Goal: Feedback & Contribution: Leave review/rating

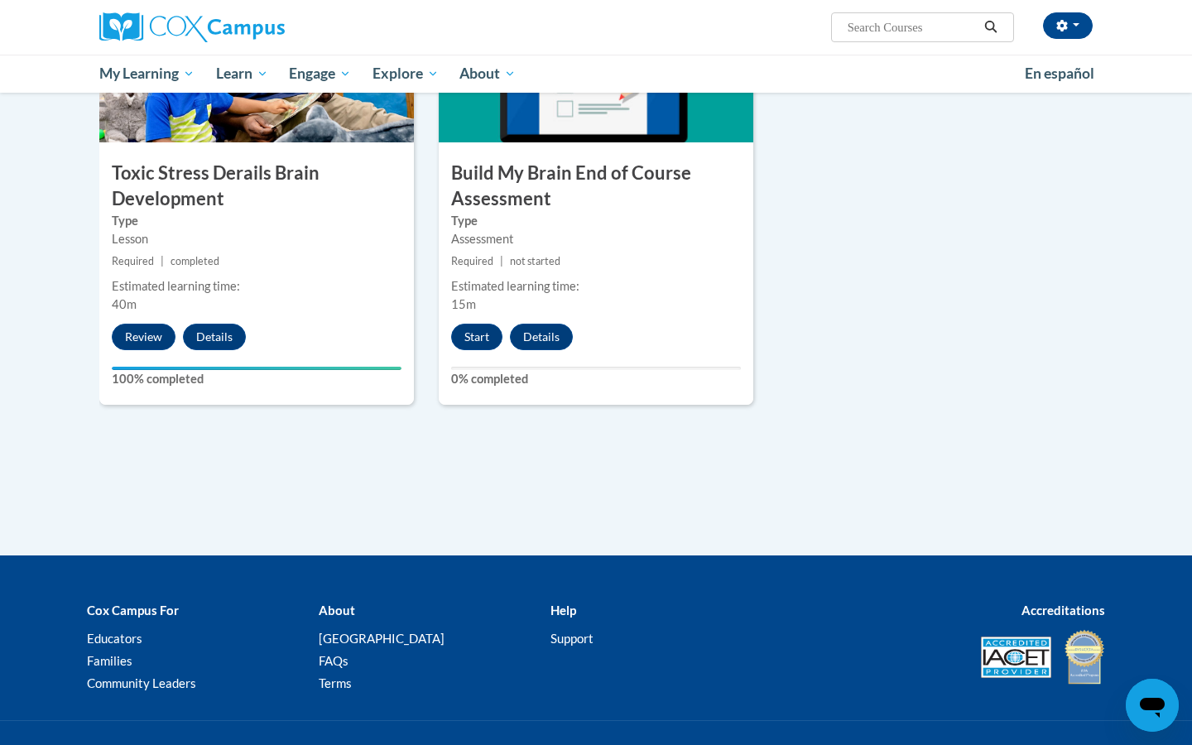
scroll to position [925, 0]
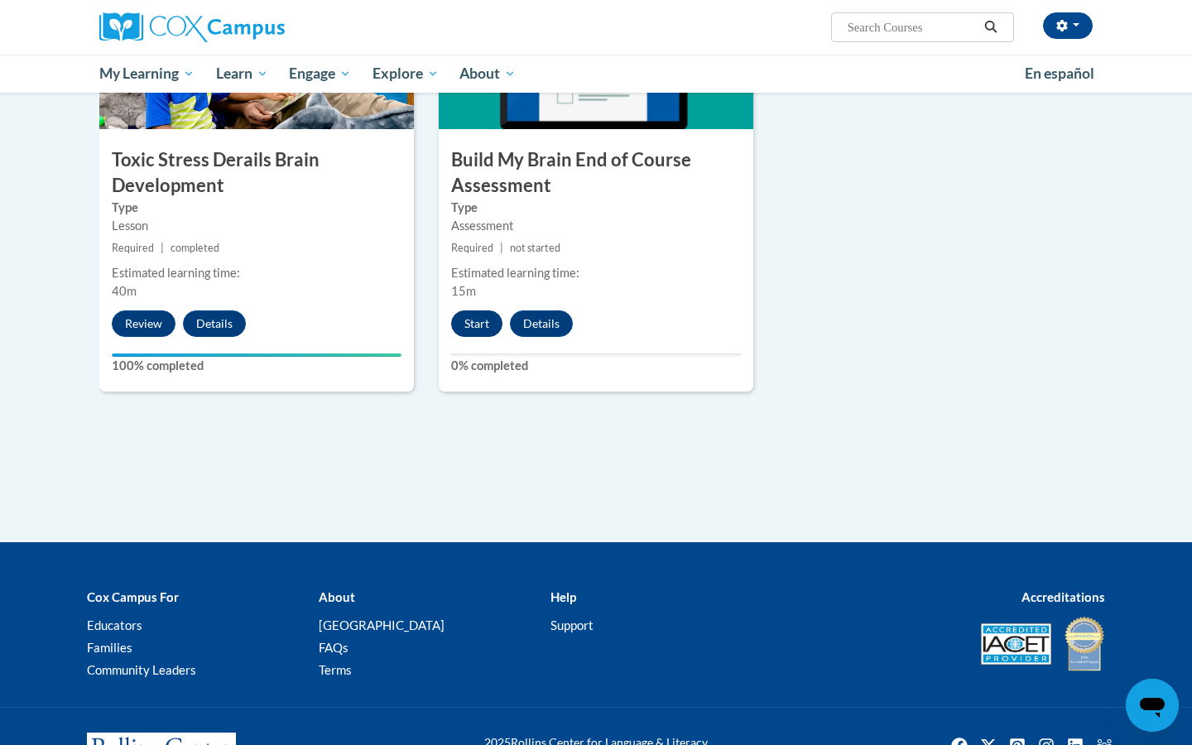
click at [488, 321] on button "Start" at bounding box center [476, 323] width 51 height 26
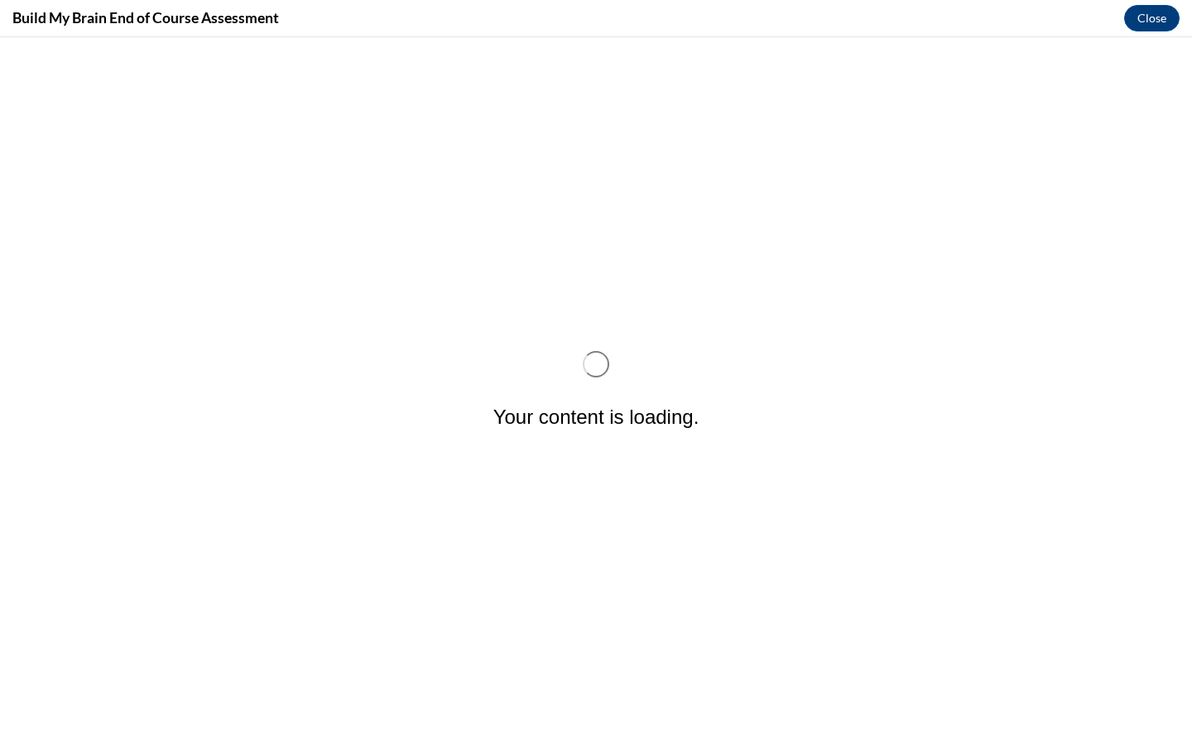
scroll to position [0, 0]
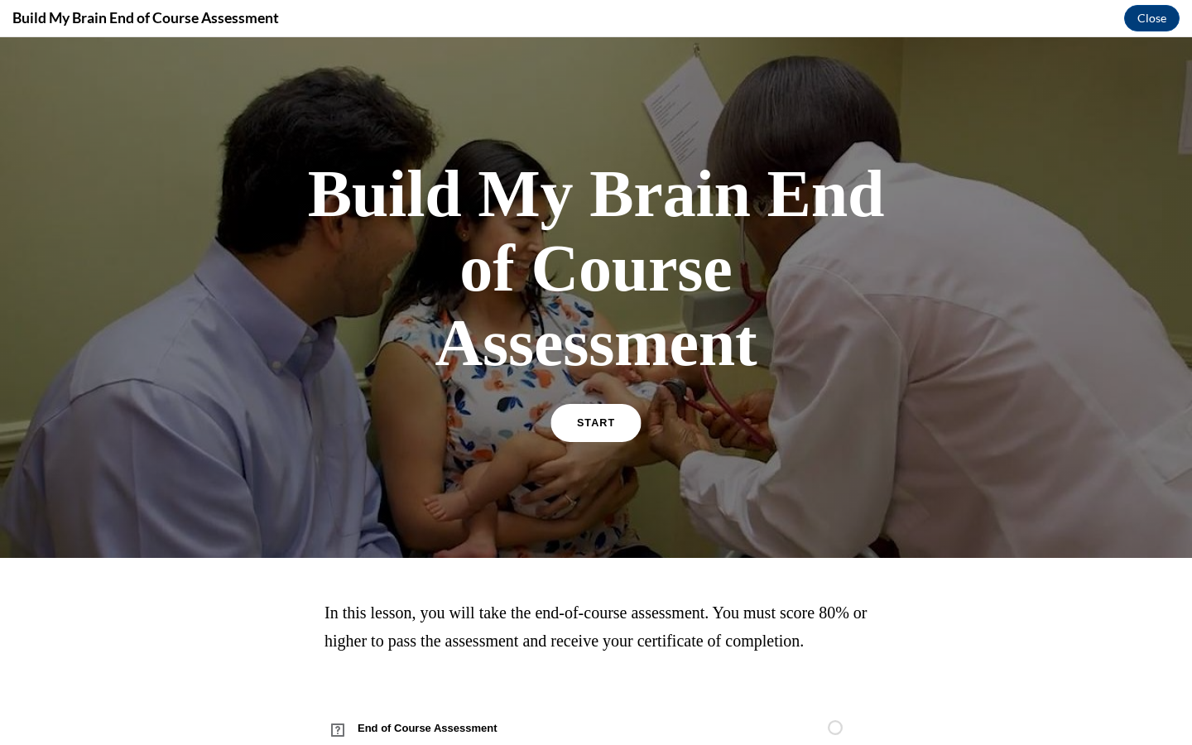
click at [605, 429] on link "START" at bounding box center [595, 423] width 90 height 38
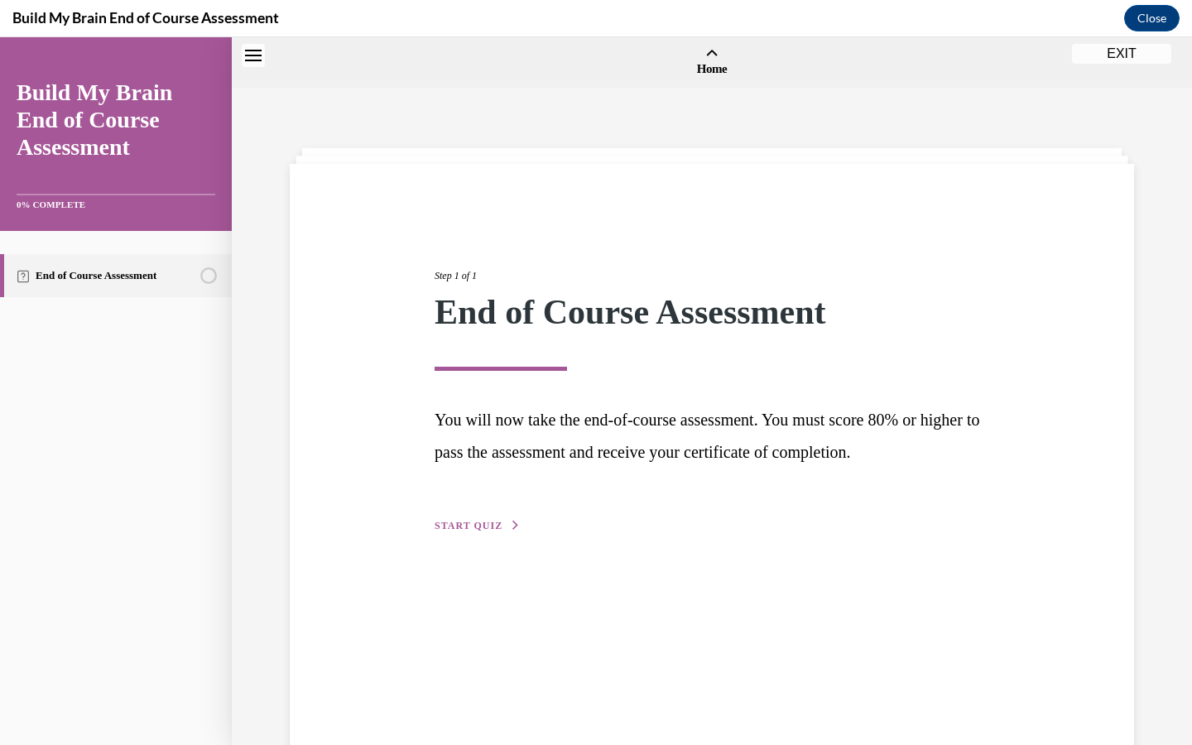
scroll to position [51, 0]
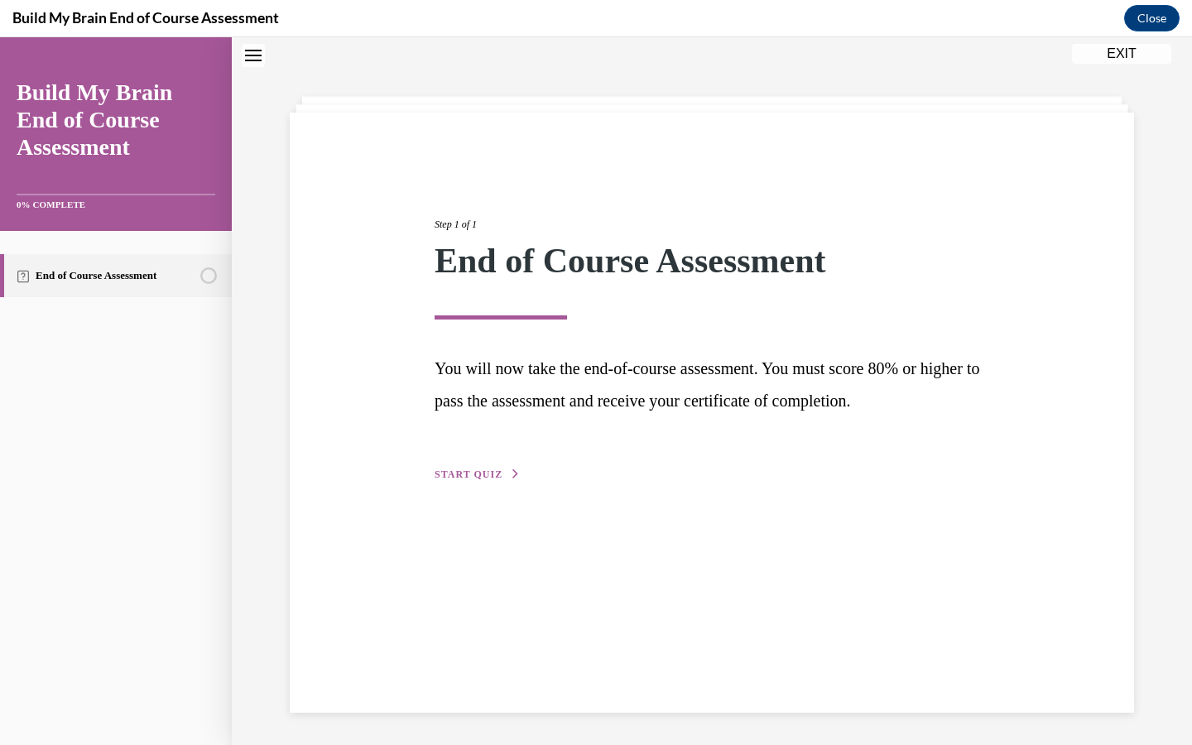
click at [482, 473] on span "START QUIZ" at bounding box center [469, 475] width 68 height 12
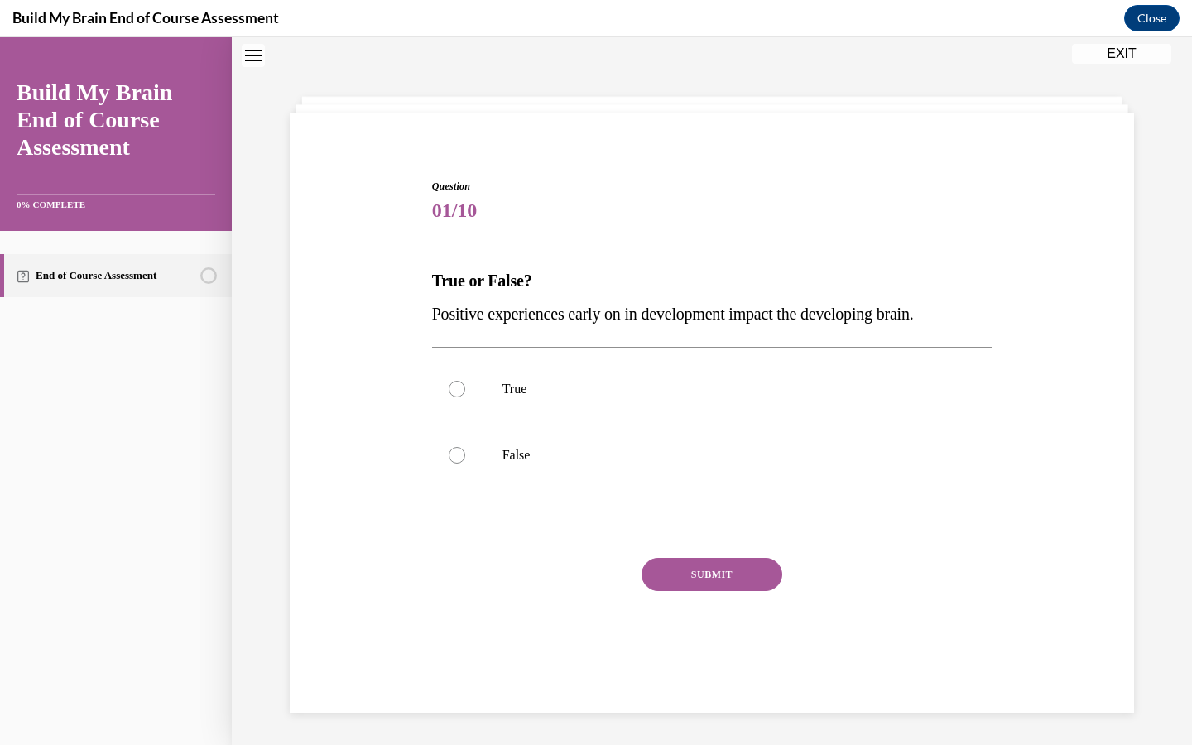
scroll to position [50, 0]
click at [467, 388] on label "True" at bounding box center [712, 390] width 560 height 66
click at [465, 388] on input "True" at bounding box center [457, 390] width 17 height 17
radio input "true"
click at [728, 581] on button "SUBMIT" at bounding box center [711, 575] width 141 height 33
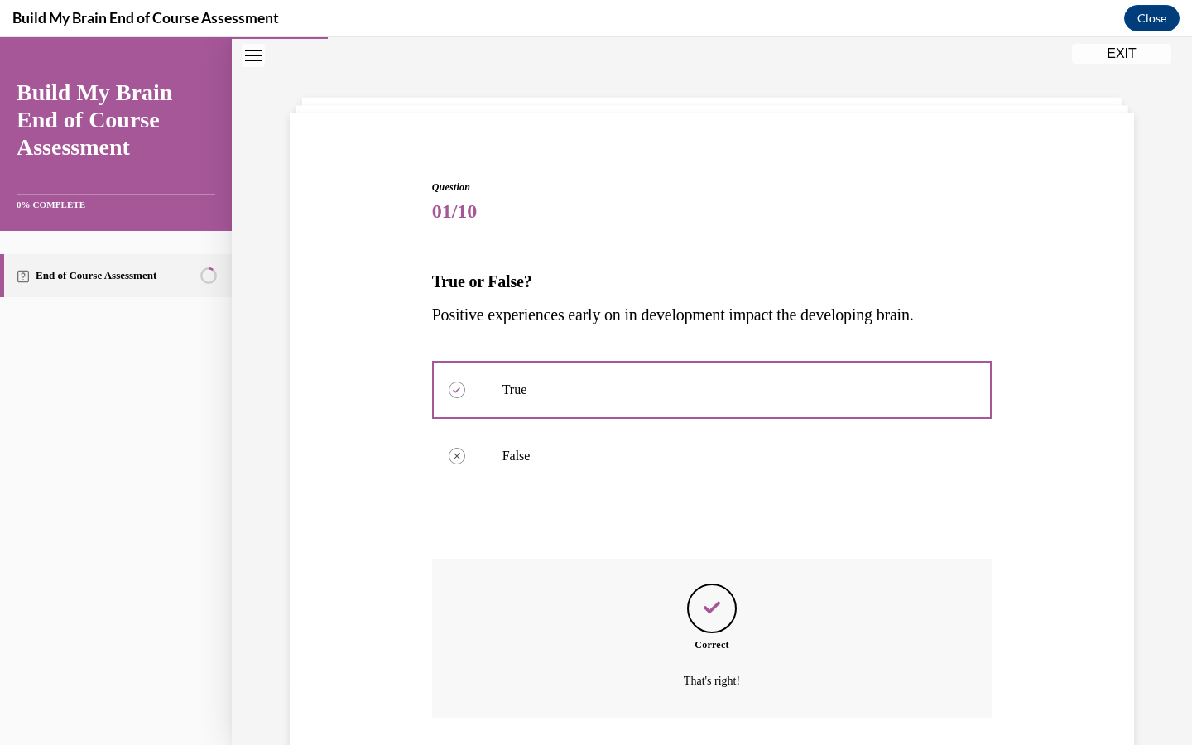
scroll to position [147, 0]
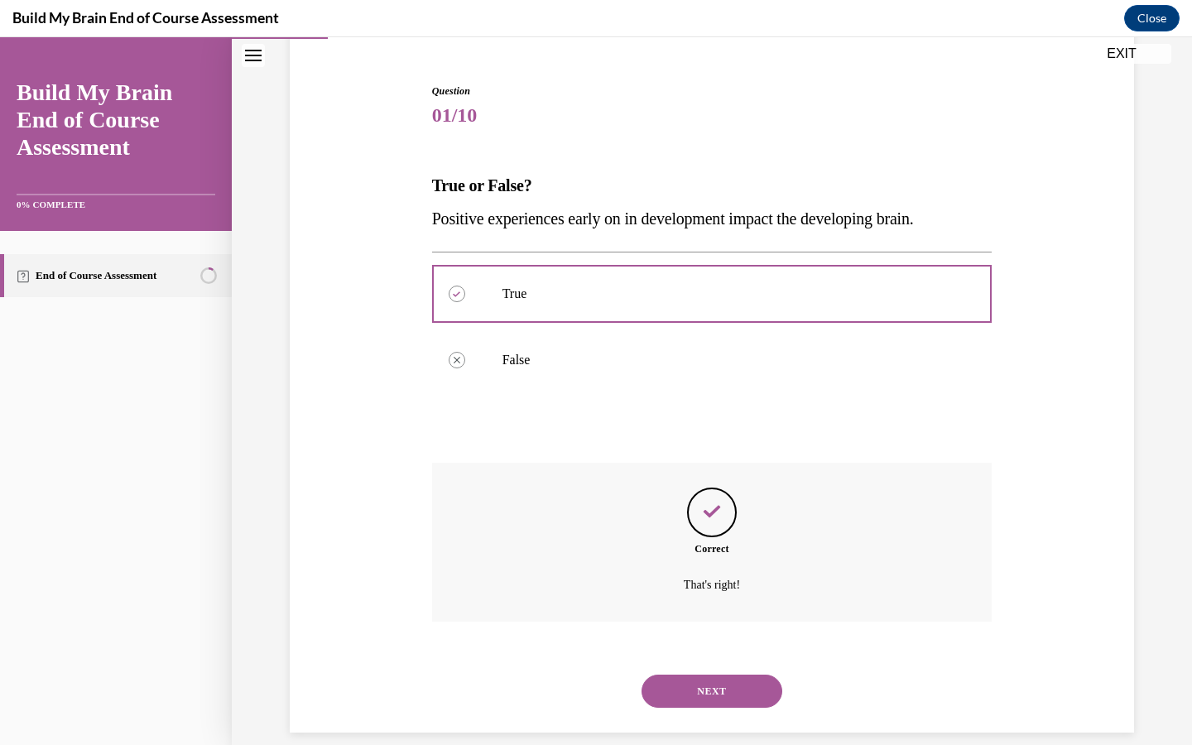
click at [709, 677] on button "NEXT" at bounding box center [711, 691] width 141 height 33
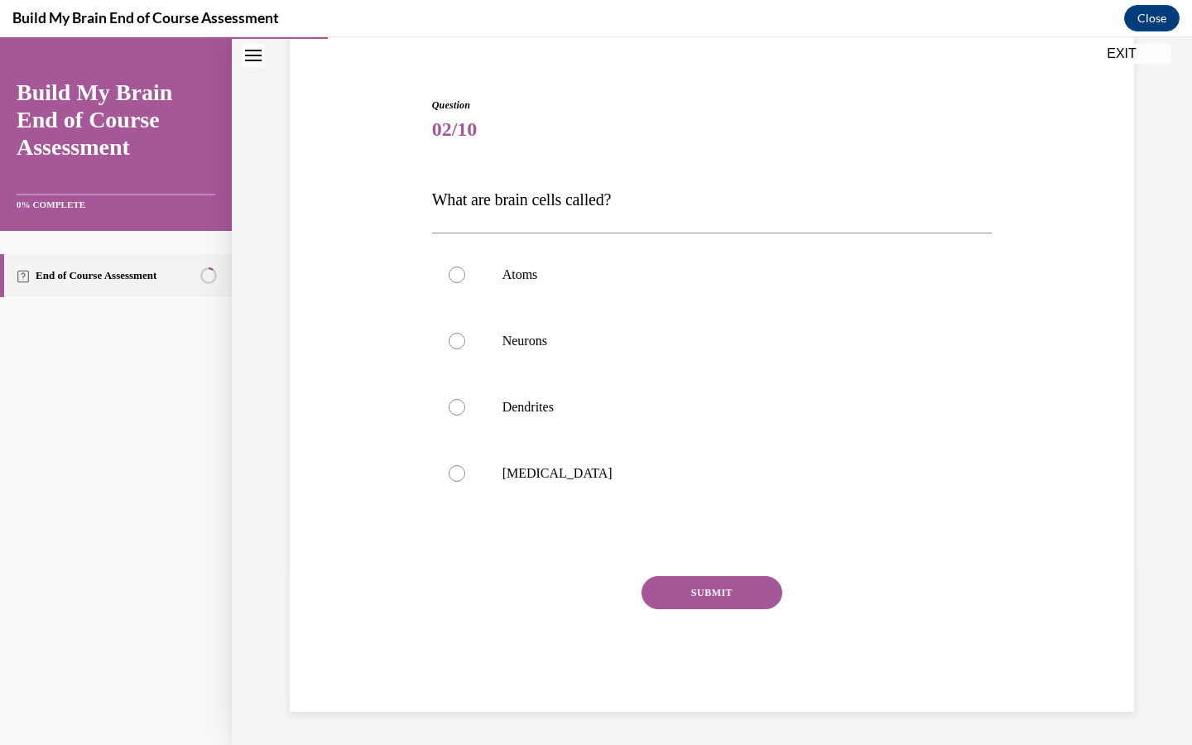
scroll to position [107, 0]
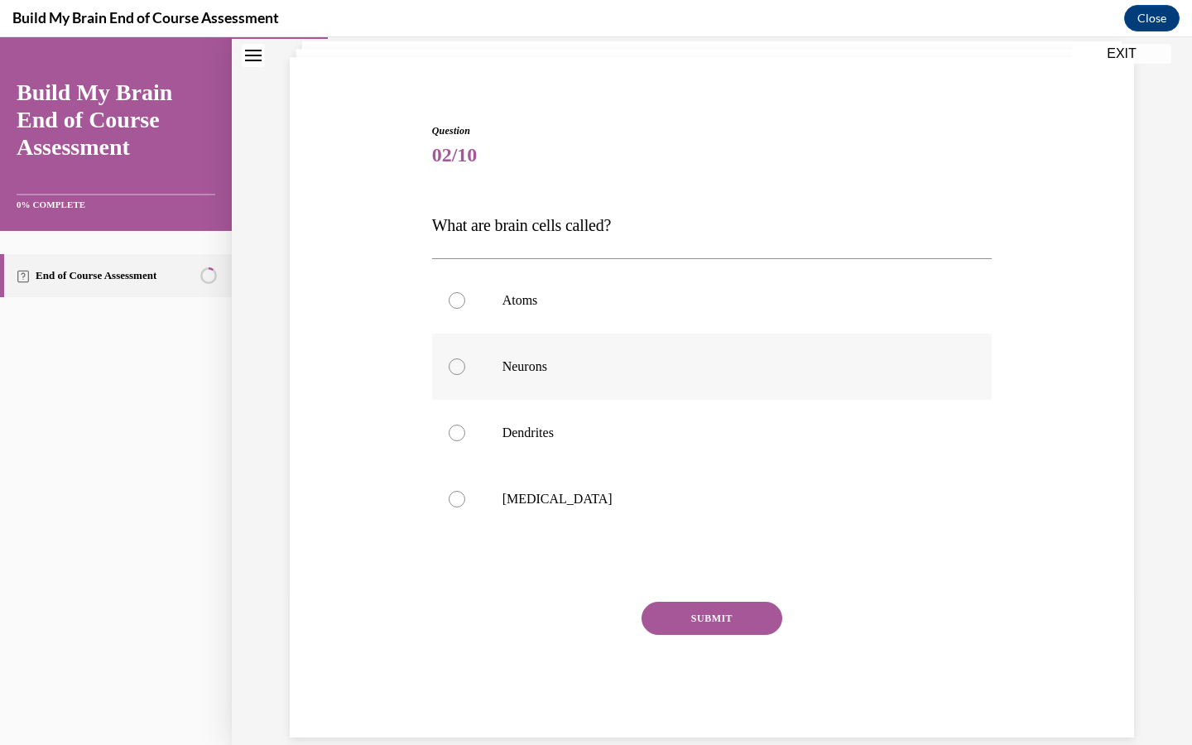
click at [450, 367] on div at bounding box center [457, 366] width 17 height 17
click at [450, 367] on input "Neurons" at bounding box center [457, 366] width 17 height 17
radio input "true"
click at [705, 626] on button "SUBMIT" at bounding box center [711, 618] width 141 height 33
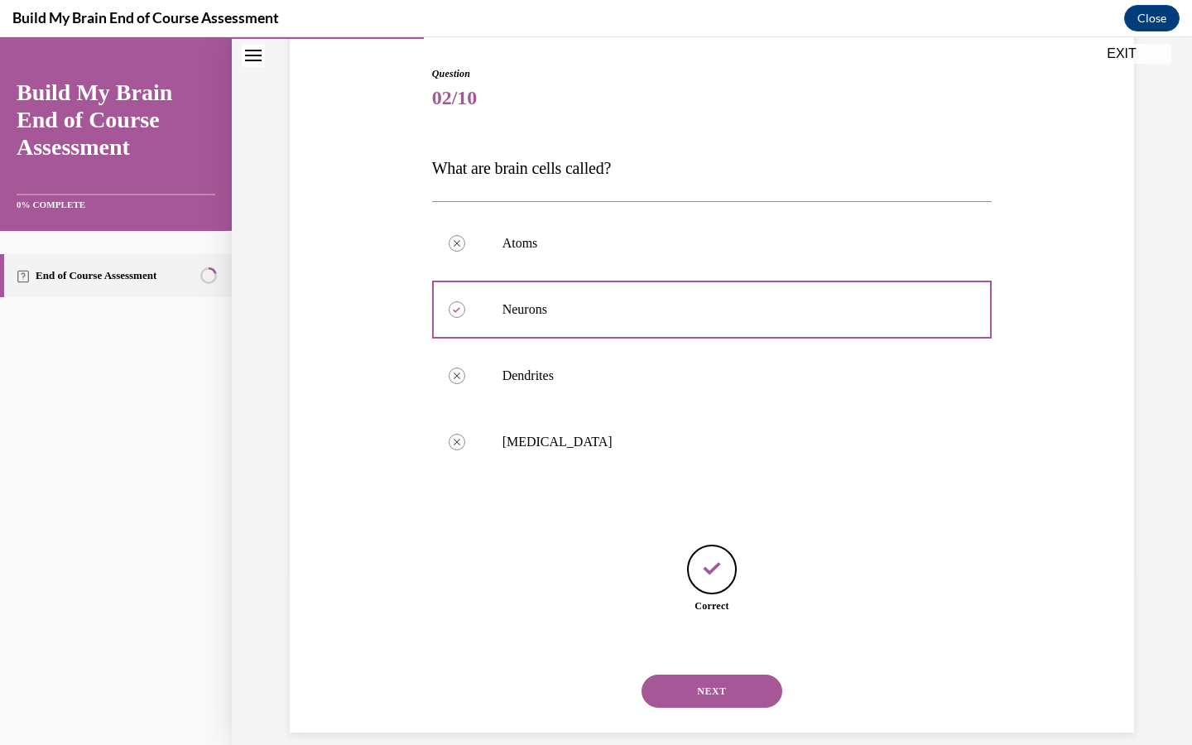
scroll to position [165, 0]
click at [714, 674] on button "NEXT" at bounding box center [711, 690] width 141 height 33
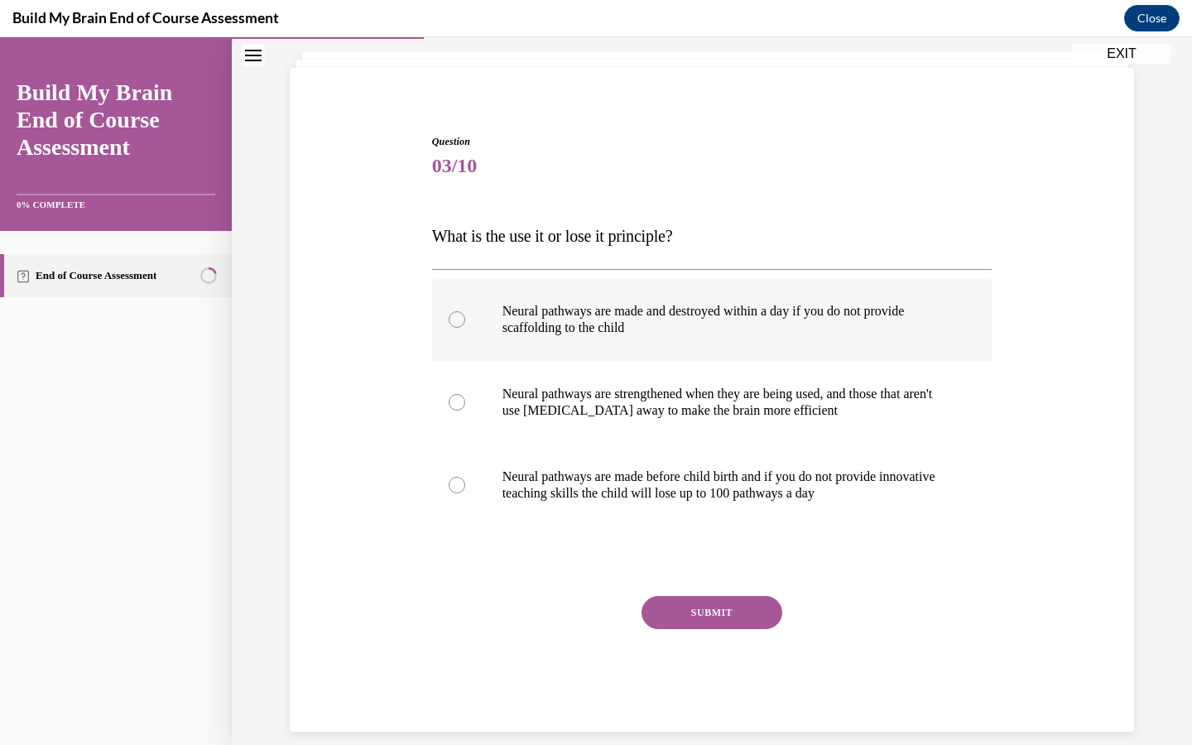
click at [458, 333] on label "Neural pathways are made and destroyed within a day if you do not provide scaff…" at bounding box center [712, 319] width 560 height 83
click at [458, 328] on input "Neural pathways are made and destroyed within a day if you do not provide scaff…" at bounding box center [457, 319] width 17 height 17
radio input "true"
click at [457, 342] on label "Neural pathways are made and destroyed within a day if you do not provide scaff…" at bounding box center [712, 319] width 560 height 83
click at [457, 328] on input "Neural pathways are made and destroyed within a day if you do not provide scaff…" at bounding box center [457, 319] width 17 height 17
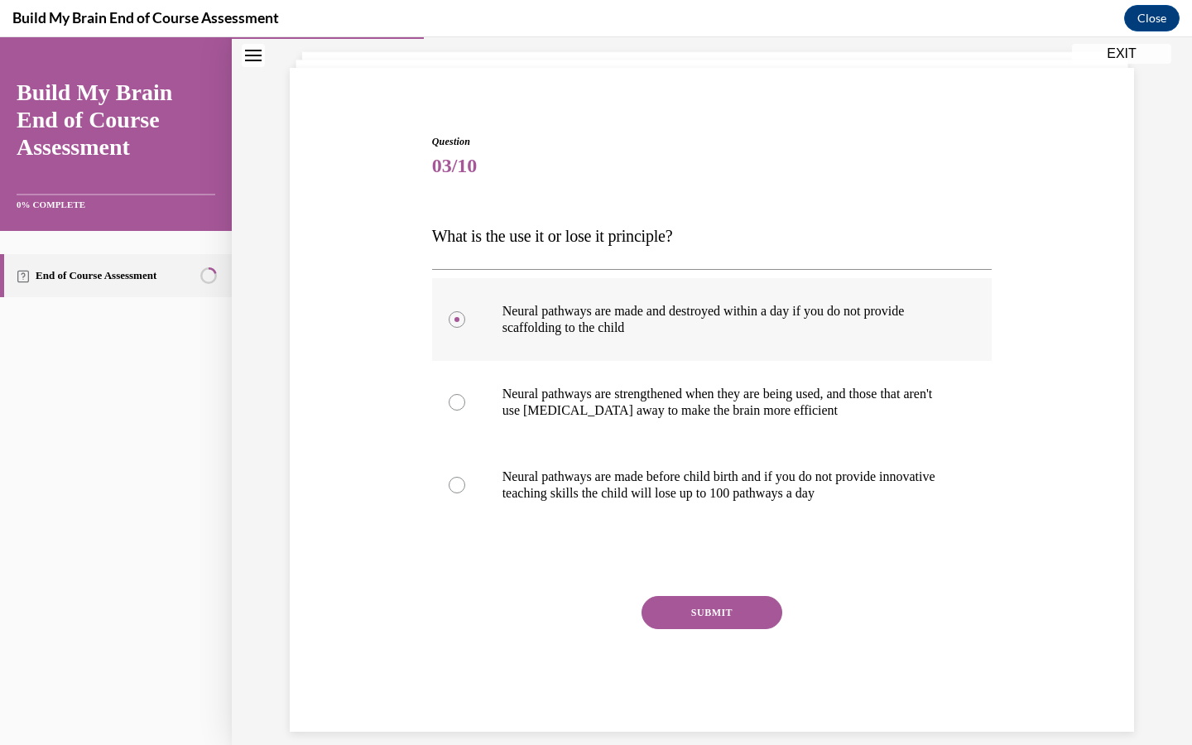
click at [457, 334] on label "Neural pathways are made and destroyed within a day if you do not provide scaff…" at bounding box center [712, 319] width 560 height 83
click at [457, 328] on input "Neural pathways are made and destroyed within a day if you do not provide scaff…" at bounding box center [457, 319] width 17 height 17
click at [456, 416] on label "Neural pathways are strengthened when they are being used, and those that aren'…" at bounding box center [712, 402] width 560 height 83
click at [456, 411] on input "Neural pathways are strengthened when they are being used, and those that aren'…" at bounding box center [457, 402] width 17 height 17
radio input "true"
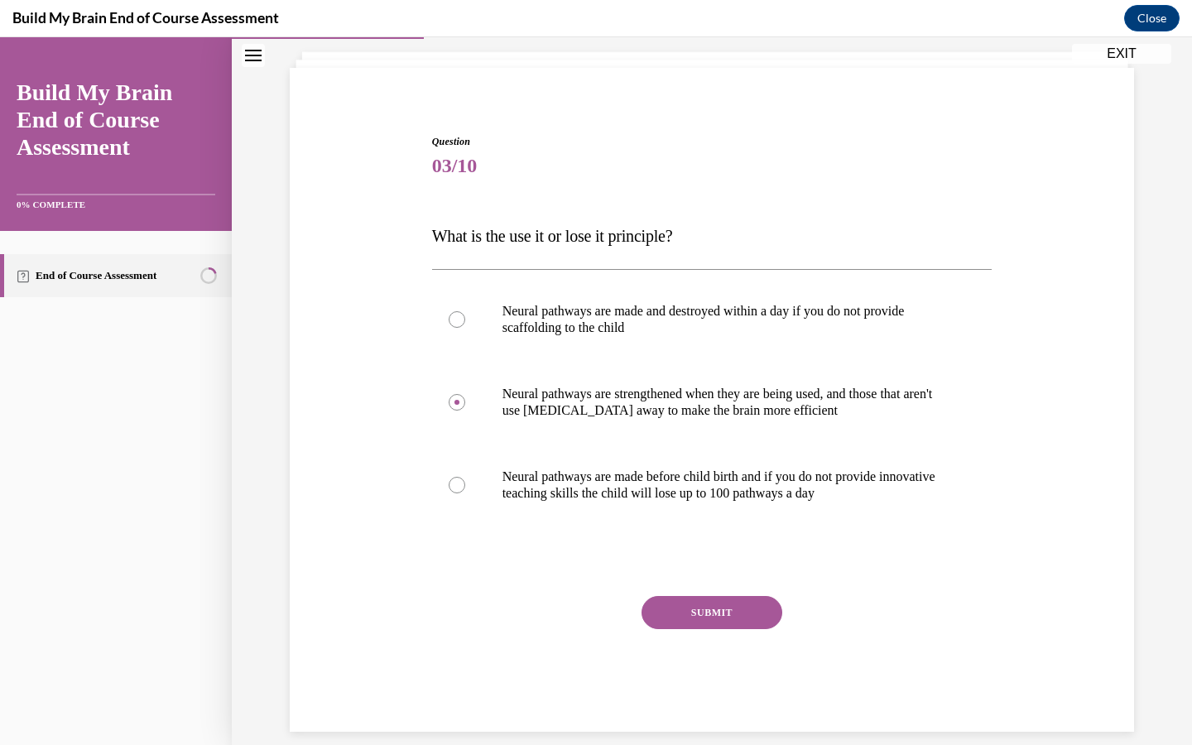
click at [724, 542] on div "Question 03/10 What is the use it or lose it principle? Neural pathways are mad…" at bounding box center [712, 433] width 560 height 598
click at [703, 613] on button "SUBMIT" at bounding box center [711, 612] width 141 height 33
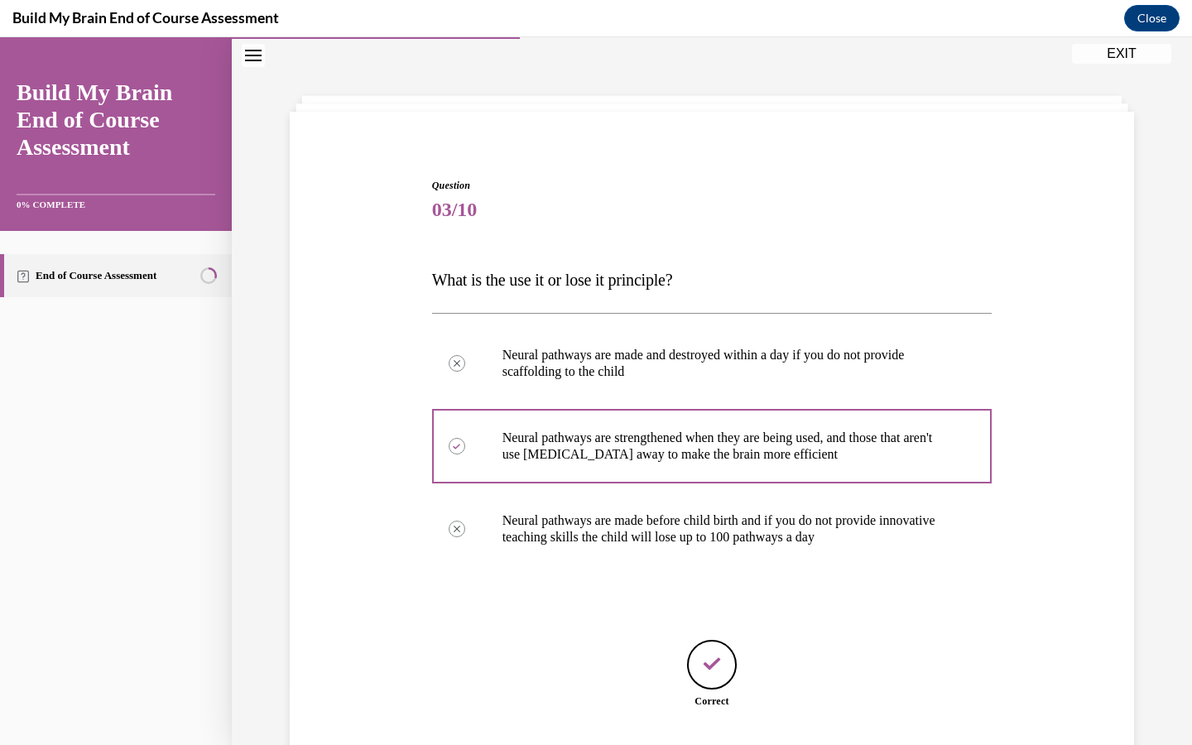
scroll to position [148, 0]
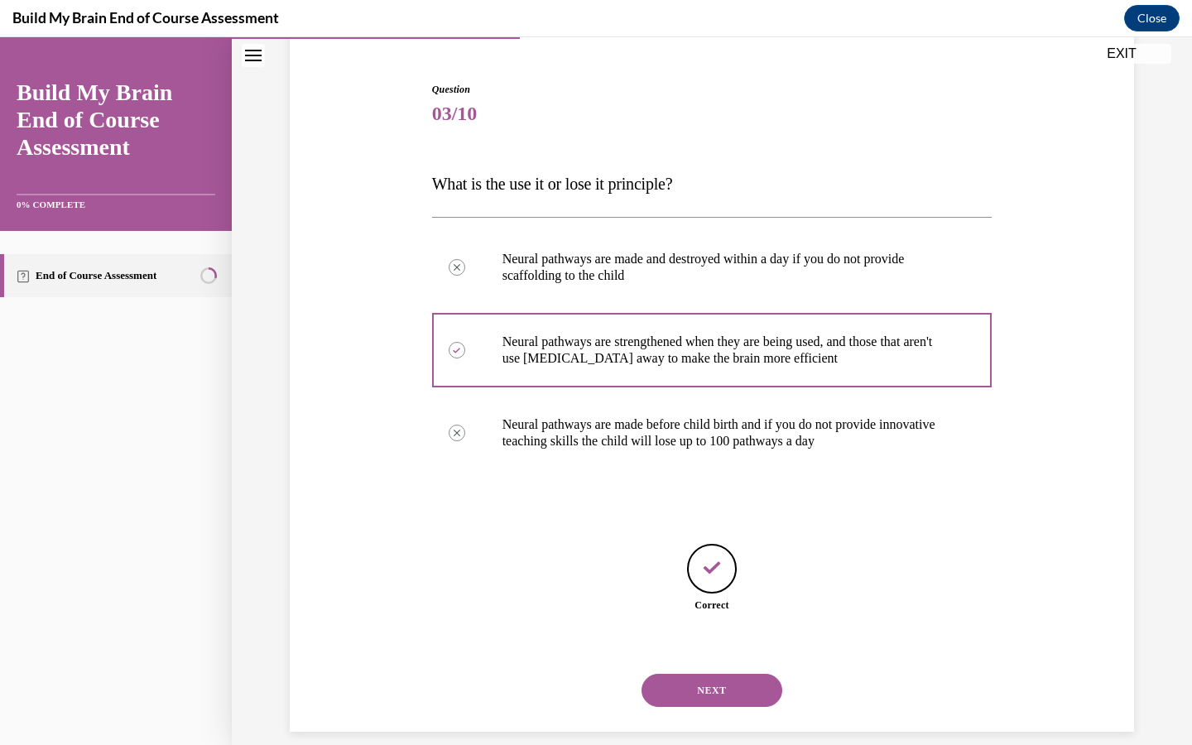
click at [718, 675] on button "NEXT" at bounding box center [711, 690] width 141 height 33
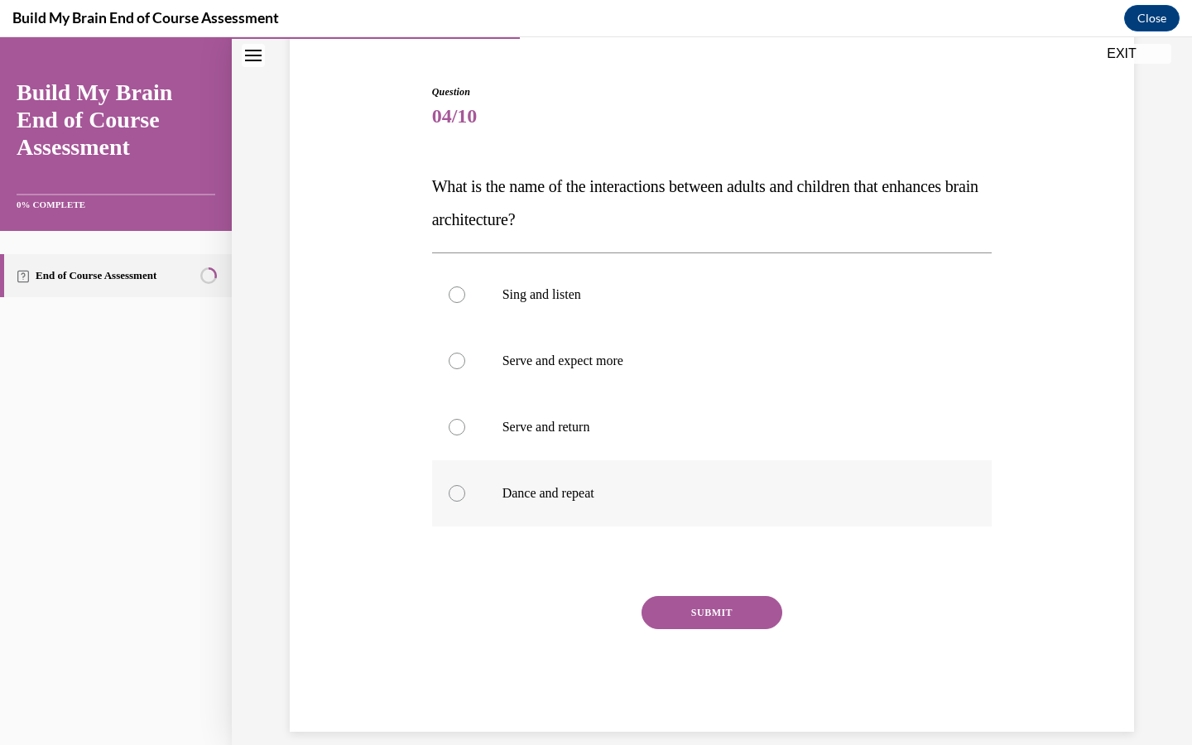
click at [459, 496] on div at bounding box center [457, 493] width 17 height 17
click at [459, 496] on input "Dance and repeat" at bounding box center [457, 493] width 17 height 17
radio input "true"
click at [451, 431] on div at bounding box center [457, 427] width 17 height 17
click at [451, 431] on input "Serve and return" at bounding box center [457, 427] width 17 height 17
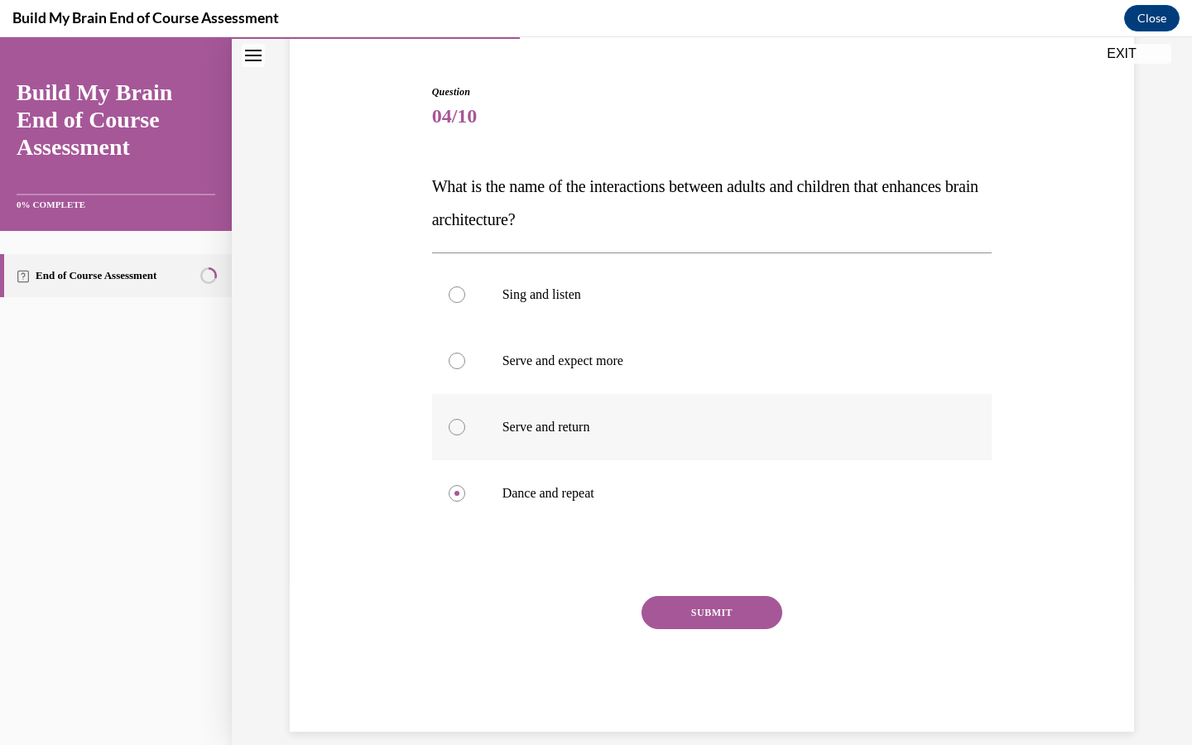
radio input "true"
click at [713, 612] on button "SUBMIT" at bounding box center [711, 612] width 141 height 33
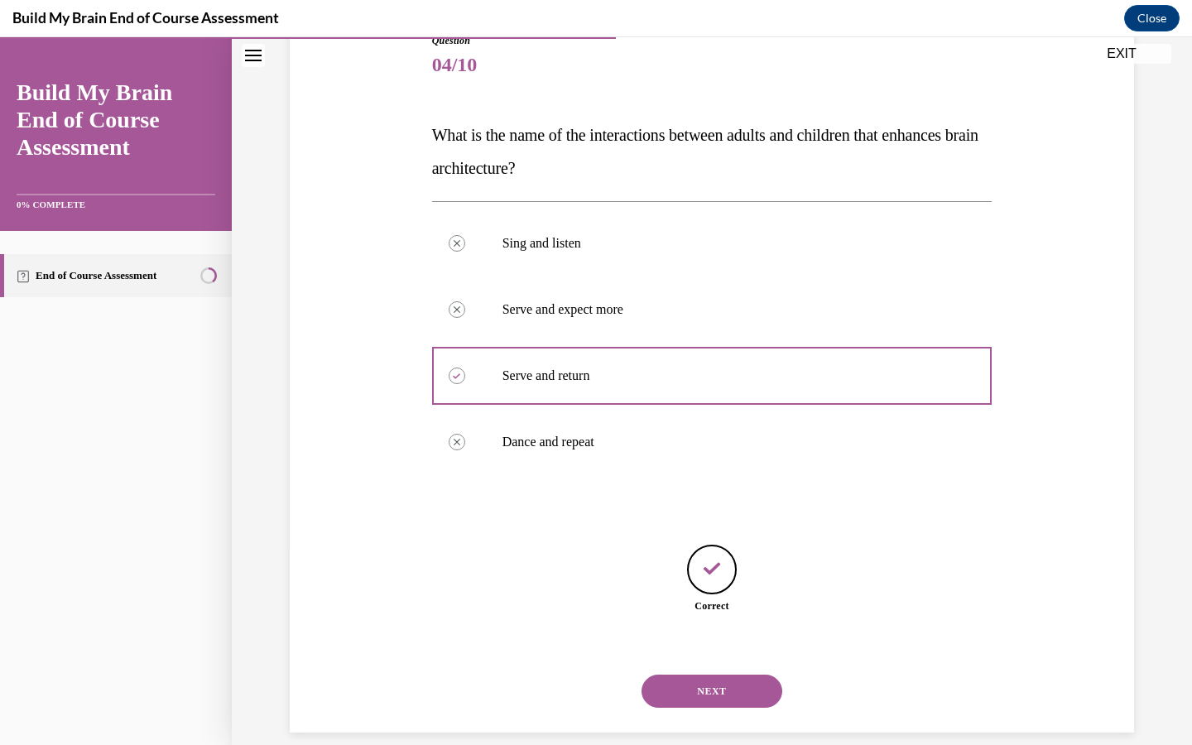
scroll to position [198, 0]
click at [707, 674] on button "NEXT" at bounding box center [711, 690] width 141 height 33
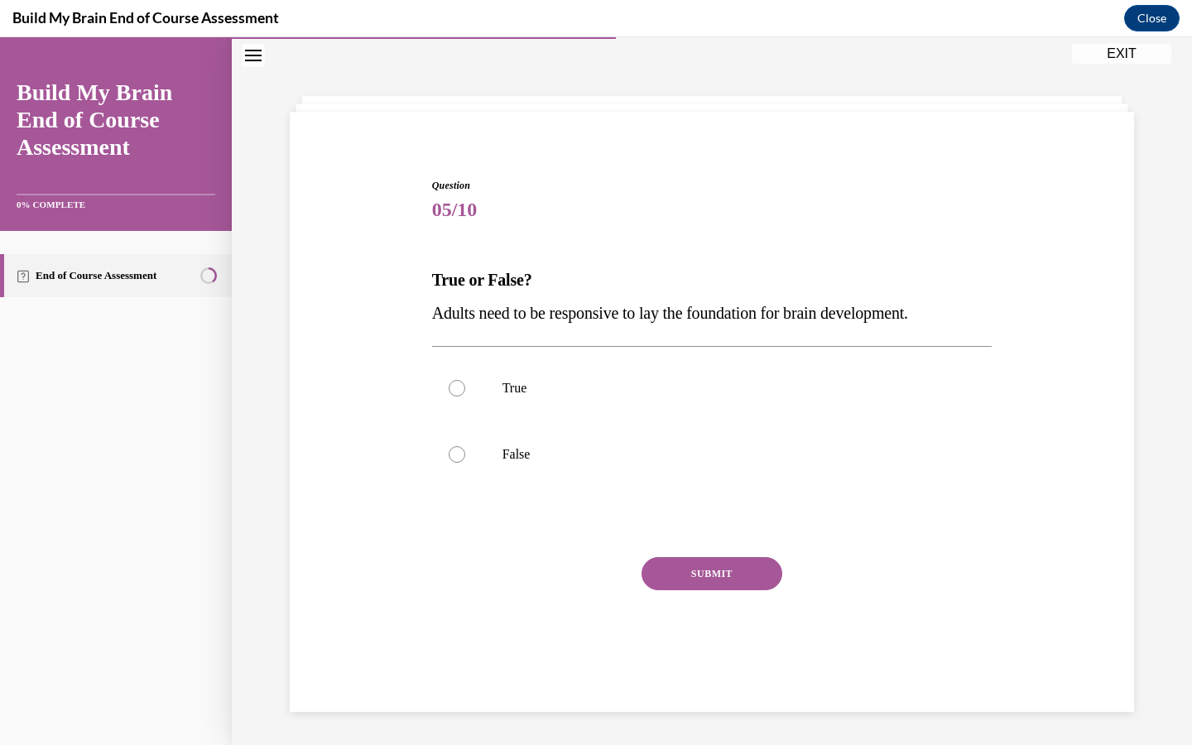
click at [459, 245] on div "Question 05/10 True or False? Adults need to be responsive to lay the foundatio…" at bounding box center [712, 435] width 560 height 515
click at [452, 235] on div "Question 05/10 True or False? Adults need to be responsive to lay the foundatio…" at bounding box center [712, 435] width 560 height 515
click at [457, 241] on div "Question 05/10 True or False? Adults need to be responsive to lay the foundatio…" at bounding box center [712, 435] width 560 height 515
click at [858, 283] on p "True or False?" at bounding box center [712, 279] width 560 height 33
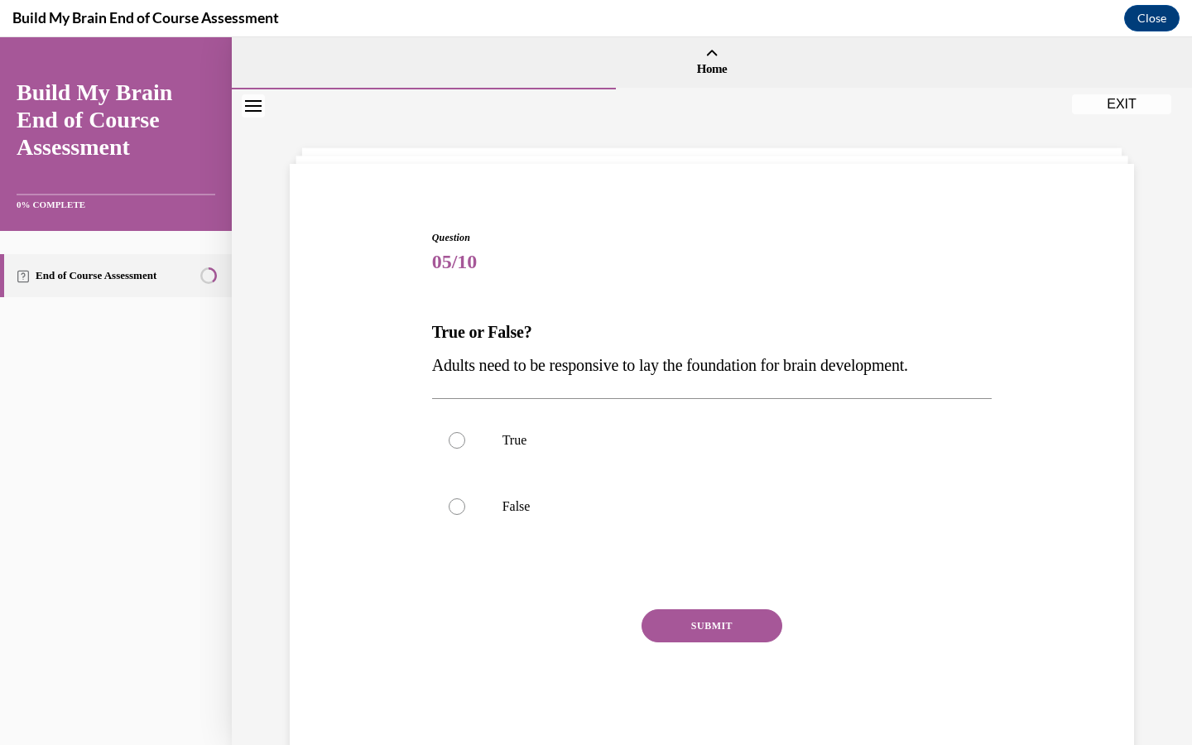
scroll to position [0, 0]
click at [459, 445] on div at bounding box center [457, 440] width 17 height 17
click at [459, 445] on input "True" at bounding box center [457, 440] width 17 height 17
radio input "true"
click at [720, 630] on button "SUBMIT" at bounding box center [711, 625] width 141 height 33
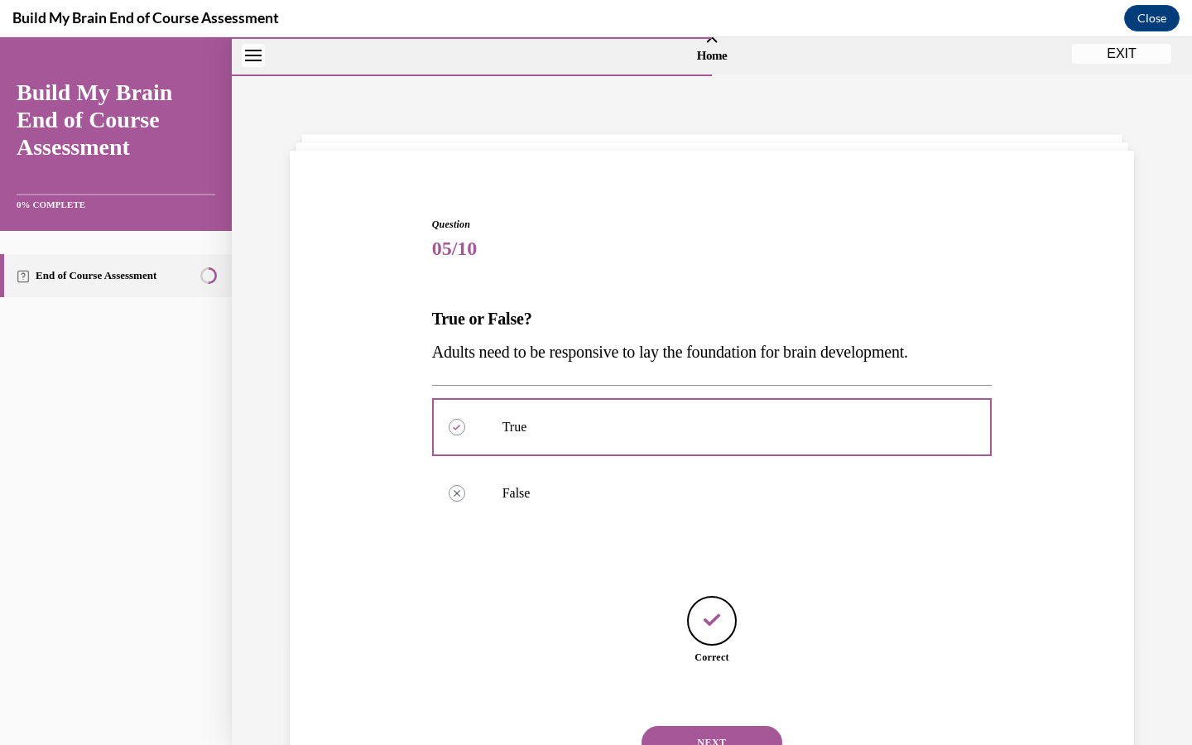
scroll to position [65, 0]
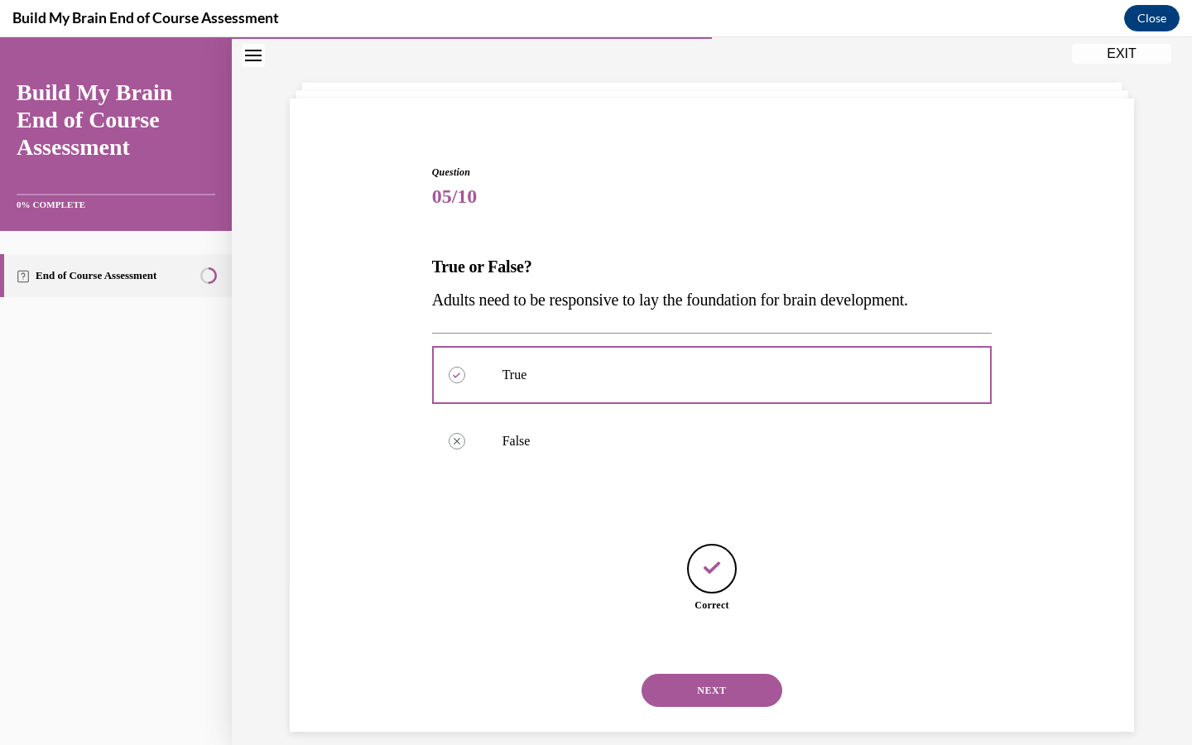
click at [699, 676] on button "NEXT" at bounding box center [711, 690] width 141 height 33
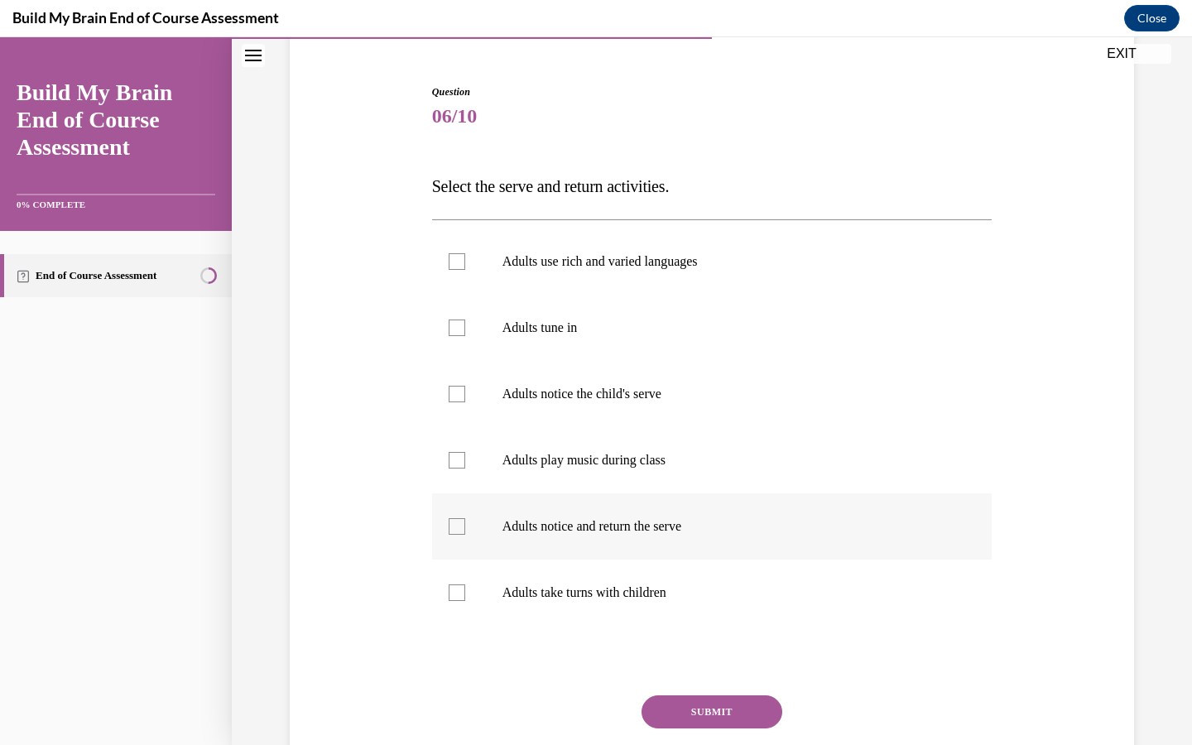
scroll to position [166, 0]
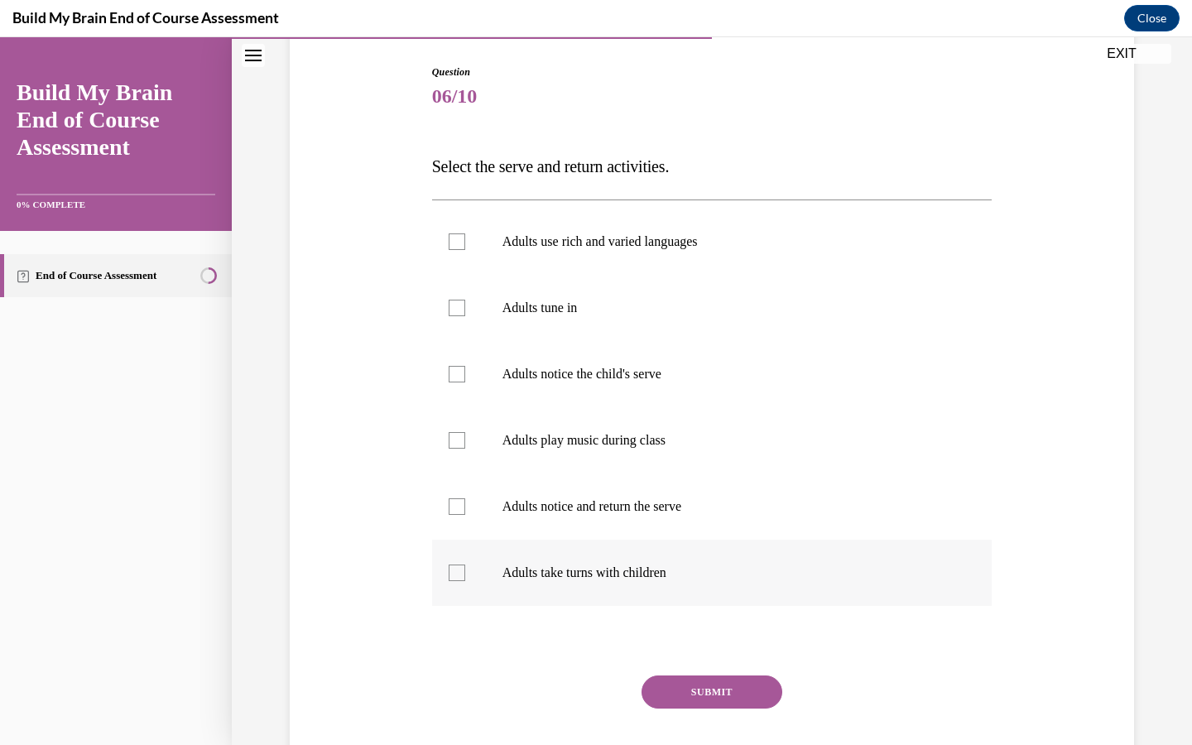
click at [462, 577] on div at bounding box center [457, 573] width 17 height 17
click at [462, 577] on input "Adults take turns with children" at bounding box center [457, 573] width 17 height 17
checkbox input "true"
click at [459, 509] on div at bounding box center [457, 506] width 17 height 17
click at [459, 509] on input "Adults notice and return the serve" at bounding box center [457, 506] width 17 height 17
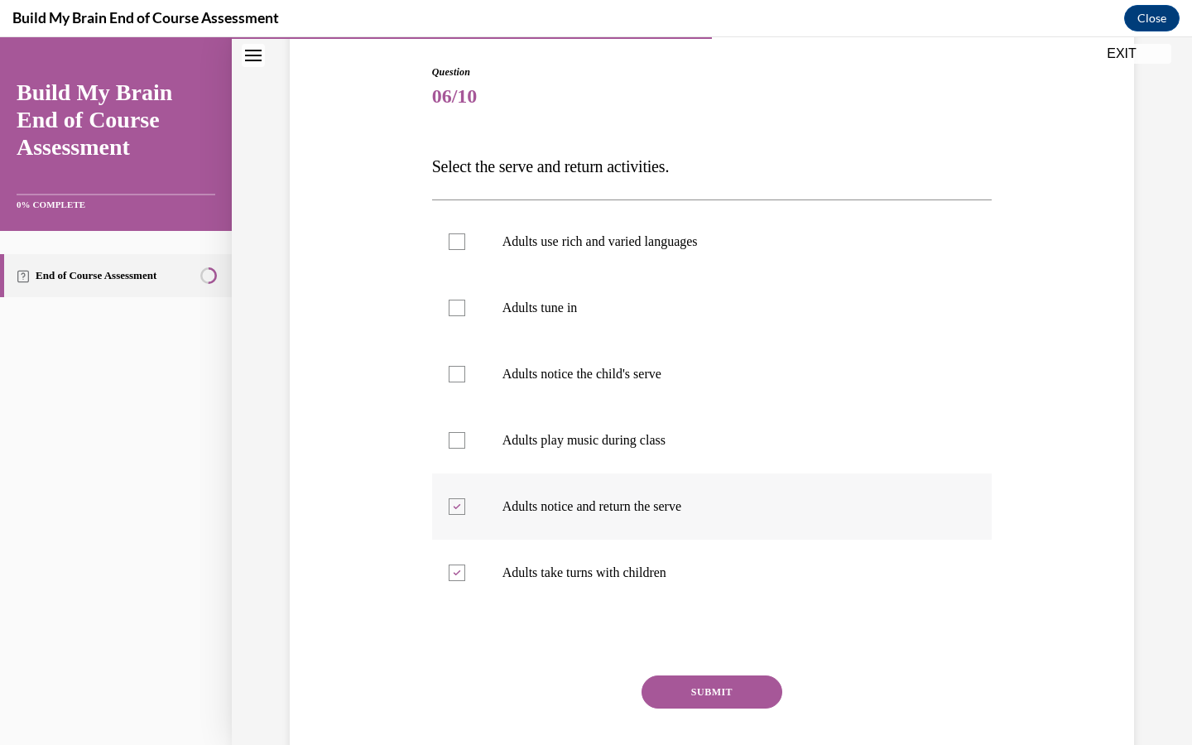
click at [459, 509] on icon at bounding box center [456, 507] width 7 height 6
click at [459, 509] on input "Adults notice and return the serve" at bounding box center [457, 506] width 17 height 17
checkbox input "false"
click at [460, 582] on label "Adults take turns with children" at bounding box center [712, 573] width 560 height 66
click at [460, 581] on input "Adults take turns with children" at bounding box center [457, 573] width 17 height 17
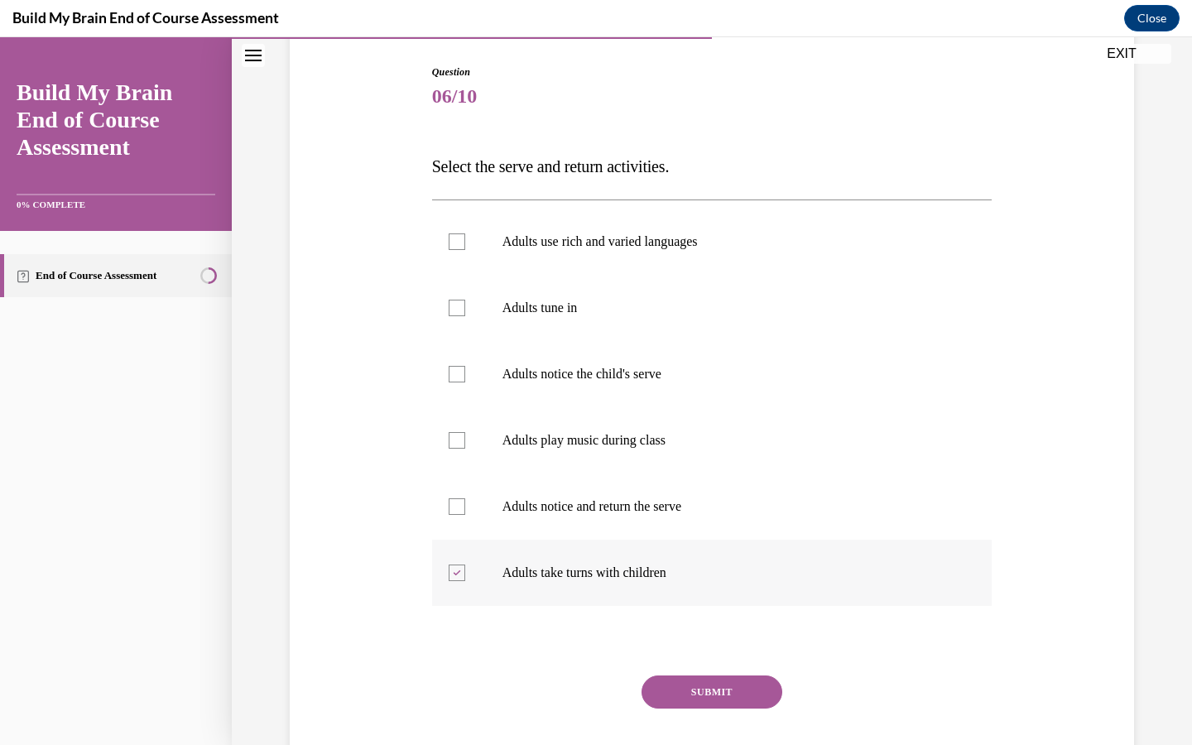
checkbox input "false"
click at [453, 379] on div at bounding box center [457, 374] width 17 height 17
click at [453, 379] on input "Adults notice the child's serve" at bounding box center [457, 374] width 17 height 17
checkbox input "true"
click at [459, 439] on div at bounding box center [457, 440] width 17 height 17
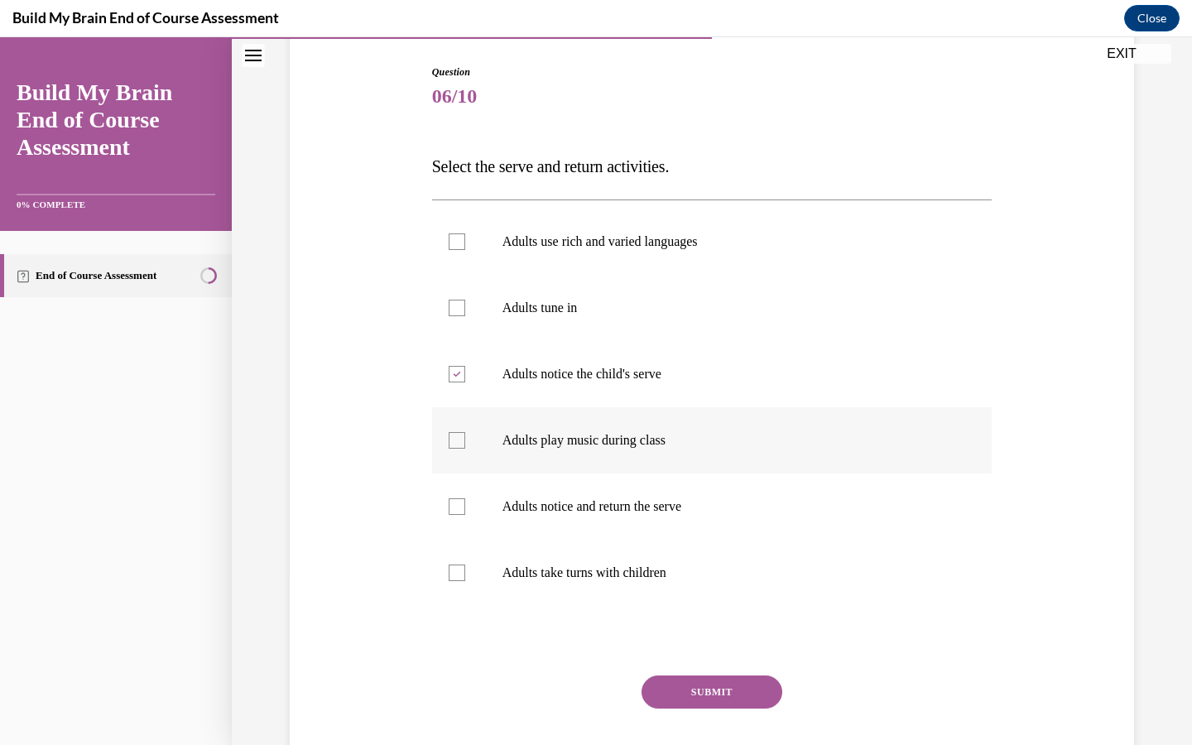
click at [459, 439] on input "Adults play music during class" at bounding box center [457, 440] width 17 height 17
checkbox input "true"
click at [455, 521] on label "Adults notice and return the serve" at bounding box center [712, 506] width 560 height 66
click at [455, 515] on input "Adults notice and return the serve" at bounding box center [457, 506] width 17 height 17
checkbox input "true"
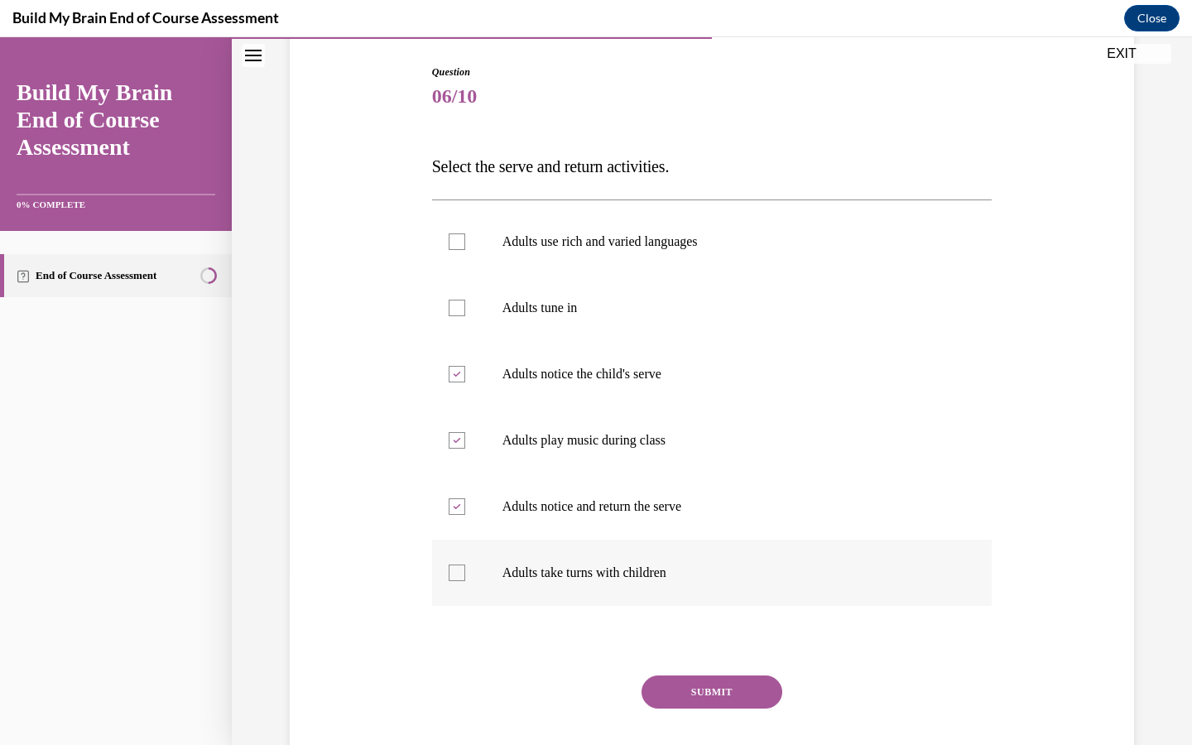
click at [455, 576] on div at bounding box center [457, 573] width 17 height 17
click at [455, 576] on input "Adults take turns with children" at bounding box center [457, 573] width 17 height 17
checkbox input "true"
click at [708, 694] on button "SUBMIT" at bounding box center [711, 691] width 141 height 33
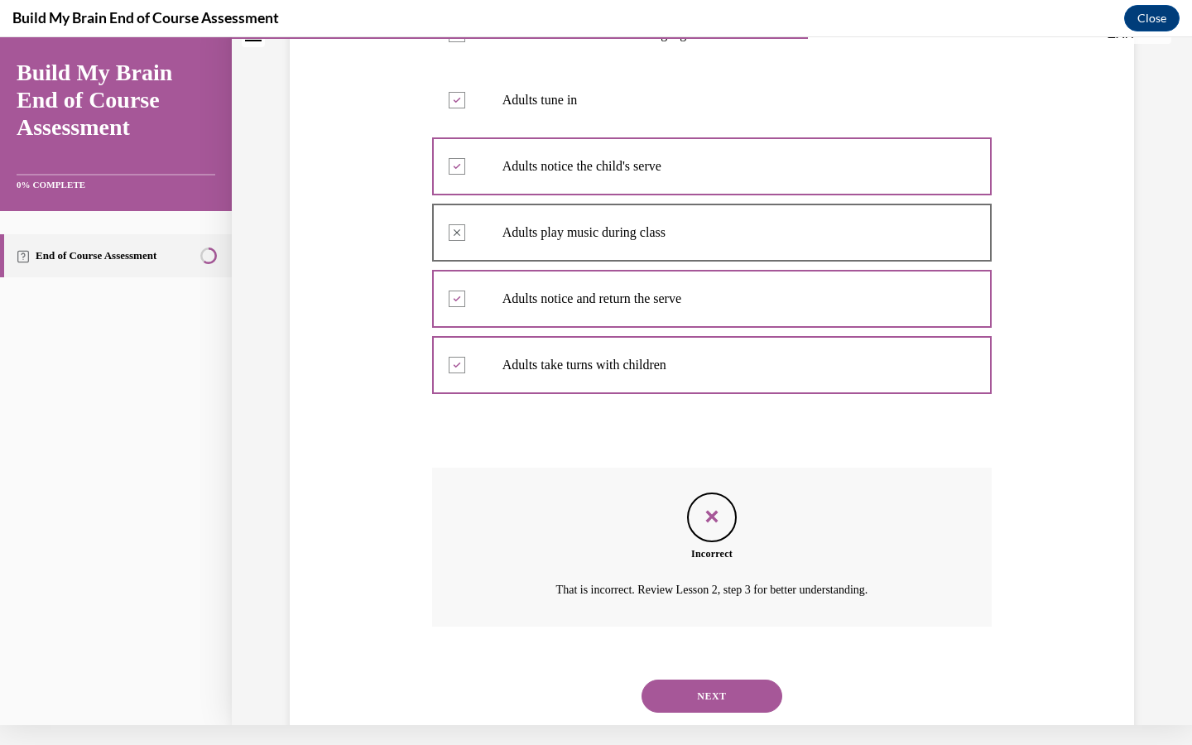
scroll to position [378, 0]
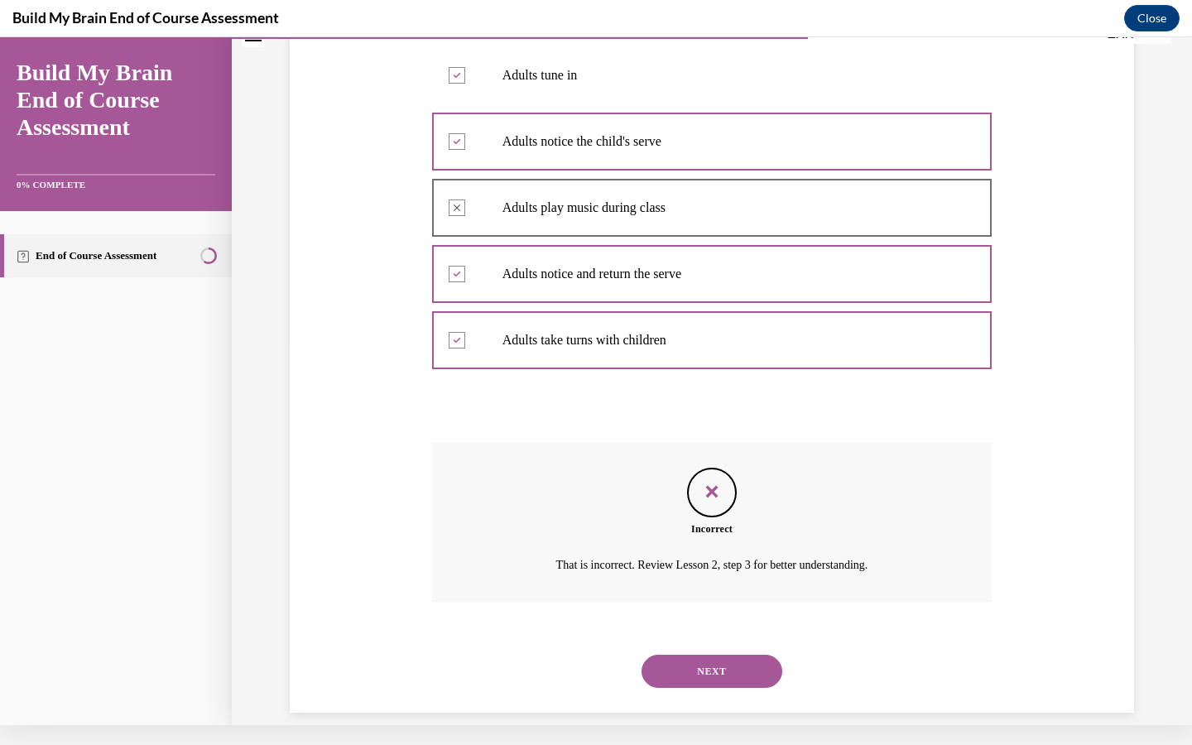
click at [702, 655] on button "NEXT" at bounding box center [711, 671] width 141 height 33
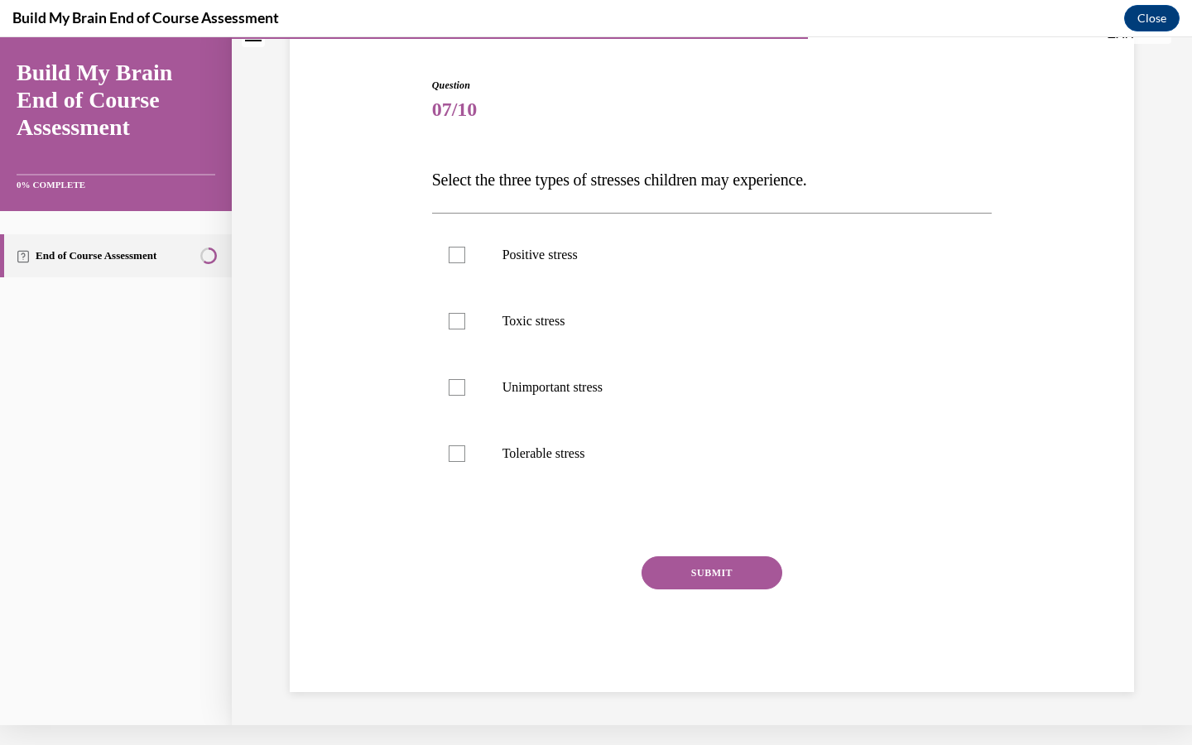
scroll to position [103, 0]
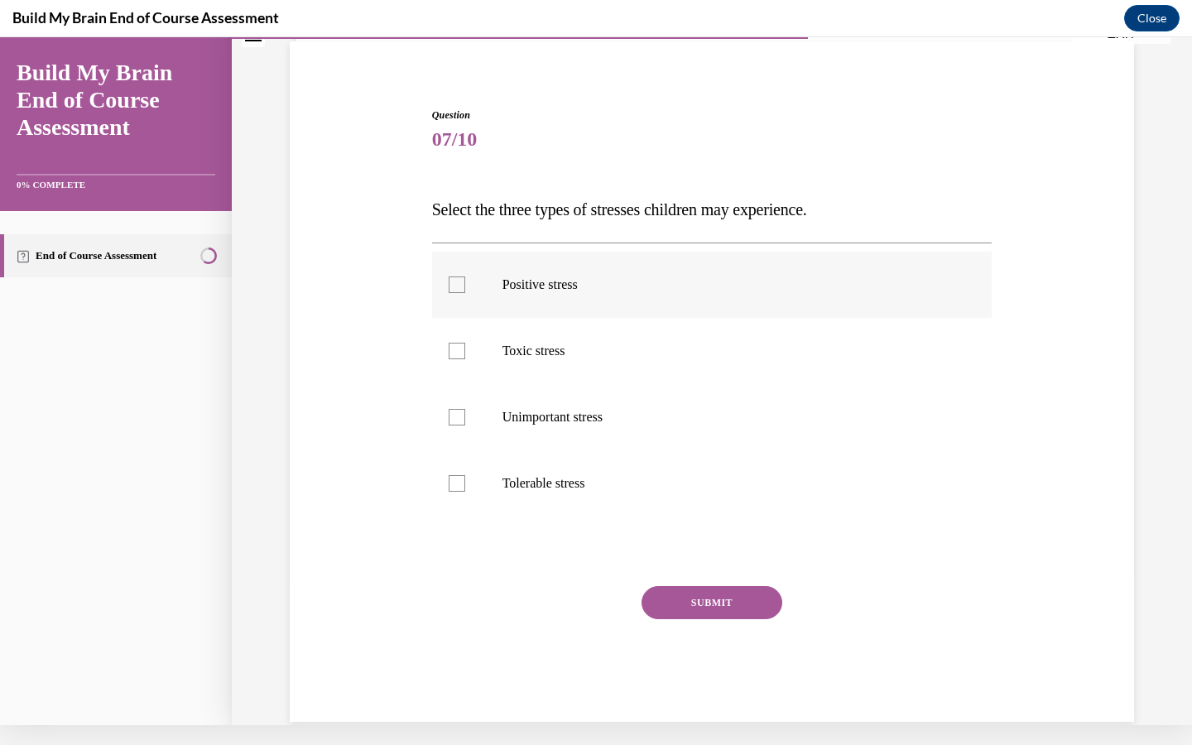
click at [454, 282] on div at bounding box center [457, 284] width 17 height 17
click at [454, 282] on input "Positive stress" at bounding box center [457, 284] width 17 height 17
checkbox input "true"
click at [464, 494] on label "Tolerable stress" at bounding box center [712, 483] width 560 height 66
click at [464, 492] on input "Tolerable stress" at bounding box center [457, 483] width 17 height 17
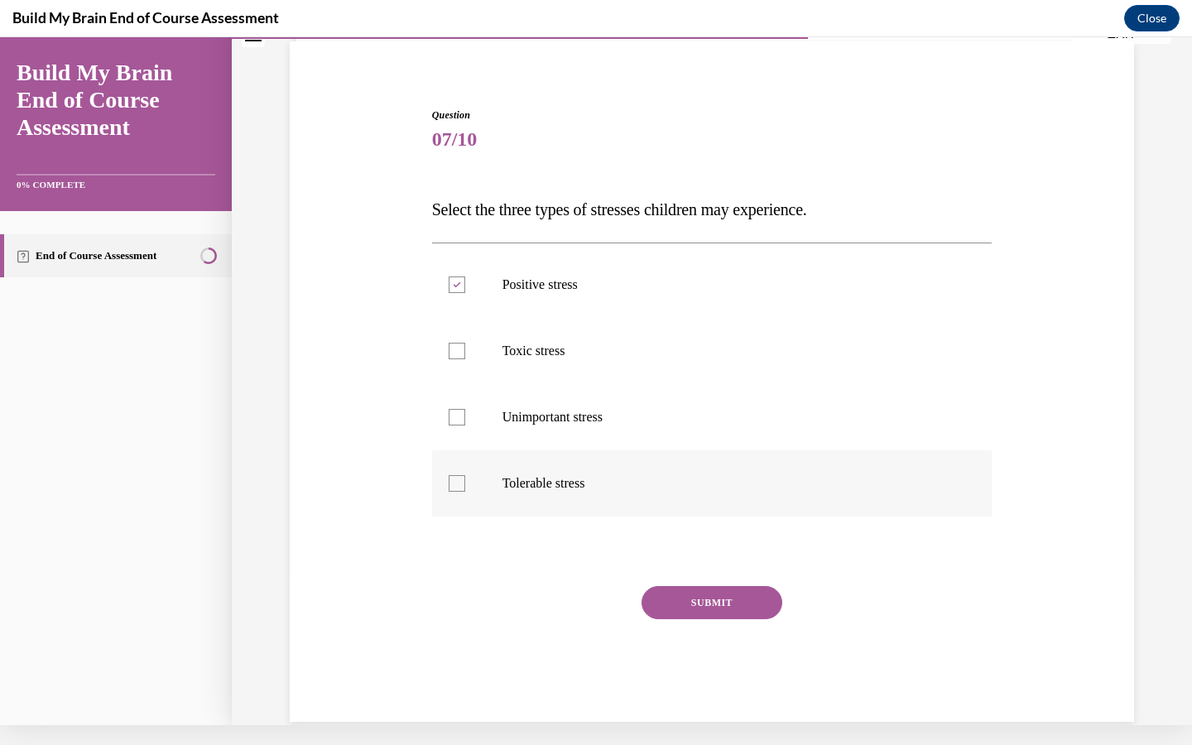
checkbox input "true"
click at [459, 355] on div at bounding box center [457, 351] width 17 height 17
click at [459, 355] on input "Toxic stress" at bounding box center [457, 351] width 17 height 17
checkbox input "true"
click at [716, 602] on button "SUBMIT" at bounding box center [711, 602] width 141 height 33
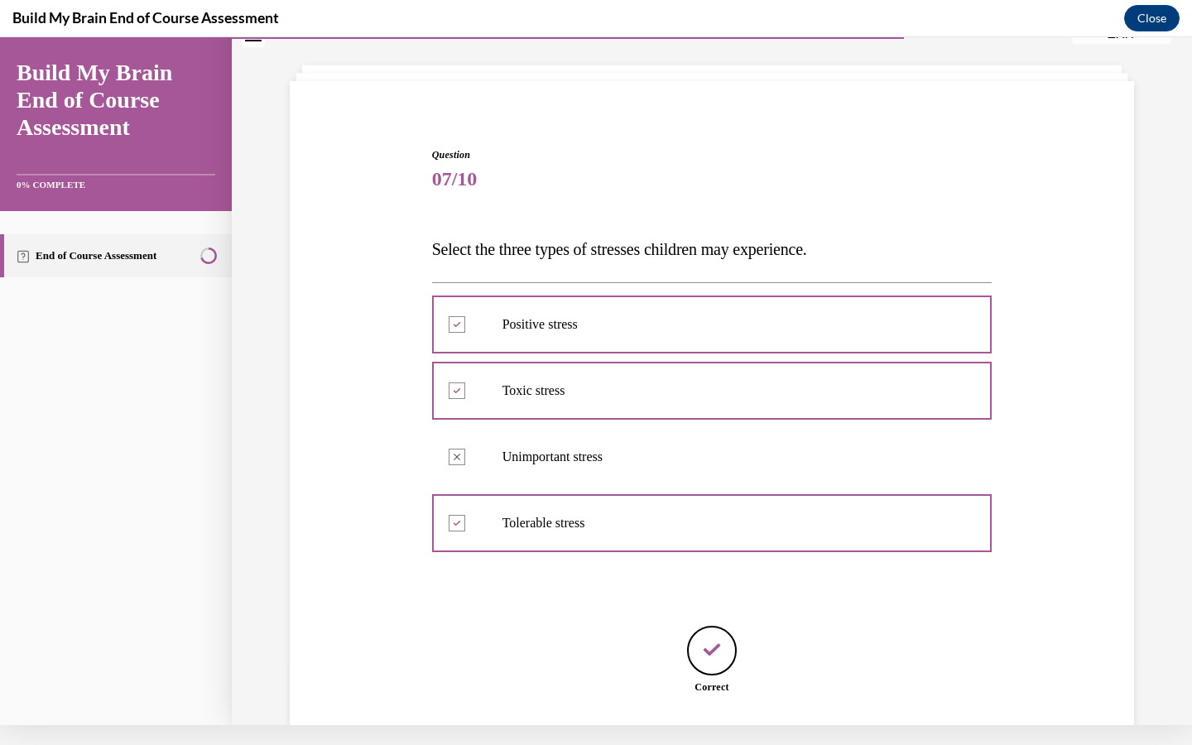
scroll to position [165, 0]
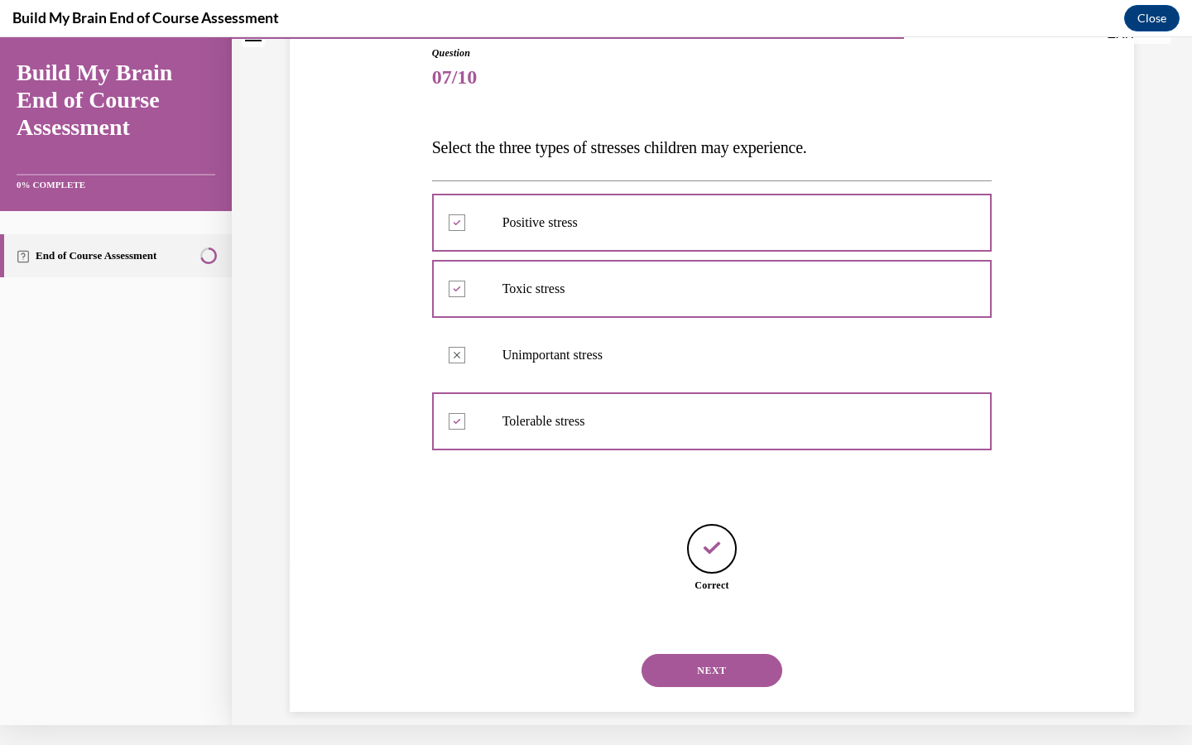
click at [719, 658] on button "NEXT" at bounding box center [711, 670] width 141 height 33
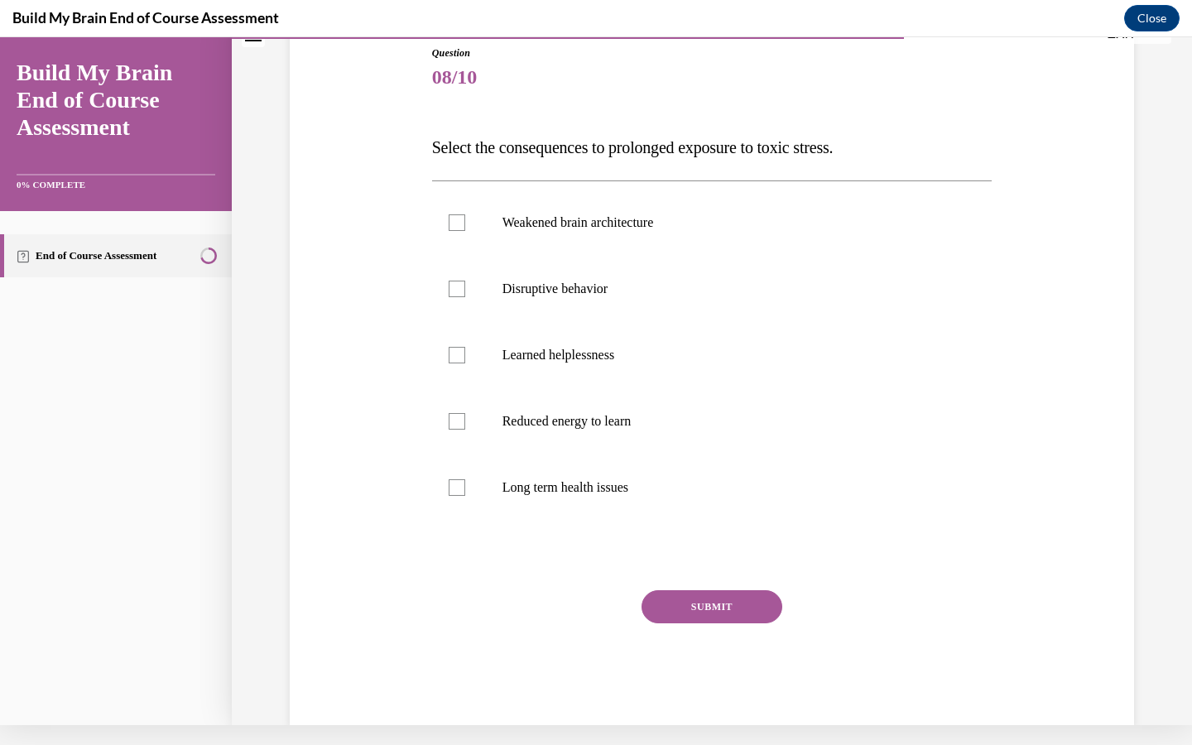
scroll to position [163, 0]
click at [461, 228] on div at bounding box center [457, 224] width 17 height 17
click at [461, 228] on input "Weakened brain architecture" at bounding box center [457, 224] width 17 height 17
checkbox input "true"
click at [455, 287] on div at bounding box center [457, 290] width 17 height 17
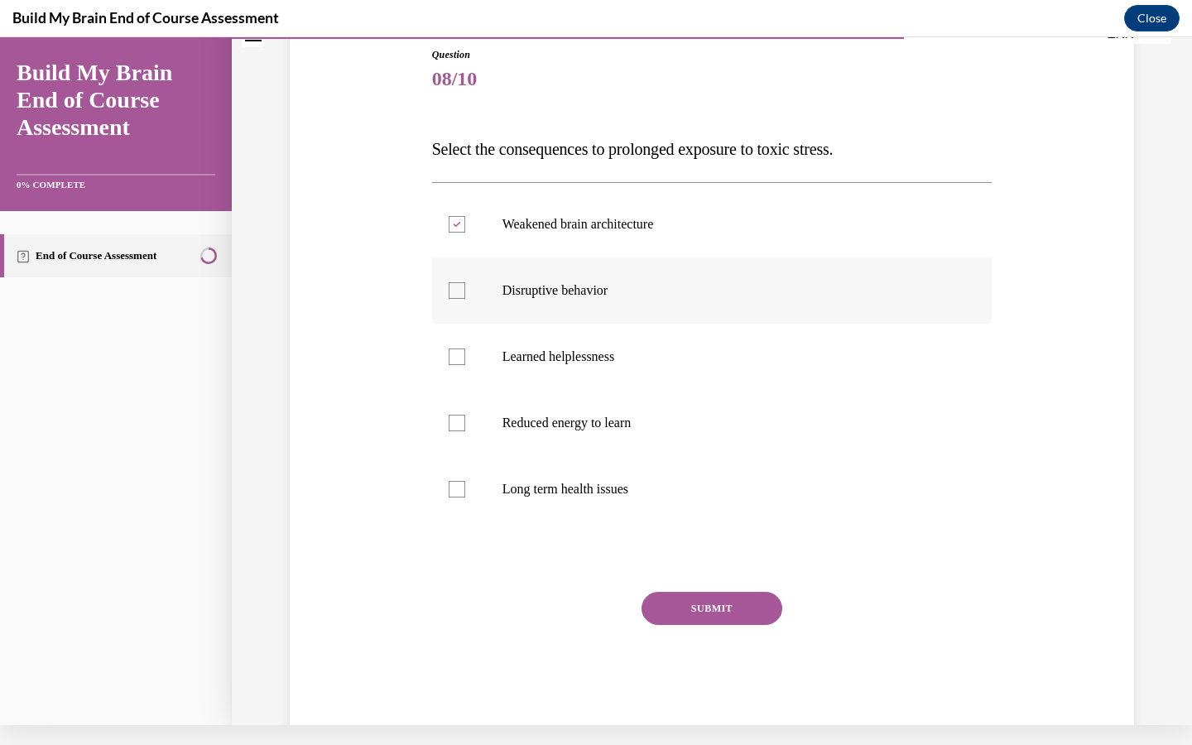
click at [455, 287] on input "Disruptive behavior" at bounding box center [457, 290] width 17 height 17
checkbox input "true"
click at [457, 358] on div at bounding box center [457, 356] width 17 height 17
click at [457, 358] on input "Learned helplessness" at bounding box center [457, 356] width 17 height 17
checkbox input "true"
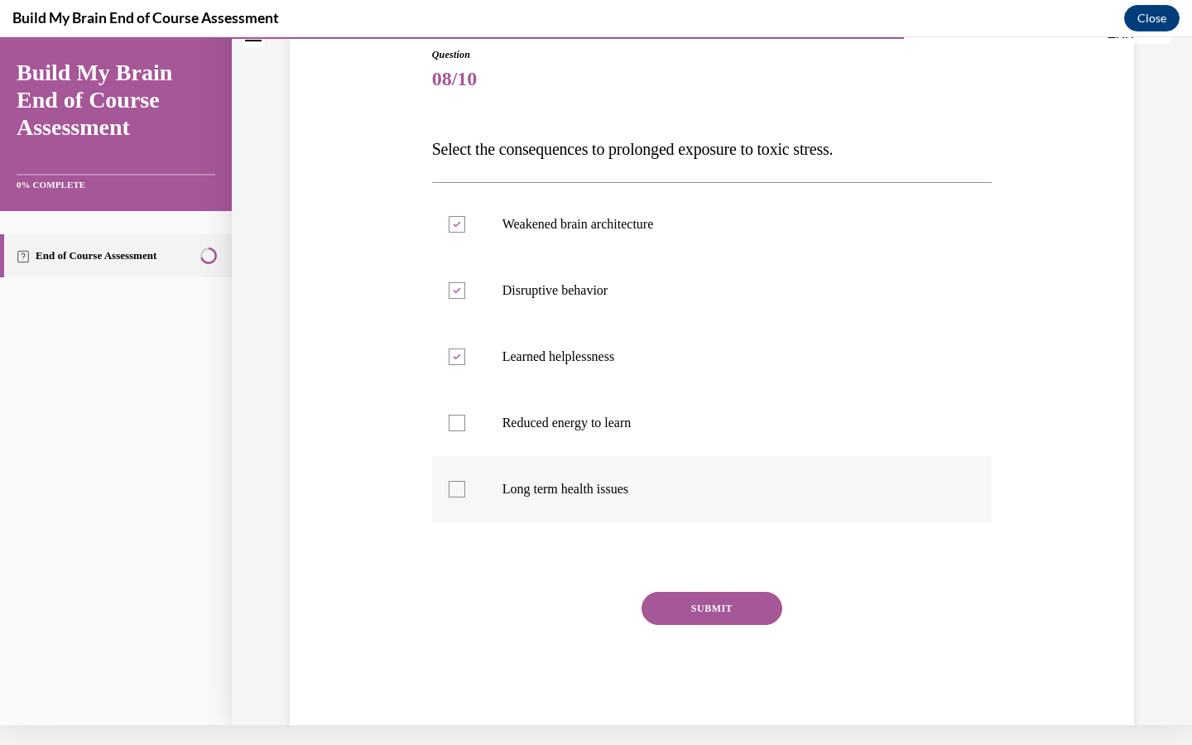
click at [459, 488] on div at bounding box center [457, 489] width 17 height 17
click at [459, 488] on input "Long term health issues" at bounding box center [457, 489] width 17 height 17
checkbox input "true"
click at [463, 430] on div at bounding box center [457, 423] width 17 height 17
click at [463, 430] on input "Reduced energy to learn" at bounding box center [457, 423] width 17 height 17
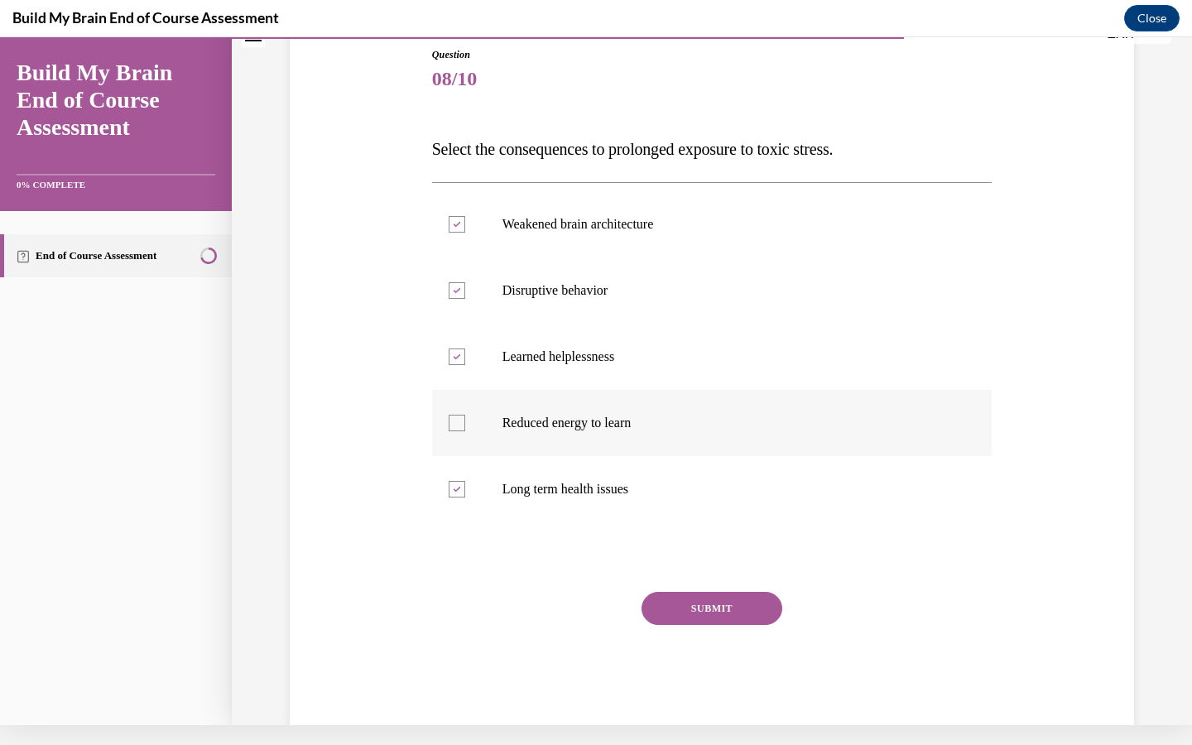
checkbox input "true"
click at [702, 605] on button "SUBMIT" at bounding box center [711, 608] width 141 height 33
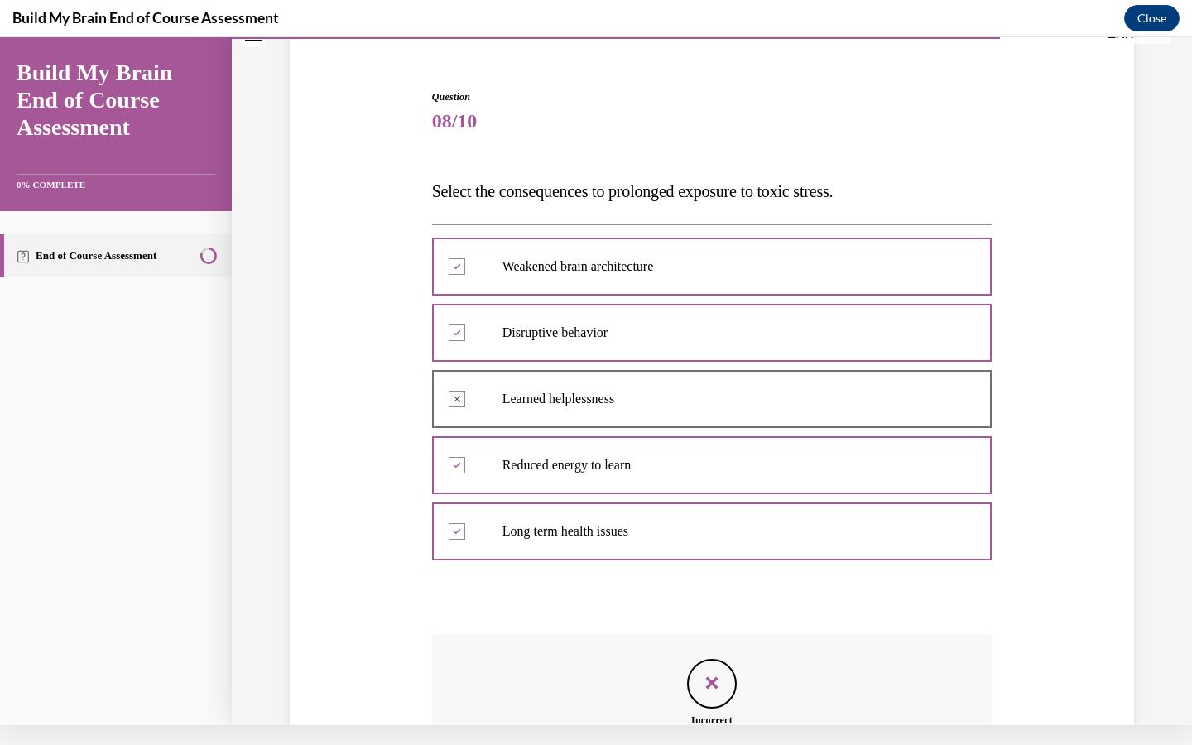
scroll to position [120, 0]
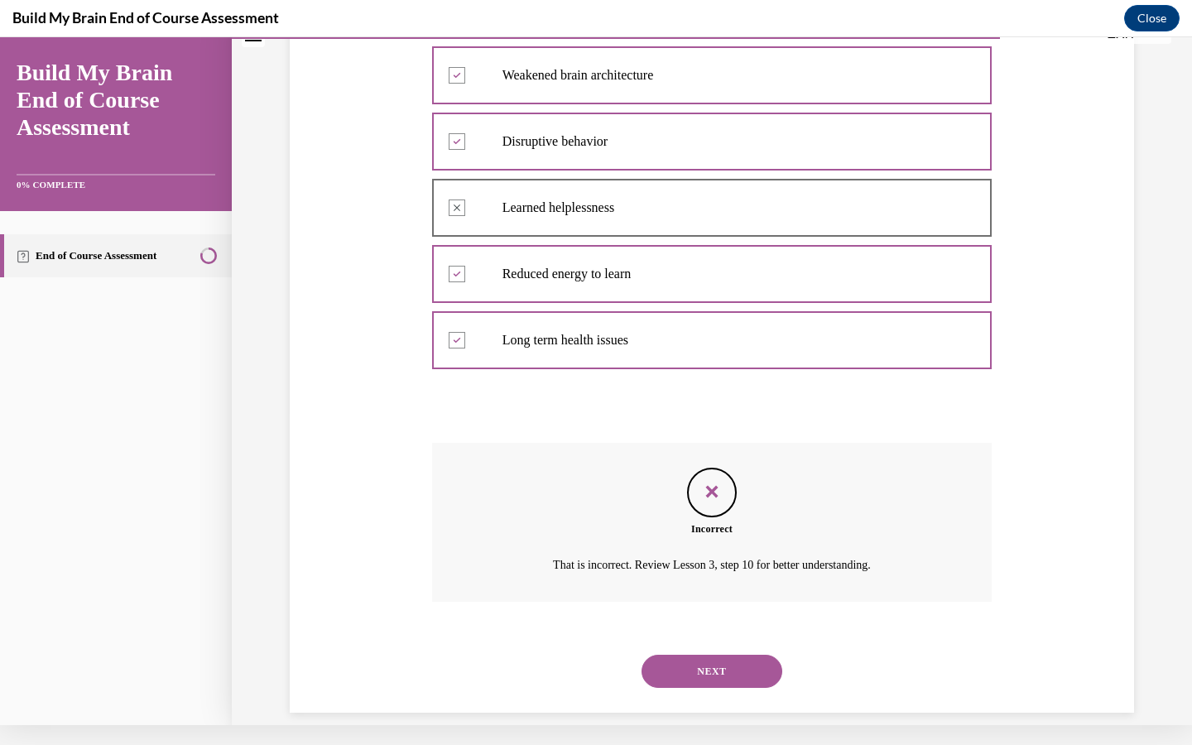
click at [741, 655] on button "NEXT" at bounding box center [711, 671] width 141 height 33
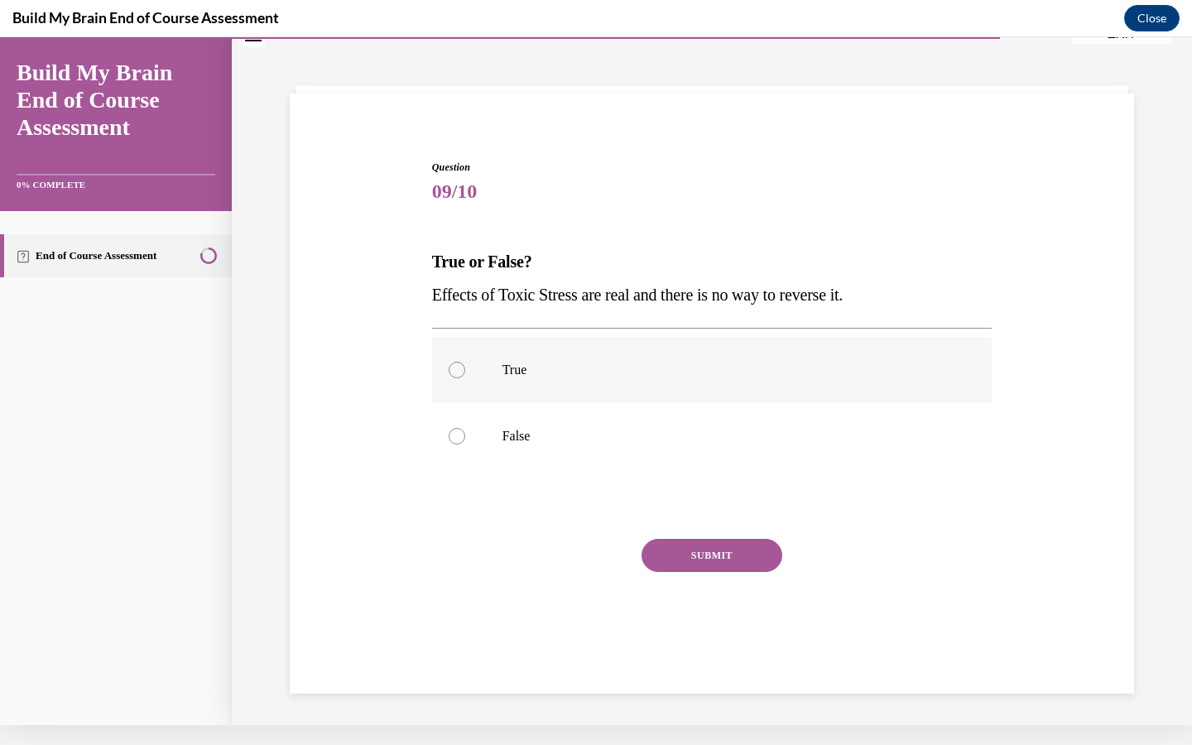
click at [455, 370] on div at bounding box center [457, 370] width 17 height 17
click at [455, 370] on input "True" at bounding box center [457, 370] width 17 height 17
radio input "true"
click at [722, 566] on button "SUBMIT" at bounding box center [711, 555] width 141 height 33
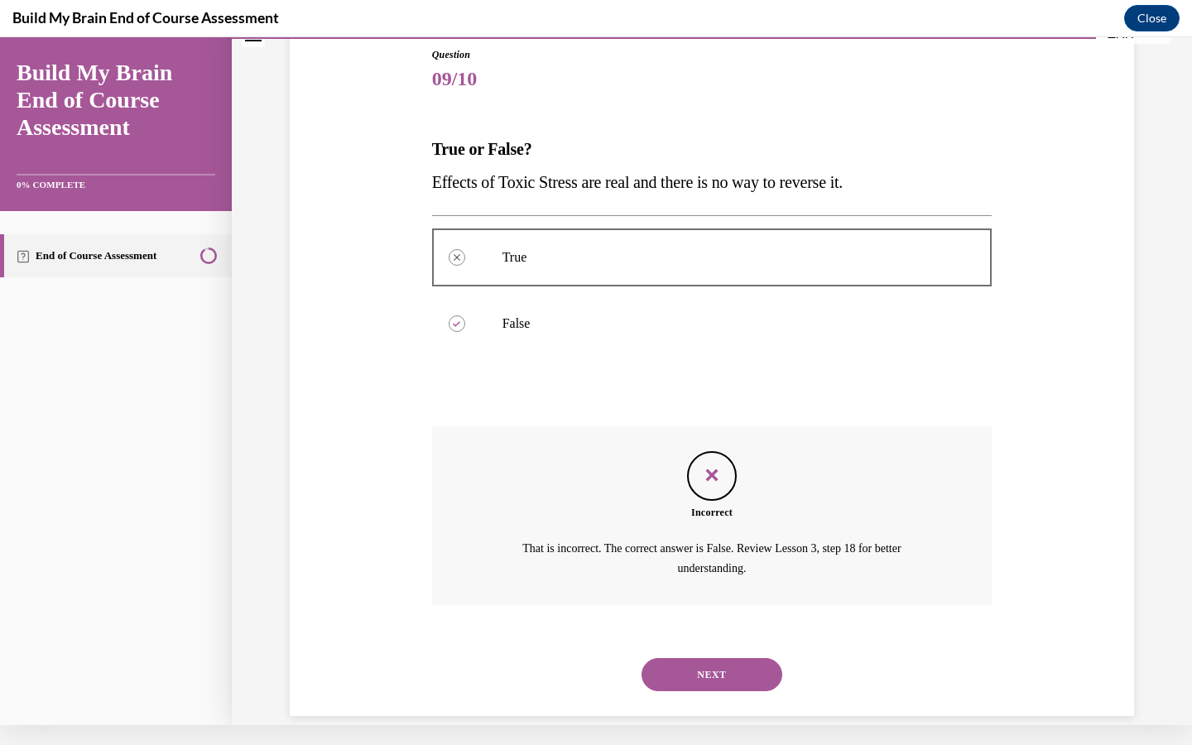
scroll to position [166, 0]
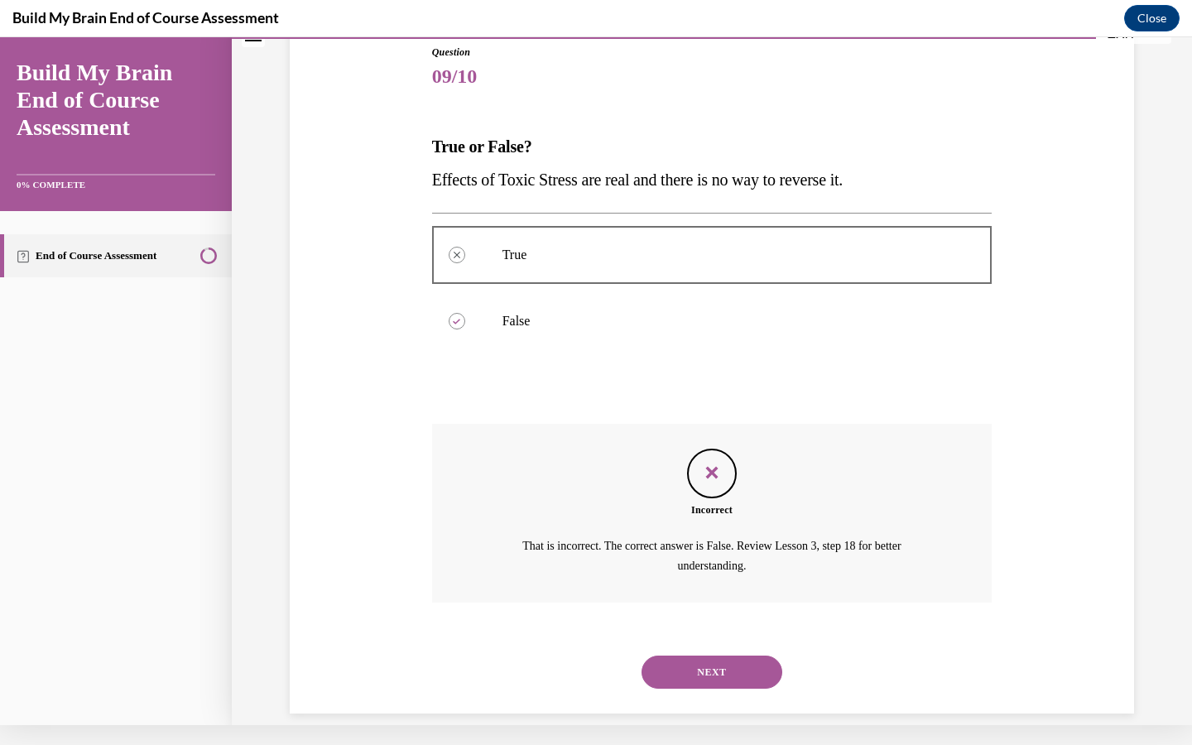
click at [707, 656] on button "NEXT" at bounding box center [711, 672] width 141 height 33
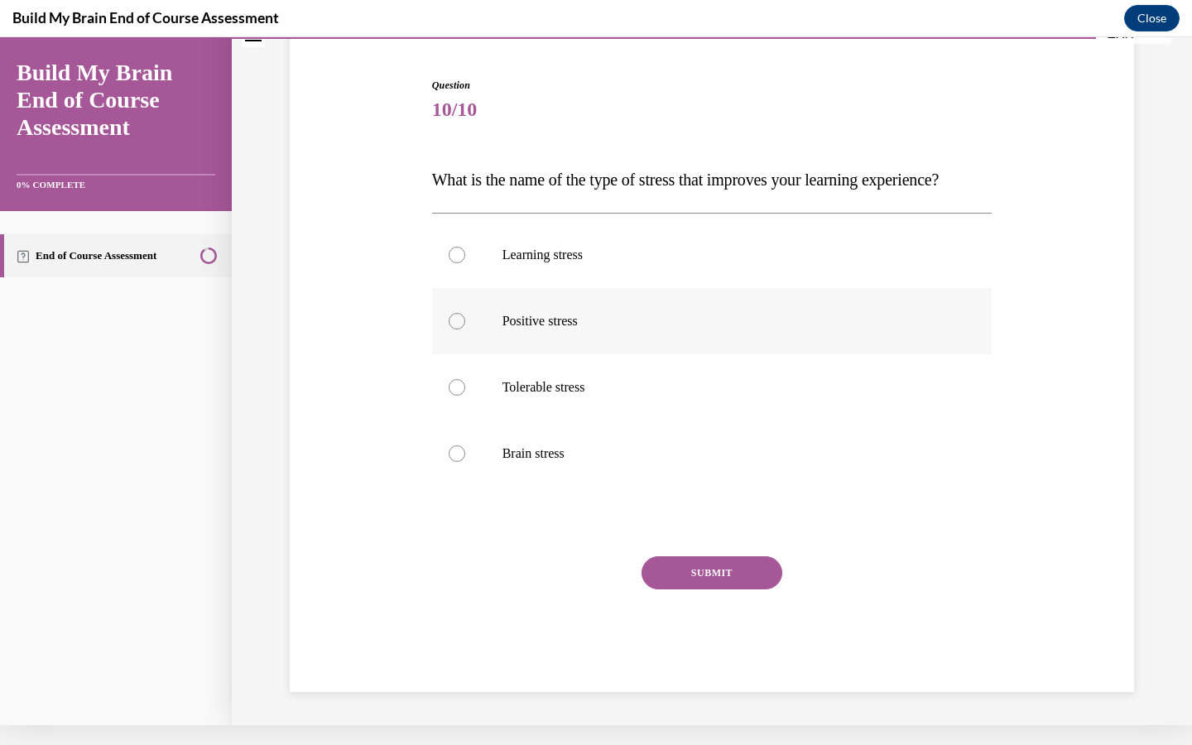
click at [458, 329] on div at bounding box center [457, 321] width 17 height 17
click at [458, 329] on input "Positive stress" at bounding box center [457, 321] width 17 height 17
radio input "true"
click at [462, 263] on div at bounding box center [457, 255] width 17 height 17
click at [462, 263] on input "Learning stress" at bounding box center [457, 255] width 17 height 17
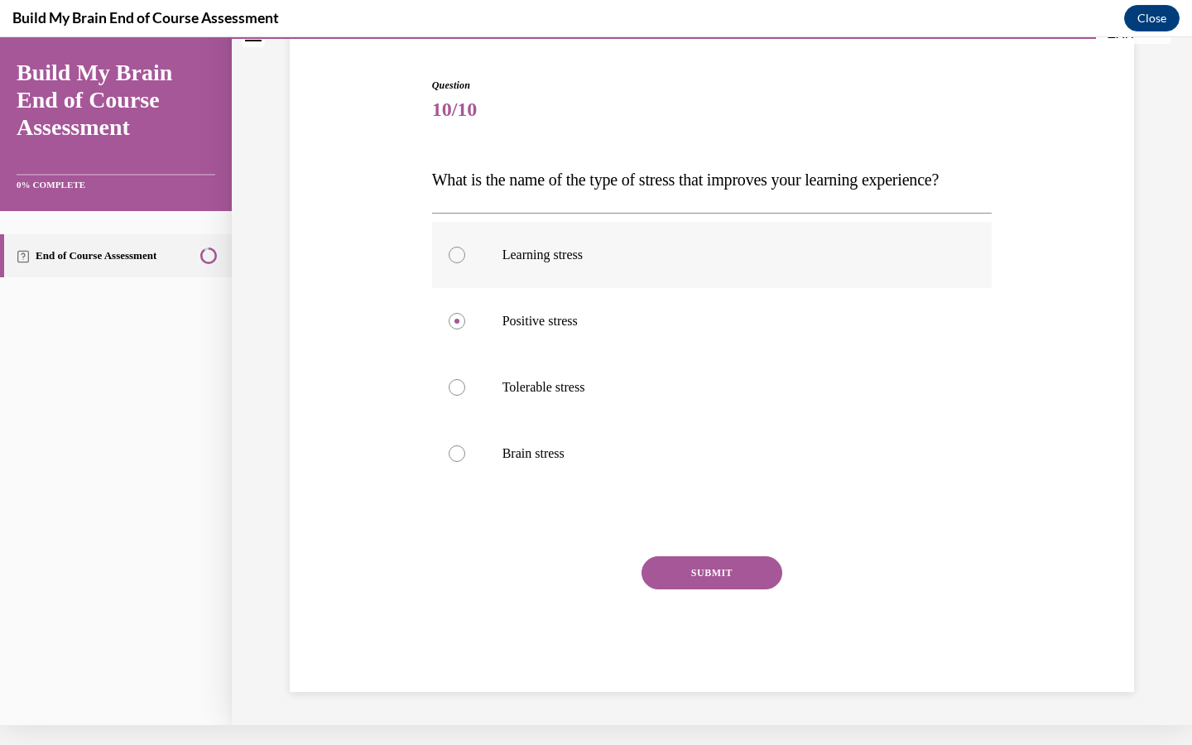
radio input "true"
click at [718, 589] on button "SUBMIT" at bounding box center [711, 572] width 141 height 33
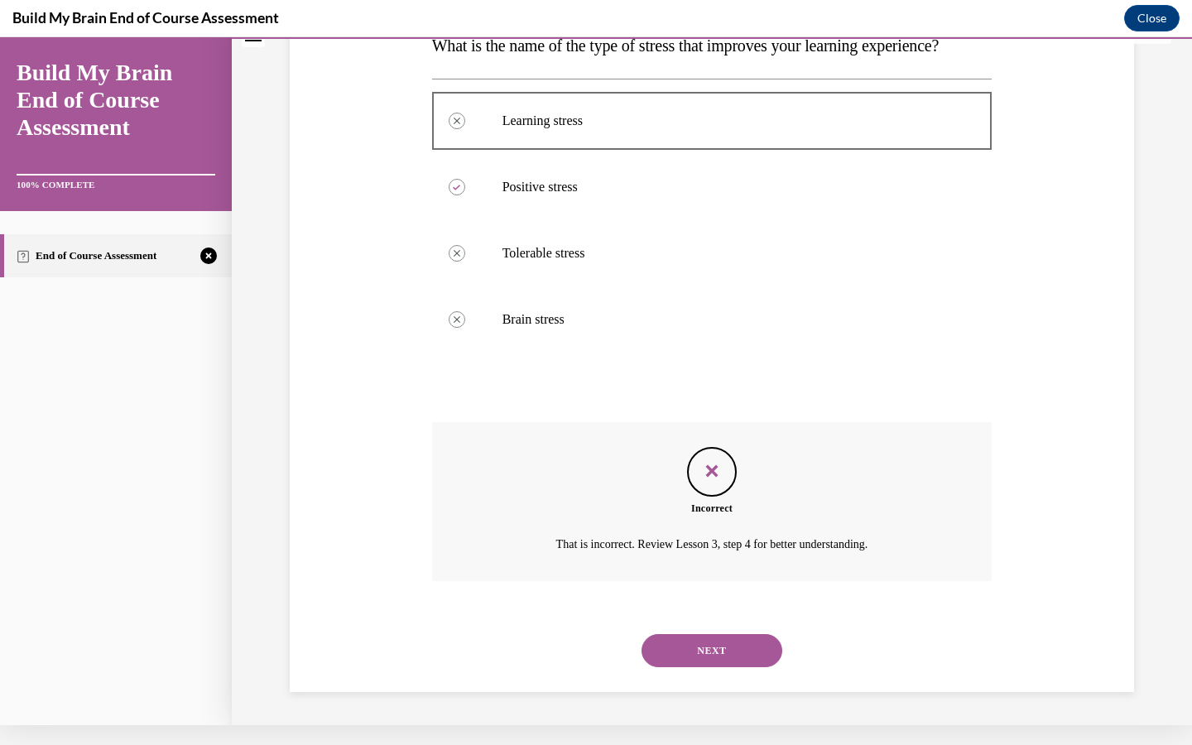
scroll to position [279, 0]
click at [716, 638] on button "NEXT" at bounding box center [711, 650] width 141 height 33
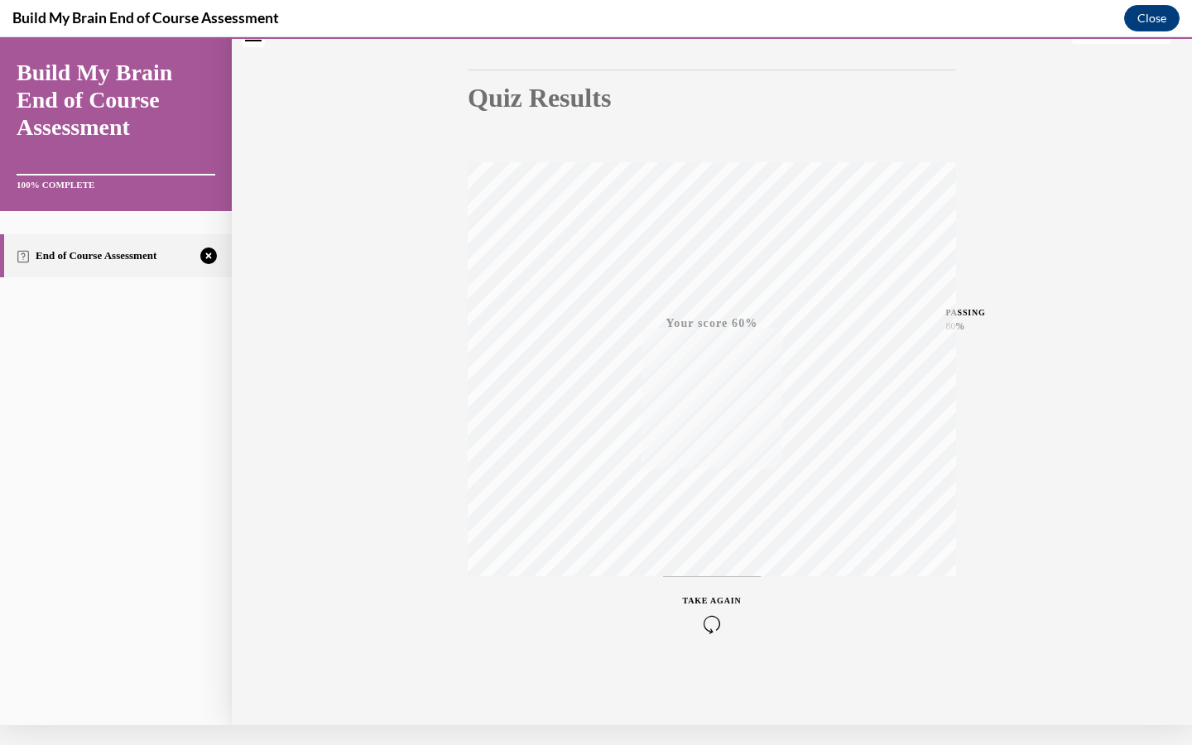
scroll to position [141, 0]
click at [715, 628] on icon "button" at bounding box center [712, 624] width 59 height 18
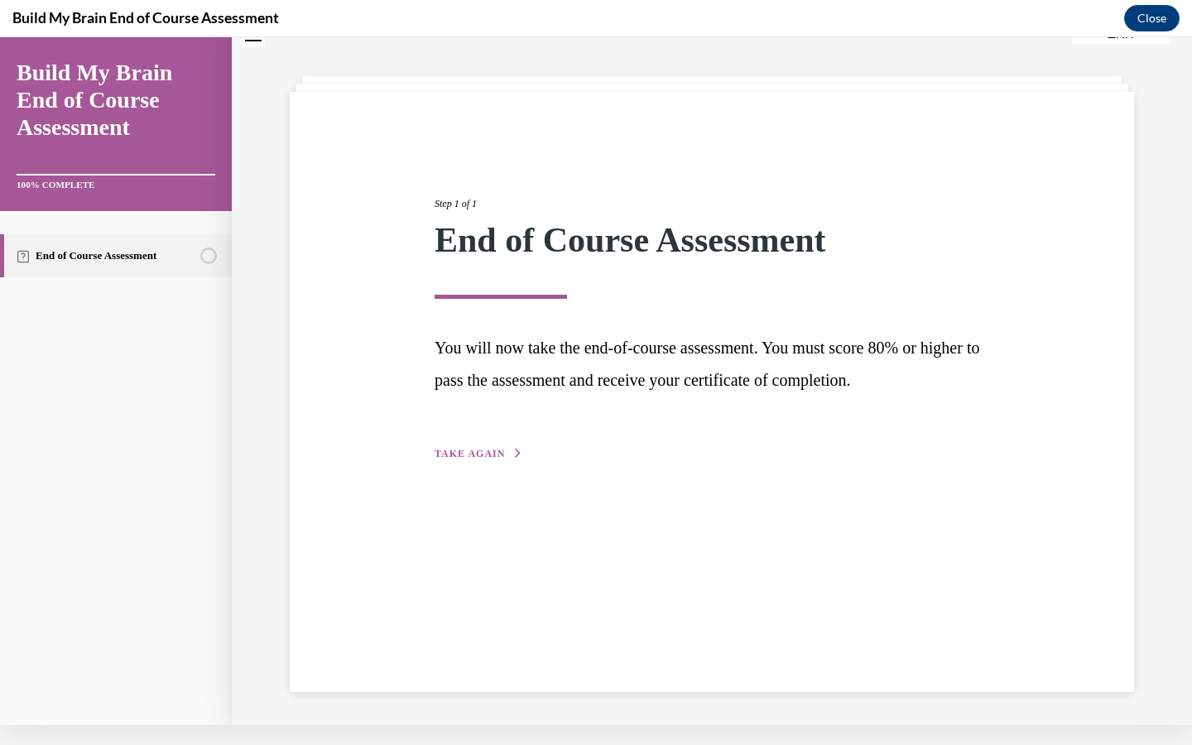
scroll to position [52, 0]
click at [484, 451] on span "TAKE AGAIN" at bounding box center [470, 454] width 70 height 12
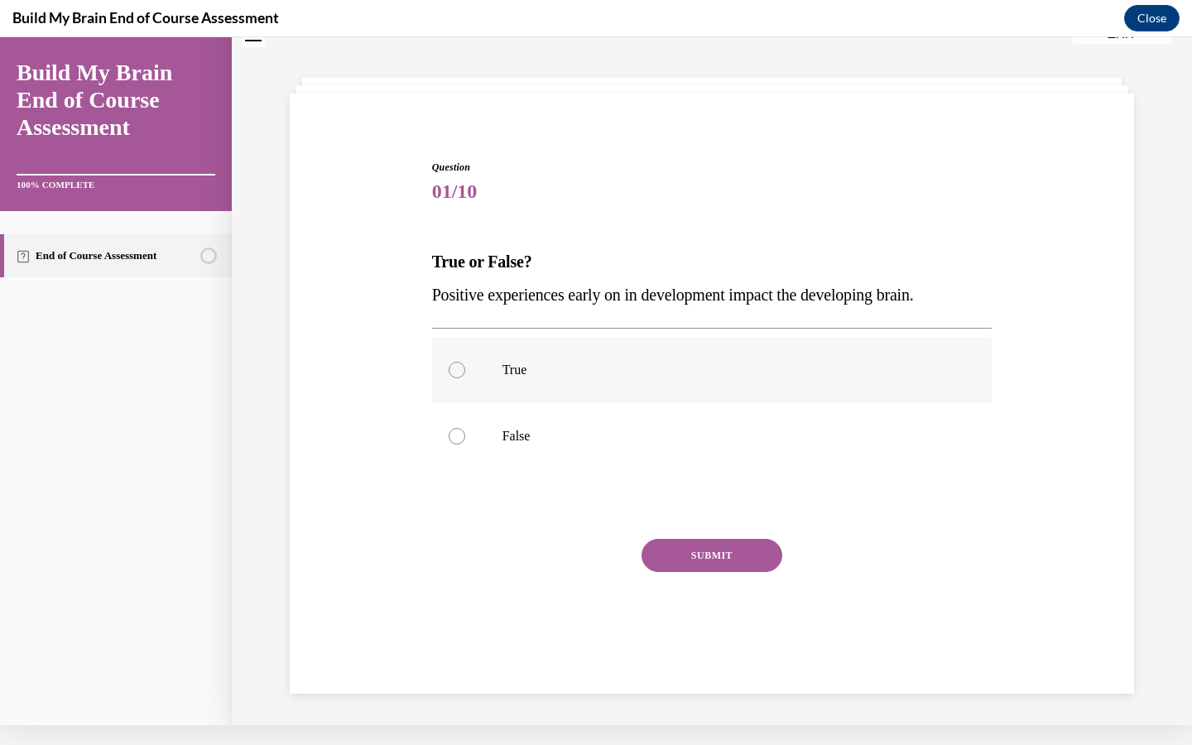
click at [464, 368] on div at bounding box center [457, 370] width 17 height 17
click at [464, 368] on input "True" at bounding box center [457, 370] width 17 height 17
radio input "true"
click at [724, 563] on button "SUBMIT" at bounding box center [711, 555] width 141 height 33
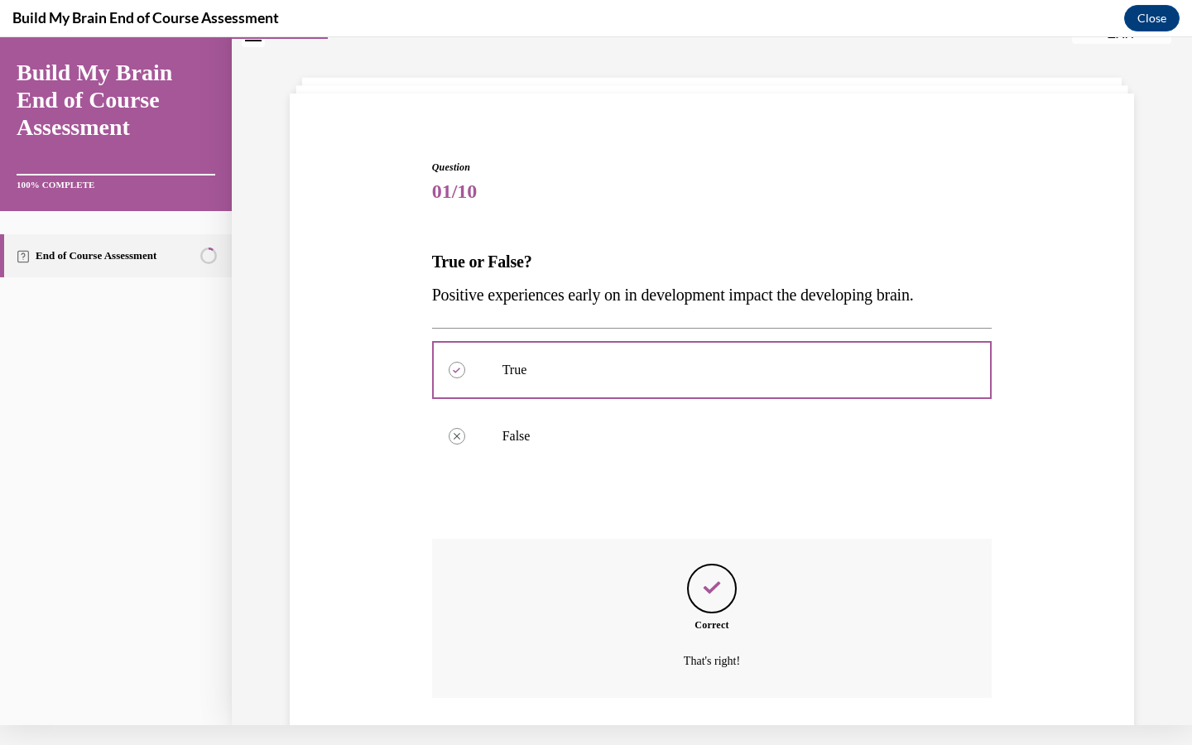
scroll to position [147, 0]
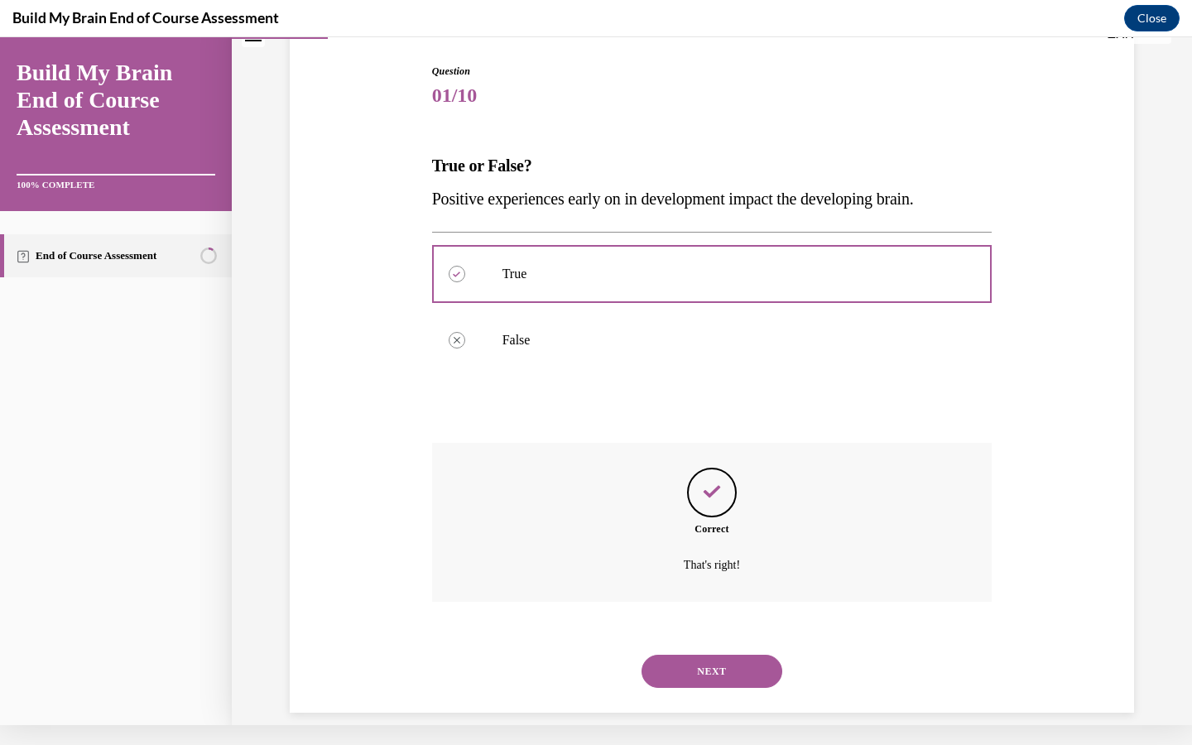
click at [714, 659] on button "NEXT" at bounding box center [711, 671] width 141 height 33
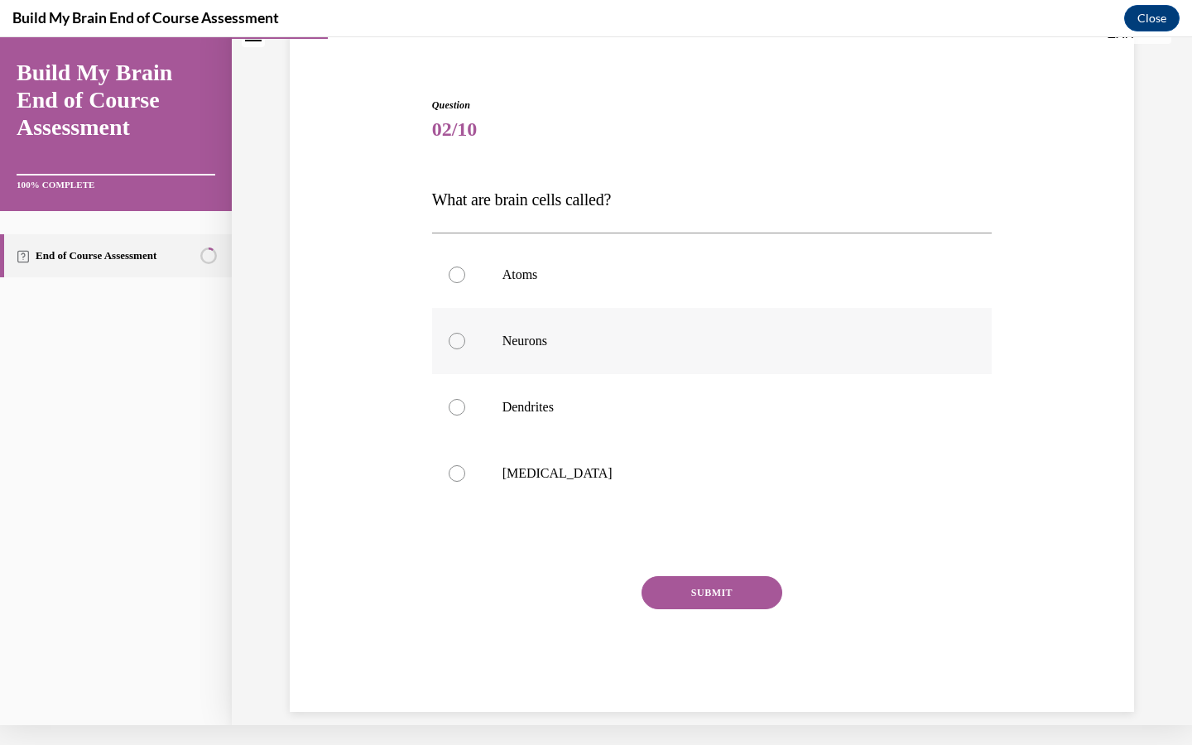
click at [454, 310] on label "Neurons" at bounding box center [712, 341] width 560 height 66
click at [454, 333] on input "Neurons" at bounding box center [457, 341] width 17 height 17
radio input "true"
click at [719, 563] on div "Question 02/10 What are brain cells called? Atoms Neurons Dendrites Grey matter…" at bounding box center [712, 405] width 560 height 614
click at [709, 562] on div "Question 02/10 What are brain cells called? Atoms Neurons Dendrites Grey matter…" at bounding box center [712, 405] width 560 height 614
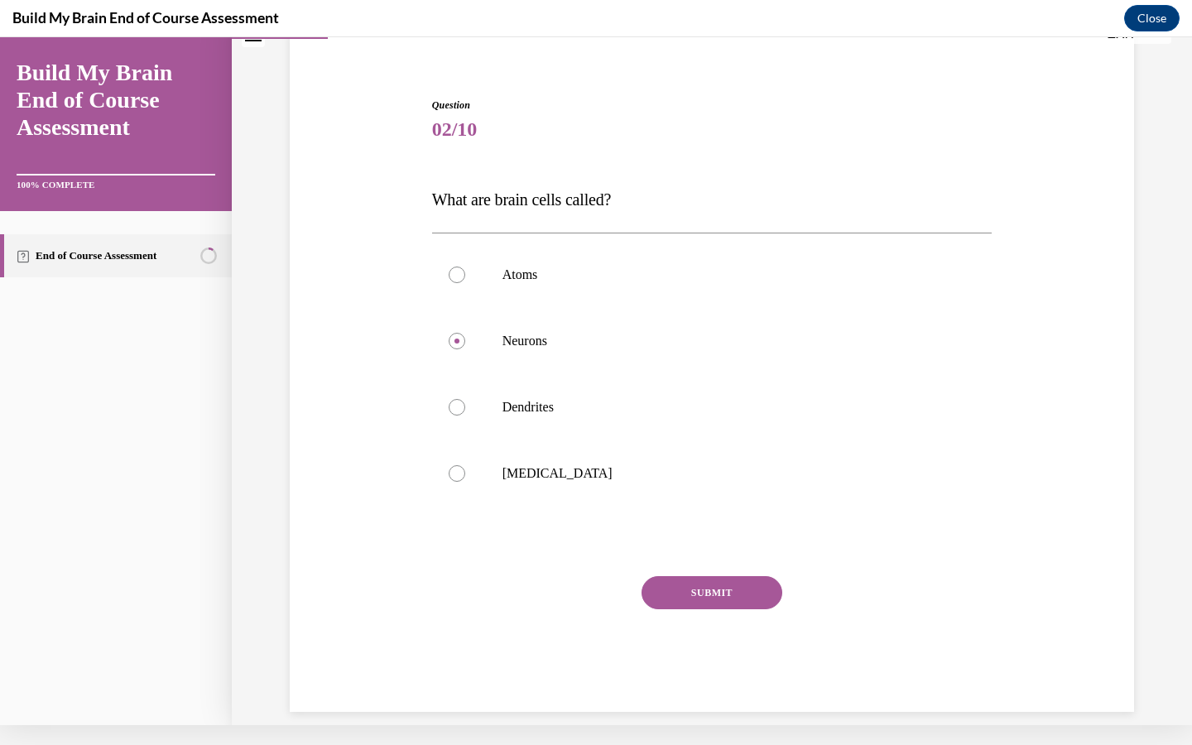
click at [714, 556] on div "Question 02/10 What are brain cells called? Atoms Neurons Dendrites Grey matter…" at bounding box center [712, 405] width 560 height 614
click at [715, 558] on div "Question 02/10 What are brain cells called? Atoms Neurons Dendrites Grey matter…" at bounding box center [712, 405] width 560 height 614
click at [920, 489] on label "Grey matter" at bounding box center [712, 473] width 560 height 66
click at [465, 482] on input "Grey matter" at bounding box center [457, 473] width 17 height 17
radio input "true"
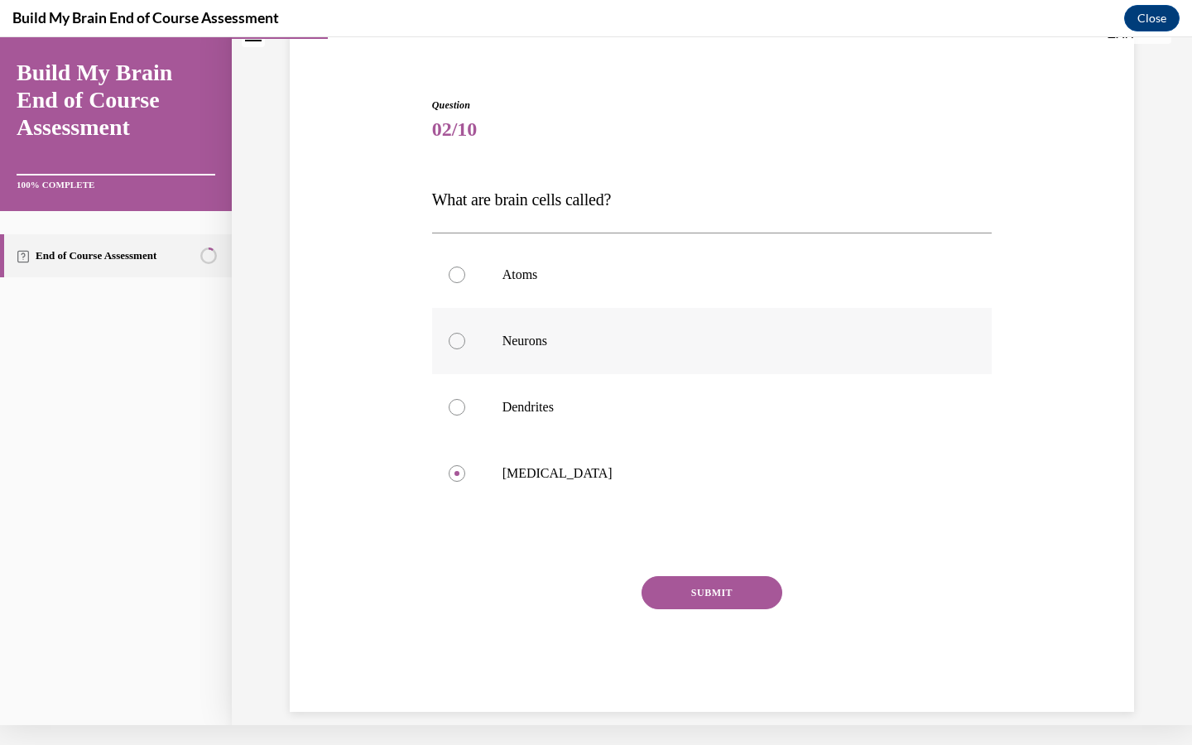
click at [454, 309] on label "Neurons" at bounding box center [712, 341] width 560 height 66
click at [454, 333] on input "Neurons" at bounding box center [457, 341] width 17 height 17
radio input "true"
click at [710, 563] on div "Question 02/10 What are brain cells called? Atoms Neurons Dendrites Grey matter…" at bounding box center [712, 405] width 560 height 614
click at [709, 564] on div "Question 02/10 What are brain cells called? Atoms Neurons Dendrites Grey matter…" at bounding box center [712, 405] width 560 height 614
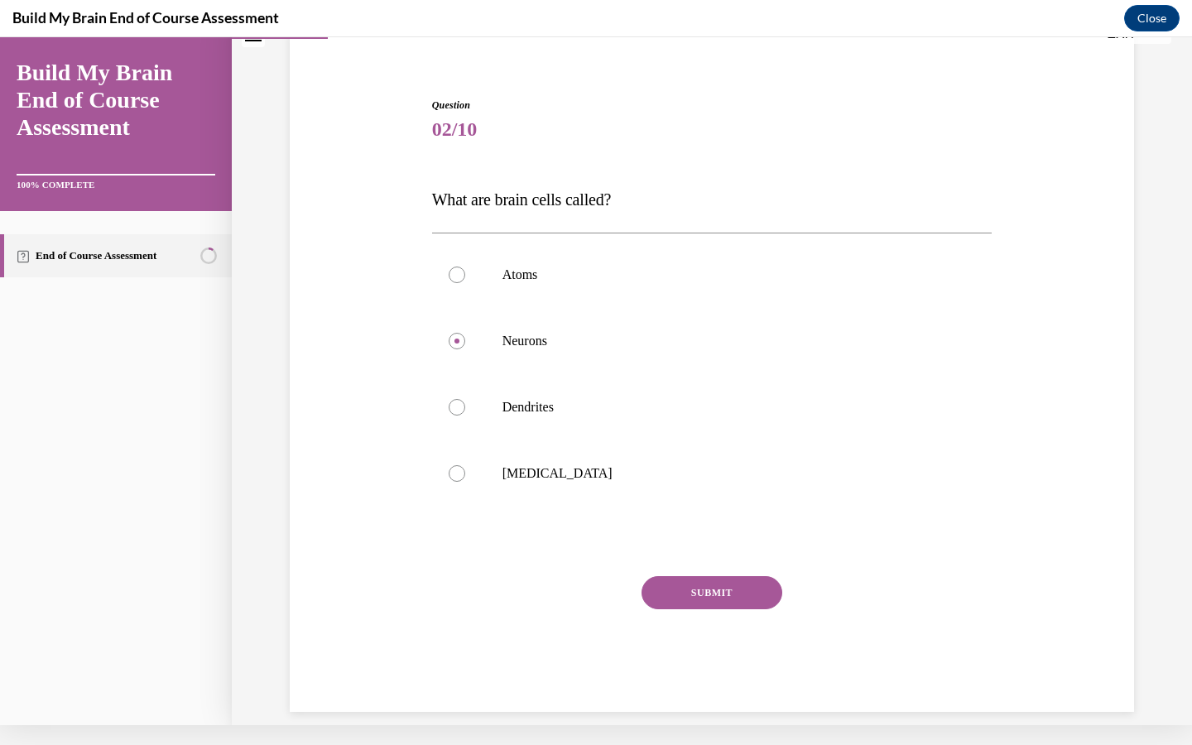
click at [680, 553] on div "Question 02/10 What are brain cells called? Atoms Neurons Dendrites Grey matter…" at bounding box center [712, 405] width 560 height 614
click at [728, 558] on div "Question 02/10 What are brain cells called? Atoms Neurons Dendrites Grey matter…" at bounding box center [712, 405] width 560 height 614
click at [1143, 335] on div "Question 02/10 What are brain cells called? Atoms Neurons Dendrites Grey matter…" at bounding box center [712, 351] width 960 height 788
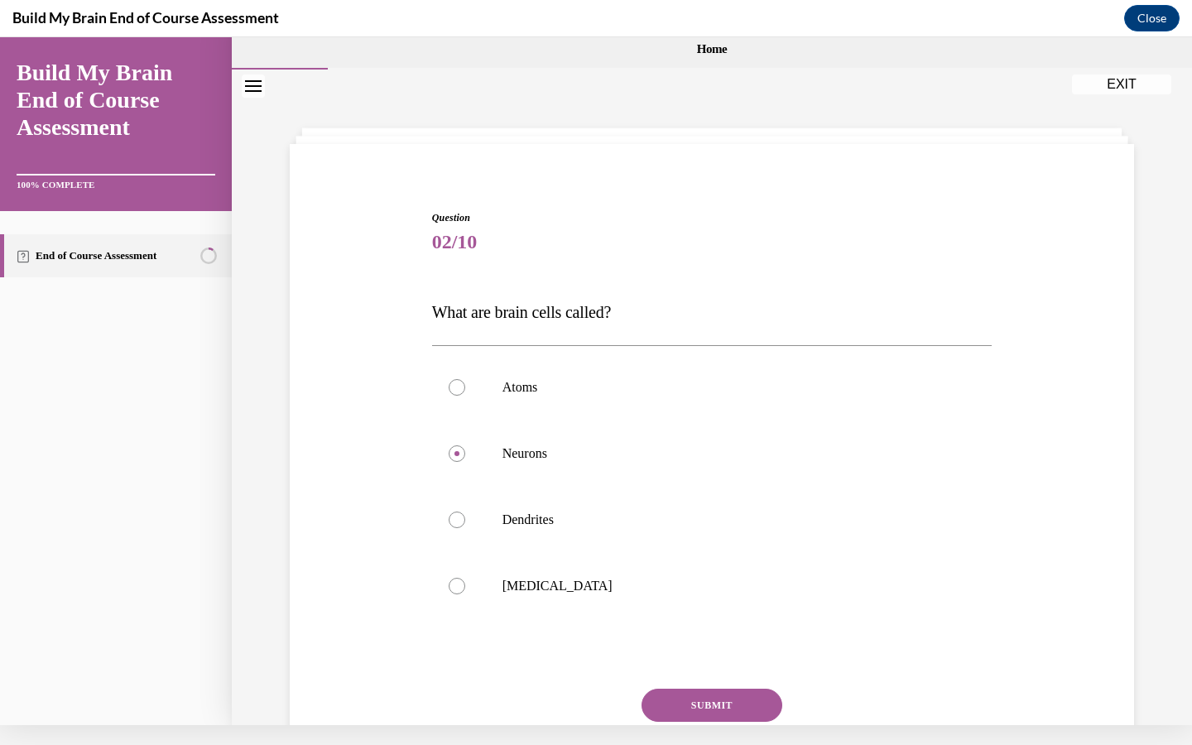
scroll to position [0, 0]
click at [1191, 502] on div "Question 02/10 What are brain cells called? Atoms Neurons Dendrites Grey matter…" at bounding box center [712, 464] width 960 height 788
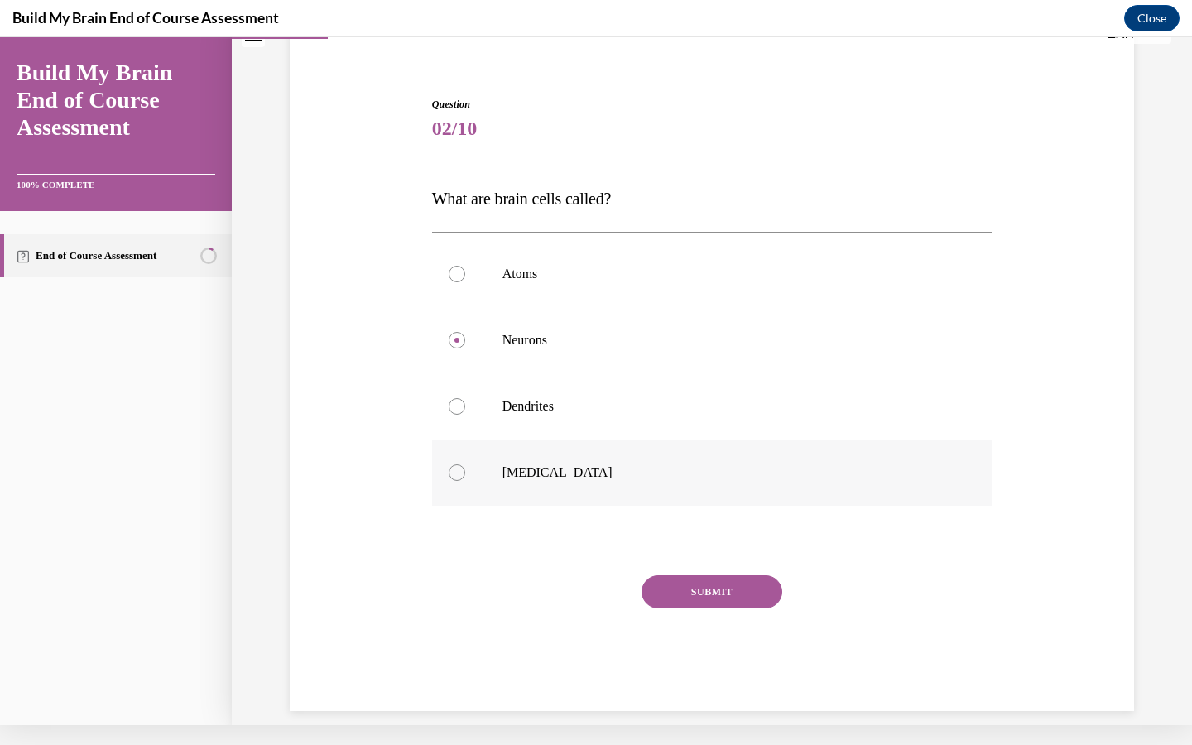
scroll to position [113, 0]
click at [712, 595] on button "SUBMIT" at bounding box center [711, 592] width 141 height 33
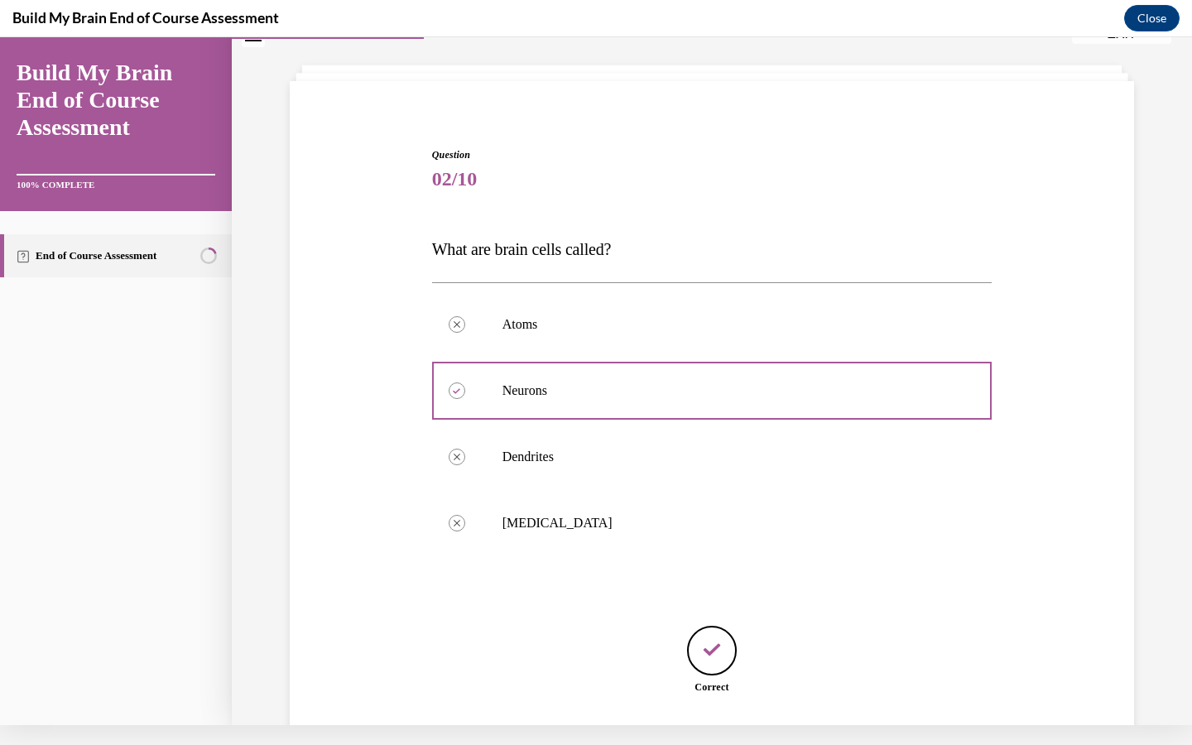
scroll to position [165, 0]
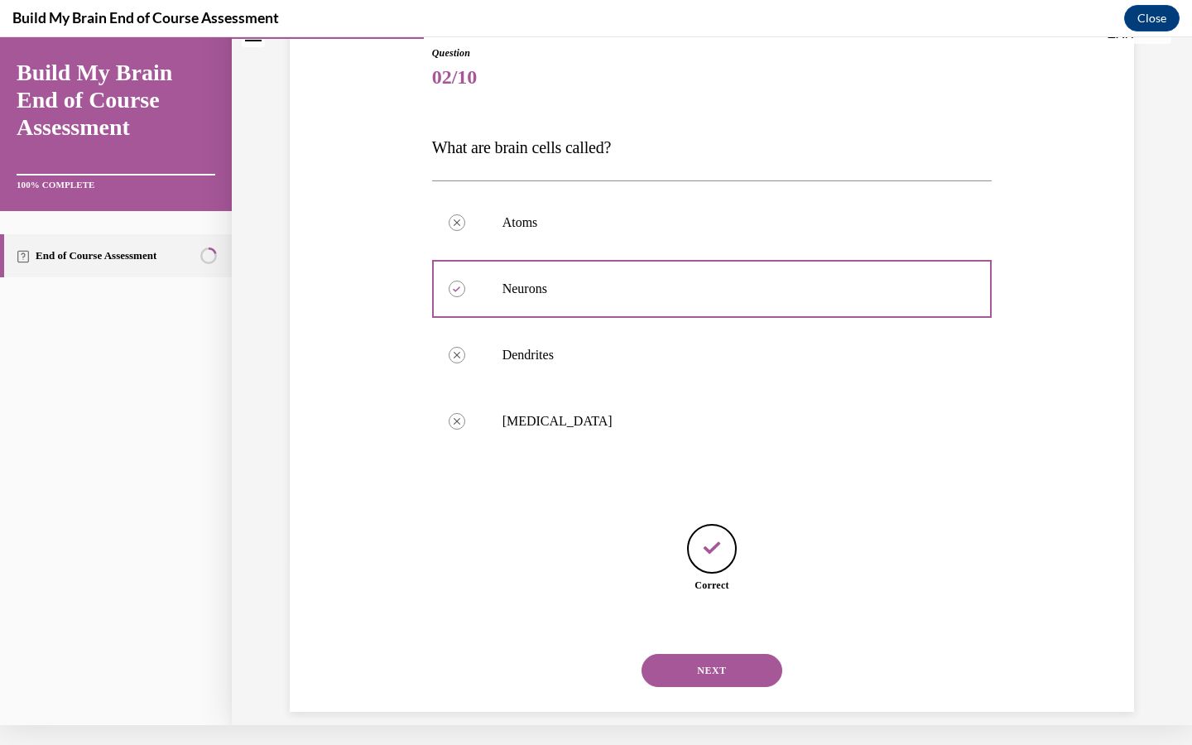
click at [713, 654] on button "NEXT" at bounding box center [711, 670] width 141 height 33
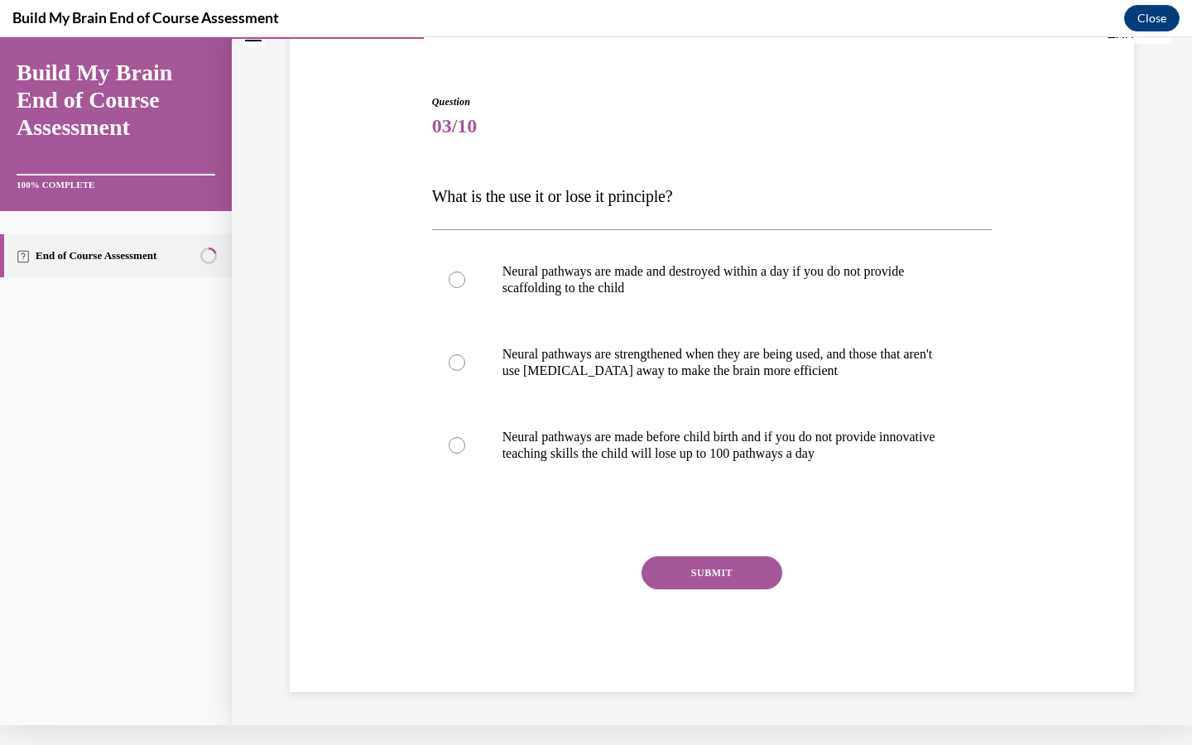
scroll to position [87, 0]
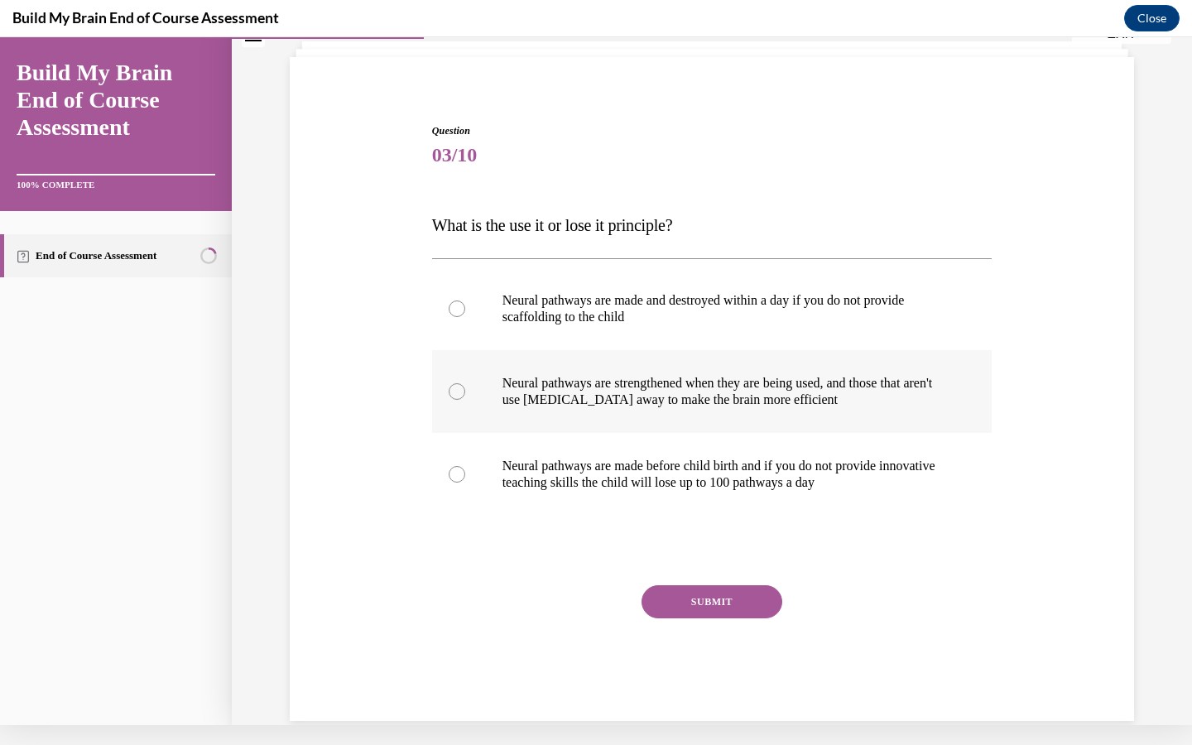
click at [459, 393] on div at bounding box center [457, 391] width 17 height 17
click at [459, 393] on input "Neural pathways are strengthened when they are being used, and those that aren'…" at bounding box center [457, 391] width 17 height 17
radio input "true"
click at [699, 602] on button "SUBMIT" at bounding box center [711, 601] width 141 height 33
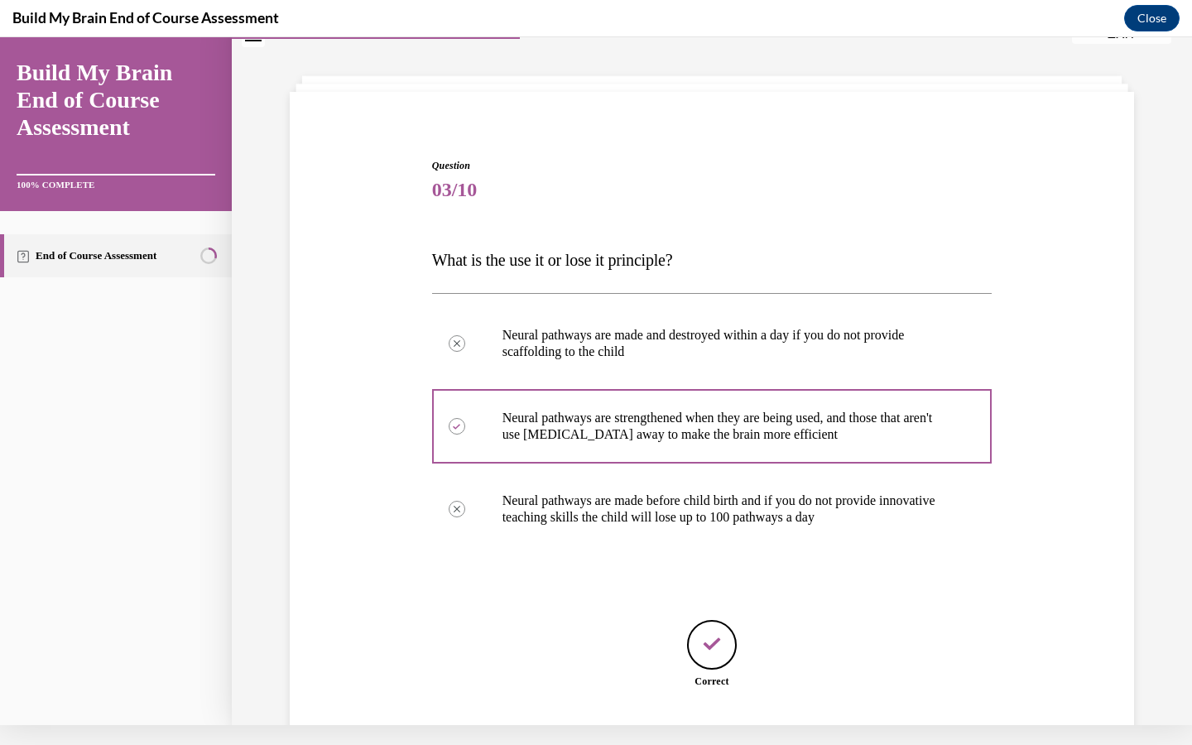
scroll to position [148, 0]
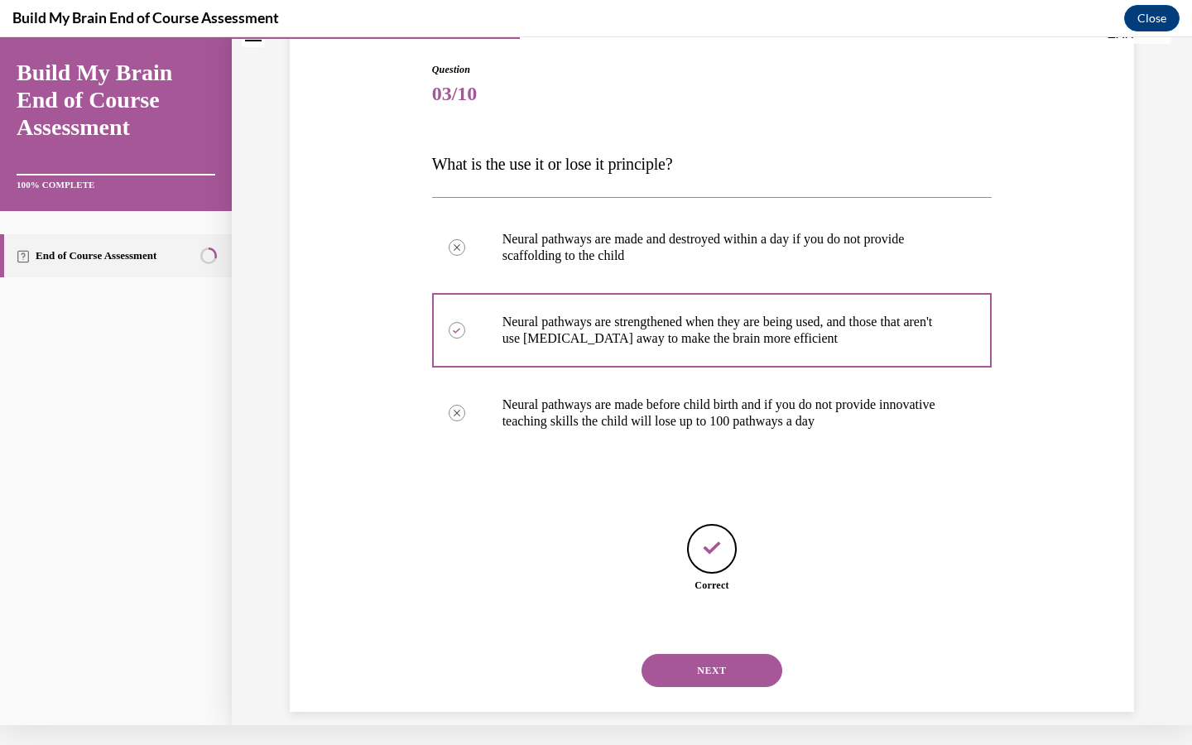
click at [714, 656] on button "NEXT" at bounding box center [711, 670] width 141 height 33
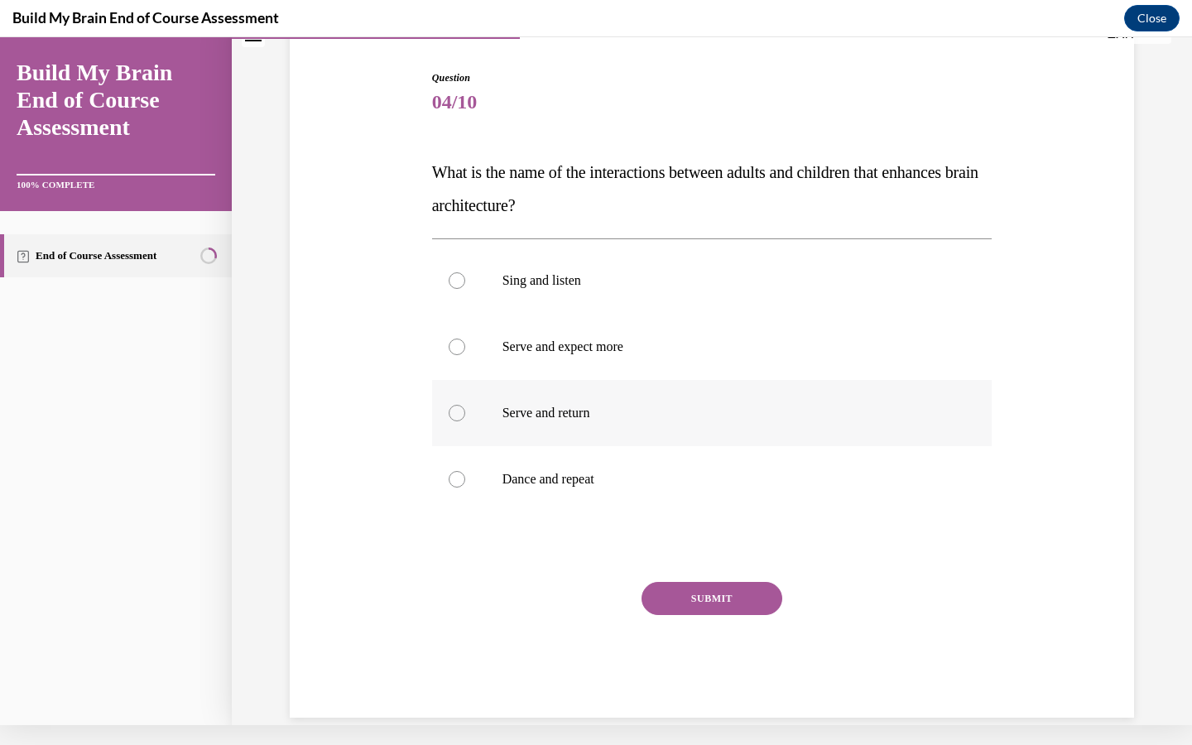
click at [456, 411] on div at bounding box center [457, 413] width 17 height 17
click at [456, 411] on input "Serve and return" at bounding box center [457, 413] width 17 height 17
radio input "true"
click at [707, 593] on button "SUBMIT" at bounding box center [711, 598] width 141 height 33
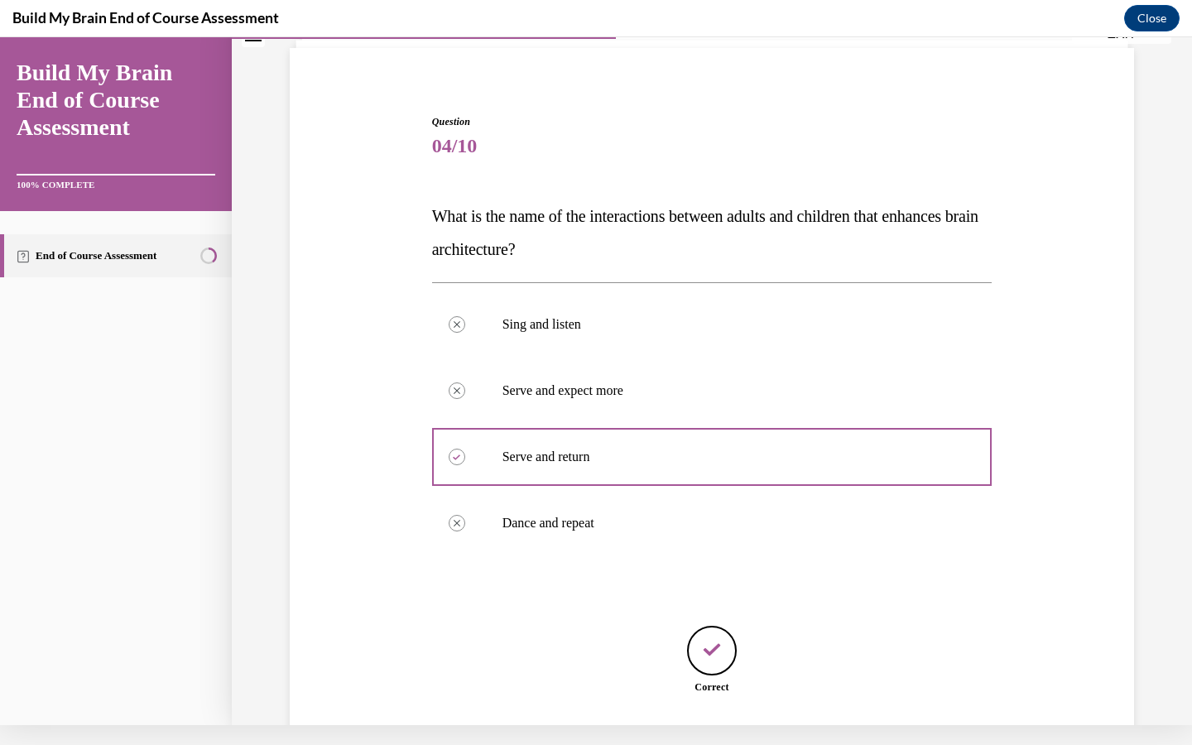
scroll to position [198, 0]
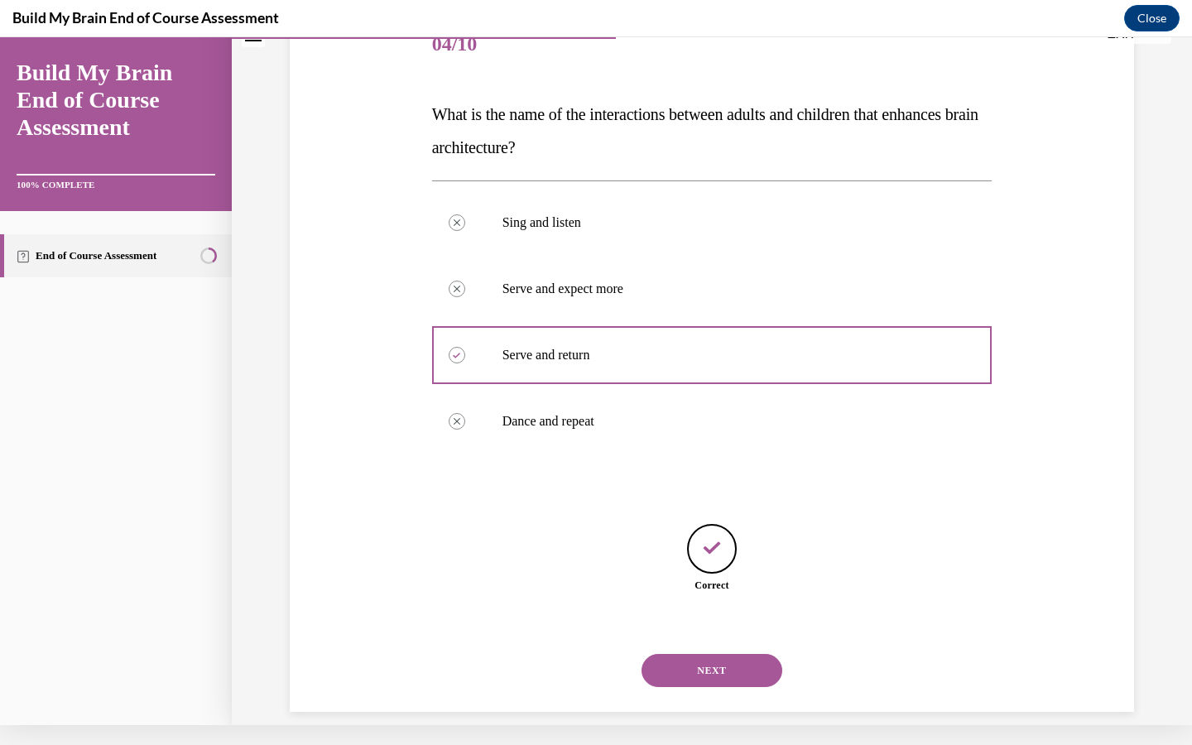
click at [704, 654] on button "NEXT" at bounding box center [711, 670] width 141 height 33
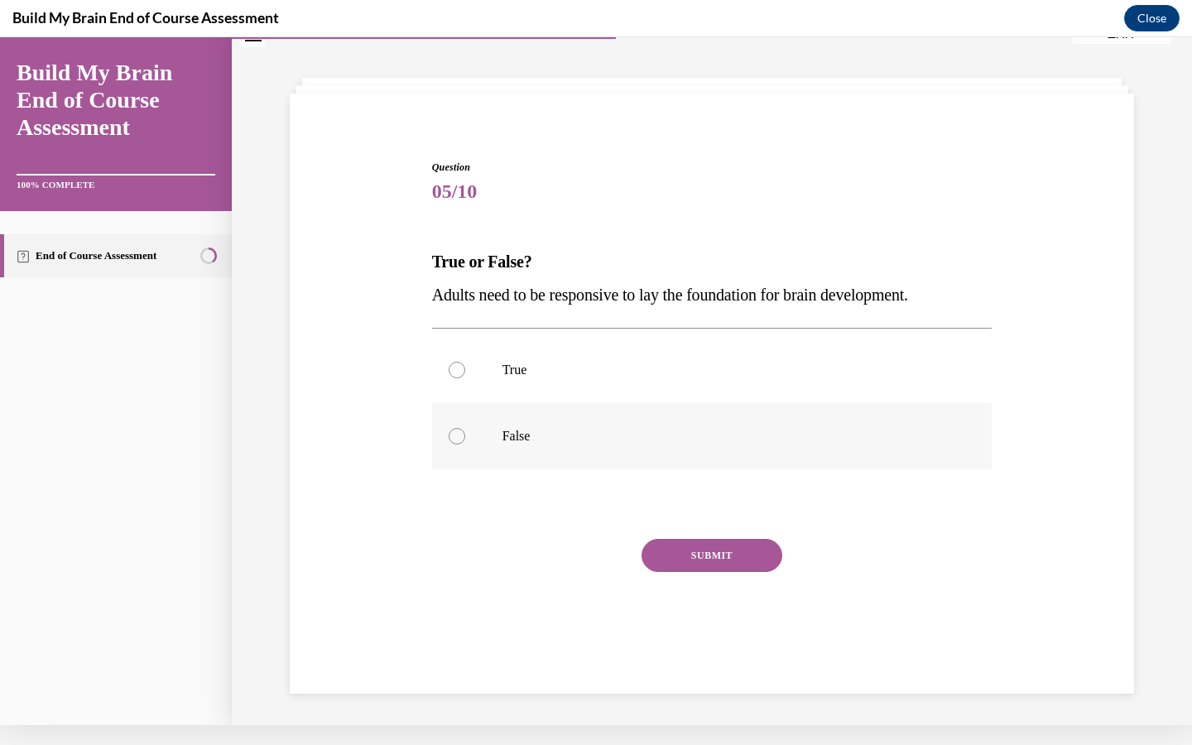
click at [458, 435] on div at bounding box center [457, 436] width 17 height 17
click at [458, 435] on input "False" at bounding box center [457, 436] width 17 height 17
radio input "true"
click at [722, 554] on button "SUBMIT" at bounding box center [711, 555] width 141 height 33
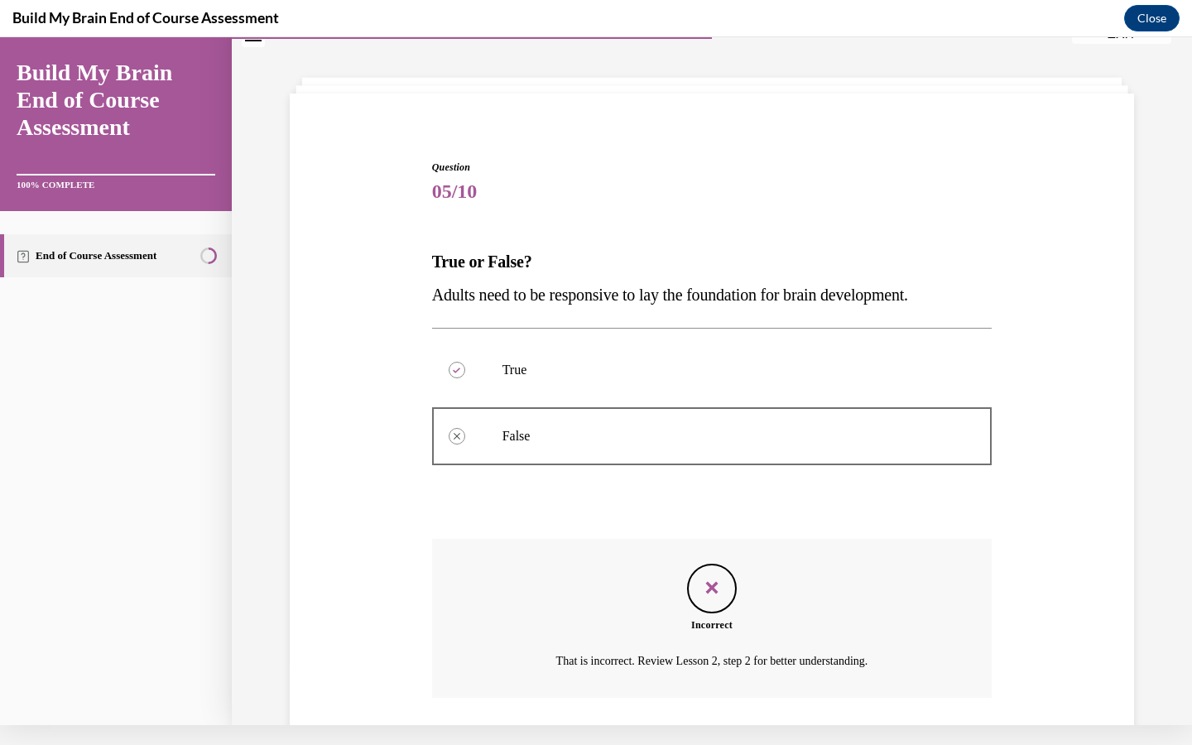
scroll to position [147, 0]
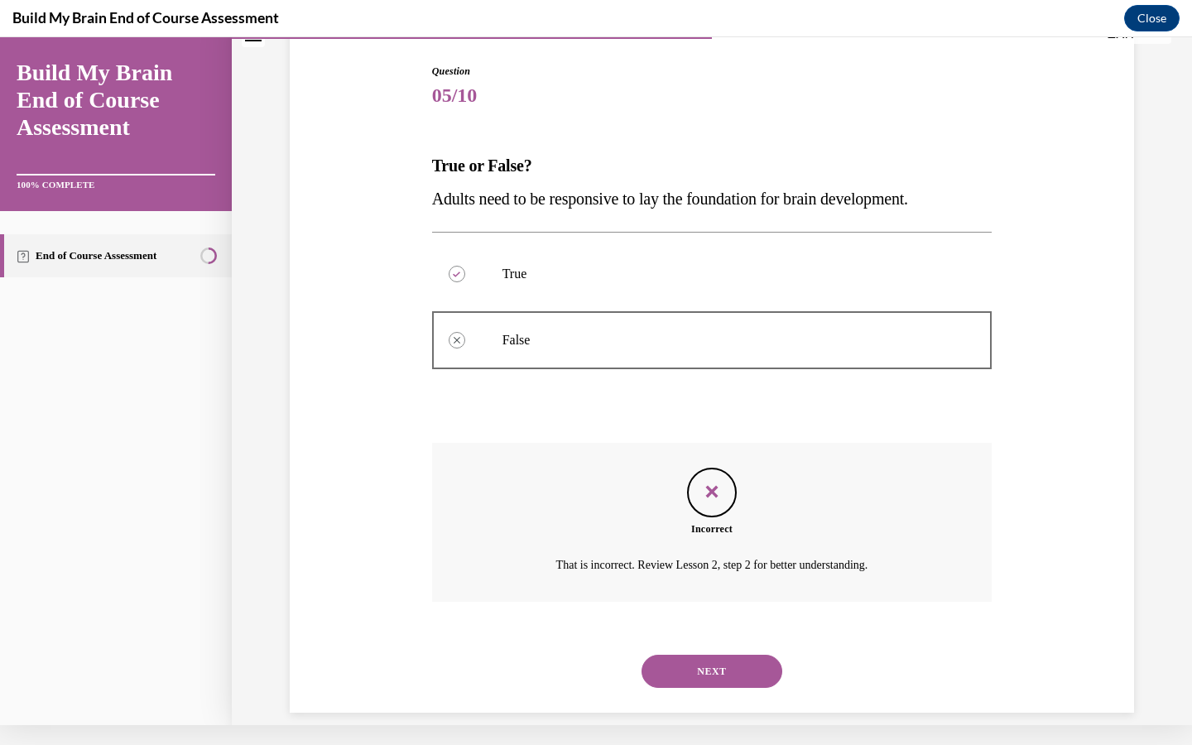
click at [711, 655] on button "NEXT" at bounding box center [711, 671] width 141 height 33
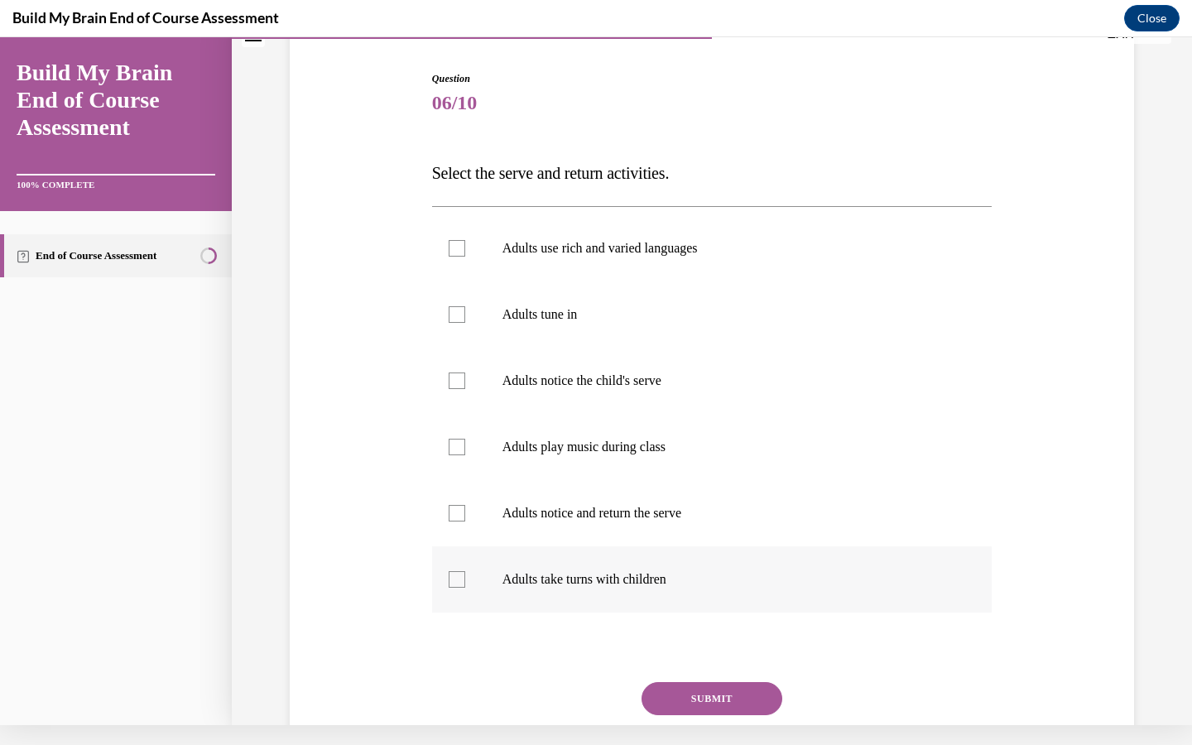
click at [448, 578] on label "Adults take turns with children" at bounding box center [712, 579] width 560 height 66
click at [449, 578] on input "Adults take turns with children" at bounding box center [457, 579] width 17 height 17
checkbox input "true"
click at [454, 512] on div at bounding box center [457, 513] width 17 height 17
click at [454, 512] on input "Adults notice and return the serve" at bounding box center [457, 513] width 17 height 17
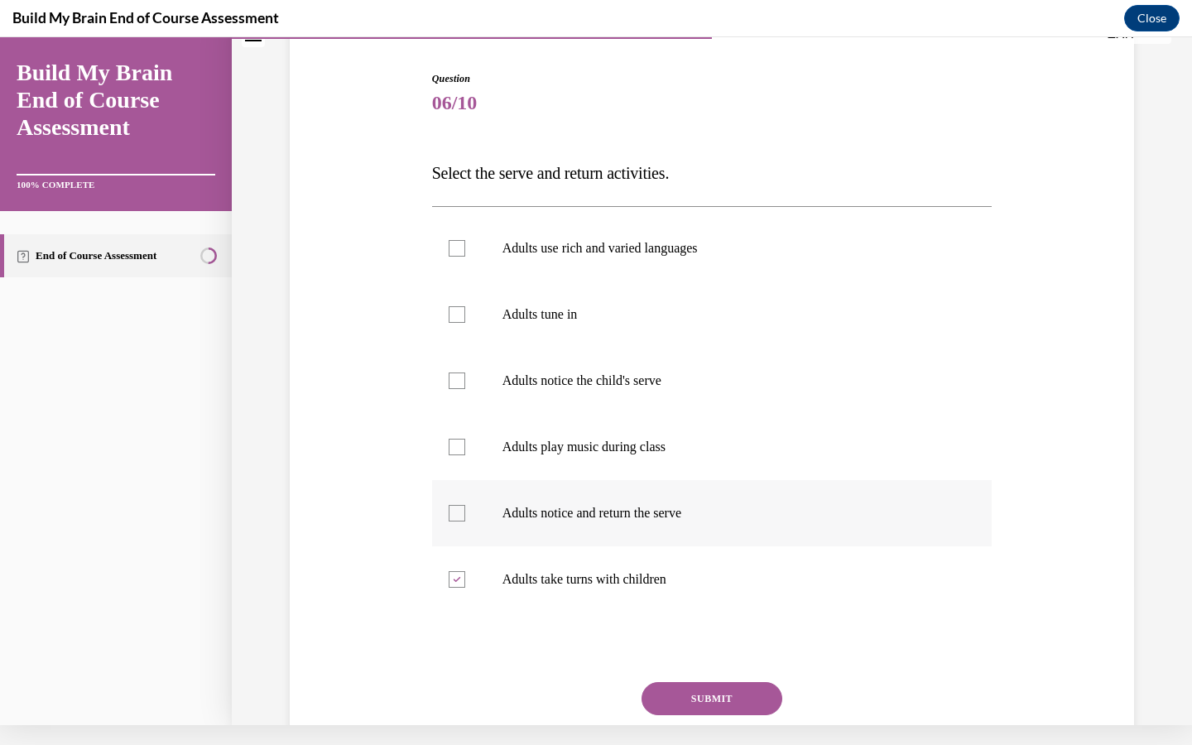
checkbox input "true"
click at [460, 383] on div at bounding box center [457, 380] width 17 height 17
click at [460, 383] on input "Adults notice the child's serve" at bounding box center [457, 380] width 17 height 17
checkbox input "true"
click at [458, 300] on label "Adults tune in" at bounding box center [712, 314] width 560 height 66
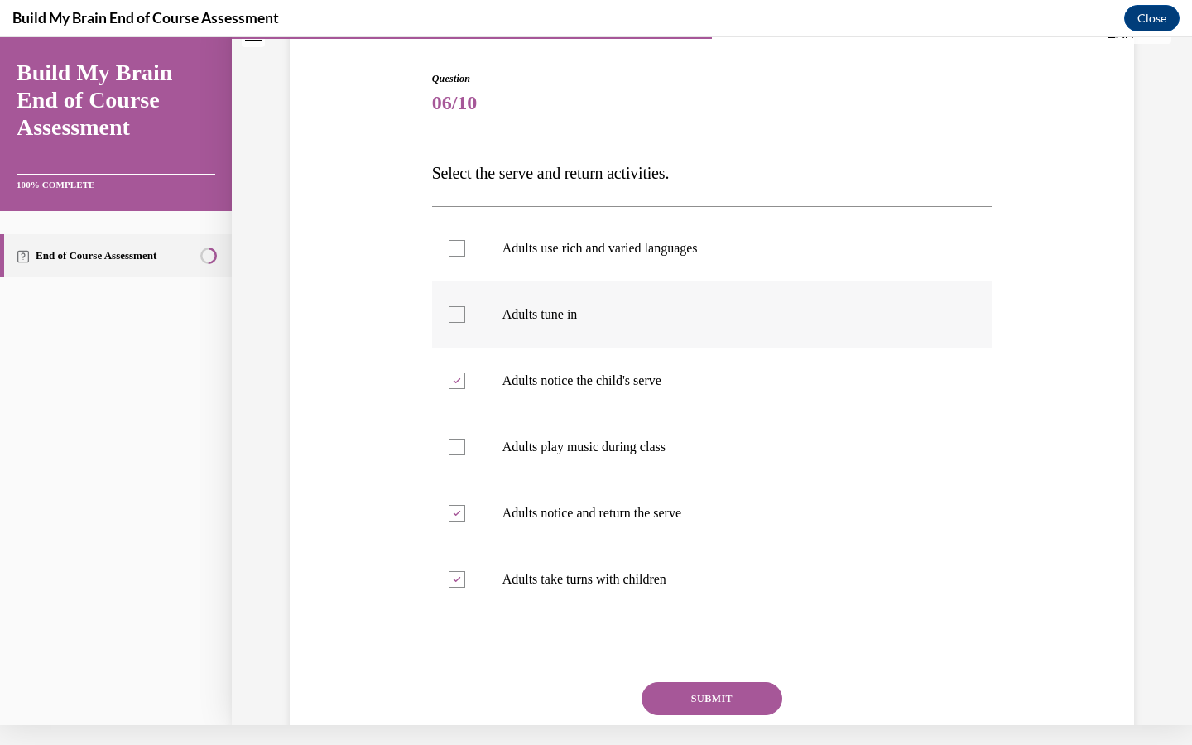
click at [458, 306] on input "Adults tune in" at bounding box center [457, 314] width 17 height 17
checkbox input "true"
click at [459, 250] on div at bounding box center [457, 248] width 17 height 17
click at [459, 250] on input "Adults use rich and varied languages" at bounding box center [457, 248] width 17 height 17
checkbox input "true"
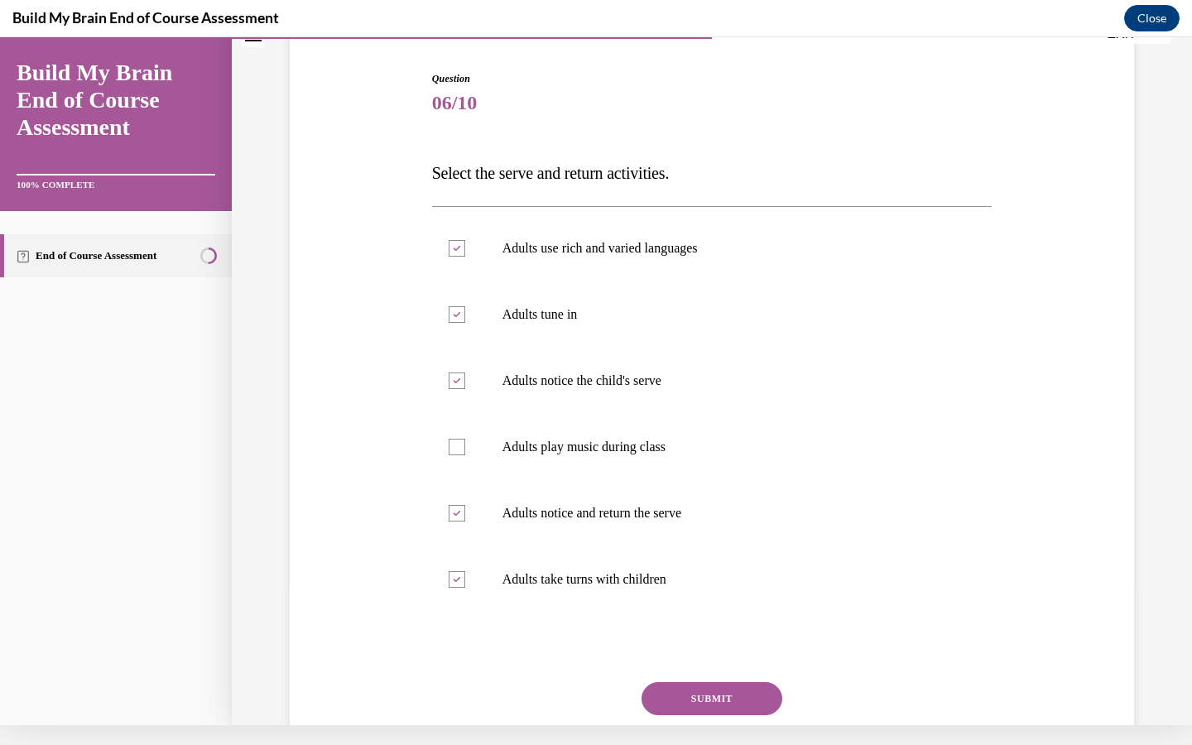
click at [699, 695] on button "SUBMIT" at bounding box center [711, 698] width 141 height 33
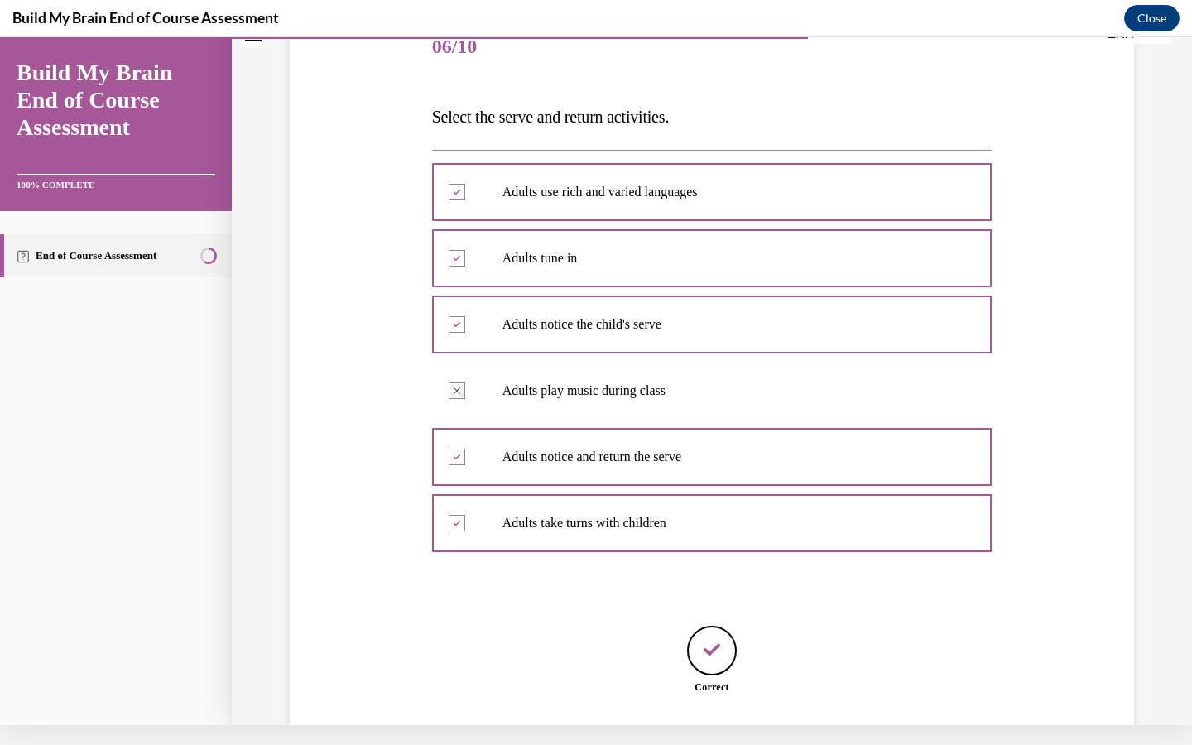
scroll to position [297, 0]
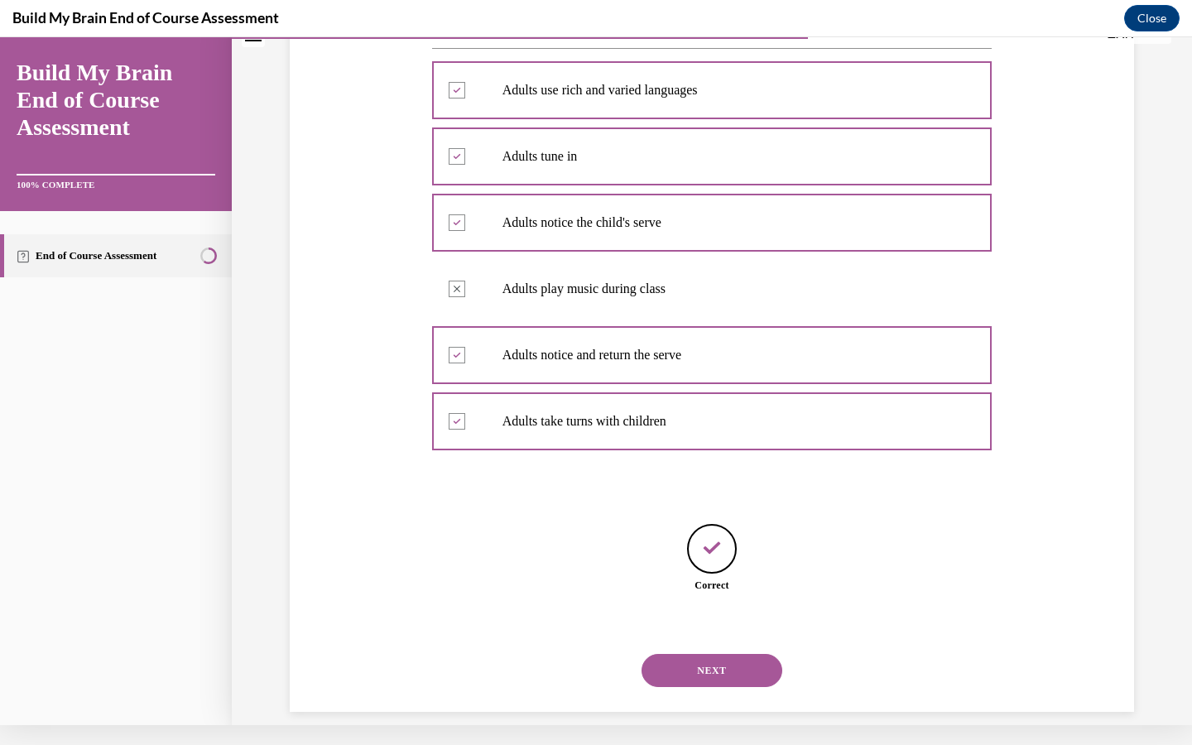
click at [719, 654] on button "NEXT" at bounding box center [711, 670] width 141 height 33
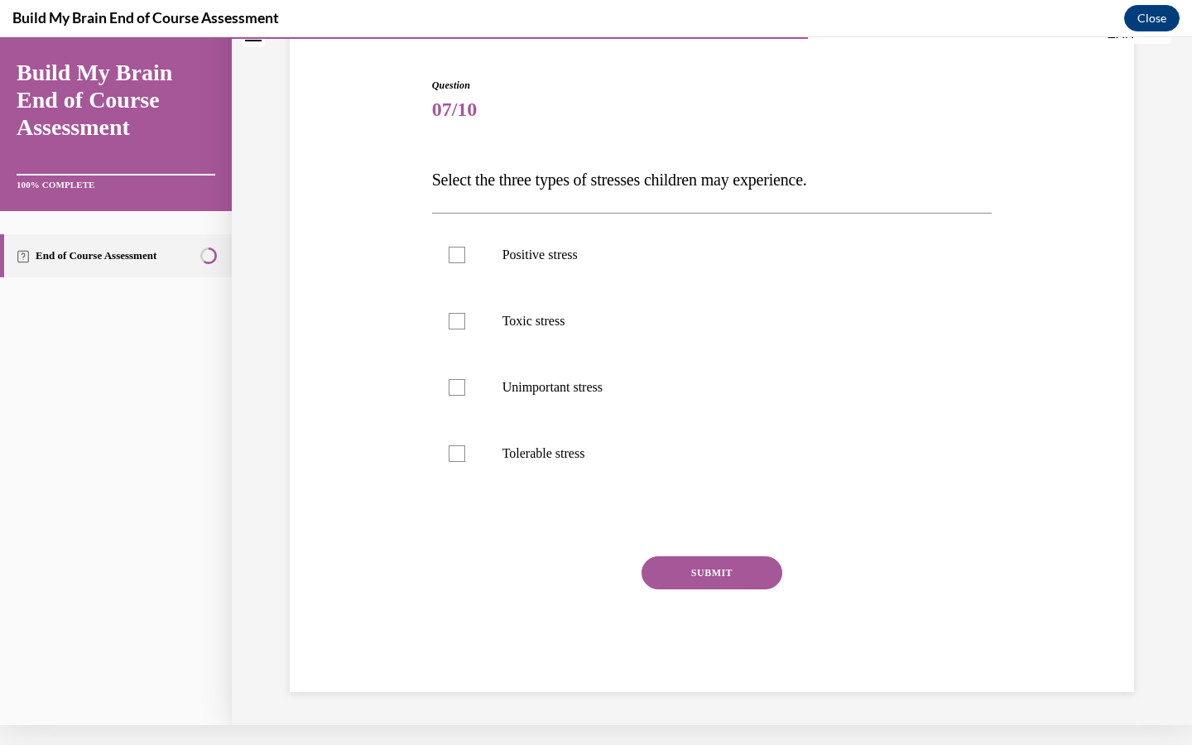
scroll to position [103, 0]
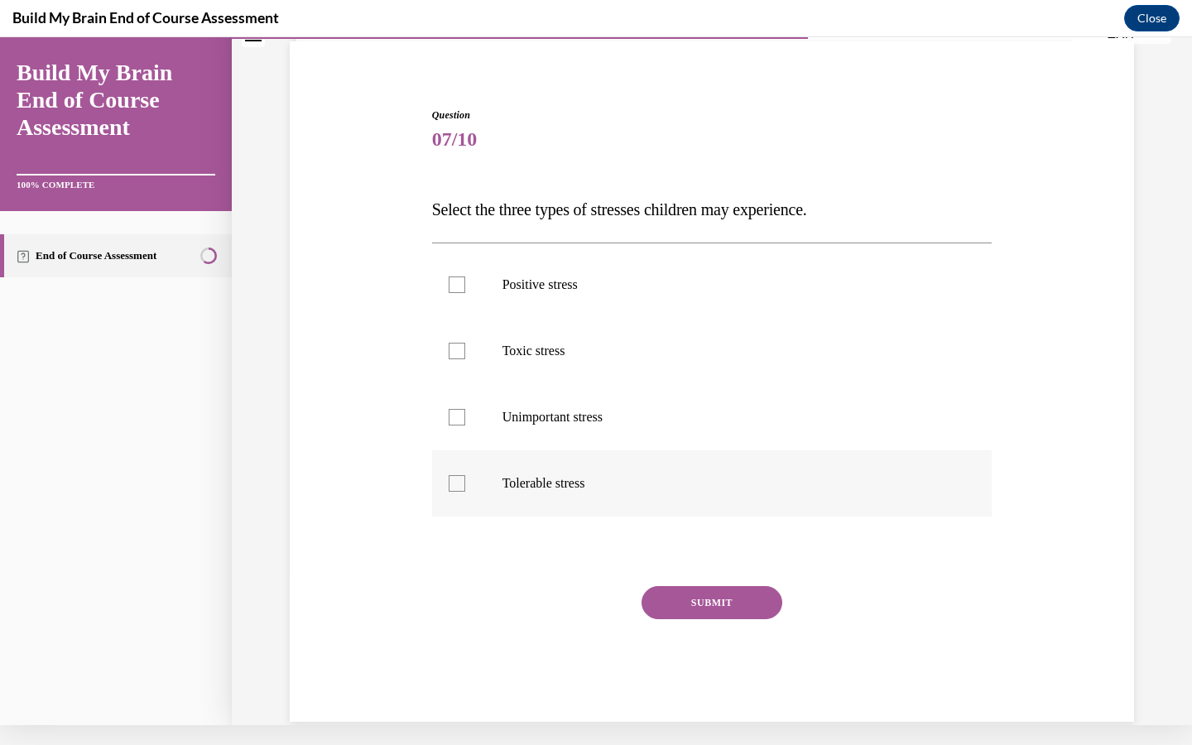
click at [460, 483] on div at bounding box center [457, 483] width 17 height 17
click at [460, 483] on input "Tolerable stress" at bounding box center [457, 483] width 17 height 17
checkbox input "true"
click at [456, 358] on div at bounding box center [457, 351] width 17 height 17
click at [456, 358] on input "Toxic stress" at bounding box center [457, 351] width 17 height 17
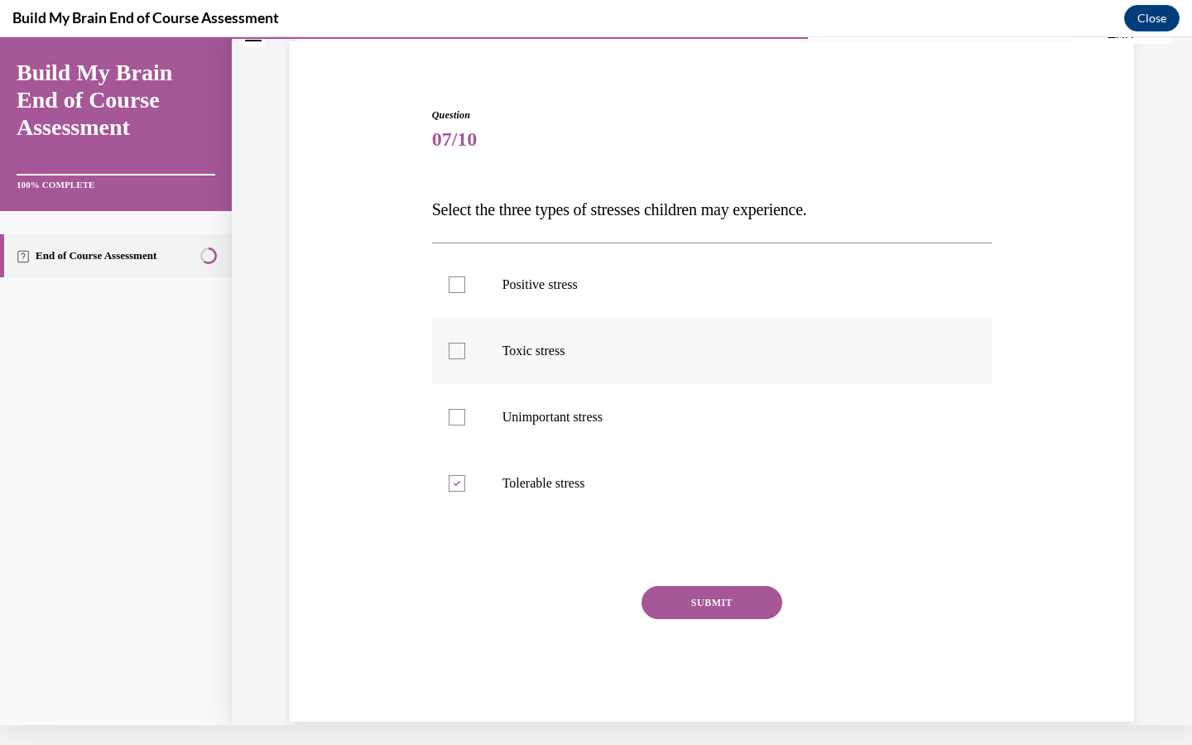
checkbox input "true"
click at [461, 283] on div at bounding box center [457, 284] width 17 height 17
click at [461, 283] on input "Positive stress" at bounding box center [457, 284] width 17 height 17
checkbox input "true"
click at [701, 607] on button "SUBMIT" at bounding box center [711, 602] width 141 height 33
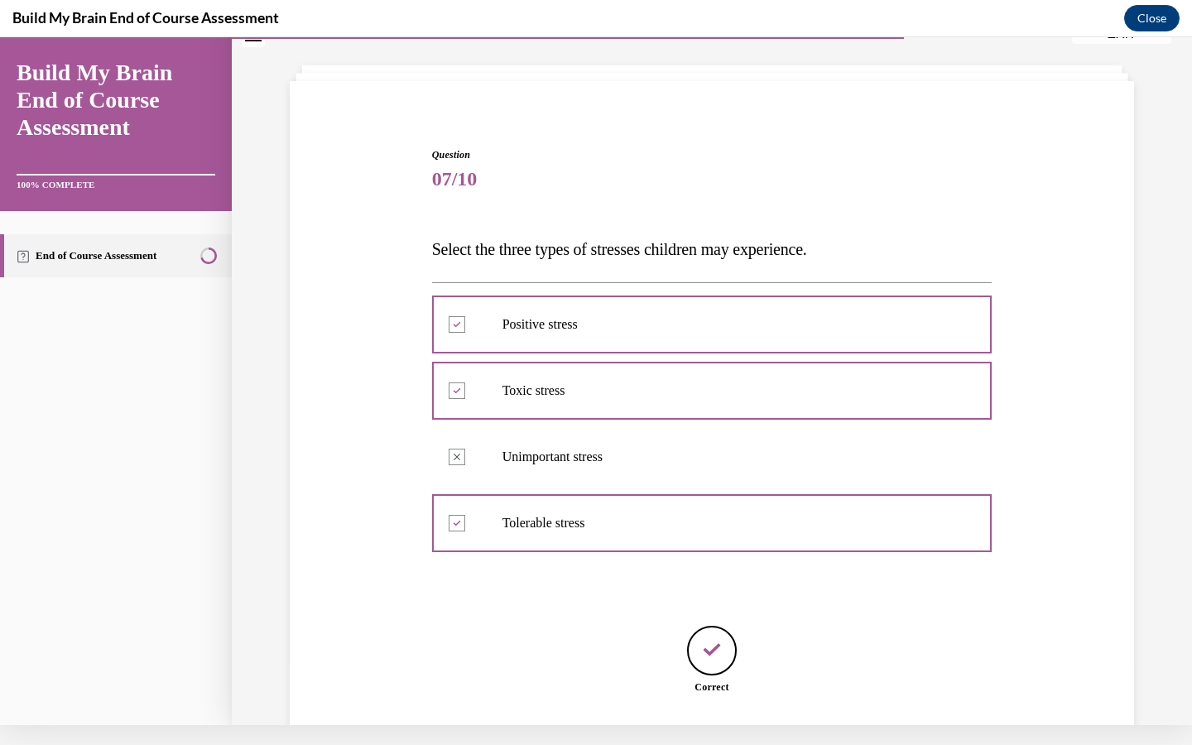
scroll to position [165, 0]
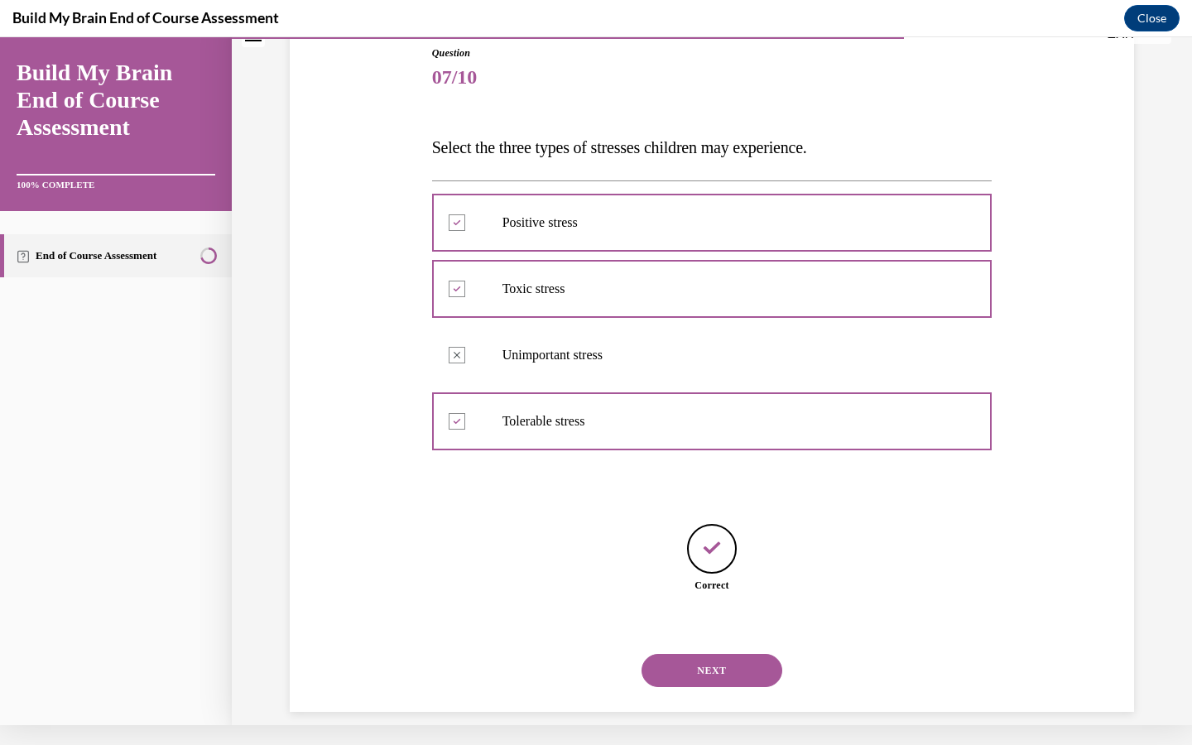
click at [706, 654] on button "NEXT" at bounding box center [711, 670] width 141 height 33
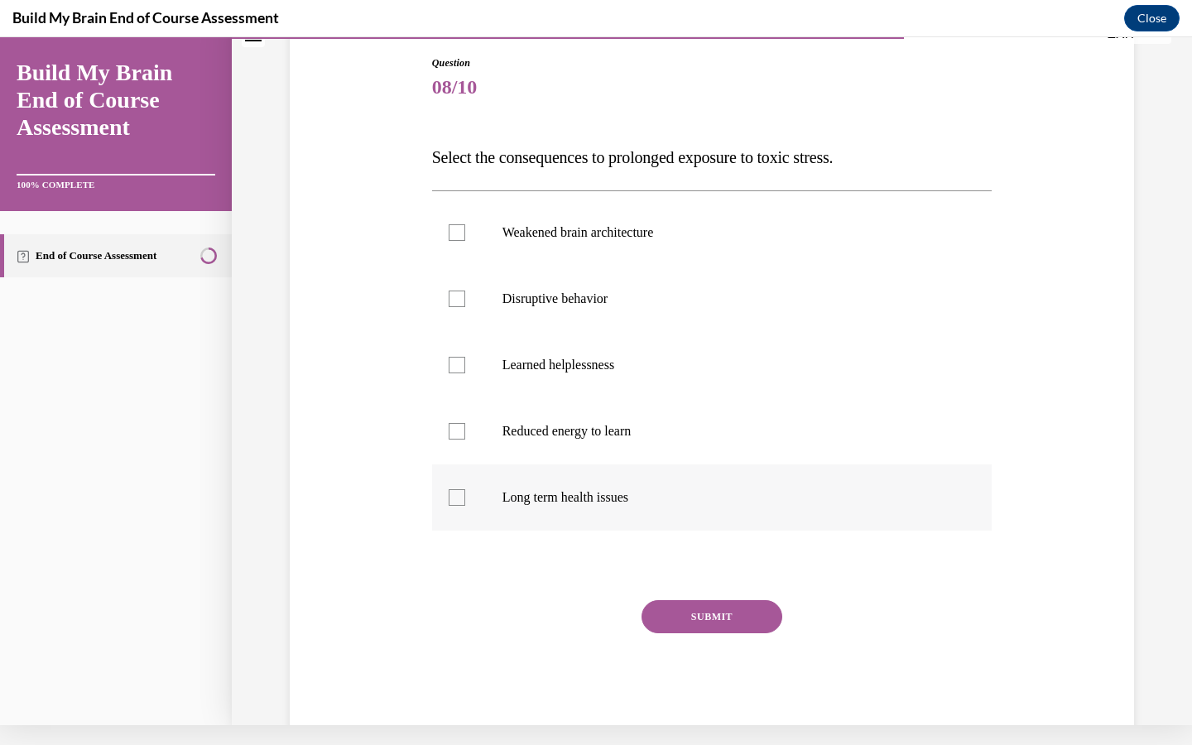
click at [461, 496] on div at bounding box center [457, 497] width 17 height 17
click at [461, 496] on input "Long term health issues" at bounding box center [457, 497] width 17 height 17
checkbox input "true"
click at [462, 427] on div at bounding box center [457, 431] width 17 height 17
click at [462, 427] on input "Reduced energy to learn" at bounding box center [457, 431] width 17 height 17
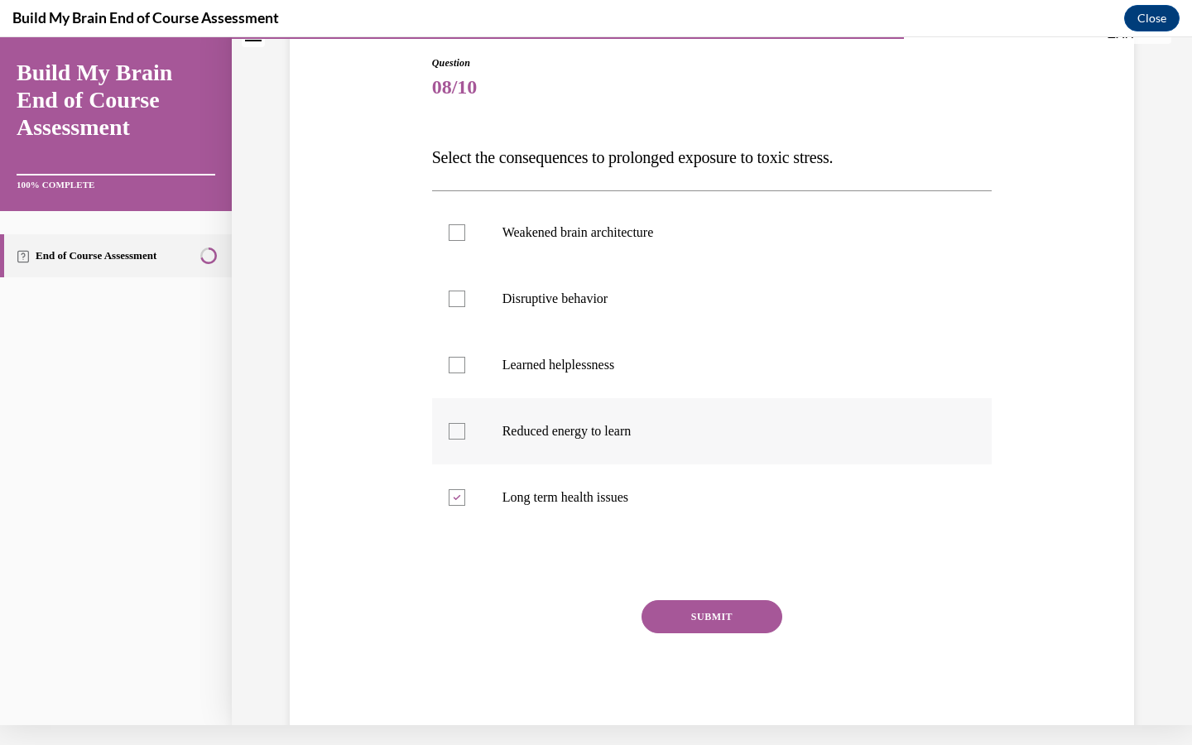
checkbox input "true"
click at [459, 305] on div at bounding box center [457, 299] width 17 height 17
click at [459, 305] on input "Disruptive behavior" at bounding box center [457, 299] width 17 height 17
checkbox input "true"
click at [461, 222] on label "Weakened brain architecture" at bounding box center [712, 232] width 560 height 66
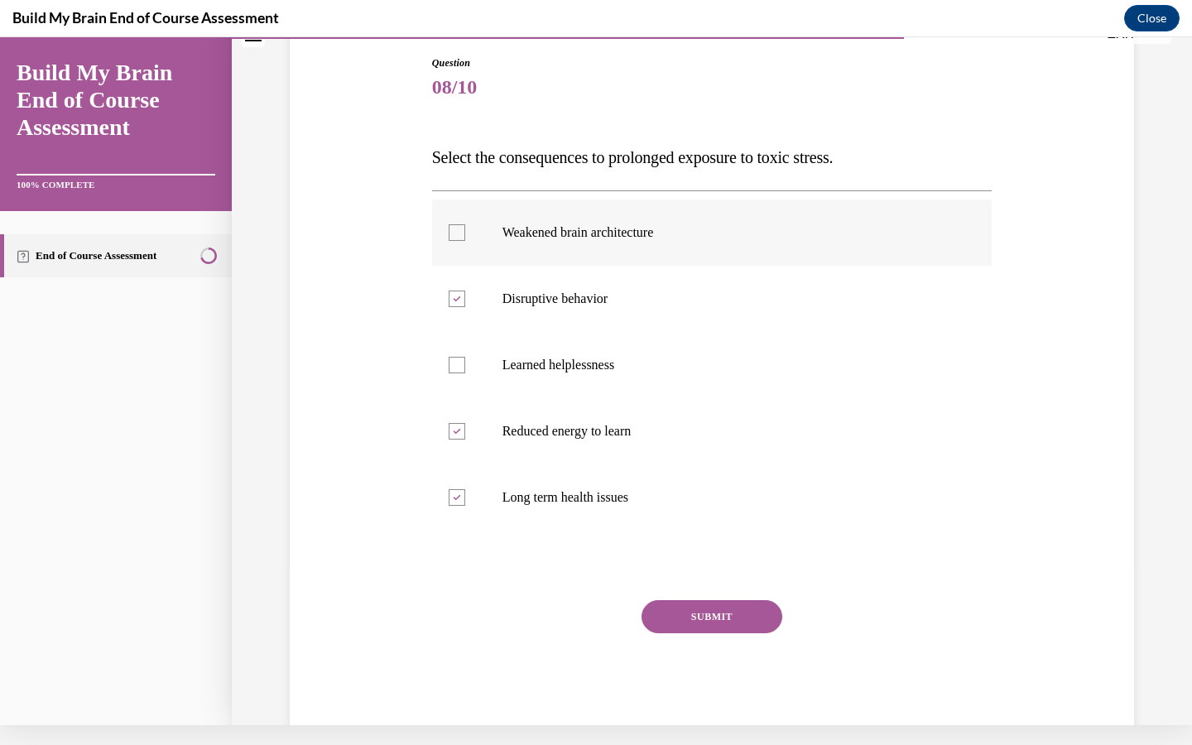
click at [461, 224] on input "Weakened brain architecture" at bounding box center [457, 232] width 17 height 17
checkbox input "true"
click at [709, 616] on button "SUBMIT" at bounding box center [711, 616] width 141 height 33
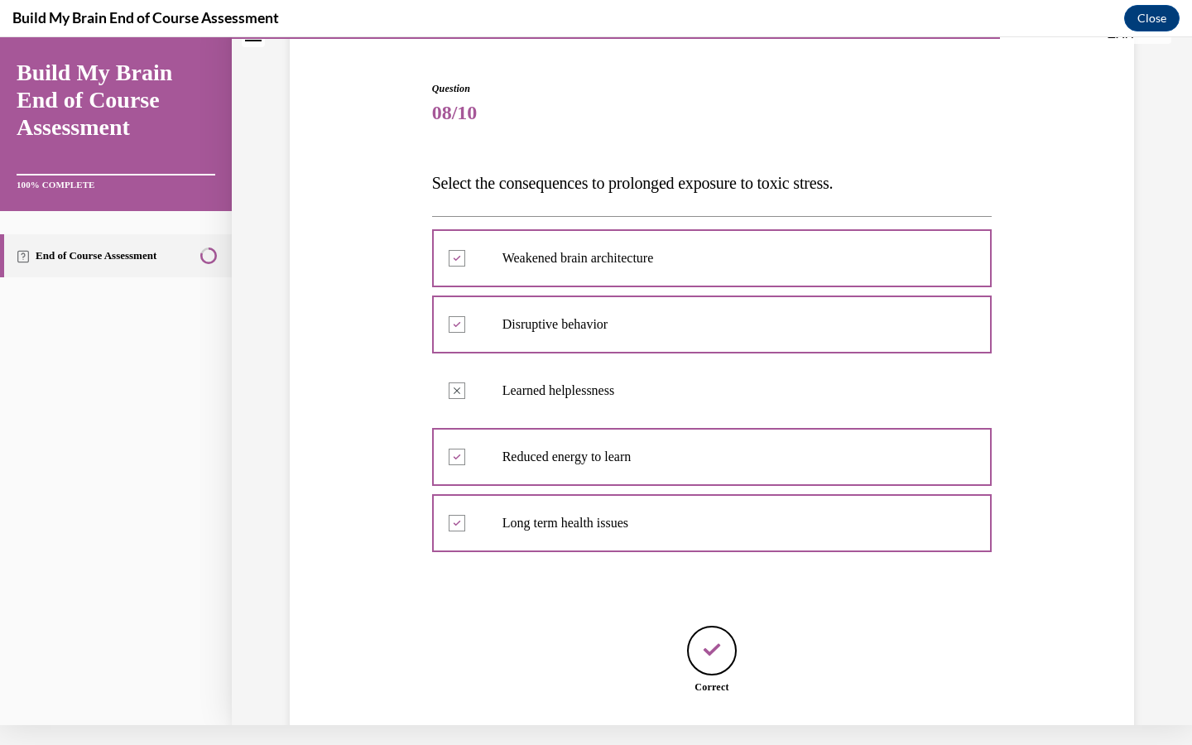
scroll to position [231, 0]
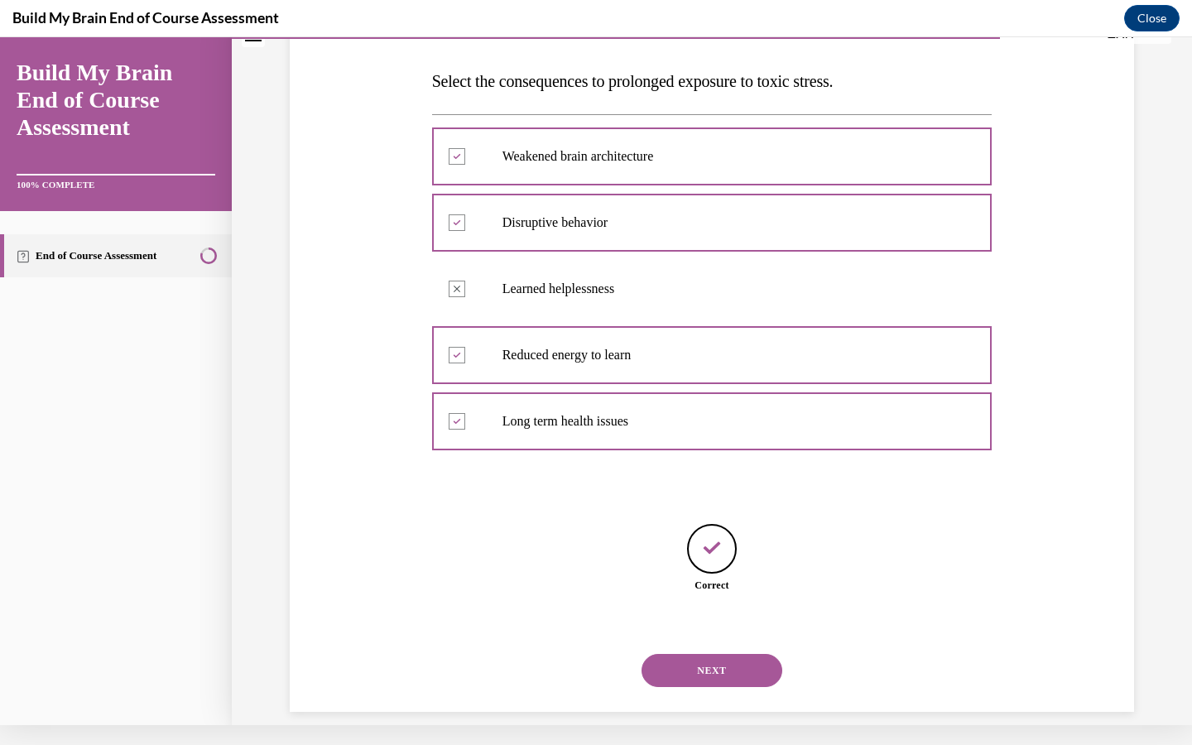
click at [713, 657] on button "NEXT" at bounding box center [711, 670] width 141 height 33
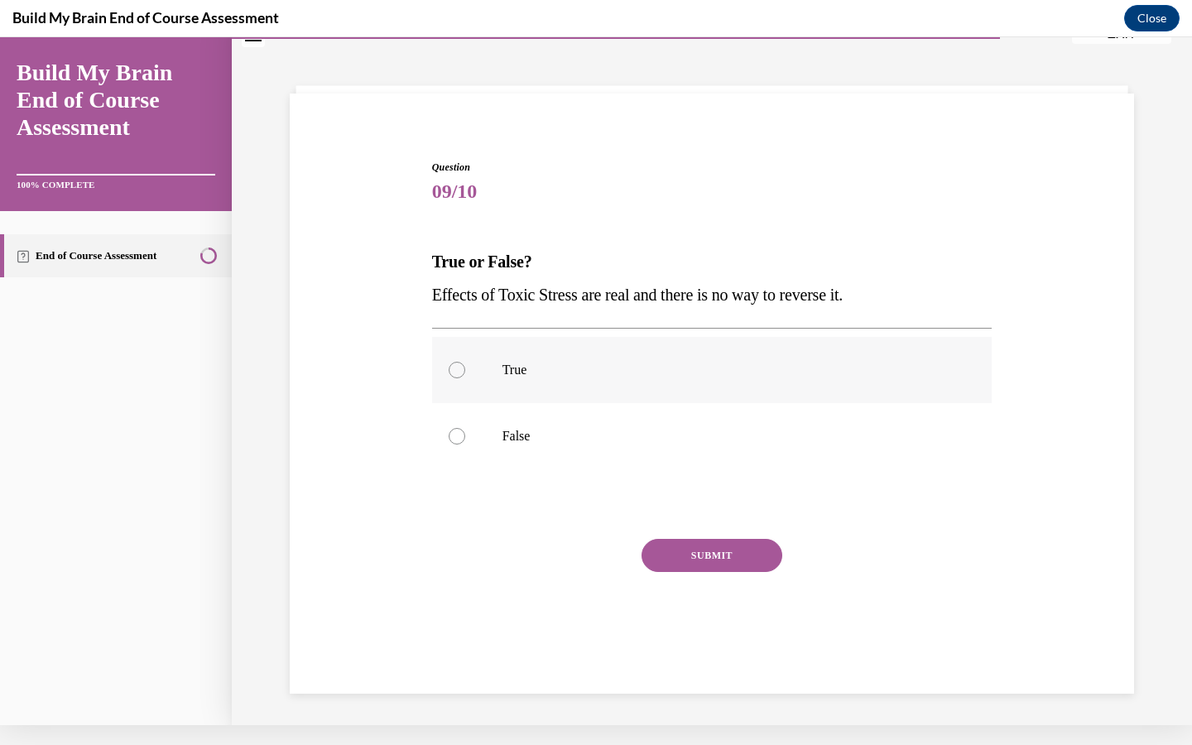
click at [459, 371] on div at bounding box center [457, 370] width 17 height 17
click at [459, 371] on input "True" at bounding box center [457, 370] width 17 height 17
radio input "true"
click at [709, 549] on button "SUBMIT" at bounding box center [711, 555] width 141 height 33
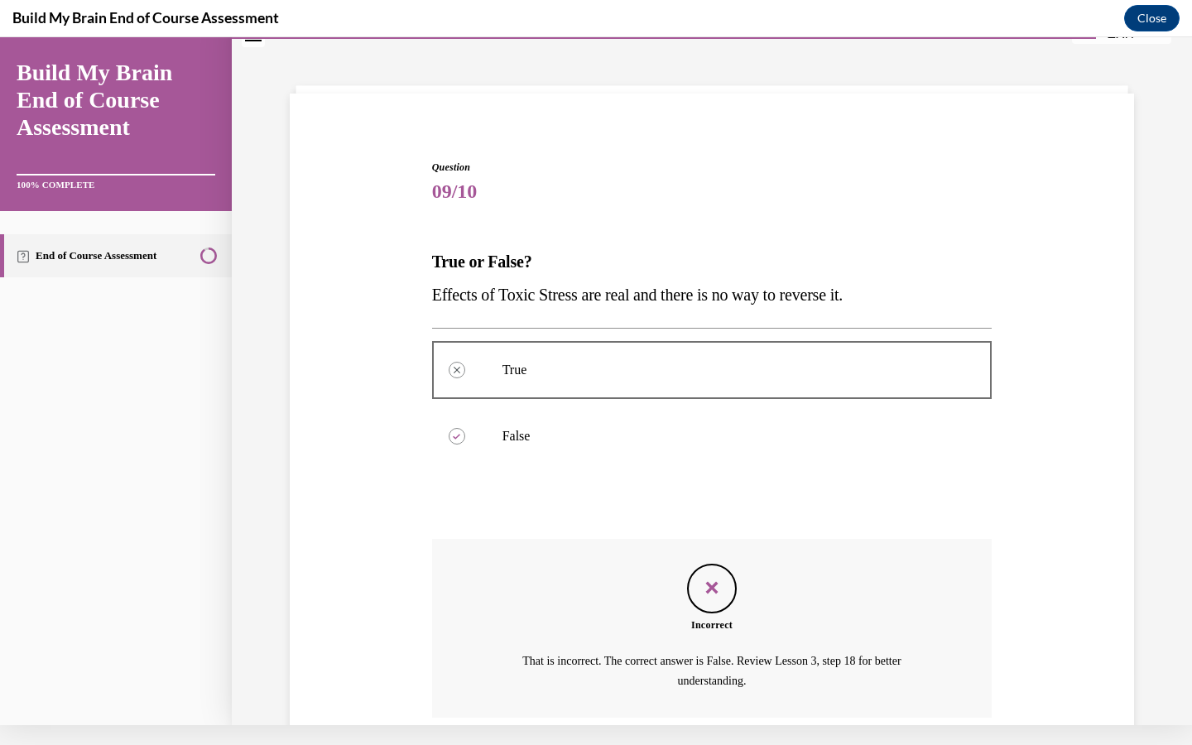
scroll to position [166, 0]
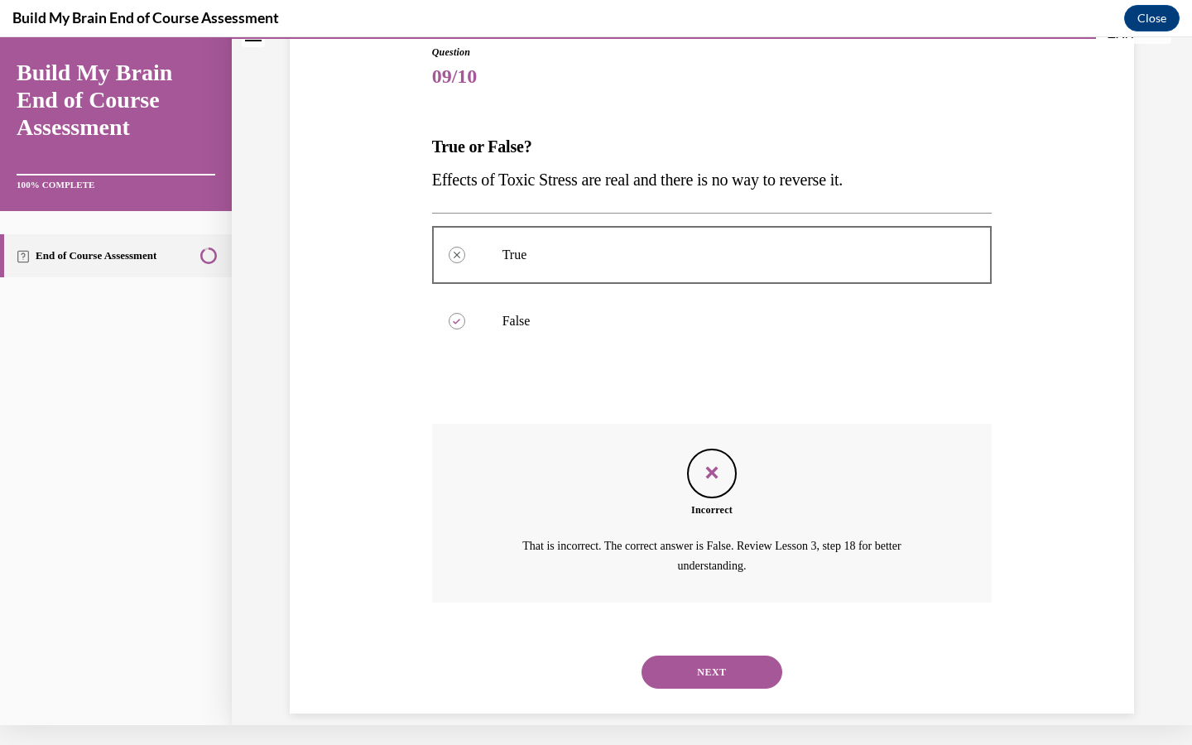
click at [701, 656] on button "NEXT" at bounding box center [711, 672] width 141 height 33
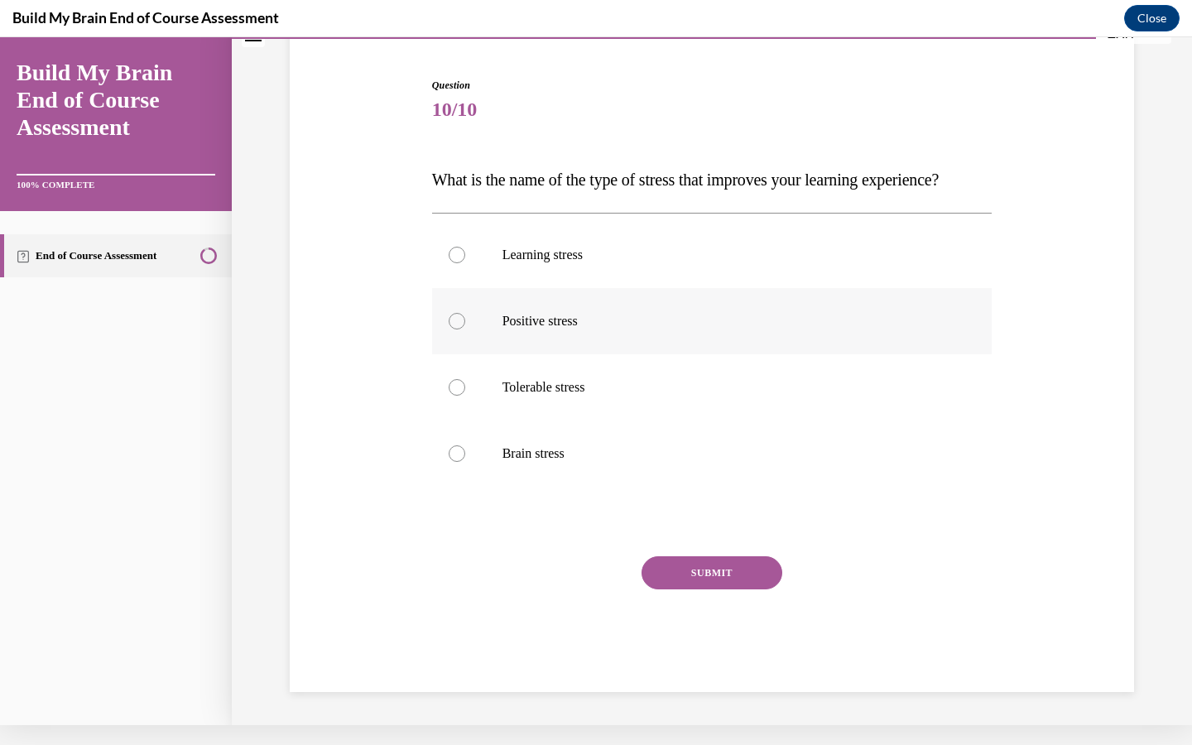
click at [460, 329] on div at bounding box center [457, 321] width 17 height 17
click at [460, 329] on input "Positive stress" at bounding box center [457, 321] width 17 height 17
radio input "true"
click at [717, 589] on button "SUBMIT" at bounding box center [711, 572] width 141 height 33
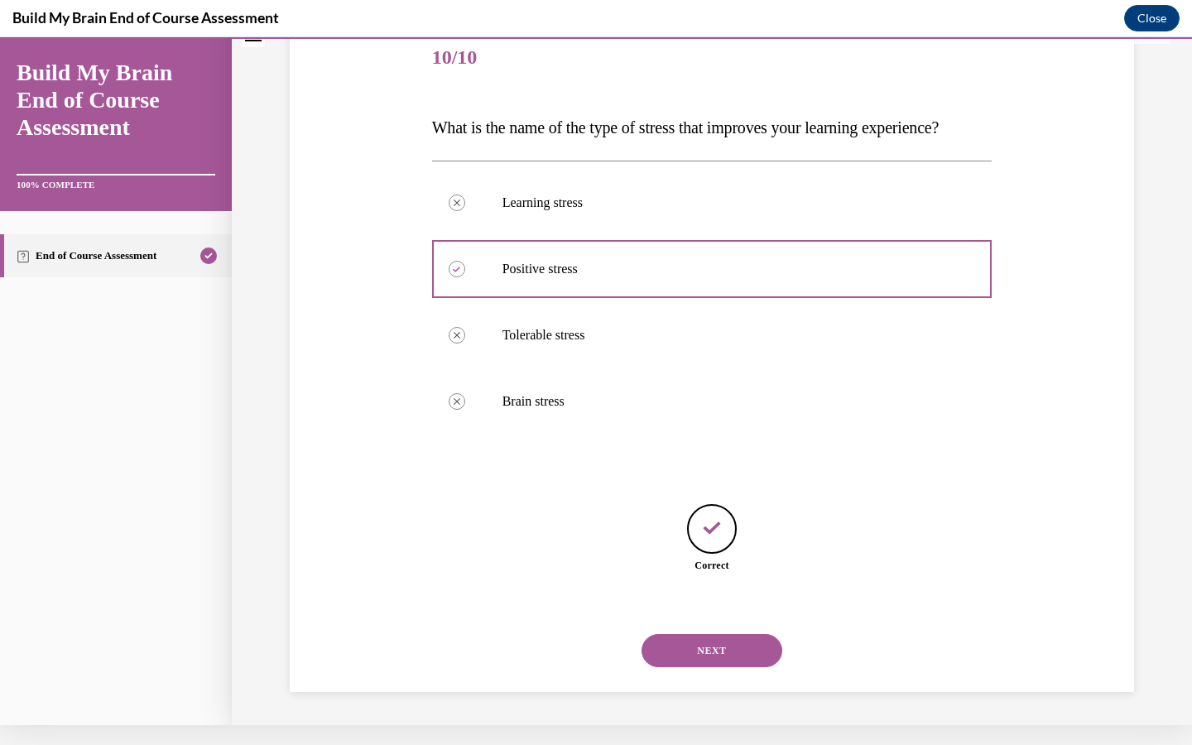
scroll to position [198, 0]
click at [715, 650] on button "NEXT" at bounding box center [711, 650] width 141 height 33
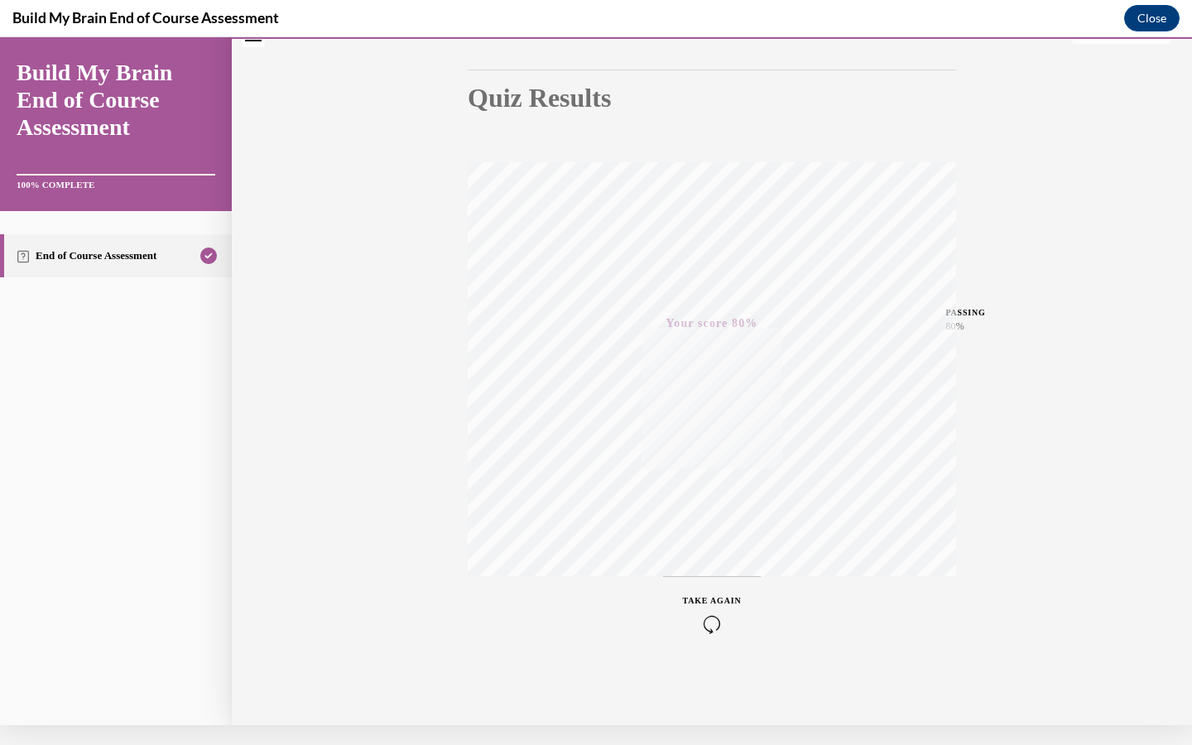
scroll to position [141, 0]
click at [1178, 671] on div "Quiz Results PASSING 80% Your score 80% Passed PASSING 80% Your score Your scor…" at bounding box center [712, 327] width 960 height 796
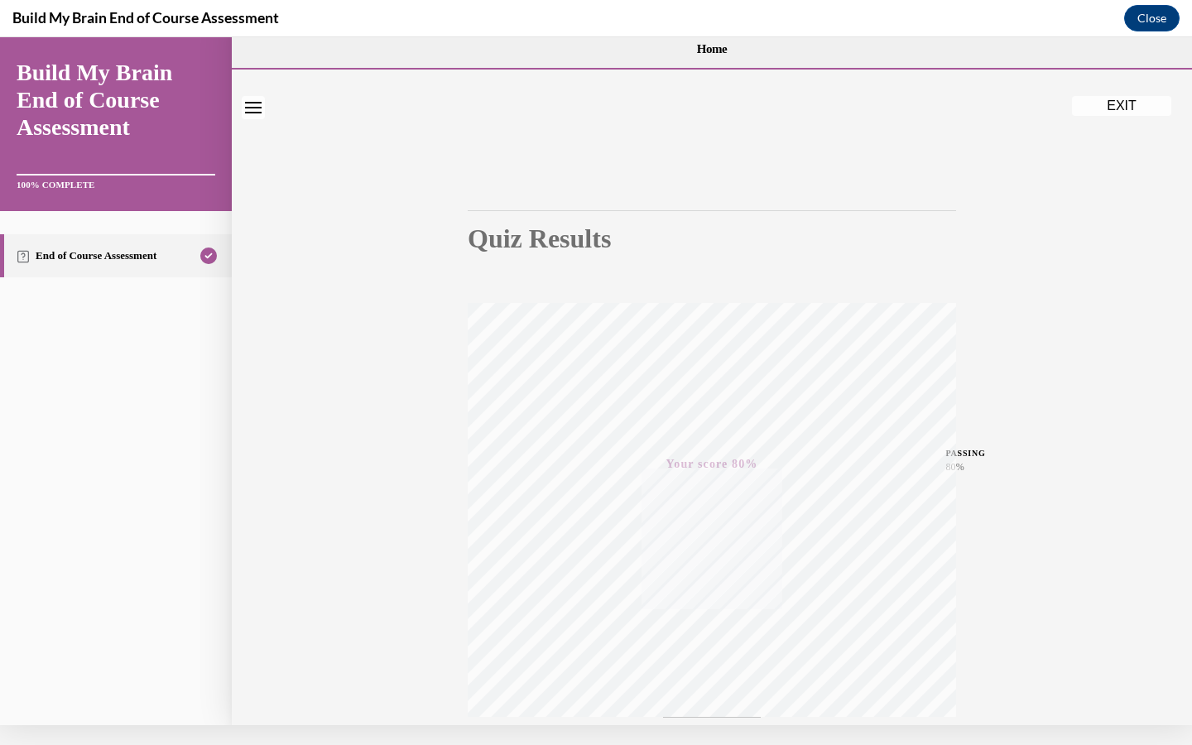
scroll to position [0, 0]
click at [1129, 86] on button "EXIT" at bounding box center [1121, 84] width 99 height 20
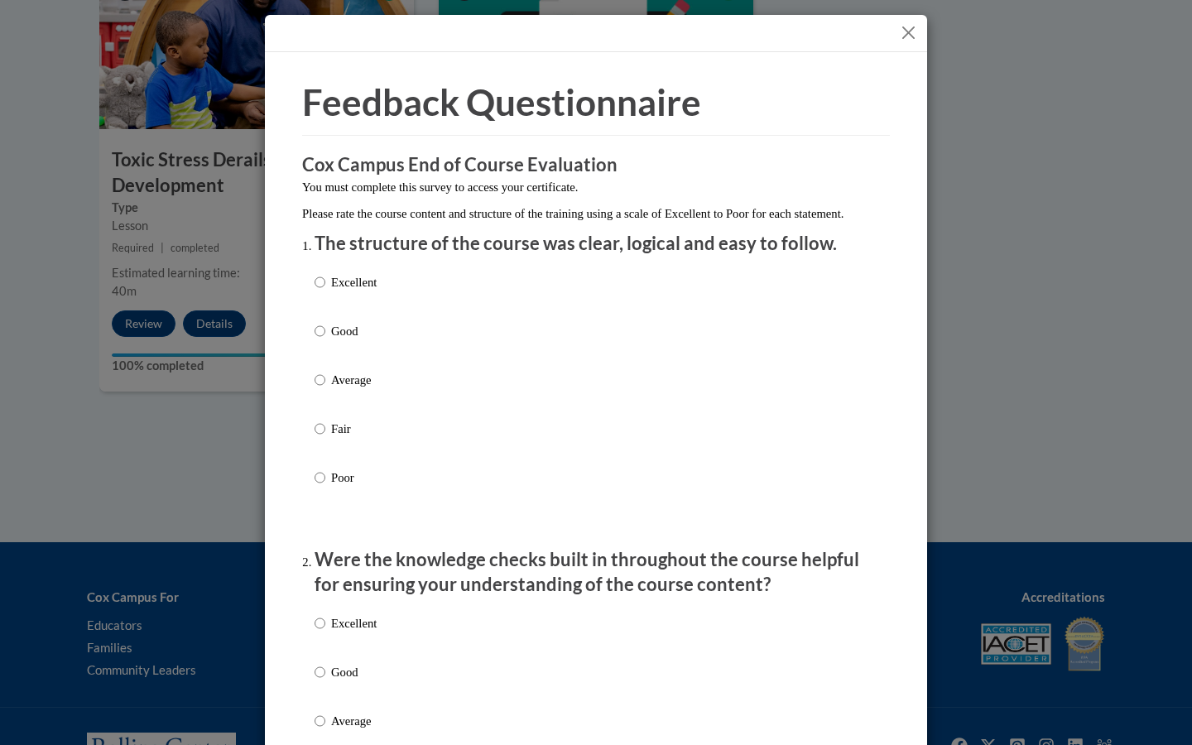
click at [317, 291] on input "Excellent" at bounding box center [320, 282] width 11 height 18
radio input "true"
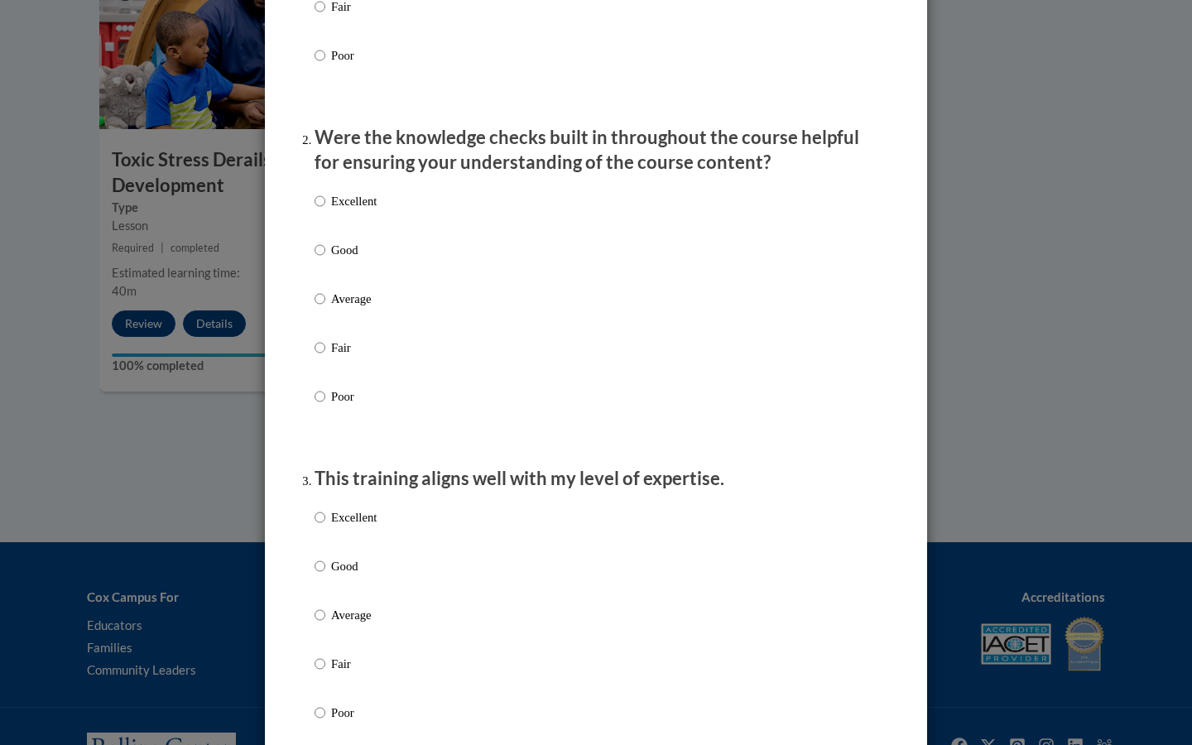
scroll to position [436, 0]
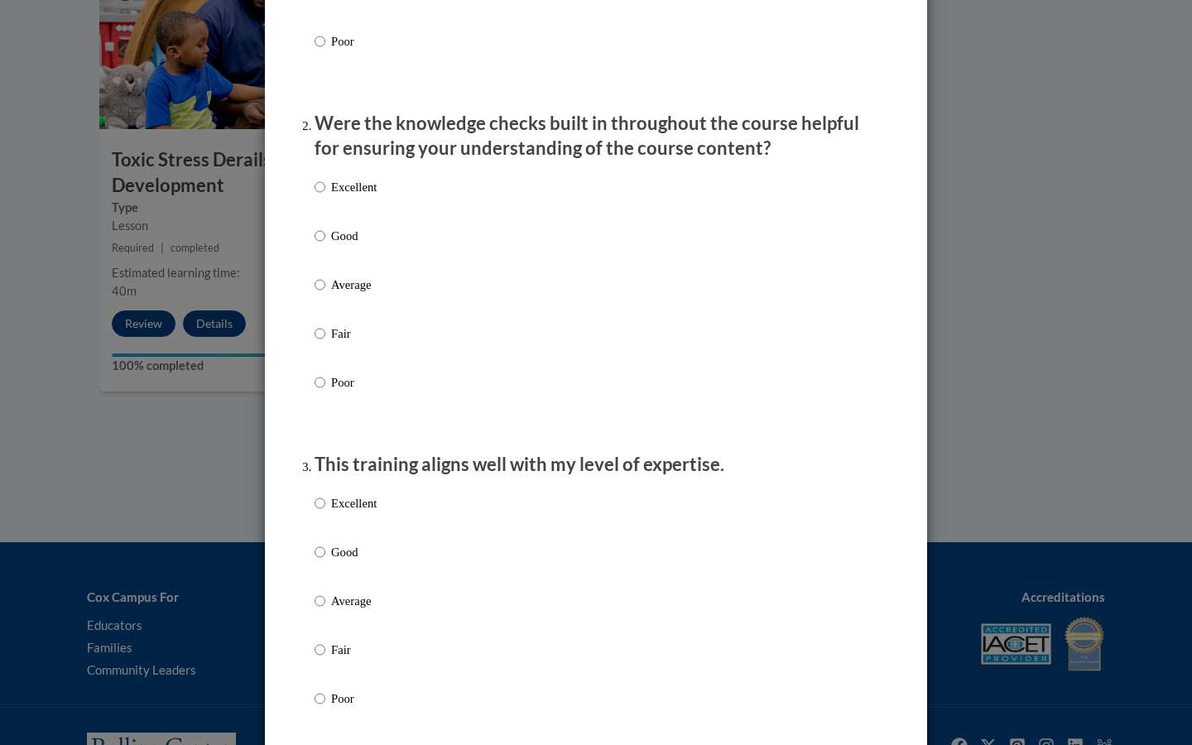
click at [318, 196] on input "Excellent" at bounding box center [320, 187] width 11 height 18
radio input "true"
click at [315, 512] on input "Excellent" at bounding box center [320, 503] width 11 height 18
radio input "true"
click at [867, 541] on div "Excellent Good Average Fair Poor" at bounding box center [596, 621] width 563 height 270
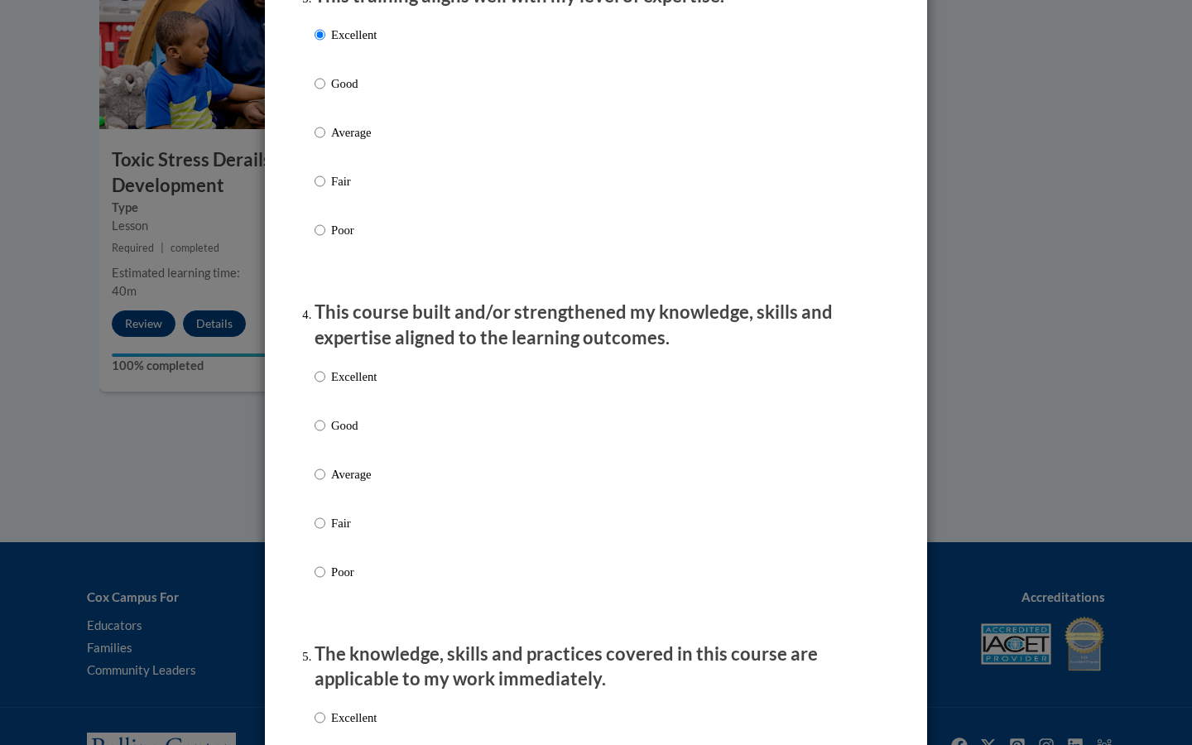
scroll to position [911, 0]
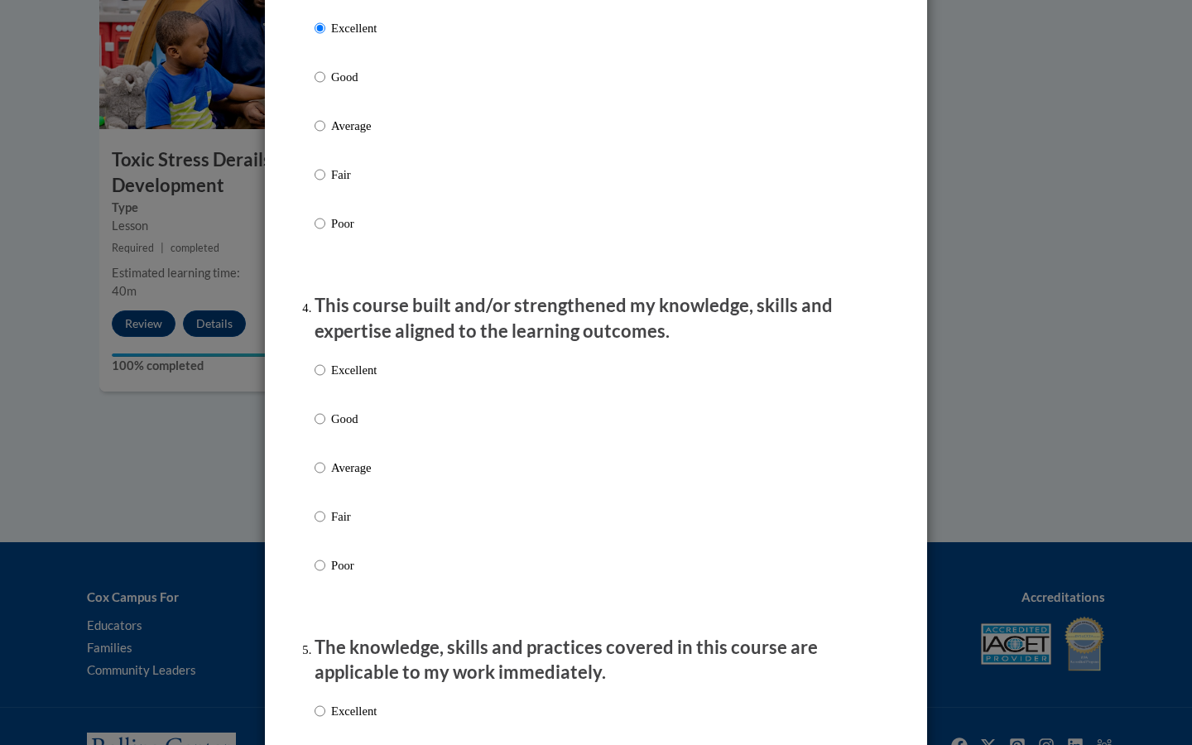
click at [317, 377] on input "Excellent" at bounding box center [320, 370] width 11 height 18
radio input "true"
click at [317, 720] on input "Excellent" at bounding box center [320, 711] width 11 height 18
radio input "true"
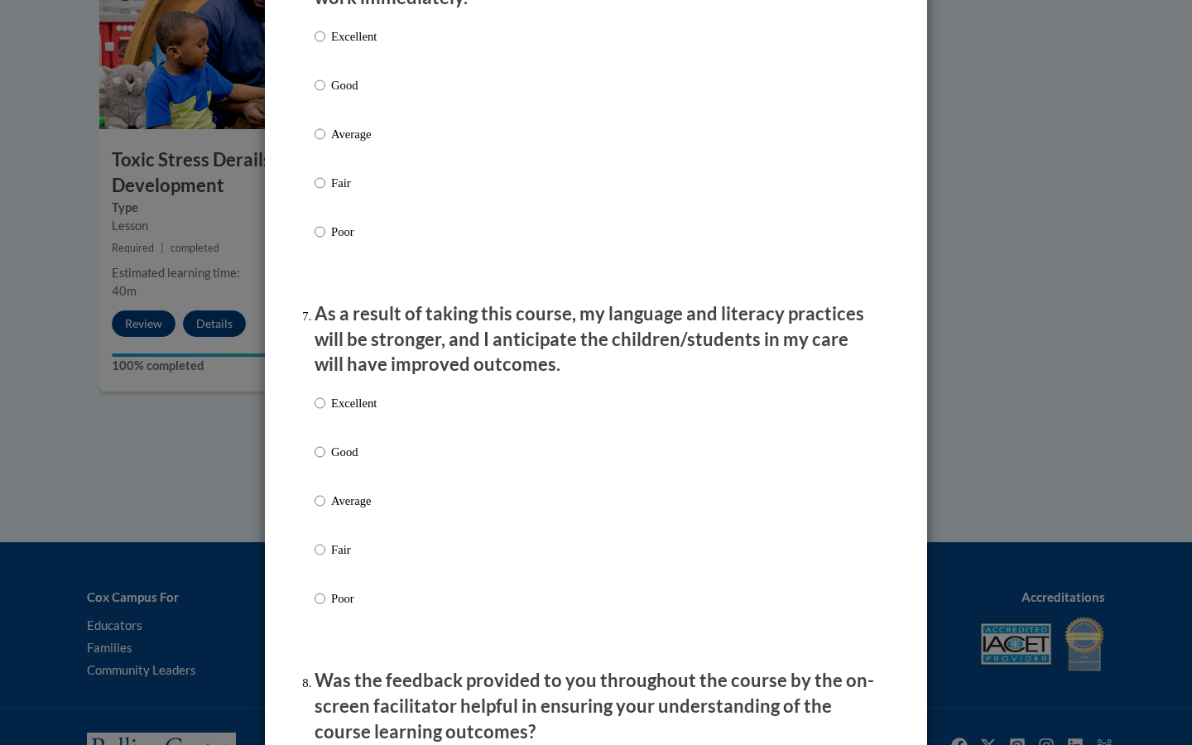
scroll to position [1924, 0]
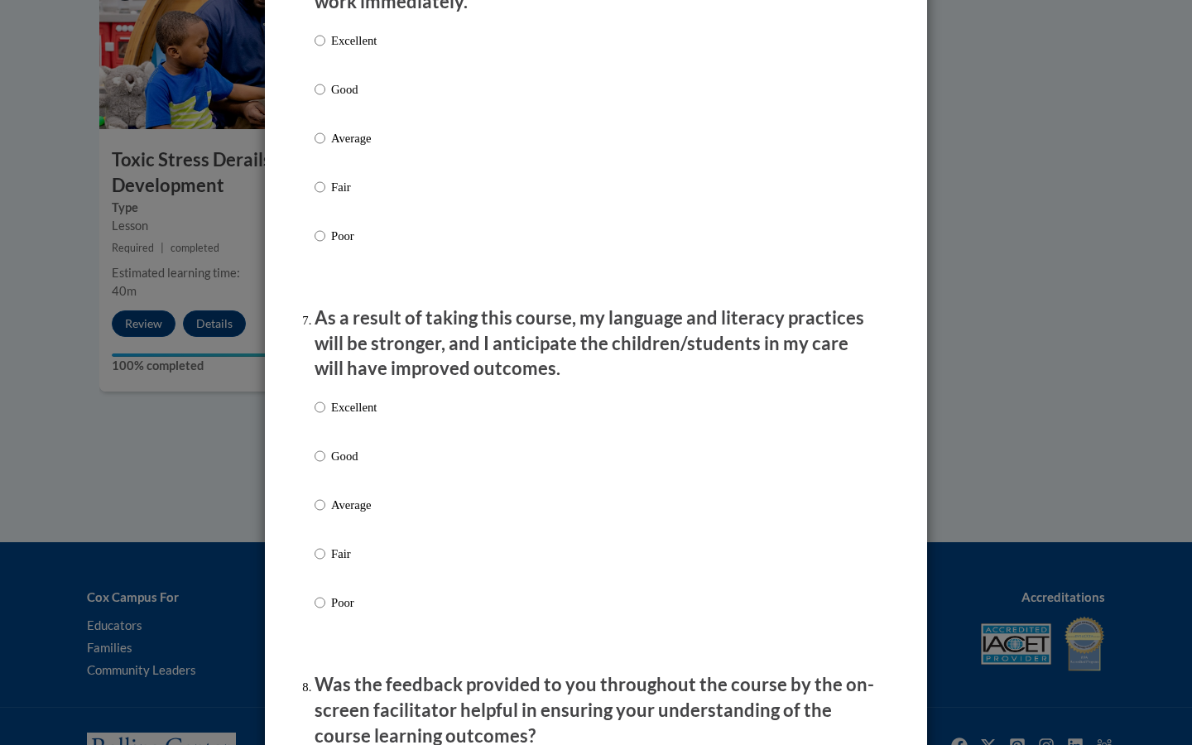
click at [320, 50] on input "Excellent" at bounding box center [320, 40] width 11 height 18
radio input "true"
click at [320, 413] on input "Excellent" at bounding box center [320, 407] width 11 height 18
radio input "true"
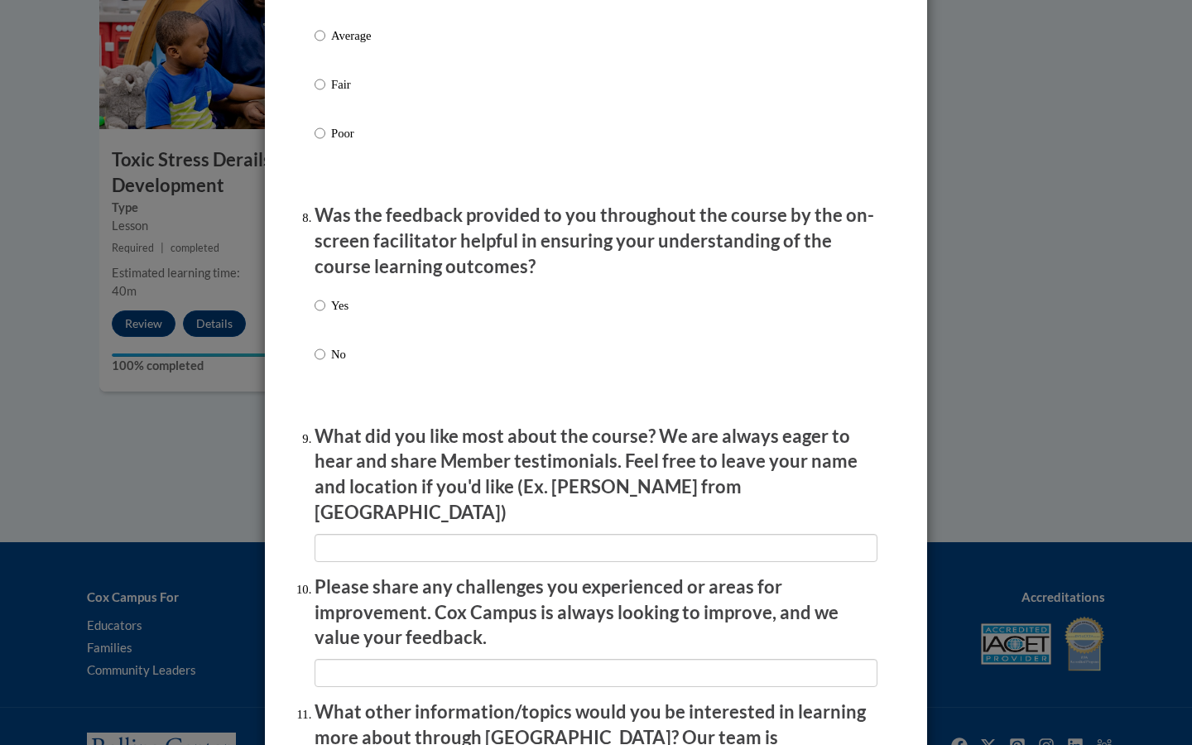
scroll to position [2406, 0]
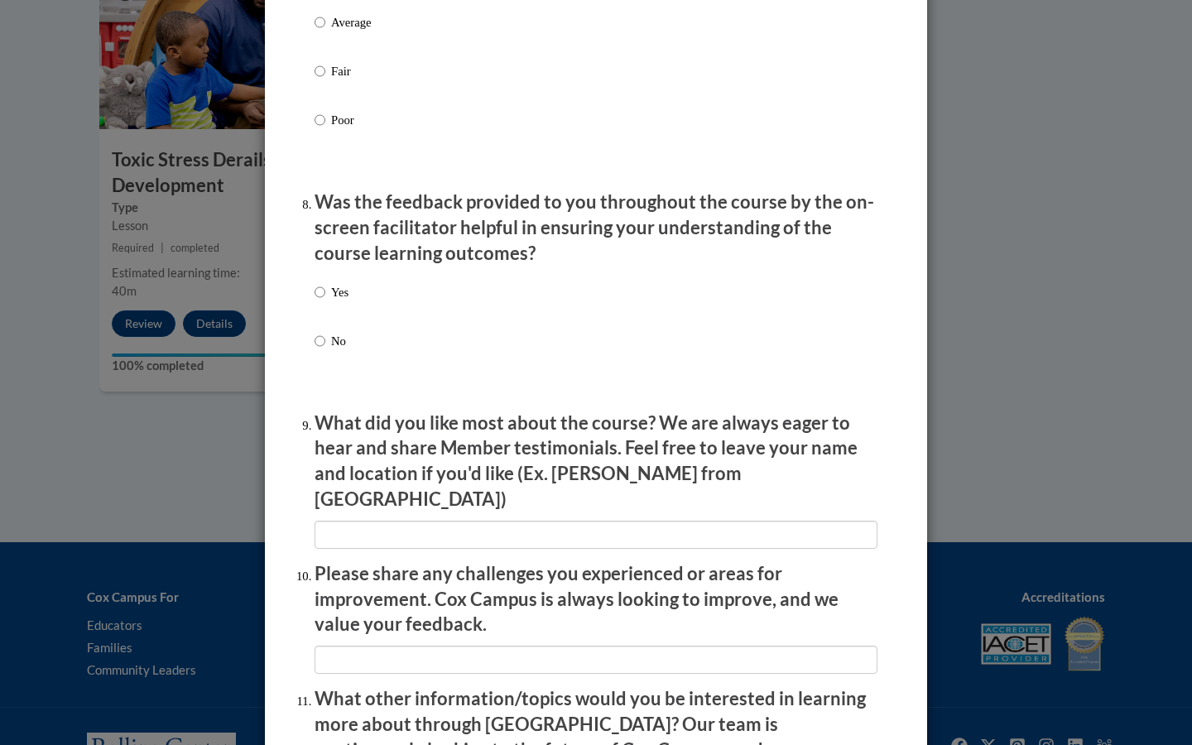
click at [320, 293] on input "Yes" at bounding box center [320, 292] width 11 height 18
radio input "true"
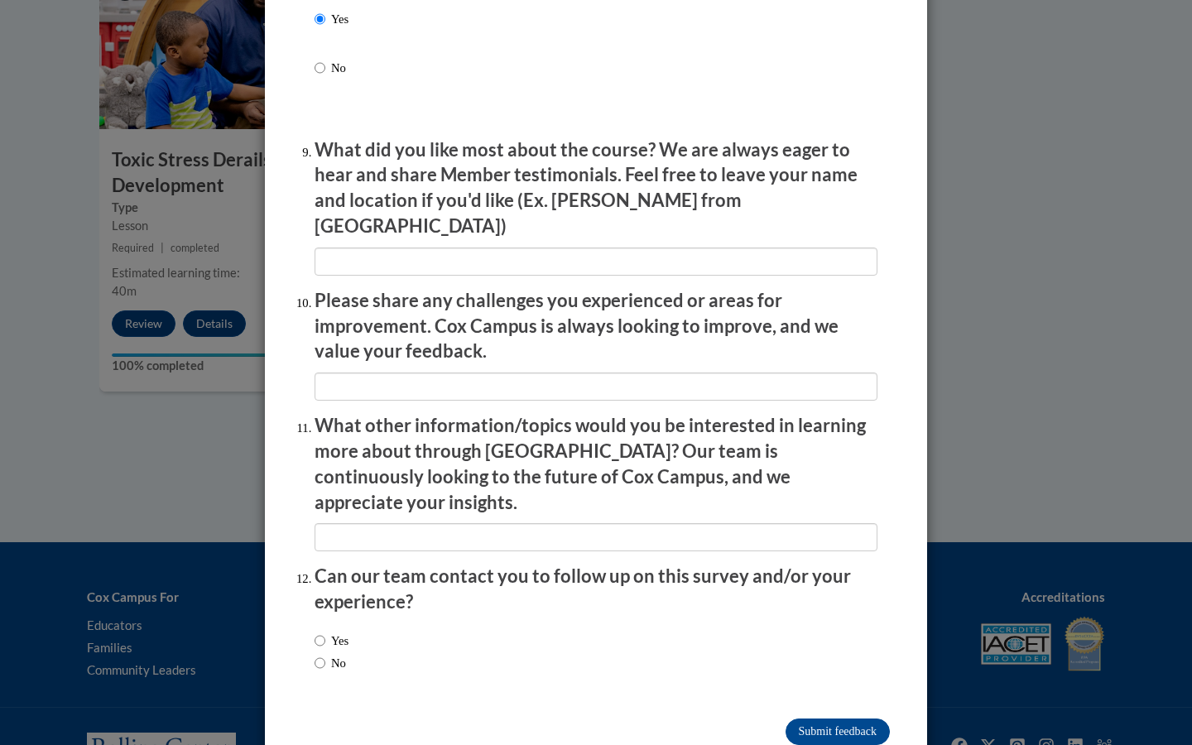
scroll to position [2675, 0]
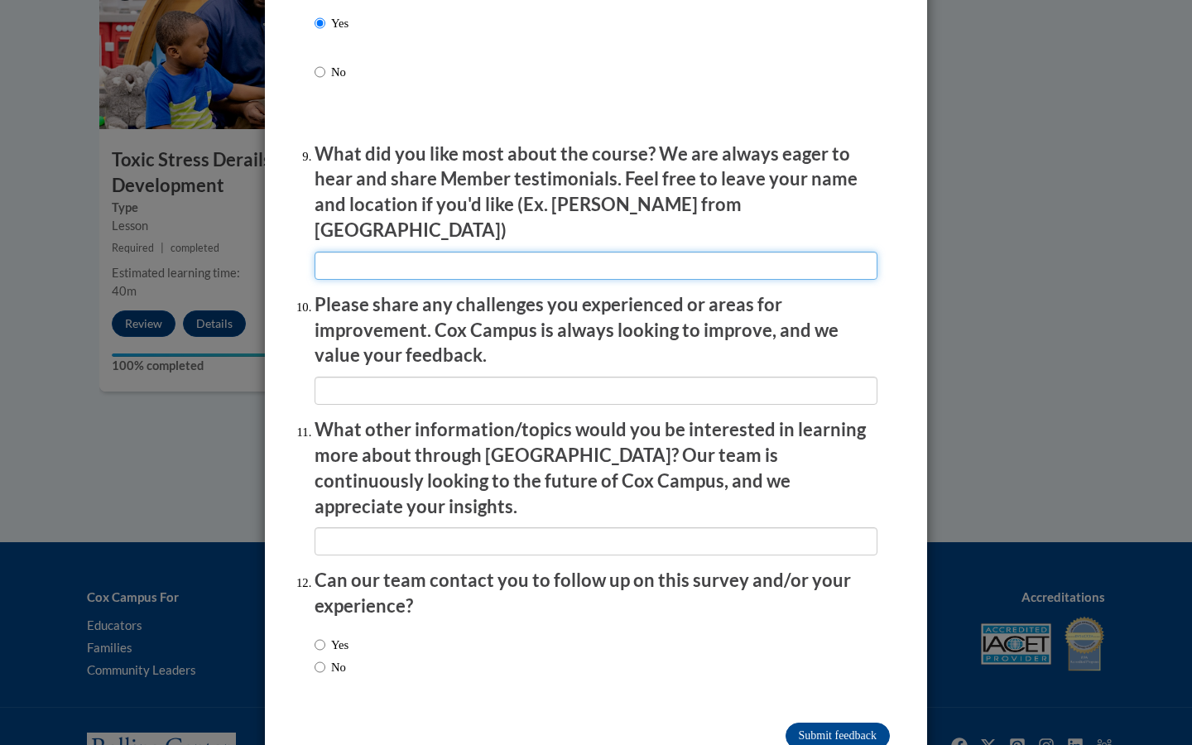
click at [514, 252] on input "textbox" at bounding box center [596, 266] width 563 height 28
type input "learning brain development and stories"
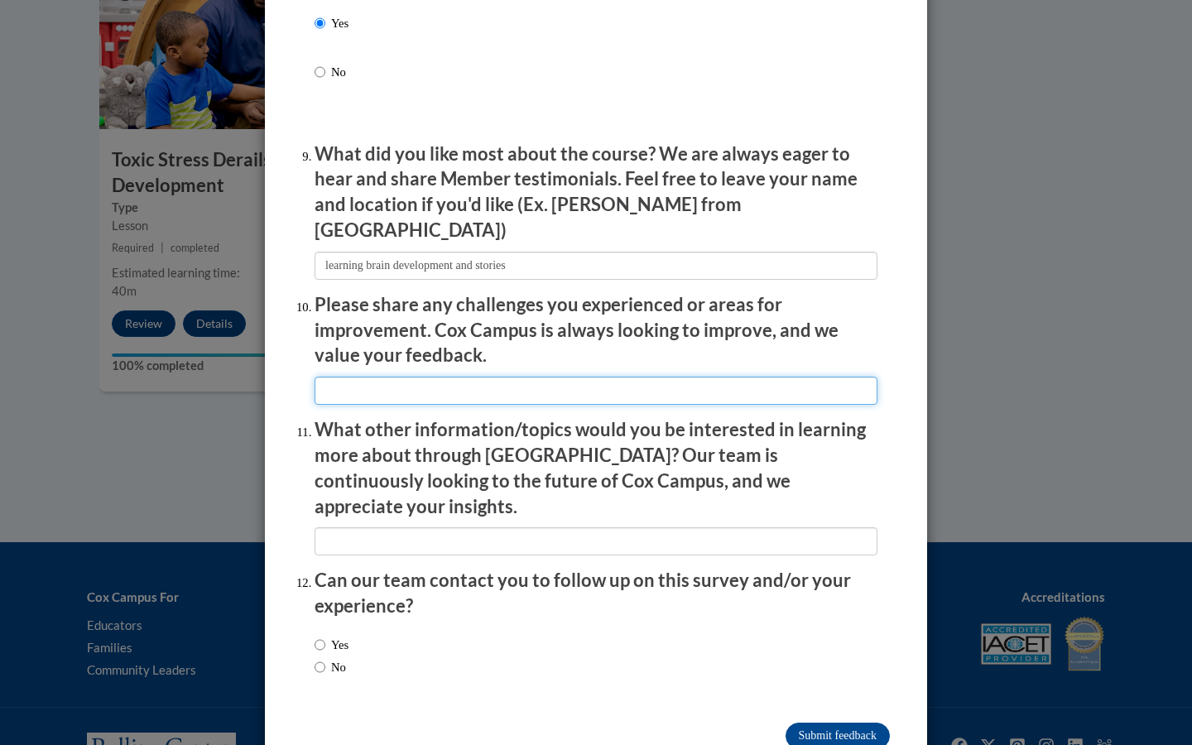
click at [490, 377] on input "textbox" at bounding box center [596, 391] width 563 height 28
type input "n/a"
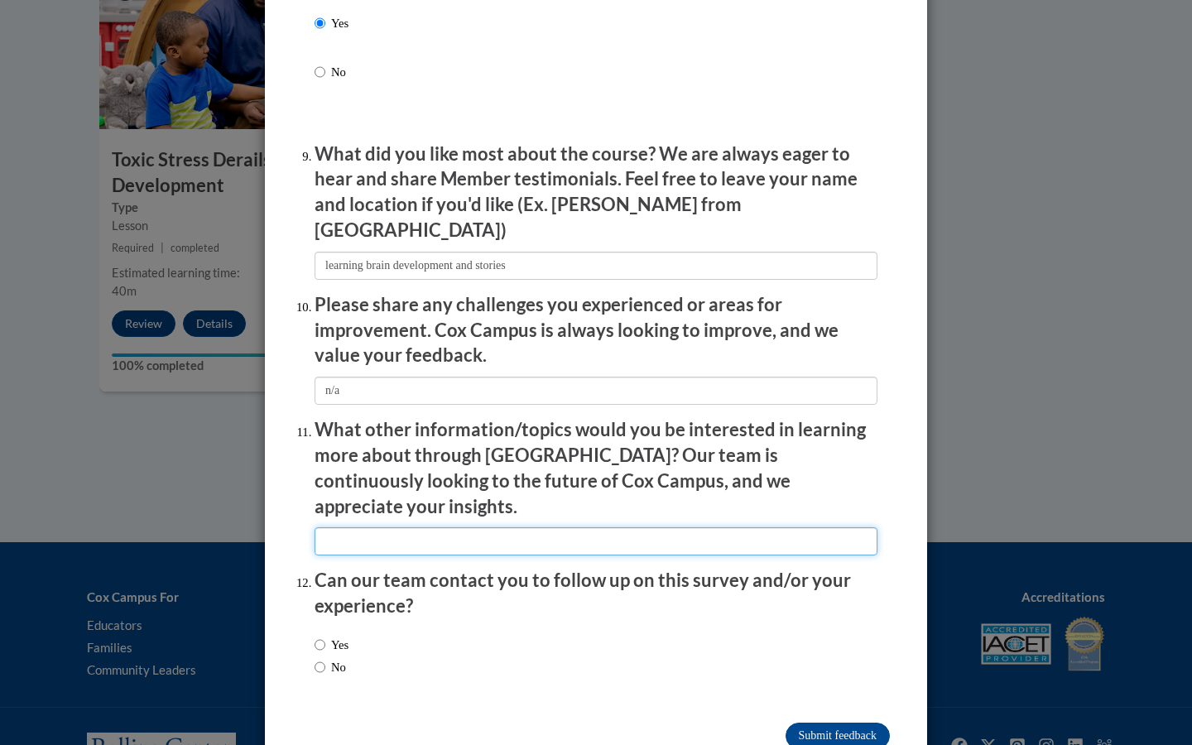
click at [477, 527] on input "textbox" at bounding box center [596, 541] width 563 height 28
type input "n/a"
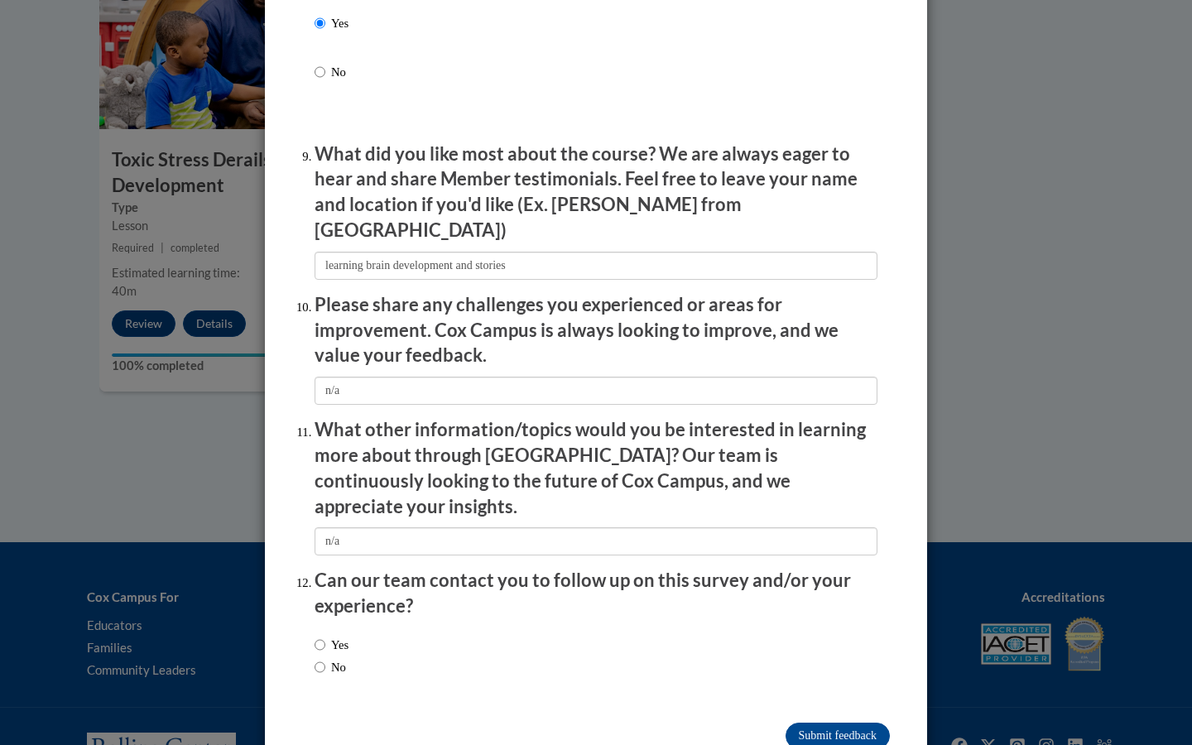
click at [321, 658] on input "No" at bounding box center [320, 667] width 11 height 18
radio input "true"
click at [830, 723] on input "Submit feedback" at bounding box center [838, 736] width 104 height 26
click at [829, 723] on input "Submitting" at bounding box center [838, 736] width 104 height 26
click at [818, 723] on input "Submitting" at bounding box center [838, 736] width 104 height 26
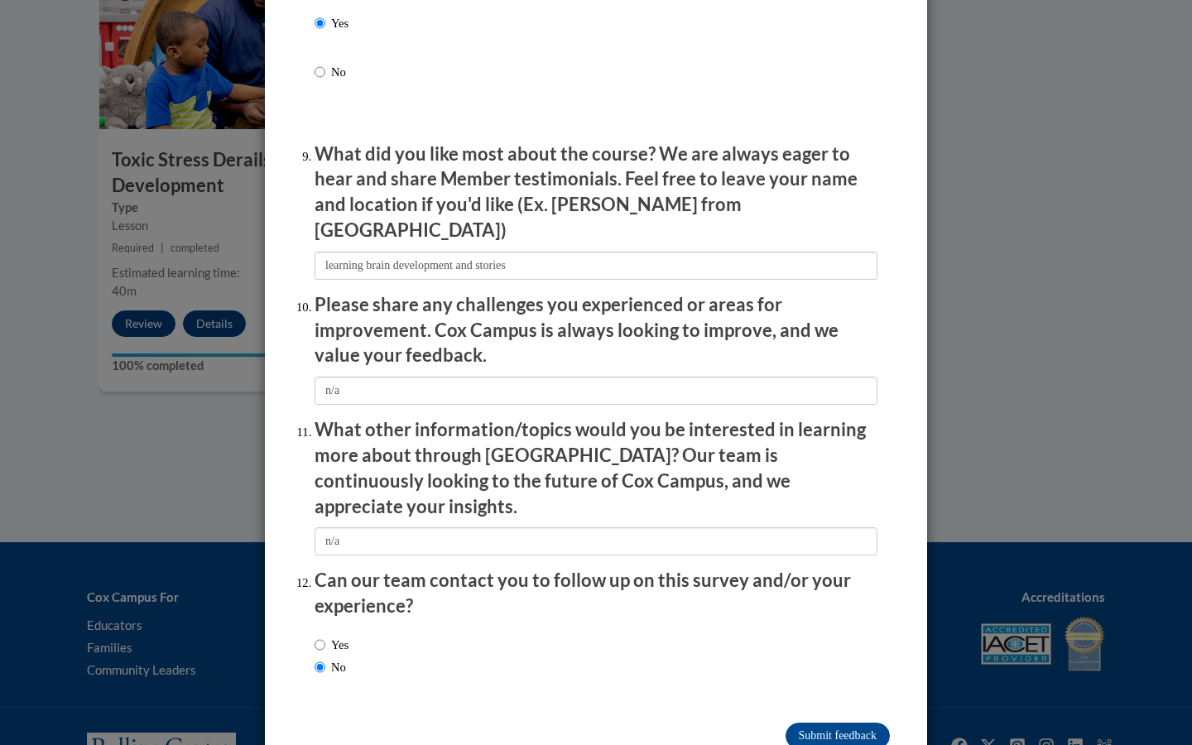
click at [824, 292] on p "Please share any challenges you experienced or areas for improvement. Cox Campu…" at bounding box center [596, 330] width 563 height 76
click at [829, 723] on input "Submitting" at bounding box center [838, 736] width 104 height 26
click at [827, 723] on input "Submitting" at bounding box center [838, 736] width 104 height 26
click at [589, 627] on div "Yes No" at bounding box center [596, 658] width 563 height 62
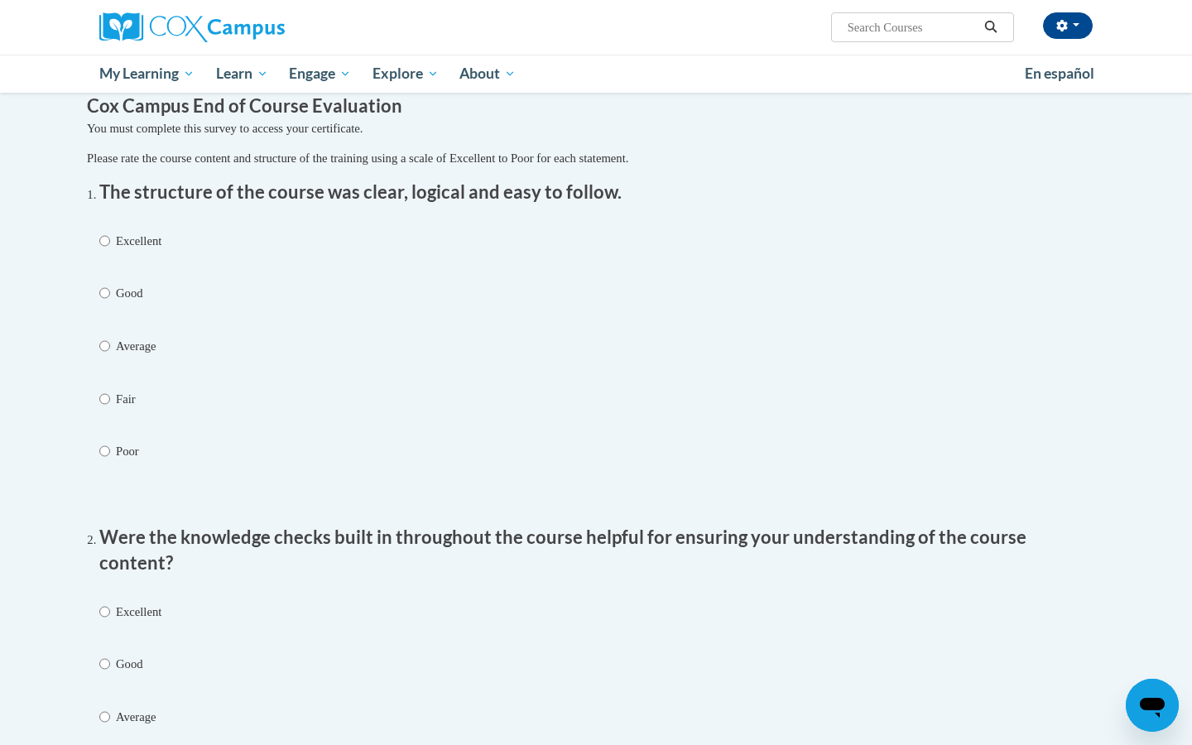
scroll to position [160, 0]
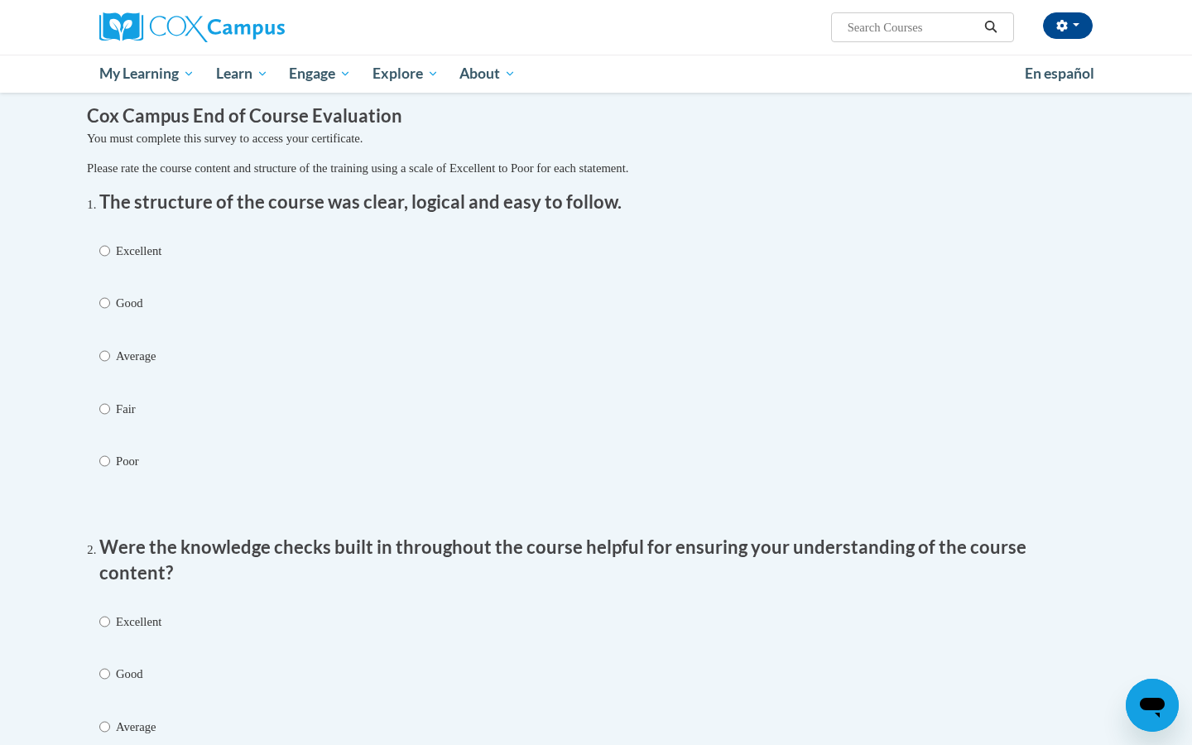
click at [108, 246] on input "Excellent" at bounding box center [104, 251] width 11 height 18
radio input "true"
click at [669, 428] on div "Excellent Good Average Fair Poor" at bounding box center [595, 377] width 993 height 289
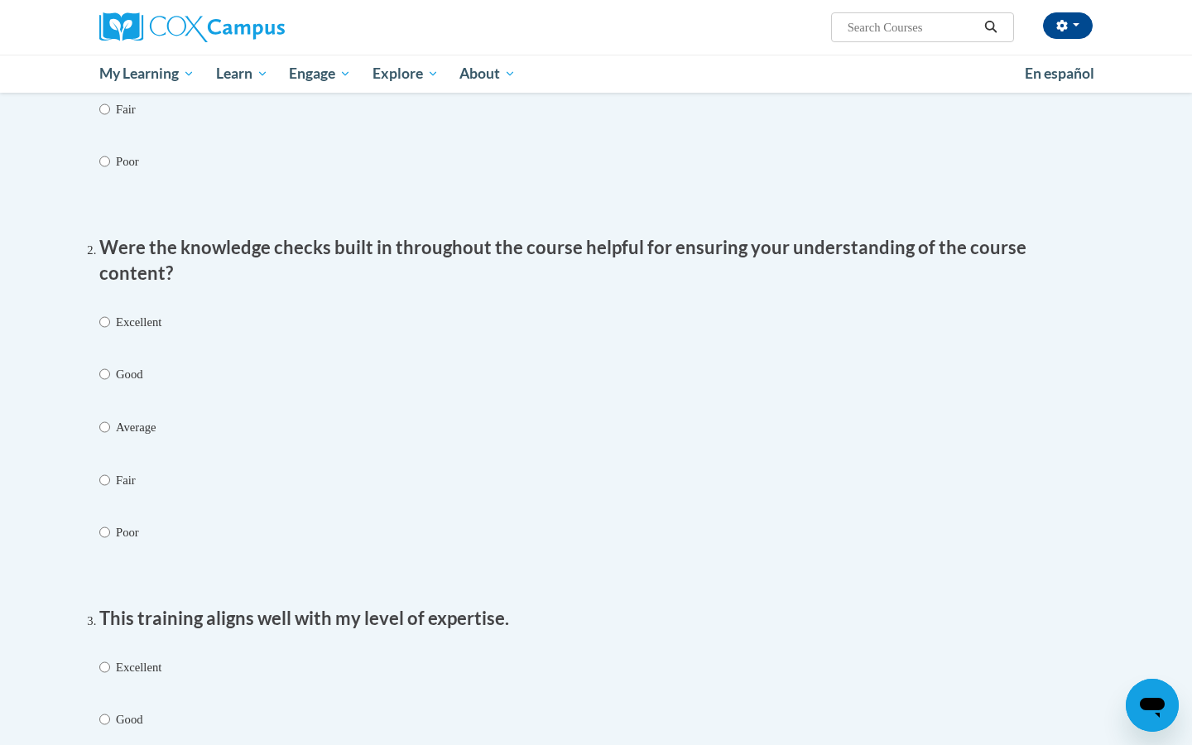
scroll to position [478, 0]
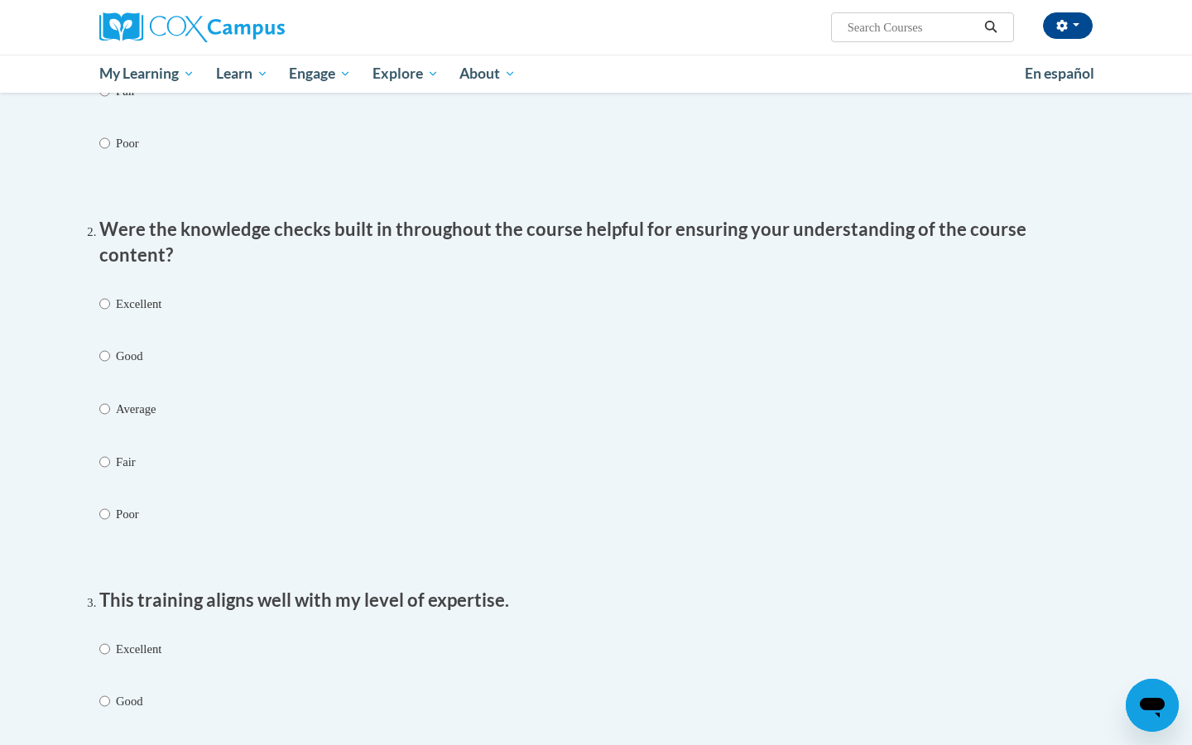
click at [103, 295] on input "Excellent" at bounding box center [104, 304] width 11 height 18
radio input "true"
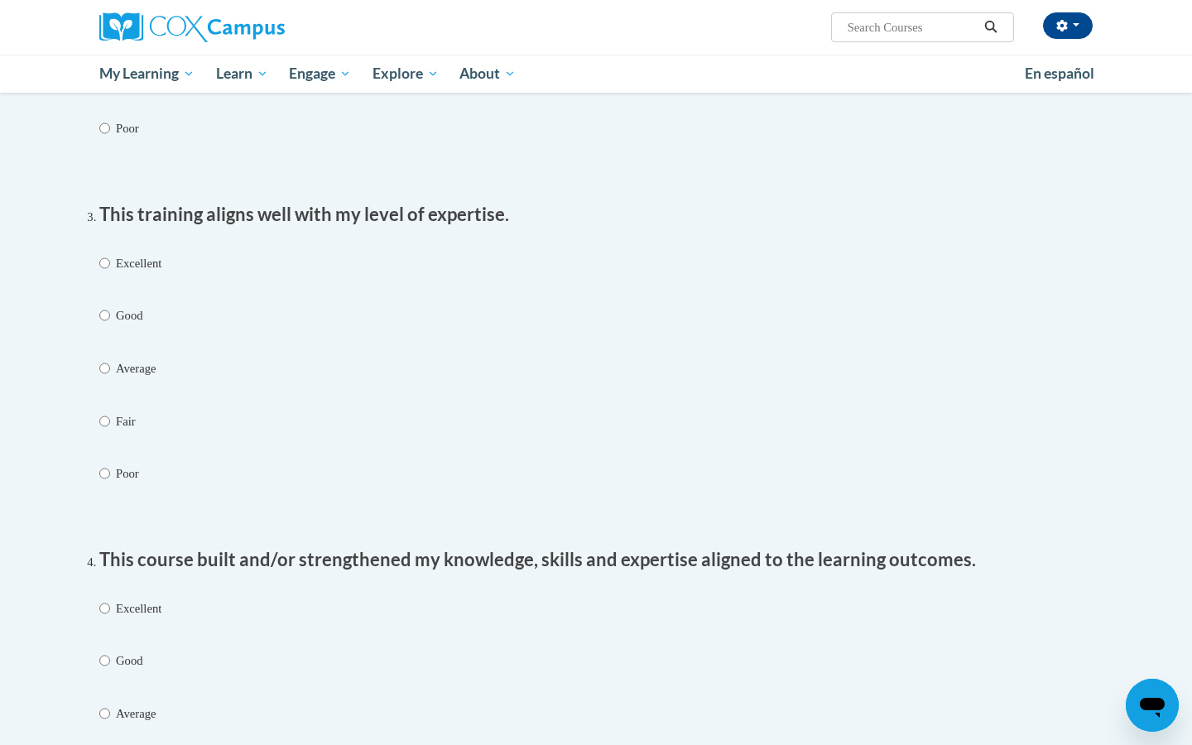
scroll to position [869, 0]
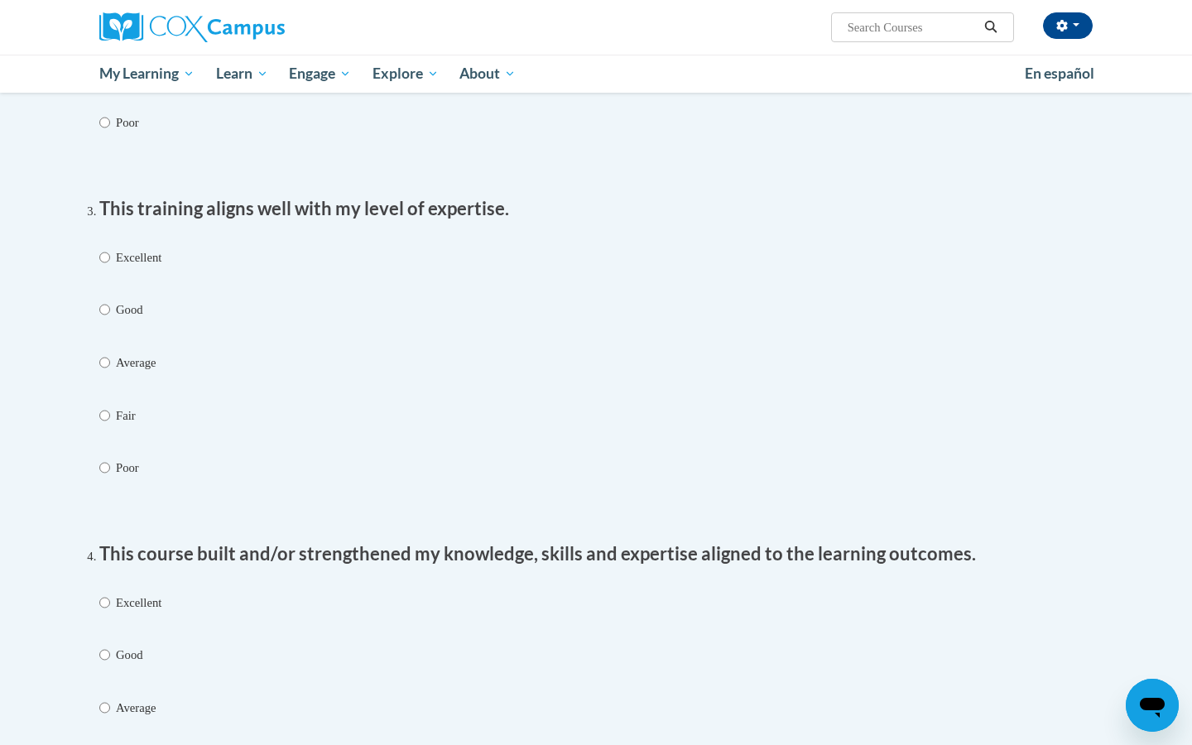
click at [108, 593] on input "Excellent" at bounding box center [104, 602] width 11 height 18
radio input "true"
click at [106, 248] on input "Excellent" at bounding box center [104, 257] width 11 height 18
radio input "true"
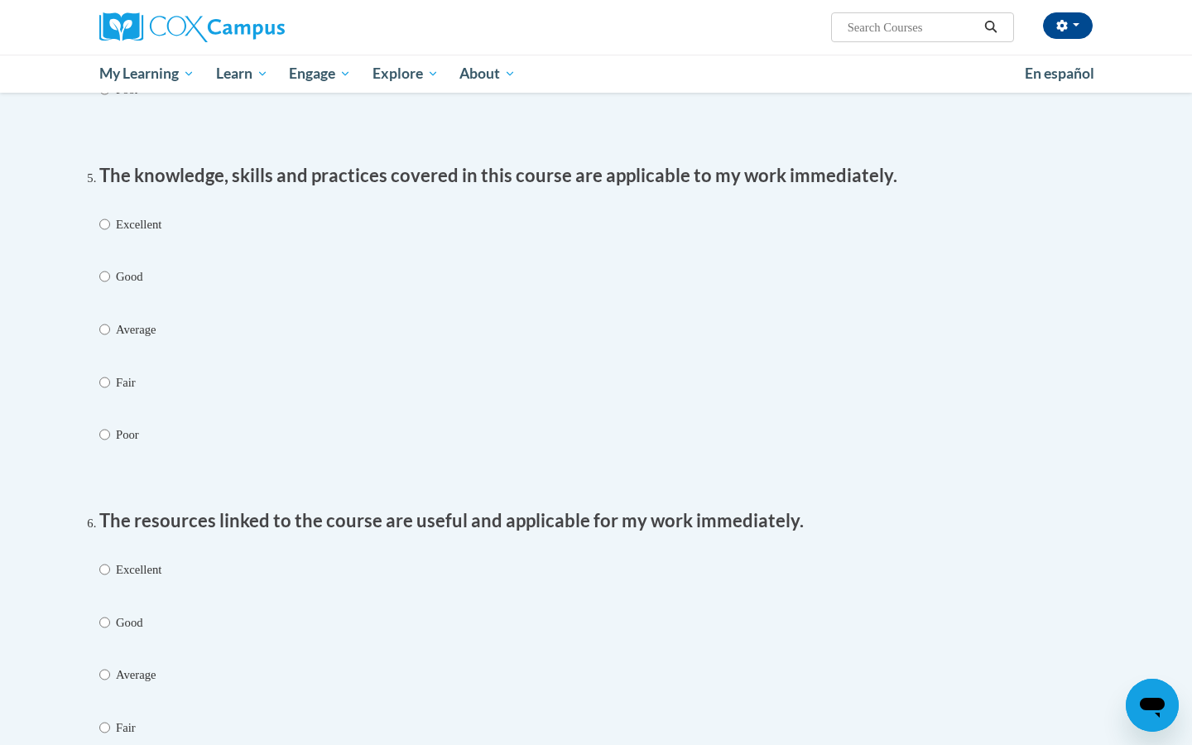
scroll to position [1598, 0]
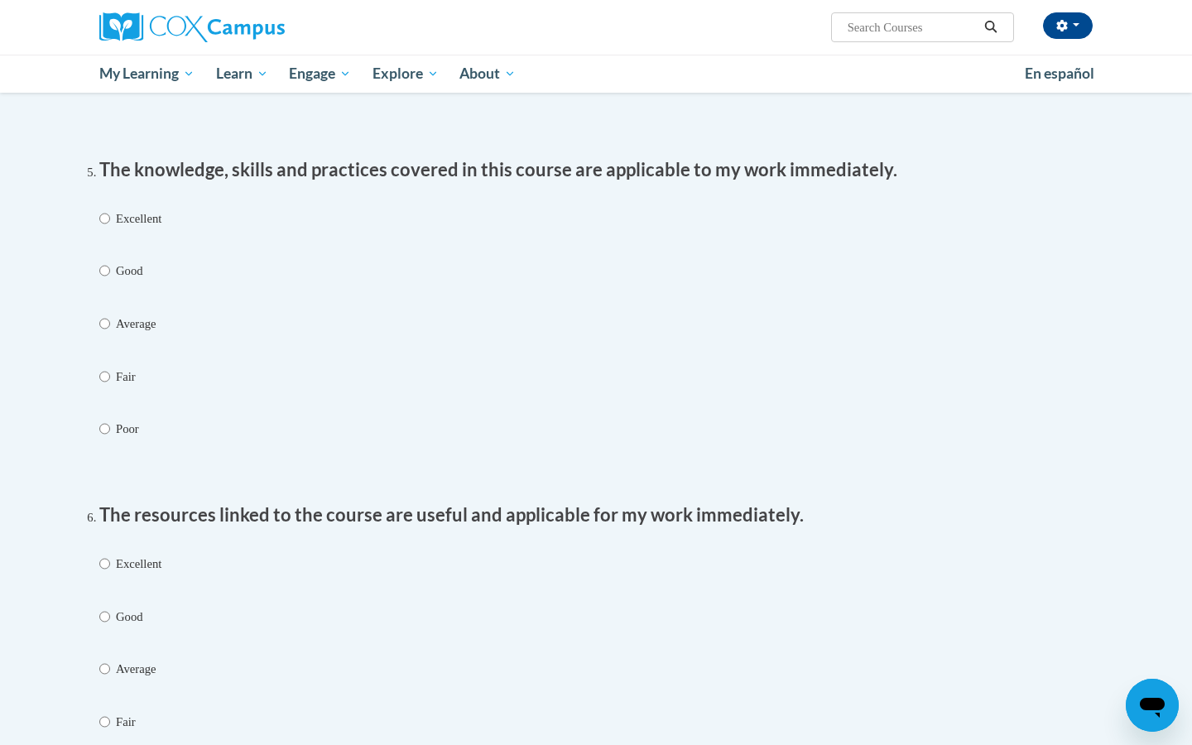
click at [106, 209] on input "Excellent" at bounding box center [104, 218] width 11 height 18
radio input "true"
click at [108, 555] on input "Excellent" at bounding box center [104, 564] width 11 height 18
radio input "true"
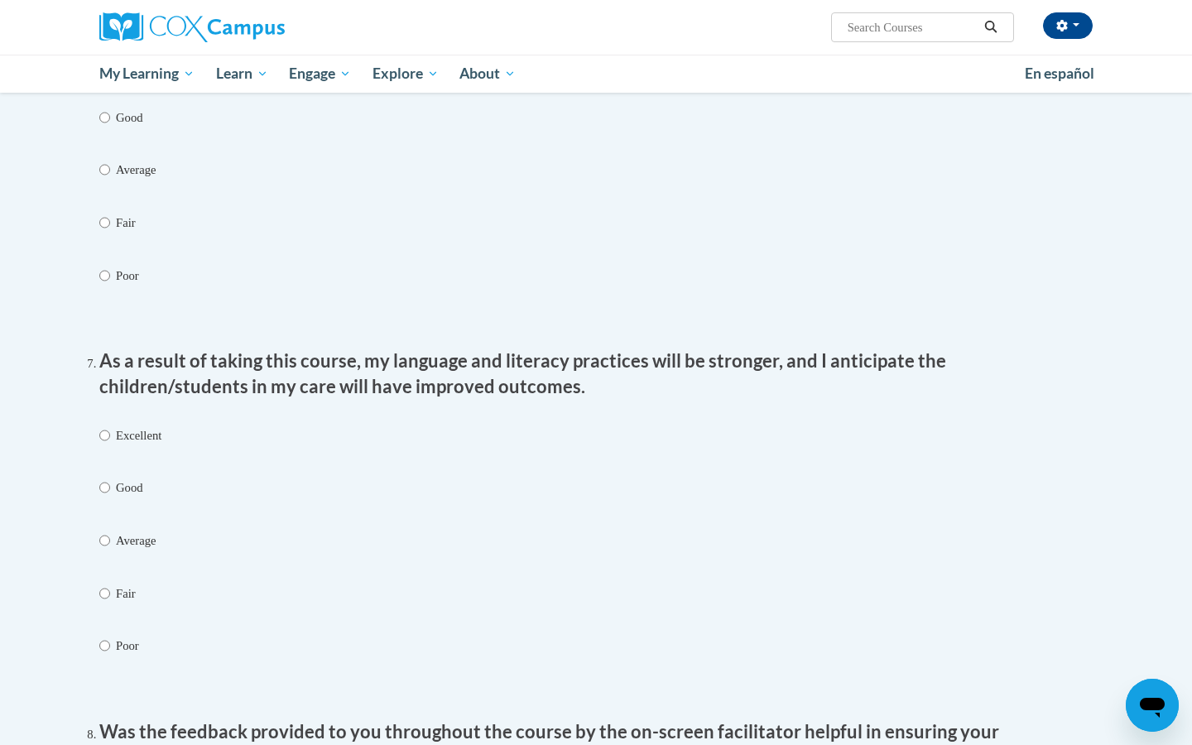
scroll to position [2098, 0]
click at [107, 425] on input "Excellent" at bounding box center [104, 434] width 11 height 18
radio input "true"
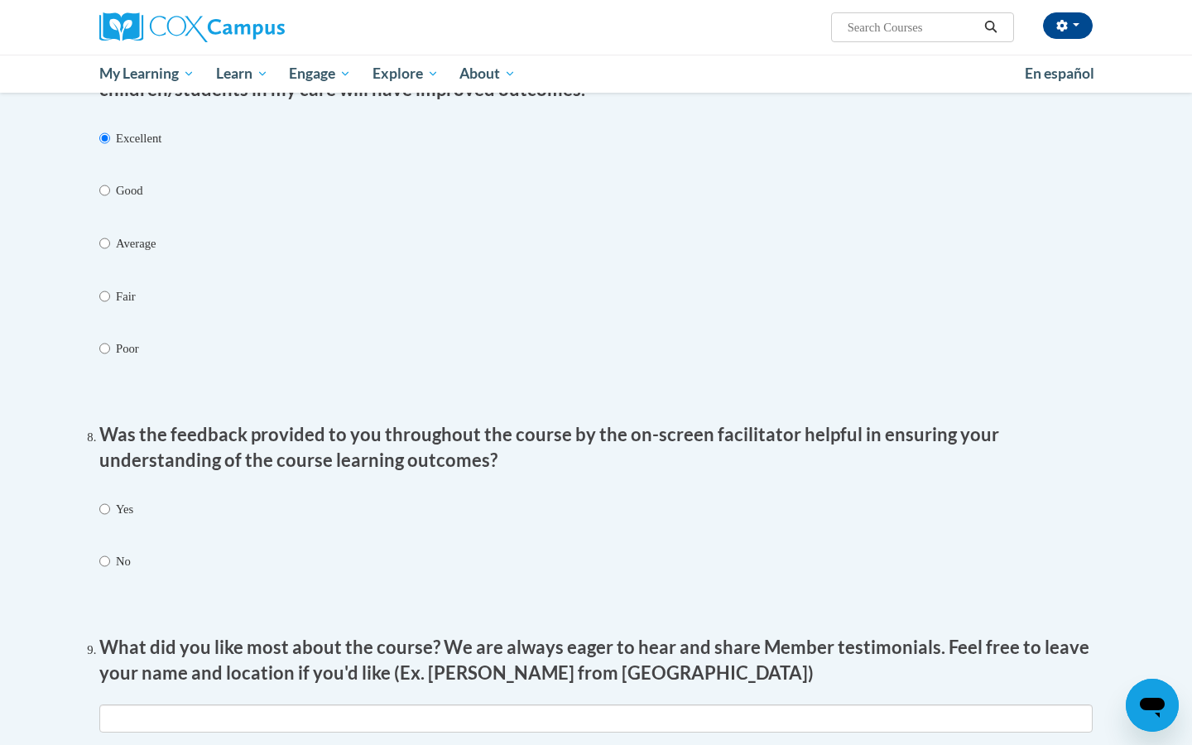
scroll to position [2437, 0]
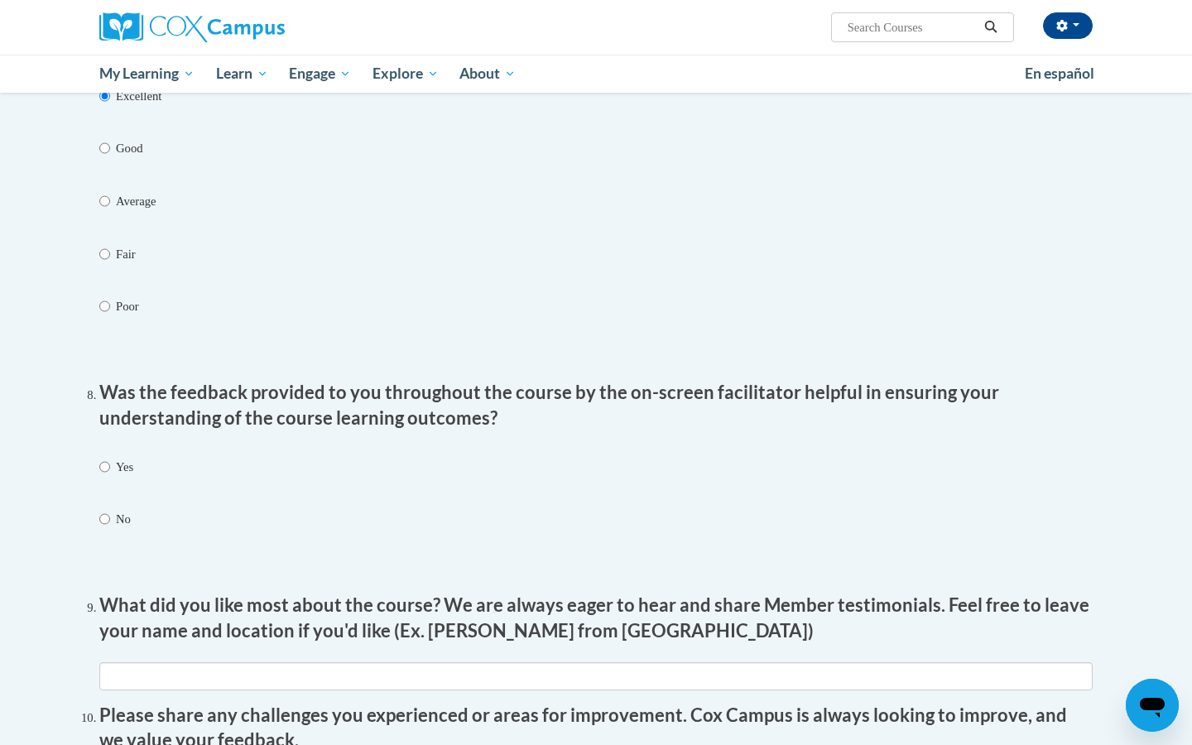
click at [108, 458] on input "Yes" at bounding box center [104, 467] width 11 height 18
radio input "true"
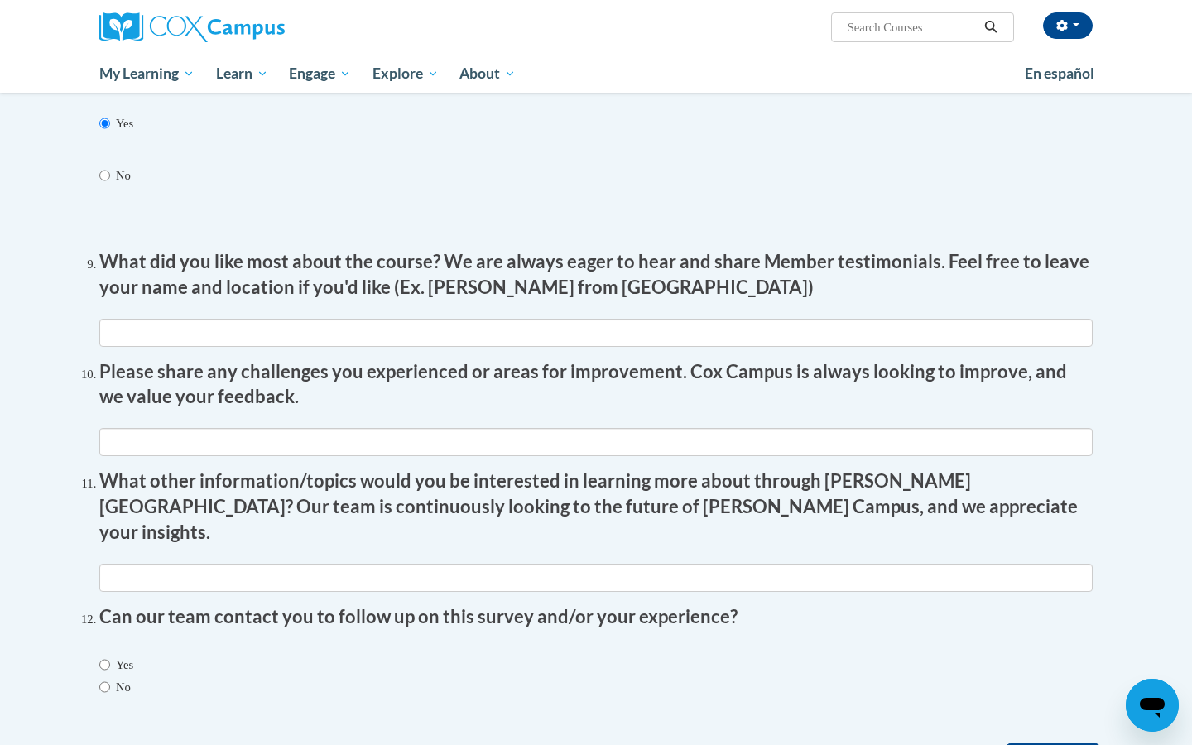
scroll to position [2794, 0]
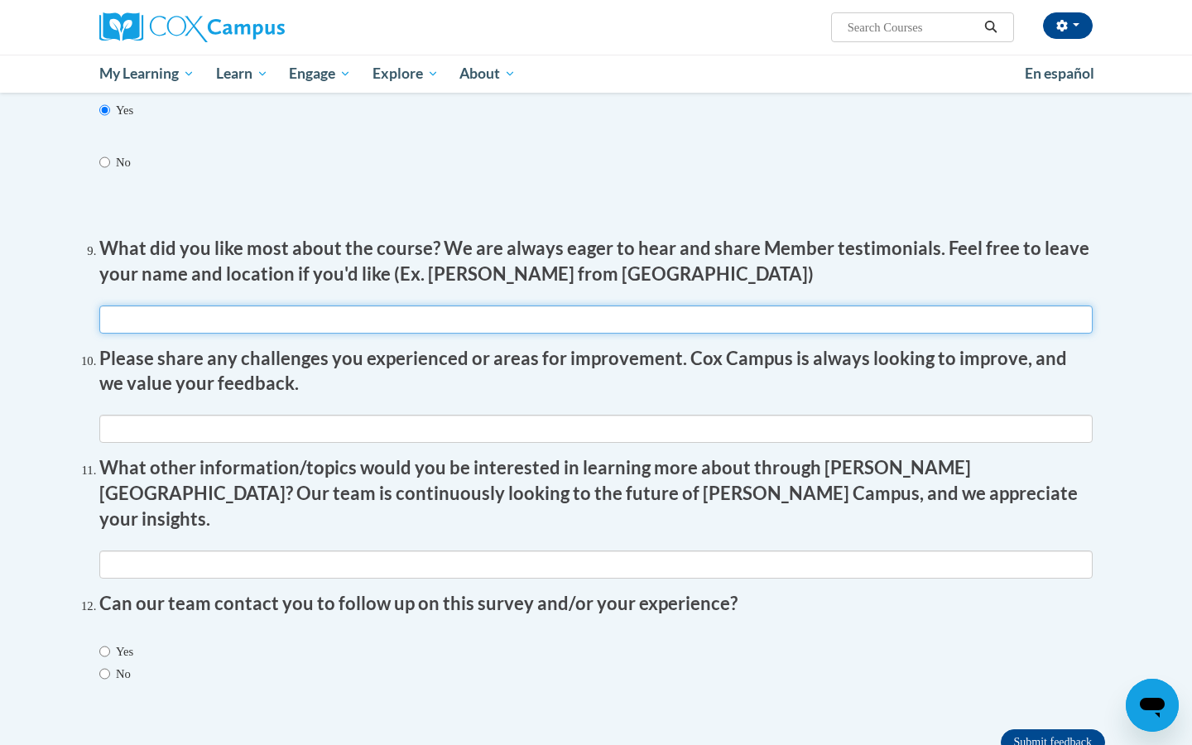
click at [645, 305] on input "textbox" at bounding box center [595, 319] width 993 height 28
type input "brain developments and how it works."
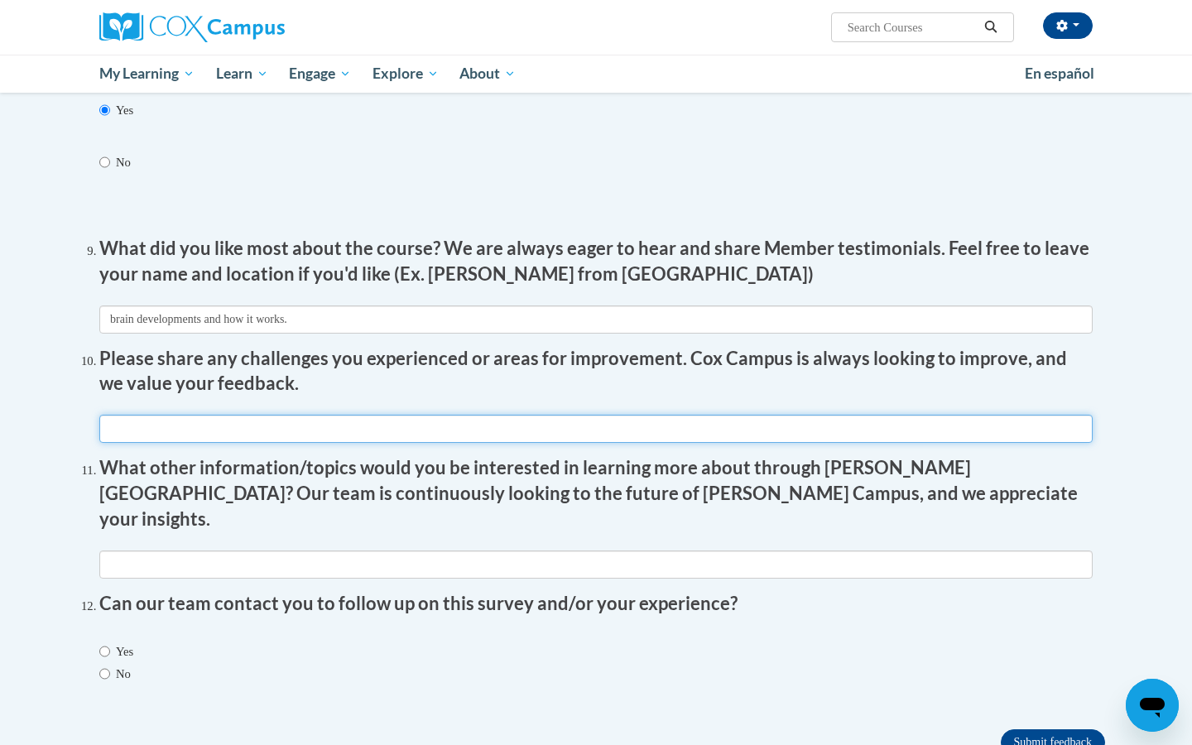
click at [505, 415] on input "textbox" at bounding box center [595, 429] width 993 height 28
type input "n/a"
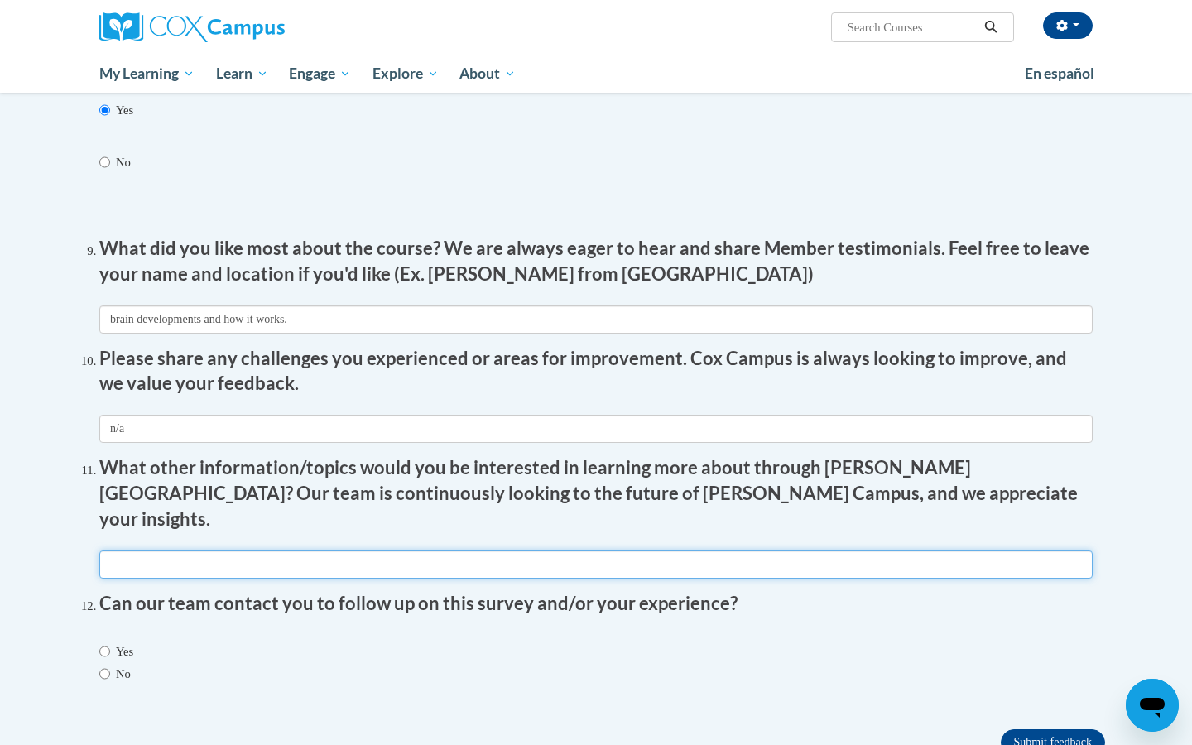
click at [420, 550] on input "textbox" at bounding box center [595, 564] width 993 height 28
type input "n/a"
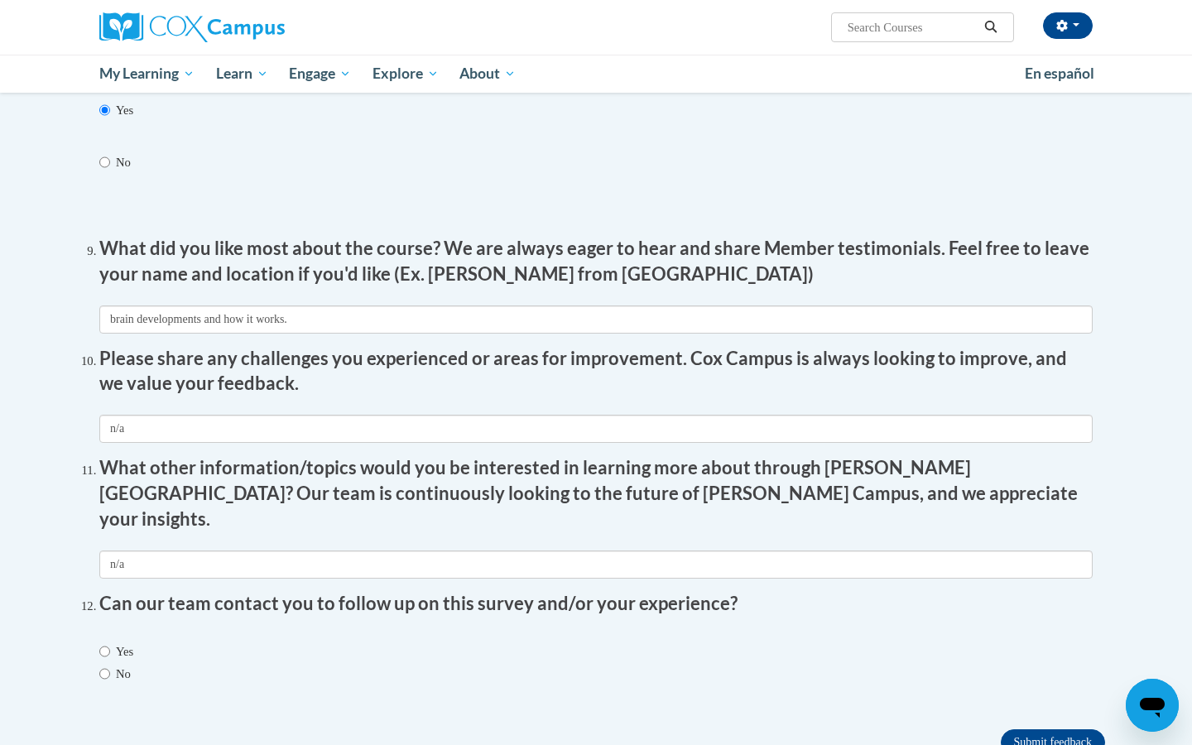
click at [105, 642] on input "Yes" at bounding box center [104, 651] width 11 height 18
radio input "true"
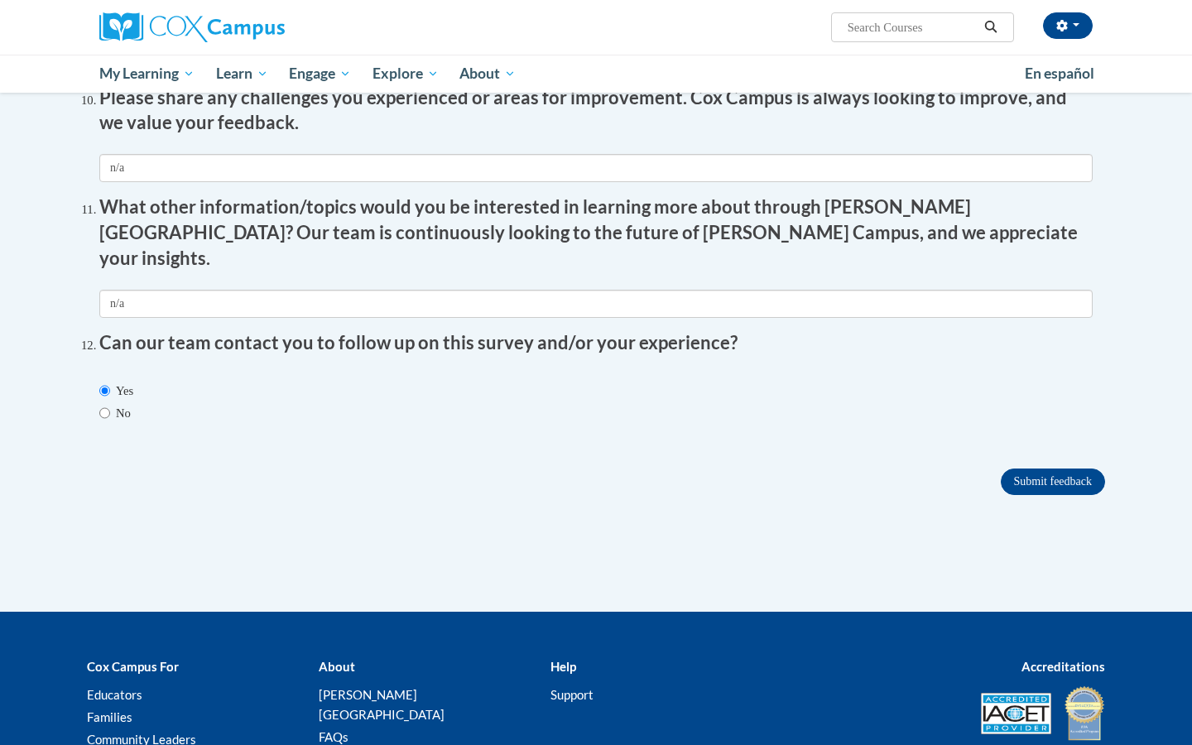
scroll to position [3068, 0]
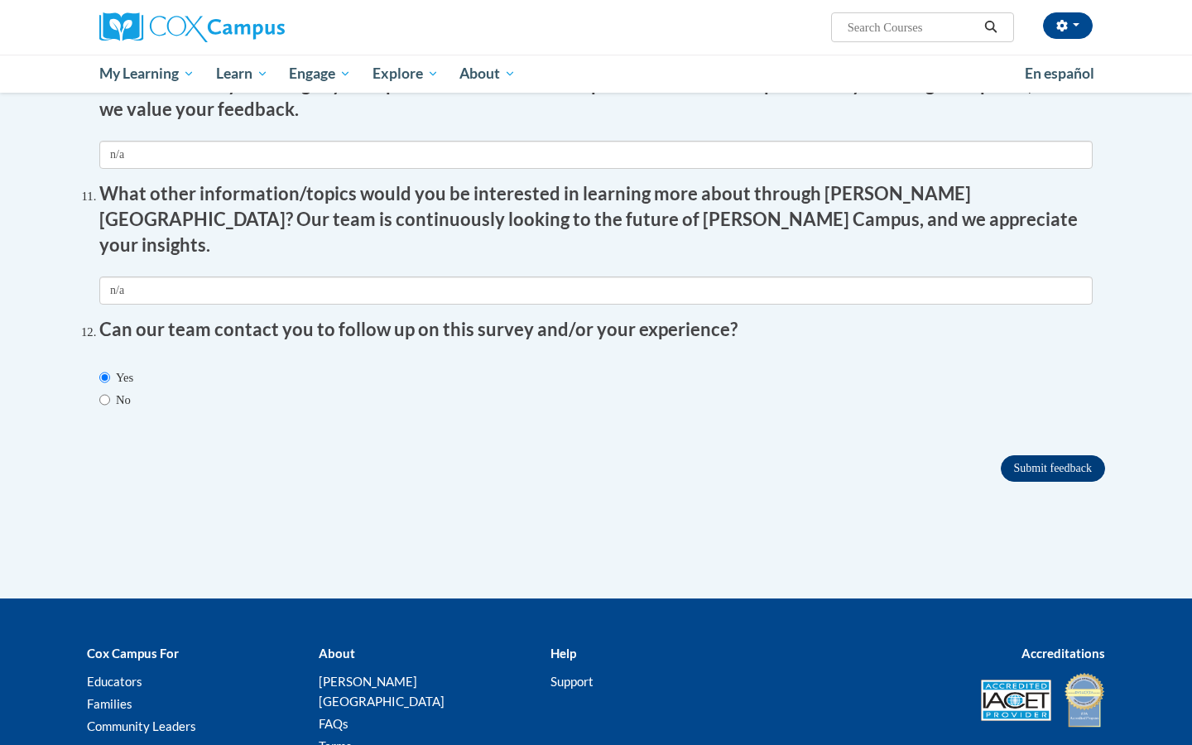
click at [1060, 455] on input "Submit feedback" at bounding box center [1053, 468] width 104 height 26
click at [1040, 455] on input "Submit feedback" at bounding box center [1053, 468] width 104 height 26
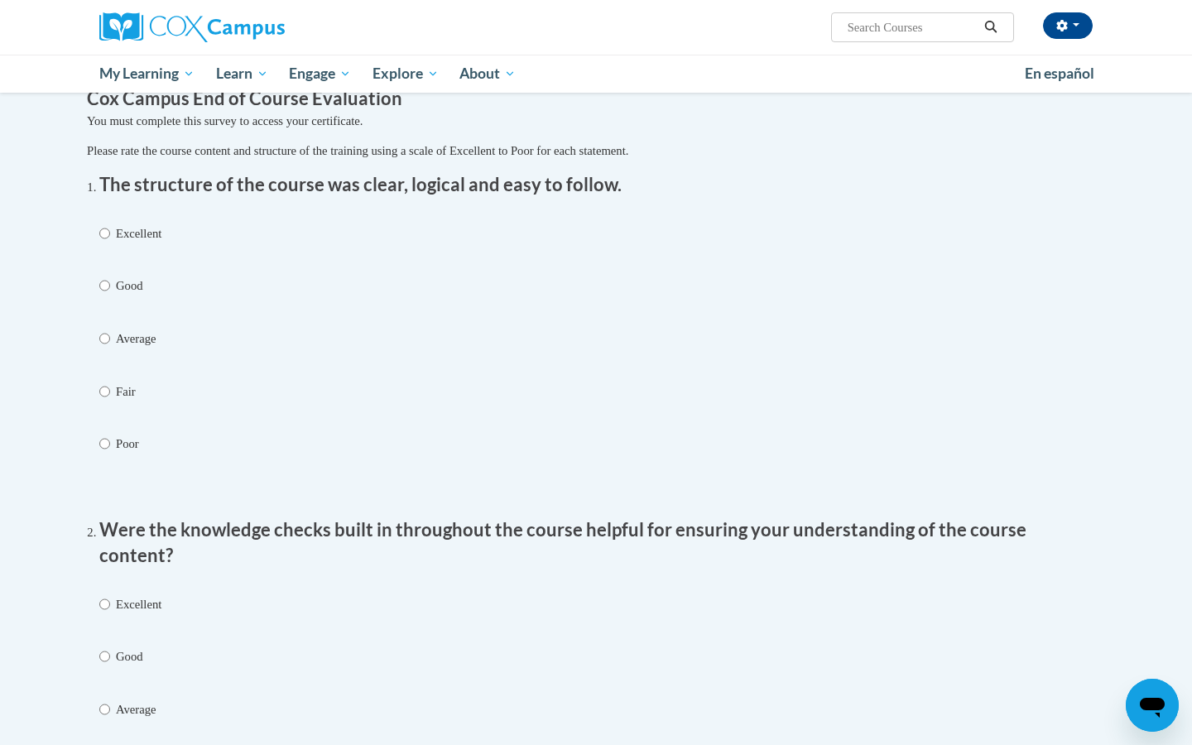
scroll to position [108, 0]
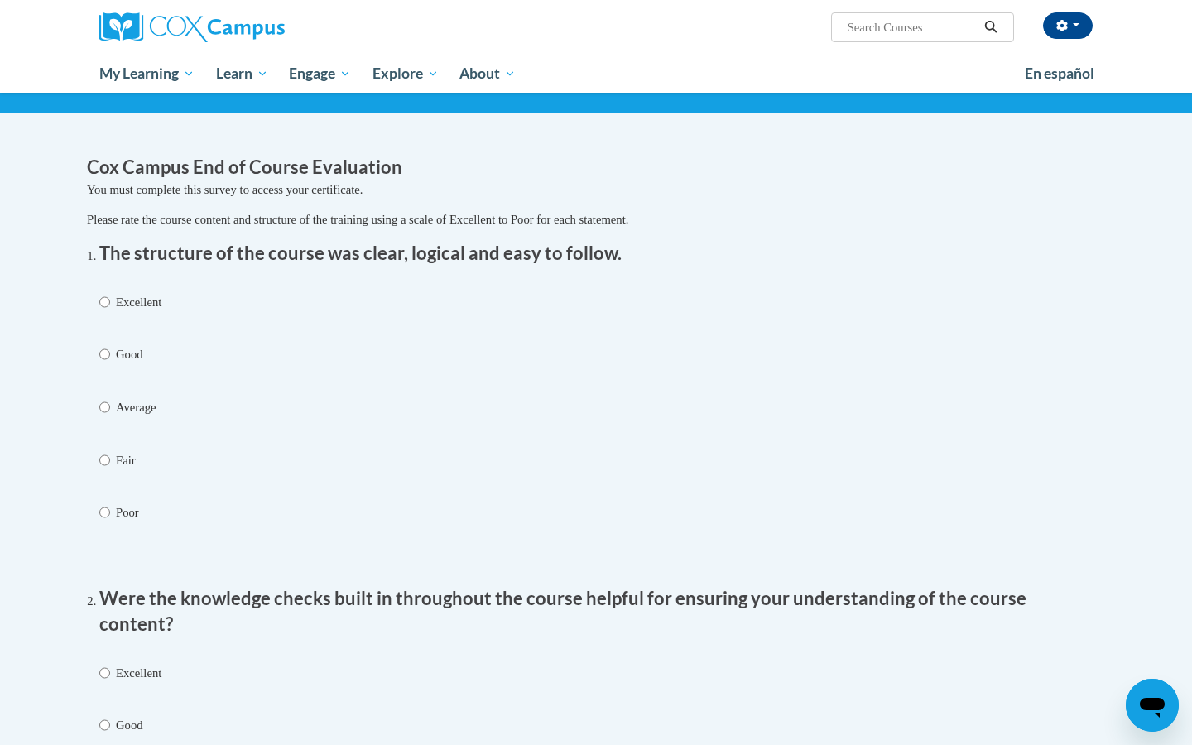
click at [104, 307] on input "Excellent" at bounding box center [104, 302] width 11 height 18
radio input "true"
click at [108, 664] on input "Excellent" at bounding box center [104, 673] width 11 height 18
radio input "true"
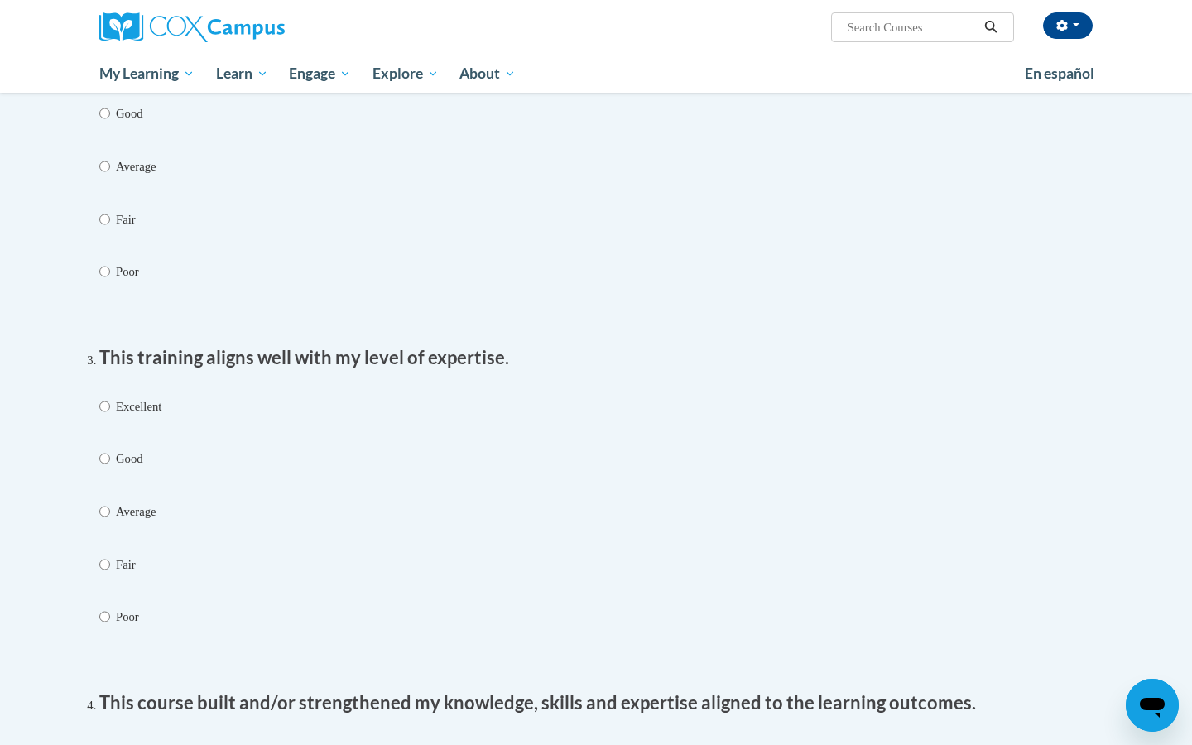
scroll to position [729, 0]
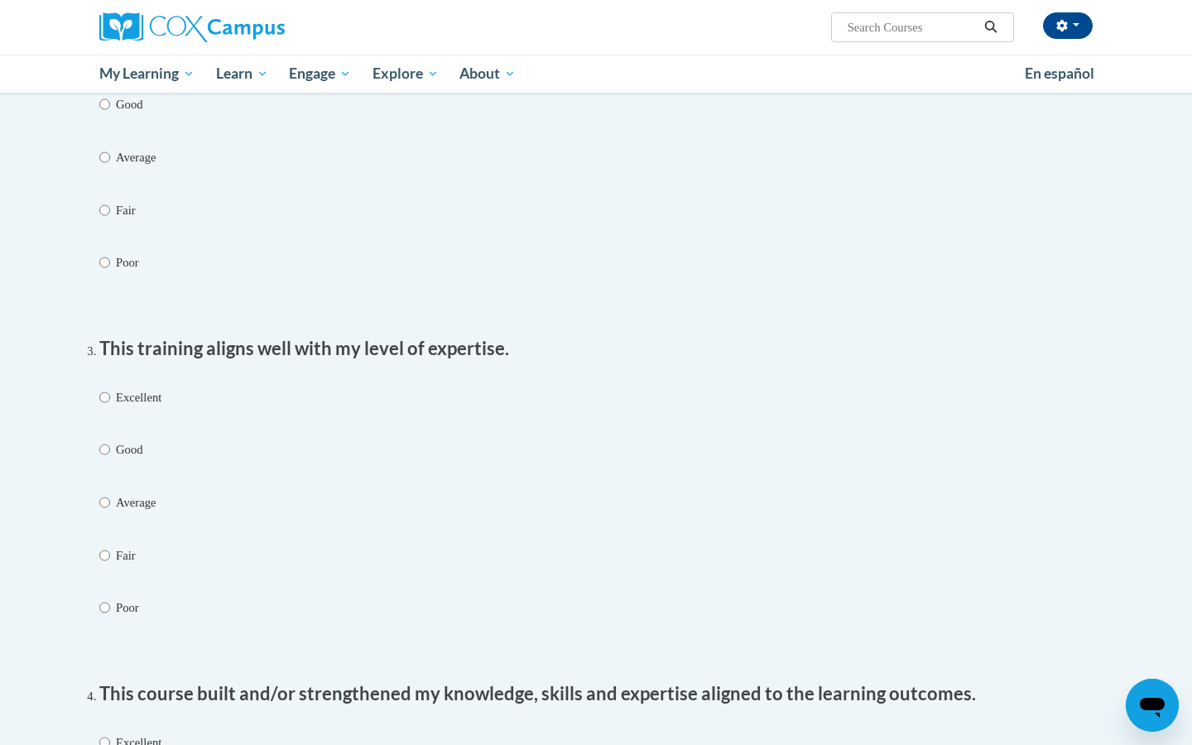
click at [103, 388] on input "Excellent" at bounding box center [104, 397] width 11 height 18
radio input "true"
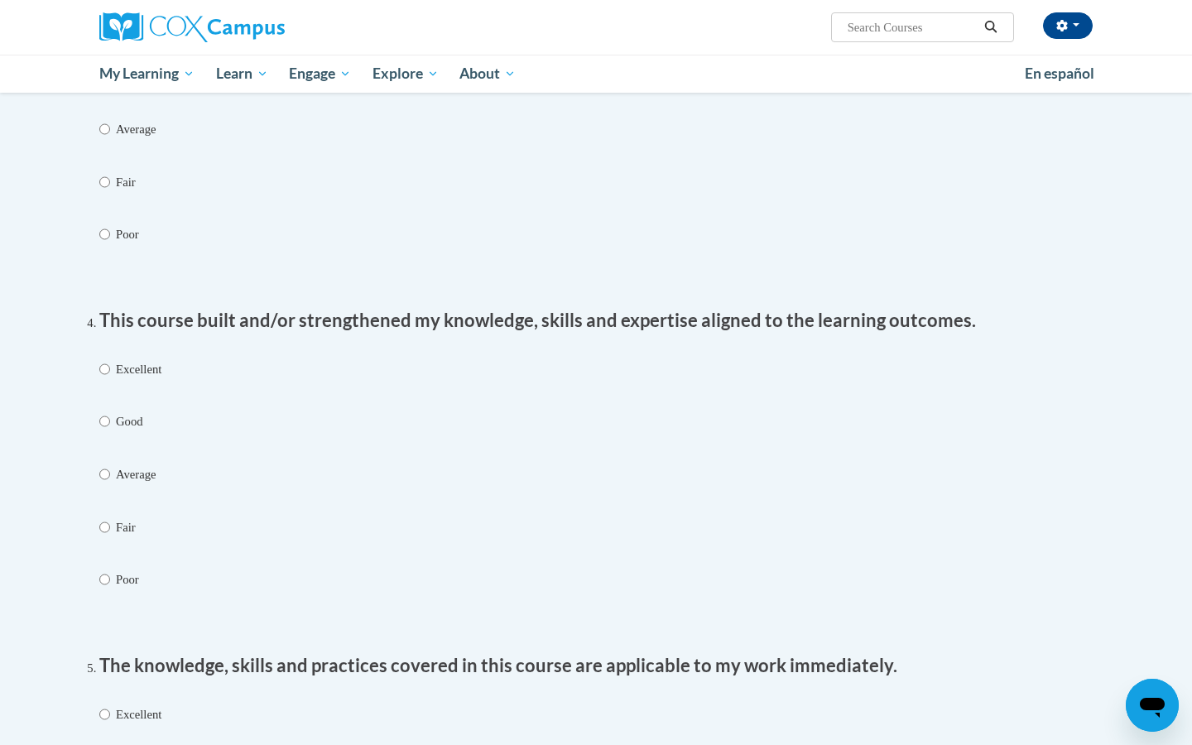
scroll to position [1109, 0]
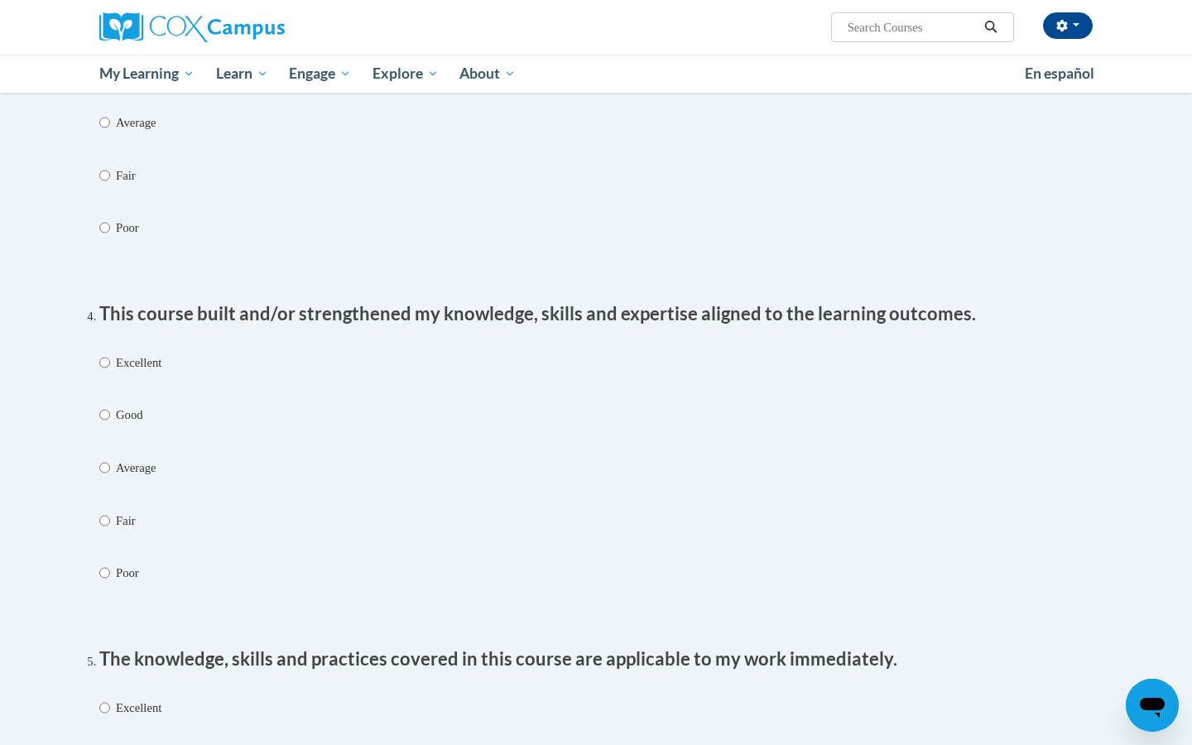
click at [106, 353] on input "Excellent" at bounding box center [104, 362] width 11 height 18
radio input "true"
click at [105, 699] on input "Excellent" at bounding box center [104, 708] width 11 height 18
radio input "true"
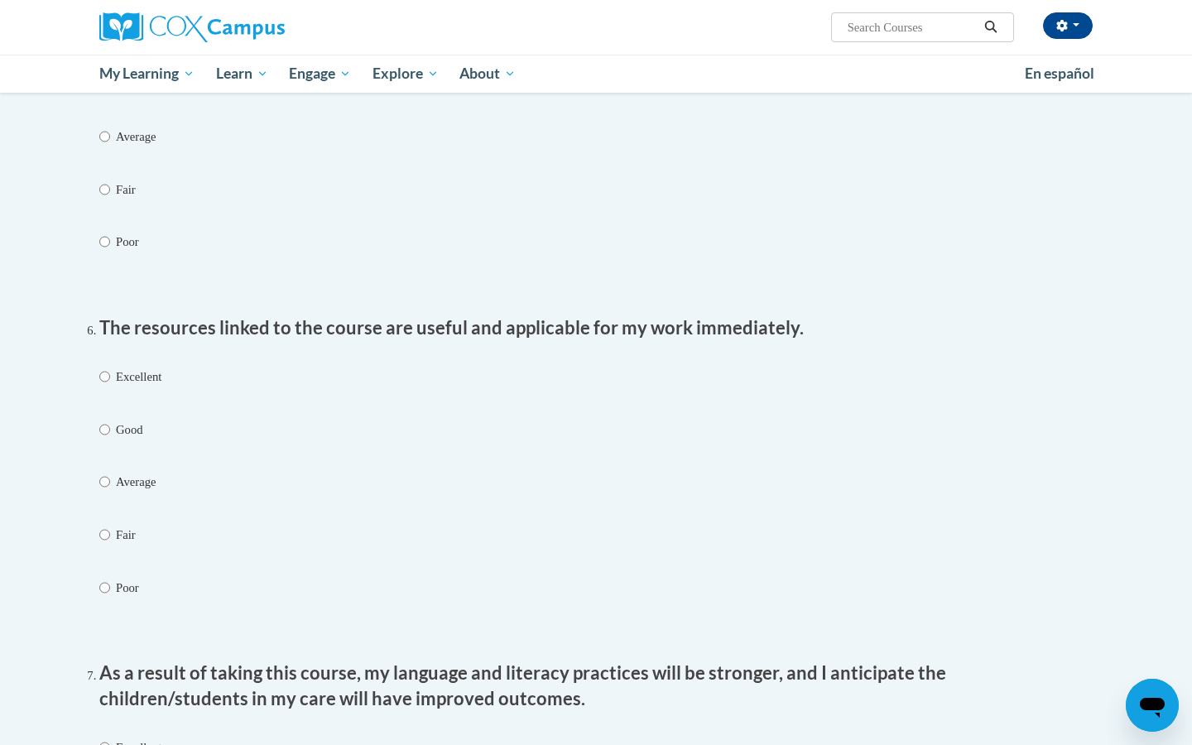
scroll to position [1795, 0]
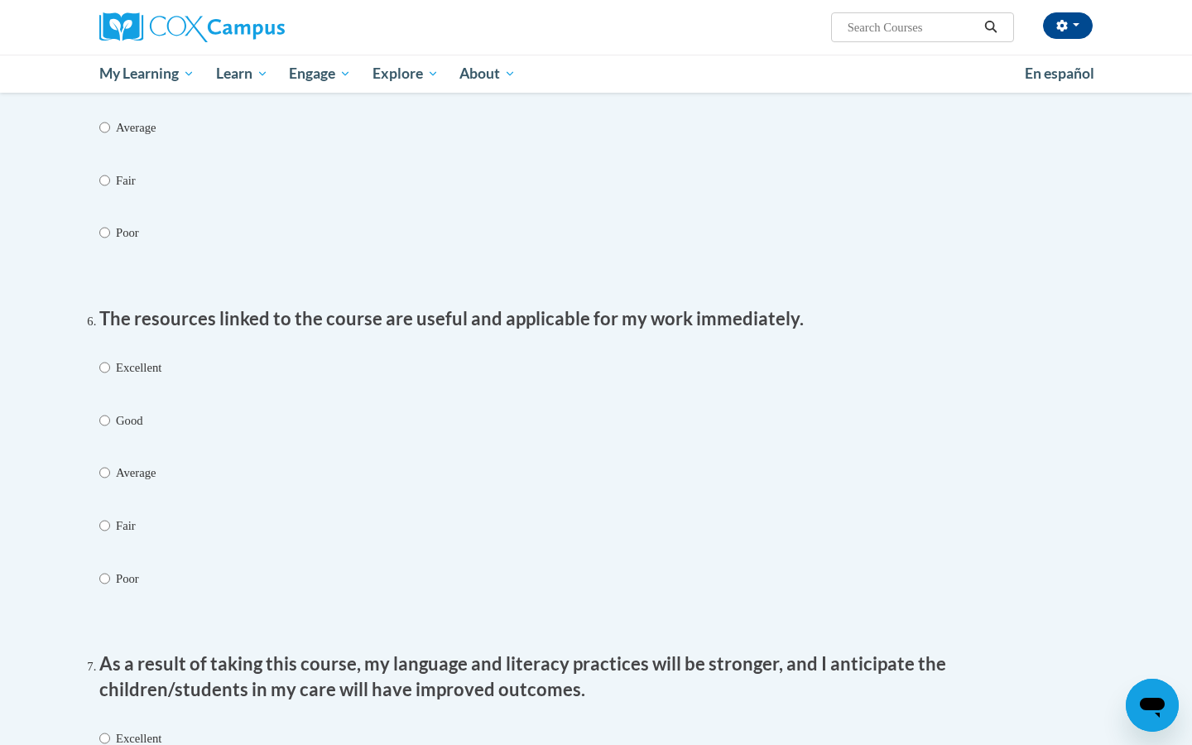
click at [108, 358] on input "Excellent" at bounding box center [104, 367] width 11 height 18
radio input "true"
click at [103, 729] on input "Excellent" at bounding box center [104, 738] width 11 height 18
radio input "true"
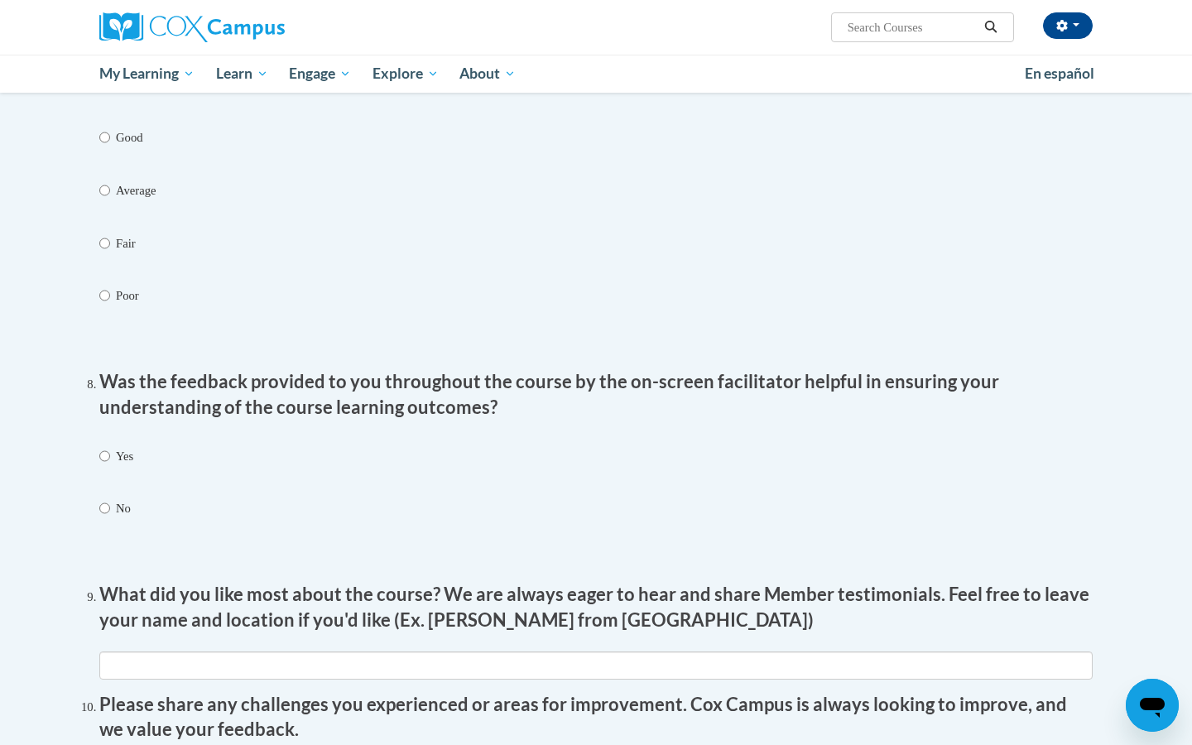
scroll to position [2454, 0]
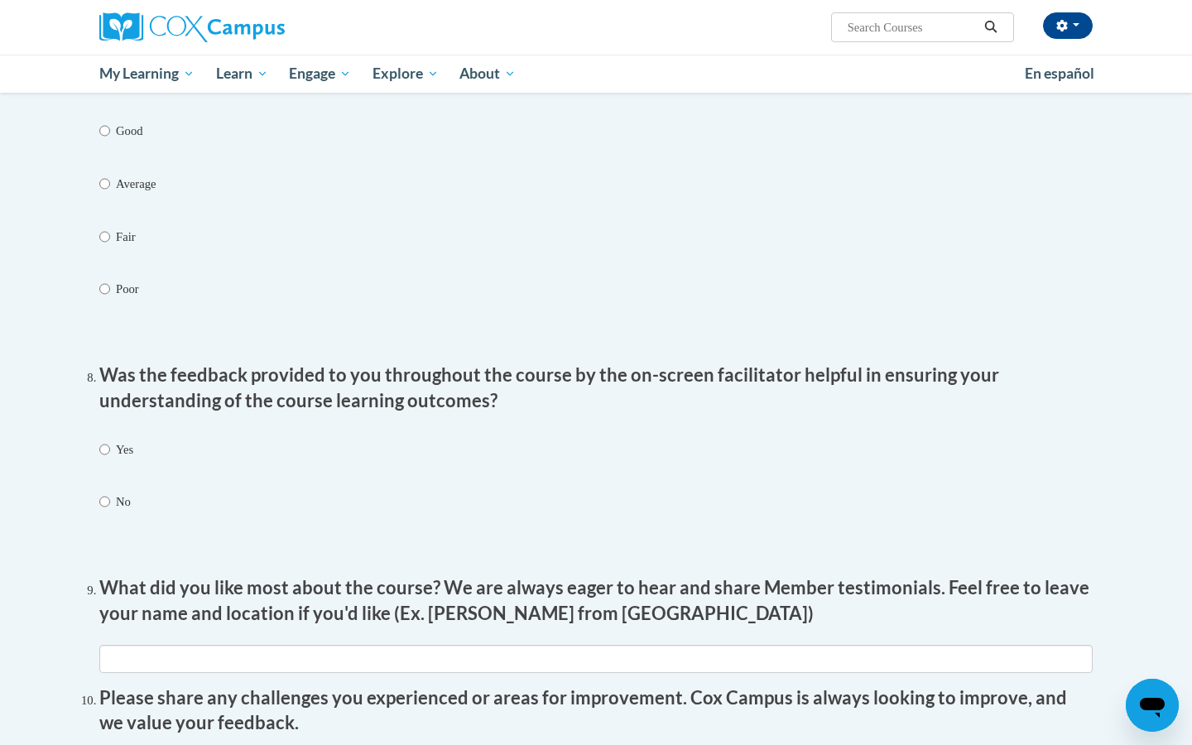
click at [107, 440] on input "Yes" at bounding box center [104, 449] width 11 height 18
radio input "true"
click at [862, 464] on div "Yes No" at bounding box center [595, 497] width 993 height 131
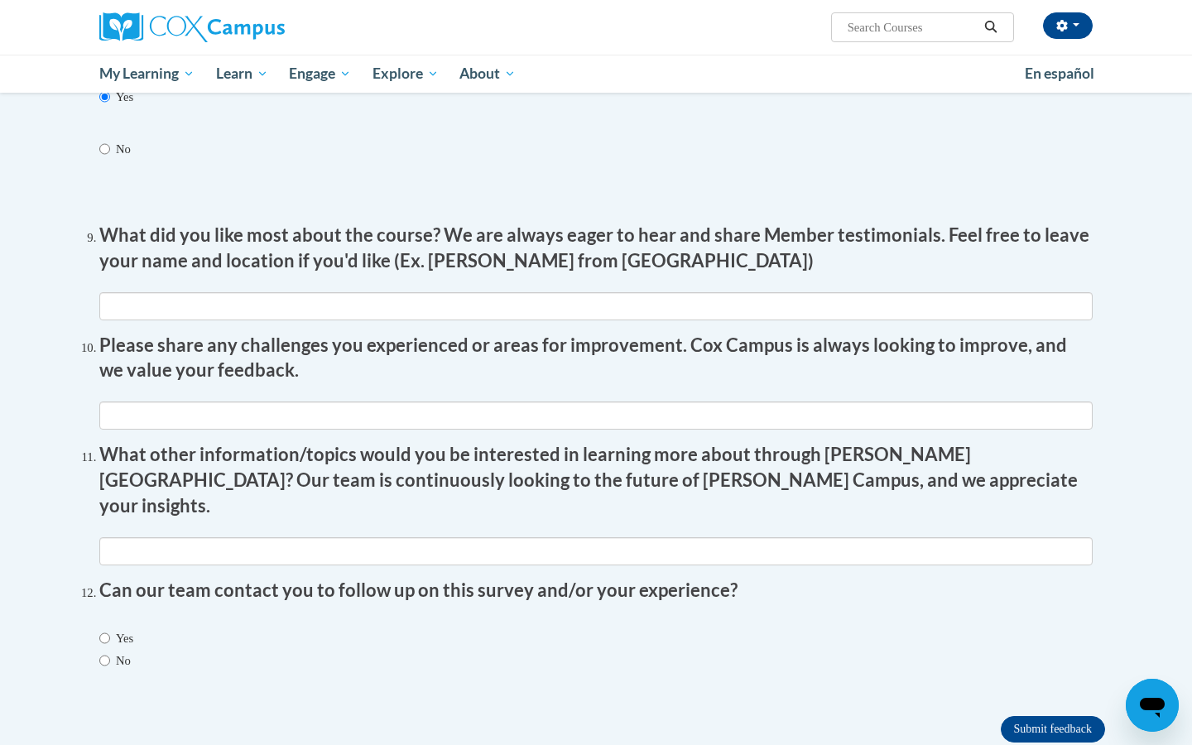
scroll to position [2811, 0]
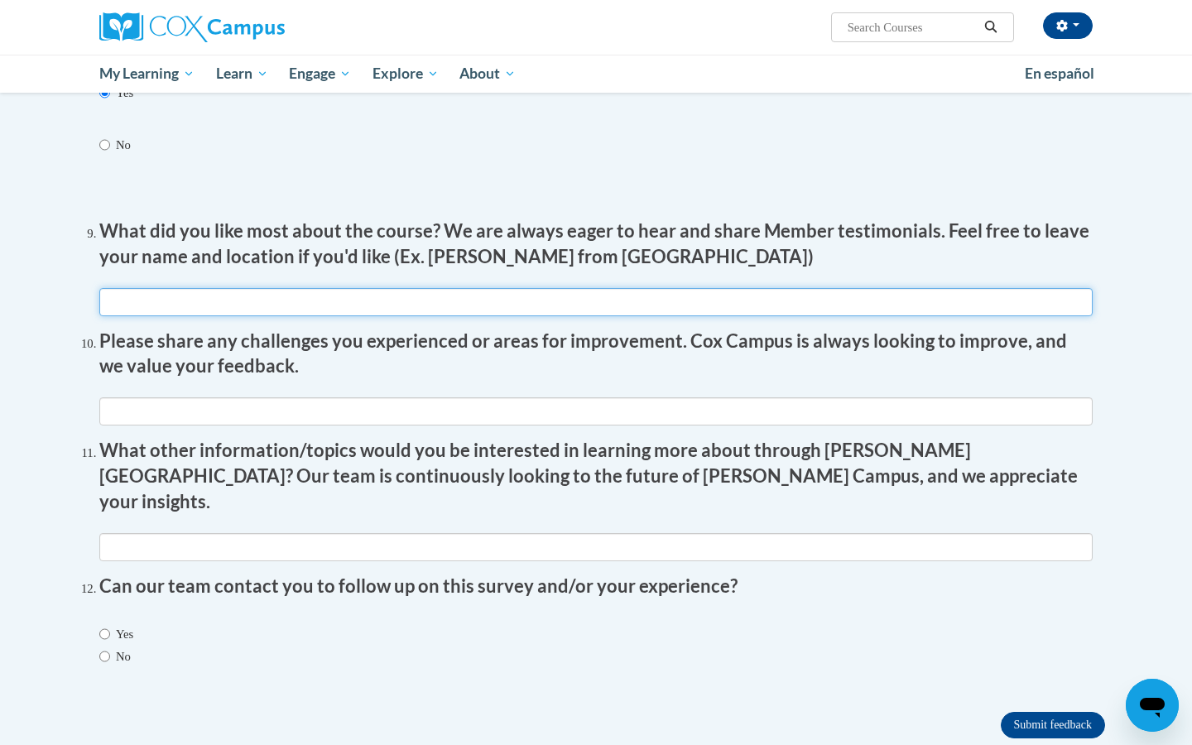
click at [591, 288] on input "textbox" at bounding box center [595, 302] width 993 height 28
type input "brain development and how it works"
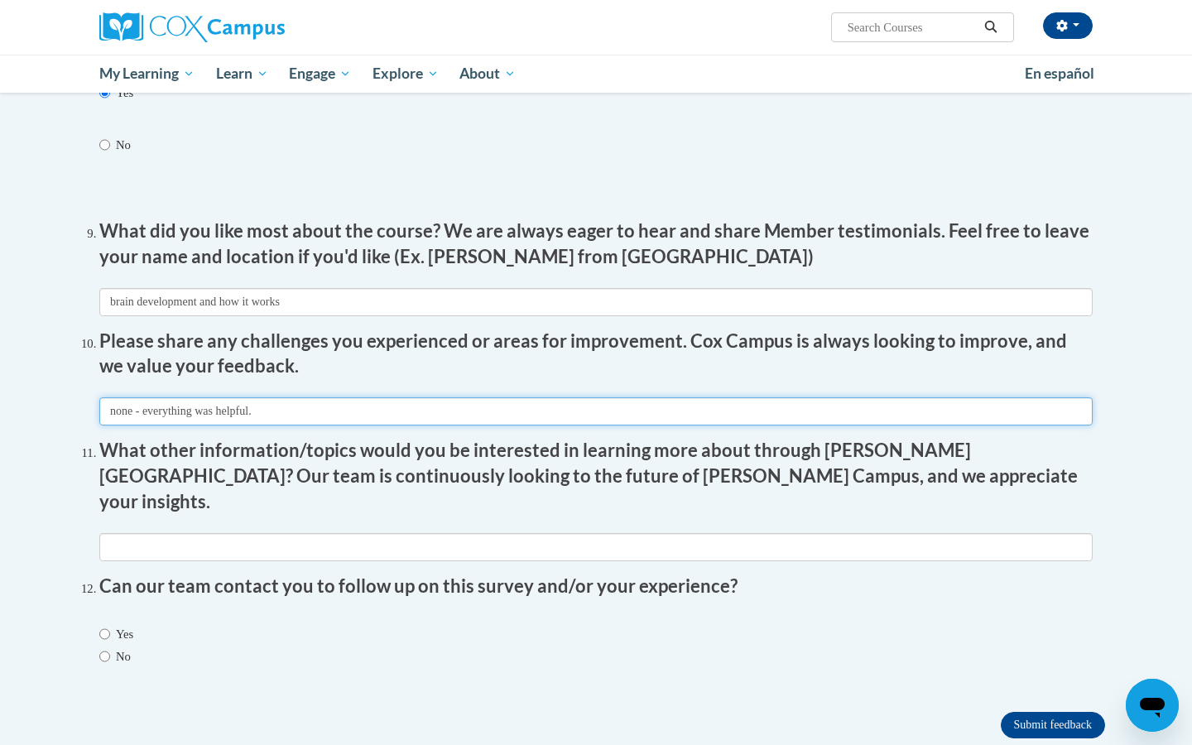
type input "none - everything was helpful."
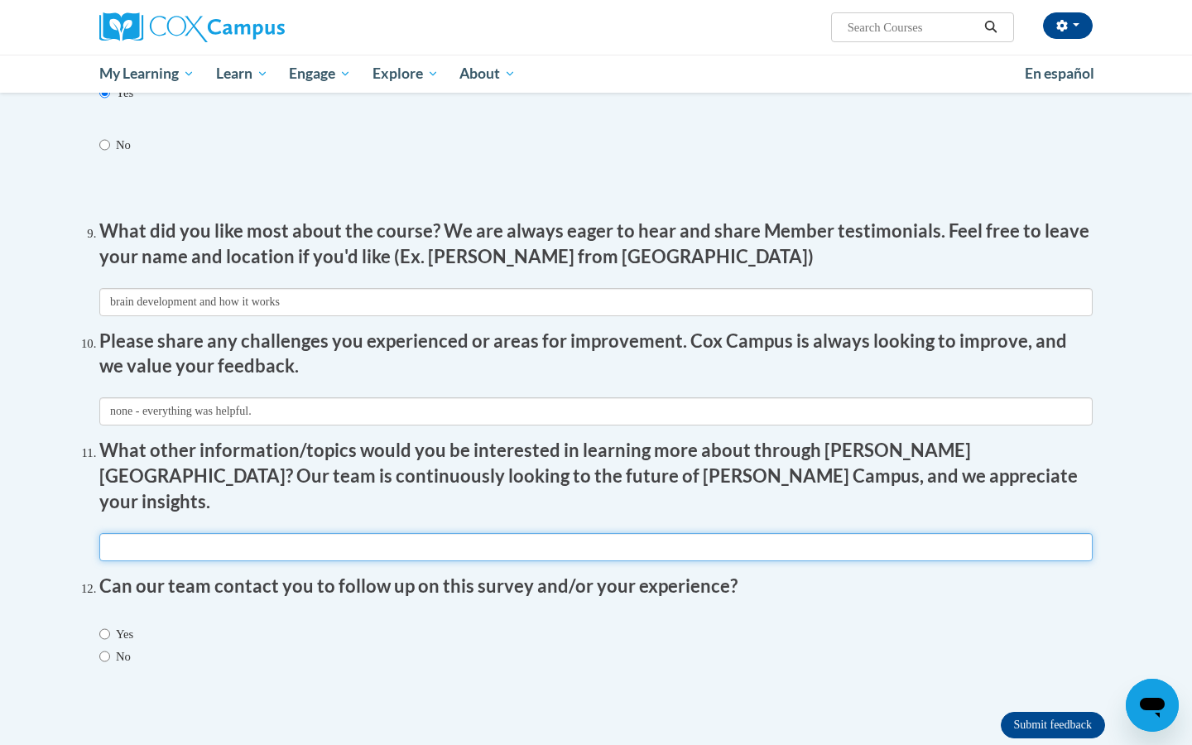
click at [502, 533] on input "textbox" at bounding box center [595, 547] width 993 height 28
type input "n/a"
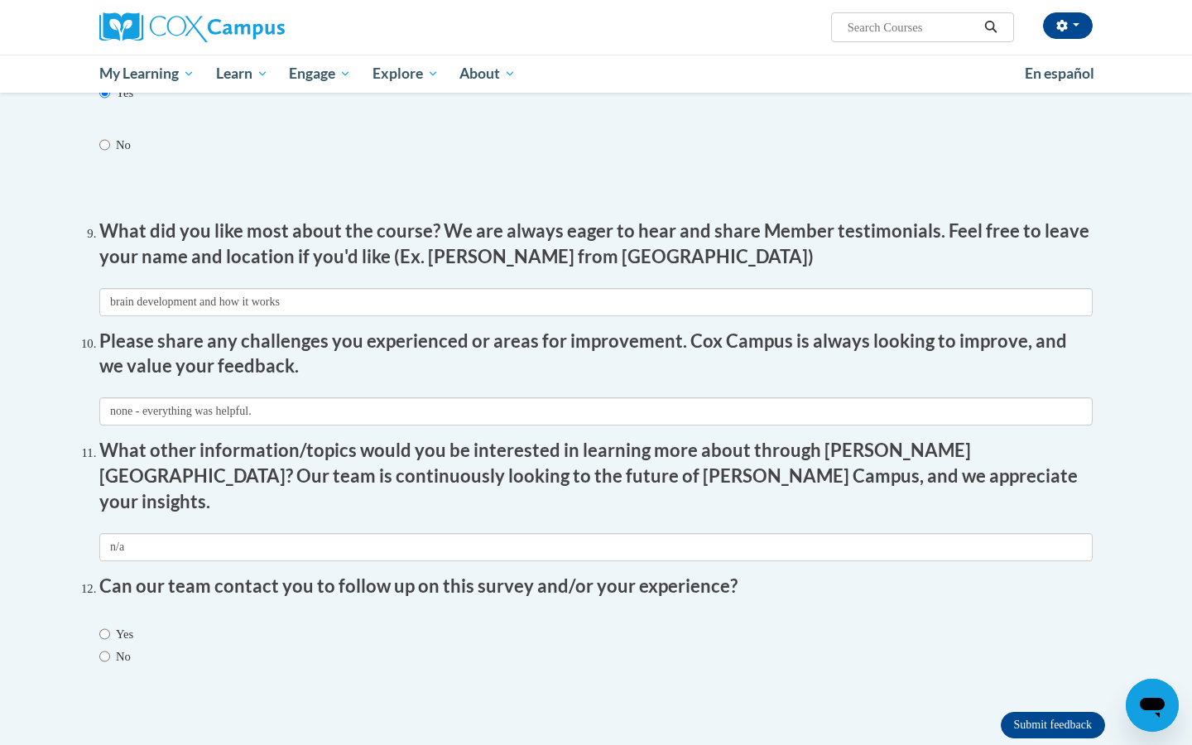
click at [102, 625] on input "Yes" at bounding box center [104, 634] width 11 height 18
radio input "true"
click at [1048, 712] on input "Submit feedback" at bounding box center [1053, 725] width 104 height 26
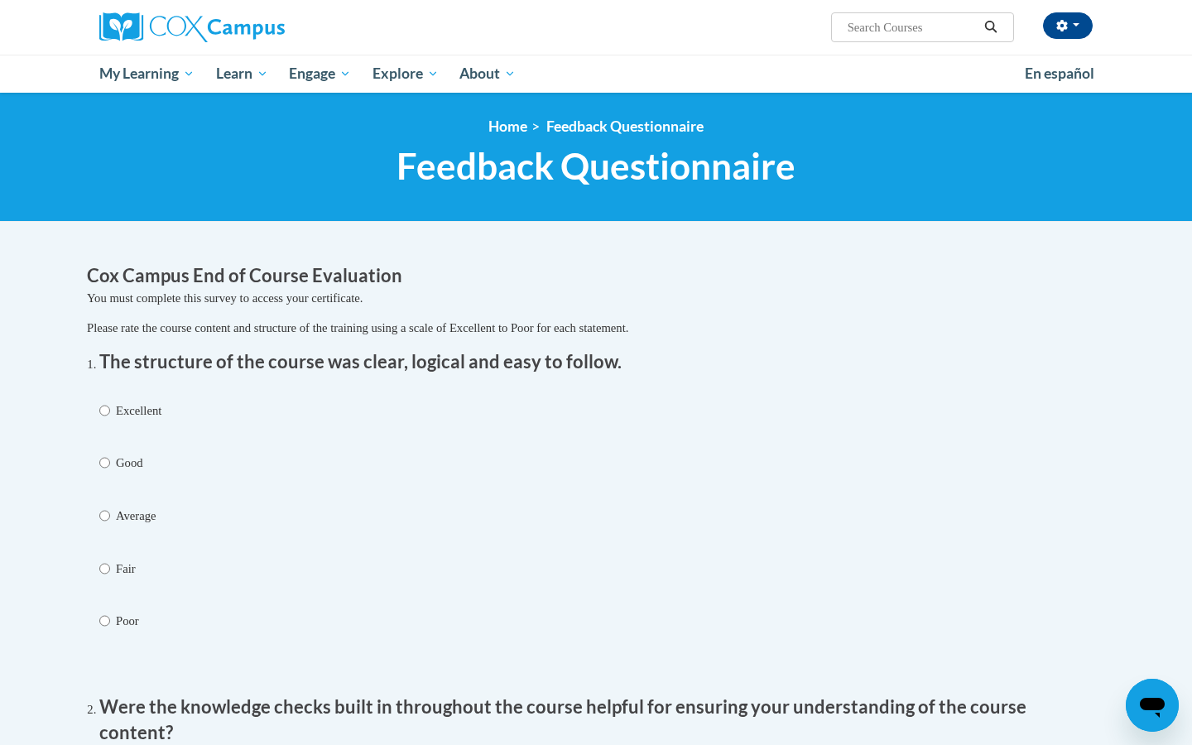
click at [103, 411] on input "Excellent" at bounding box center [104, 410] width 11 height 18
radio input "true"
click at [374, 550] on div "Excellent Good Average Fair Poor" at bounding box center [595, 537] width 993 height 289
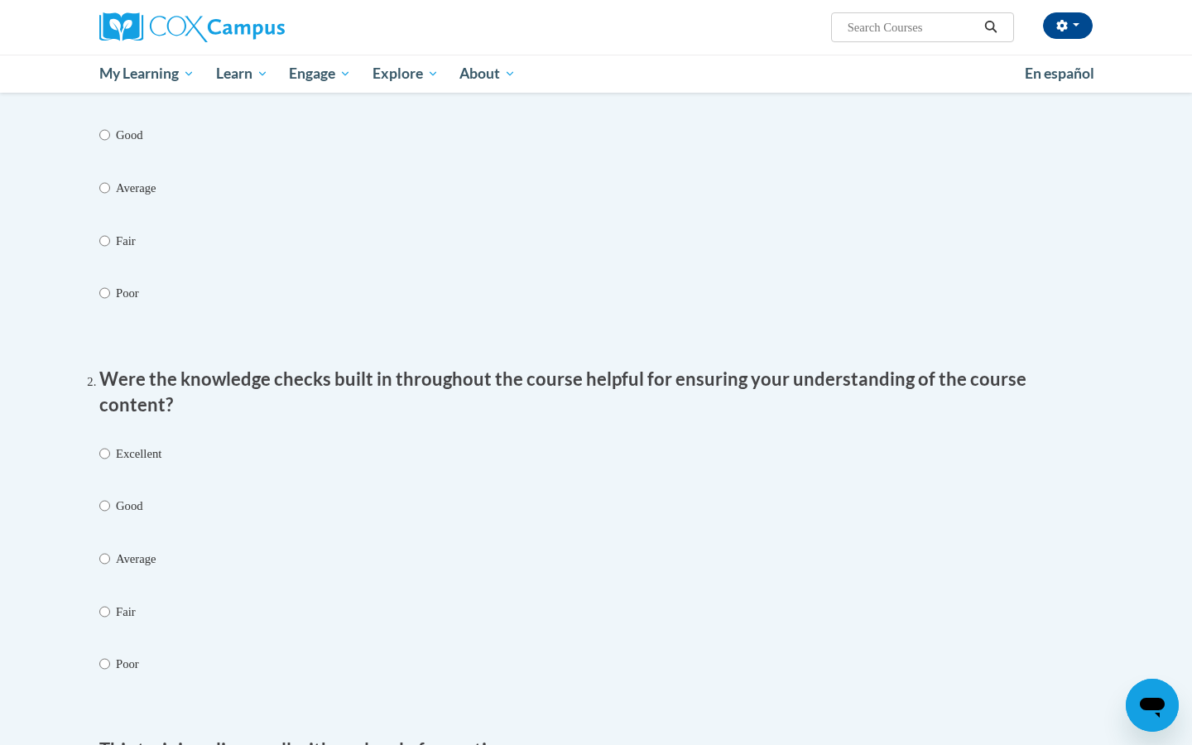
scroll to position [425, 0]
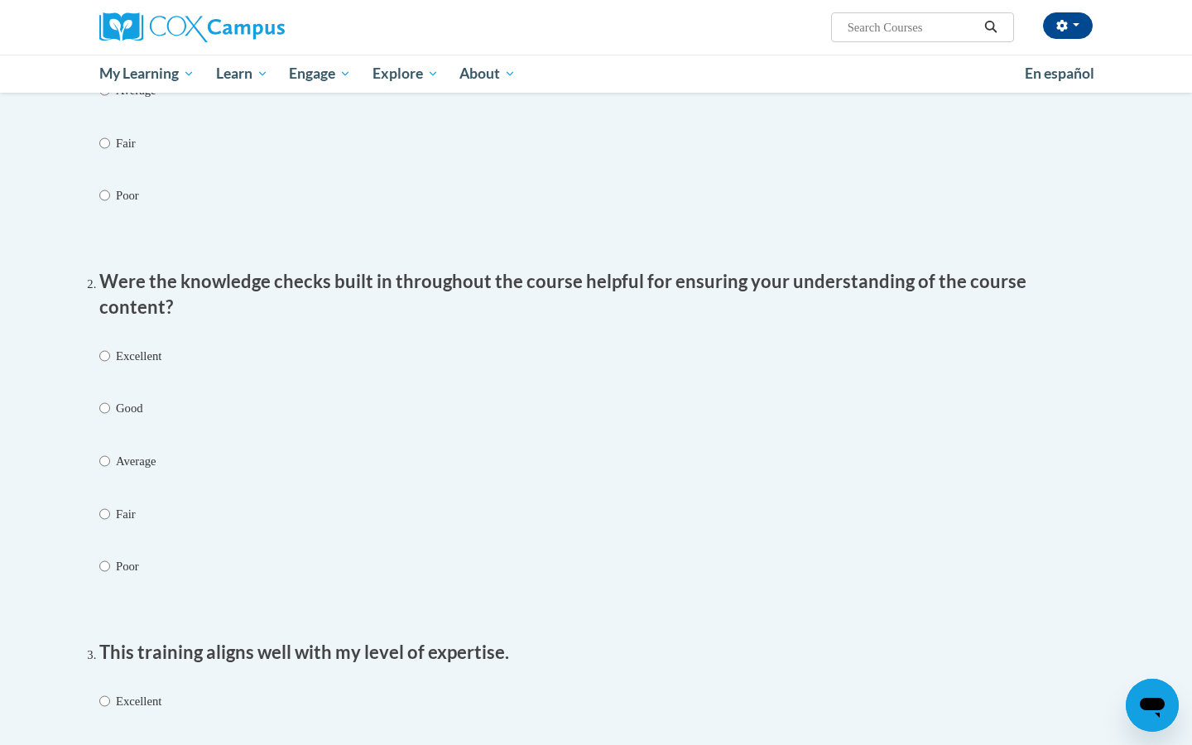
click at [109, 347] on label "Excellent" at bounding box center [130, 371] width 62 height 49
click at [109, 347] on input "Excellent" at bounding box center [104, 356] width 11 height 18
radio input "true"
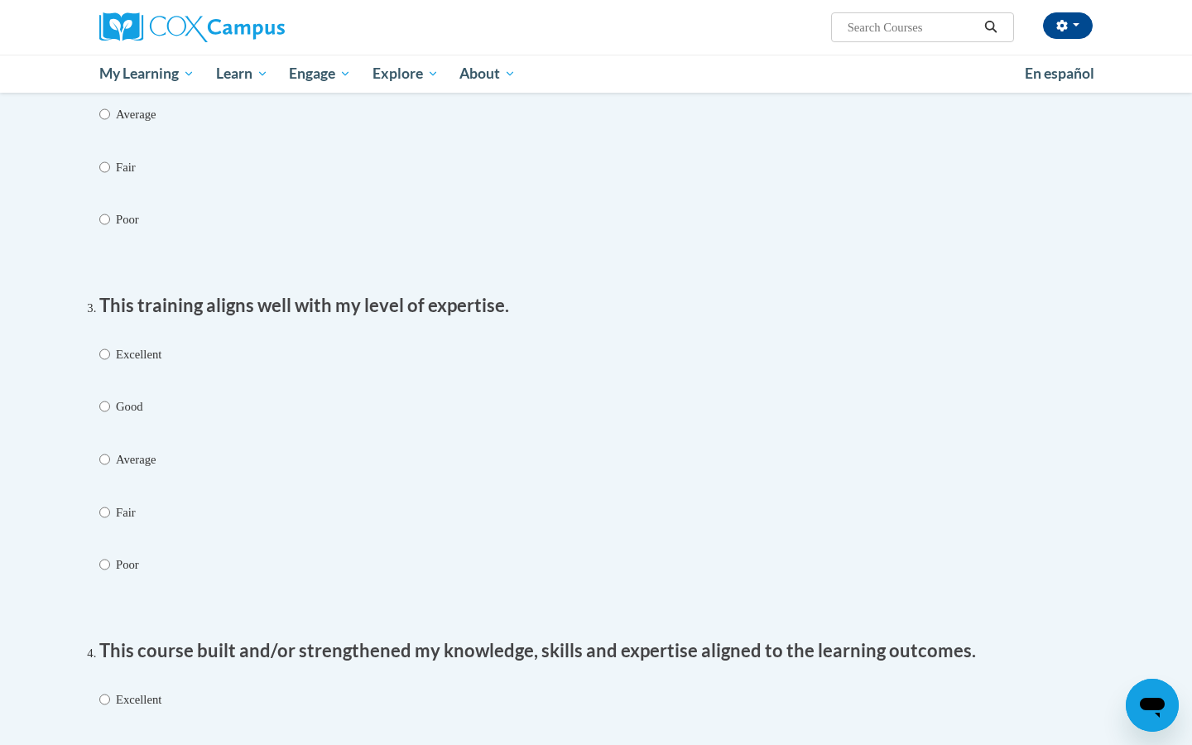
scroll to position [781, 0]
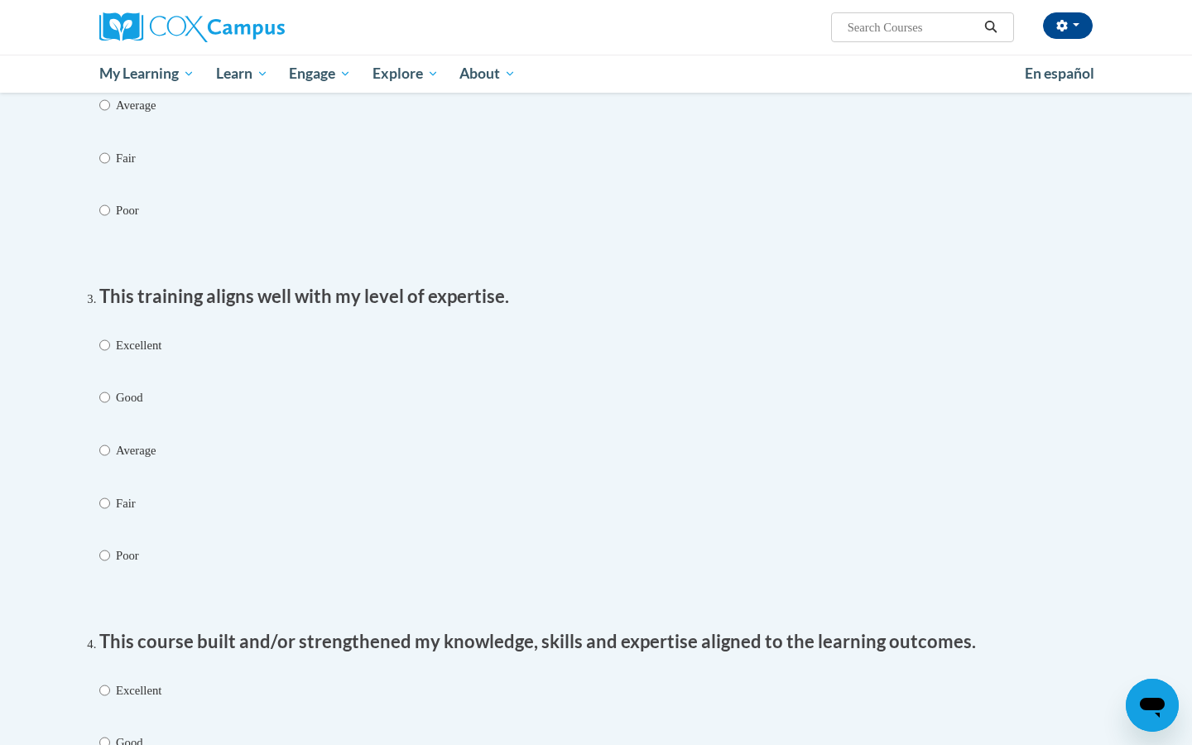
click at [103, 336] on input "Excellent" at bounding box center [104, 345] width 11 height 18
radio input "true"
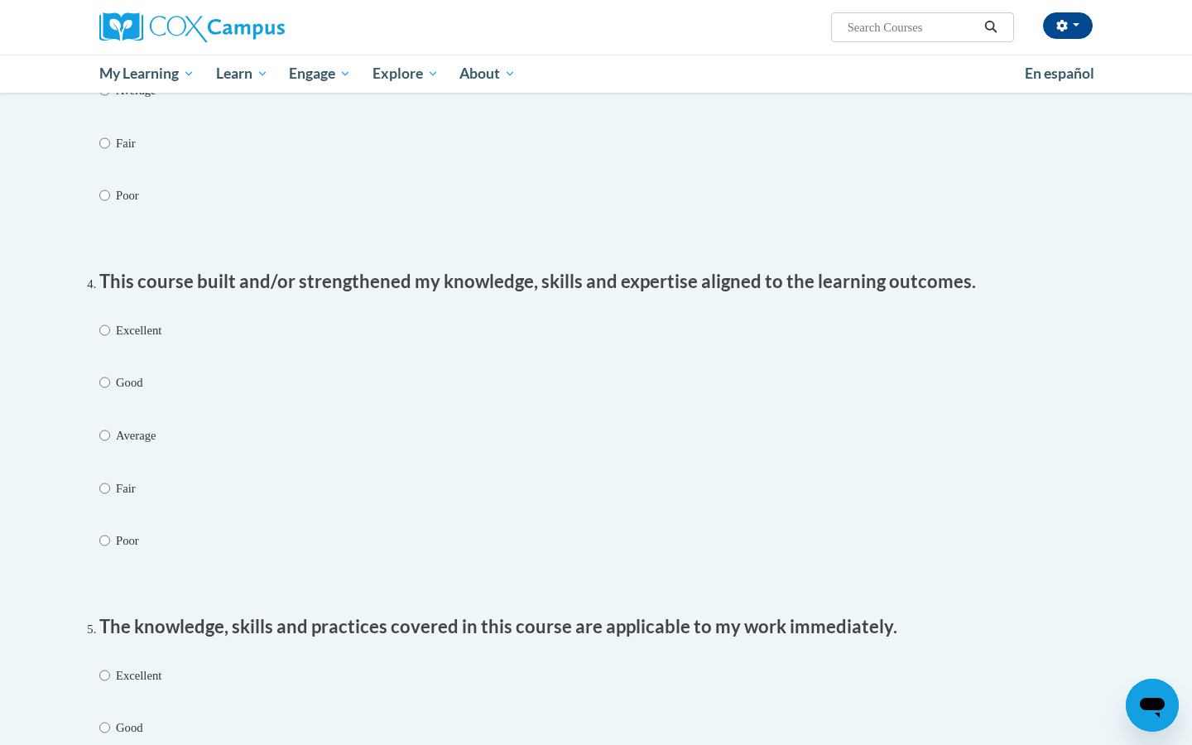
scroll to position [1146, 0]
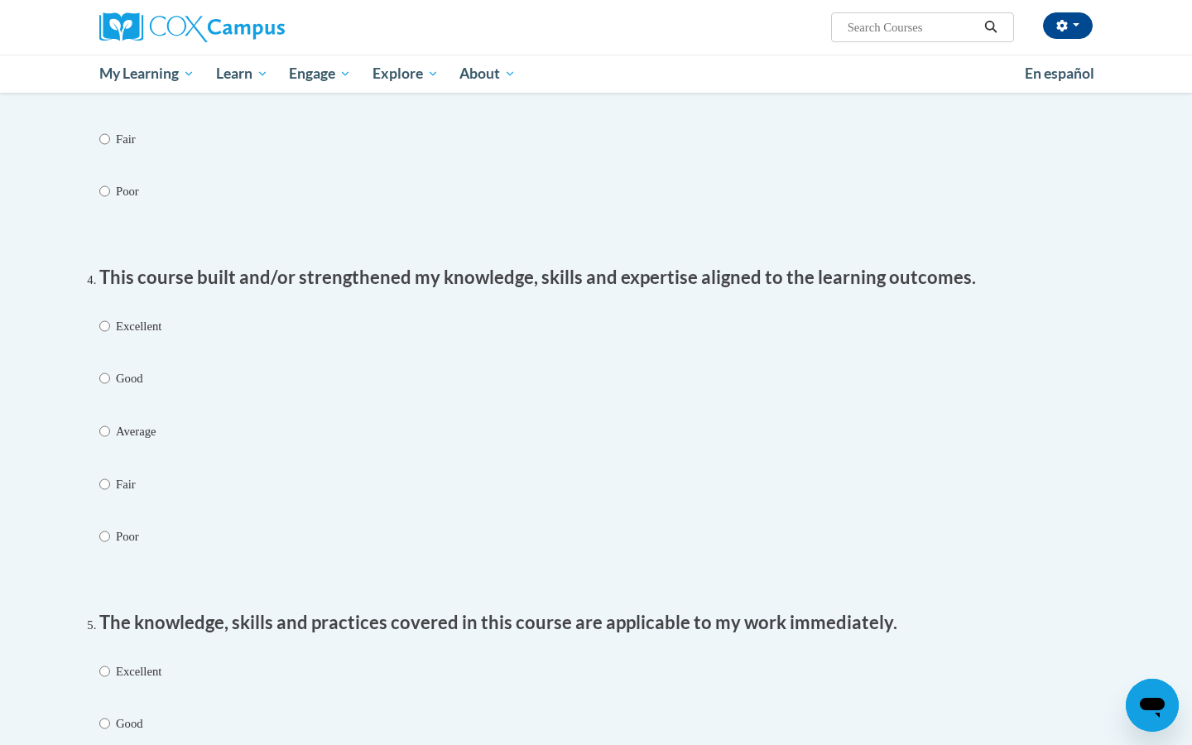
click at [106, 317] on input "Excellent" at bounding box center [104, 326] width 11 height 18
radio input "true"
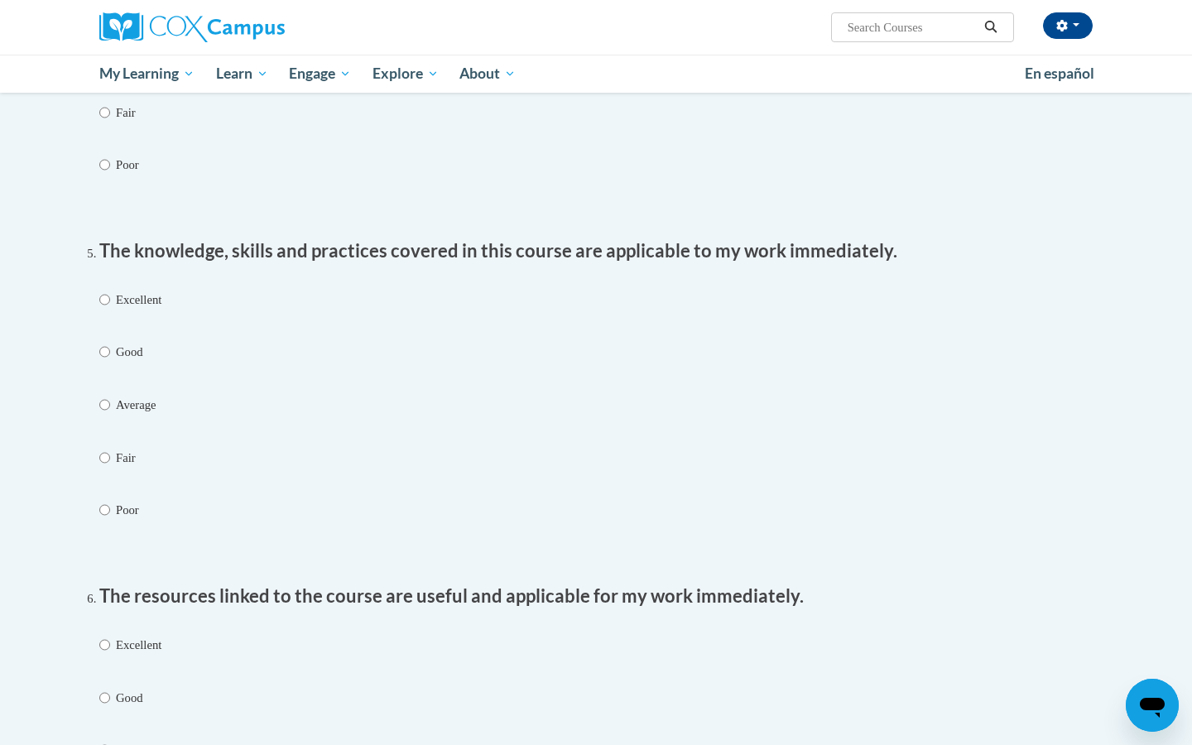
scroll to position [1526, 0]
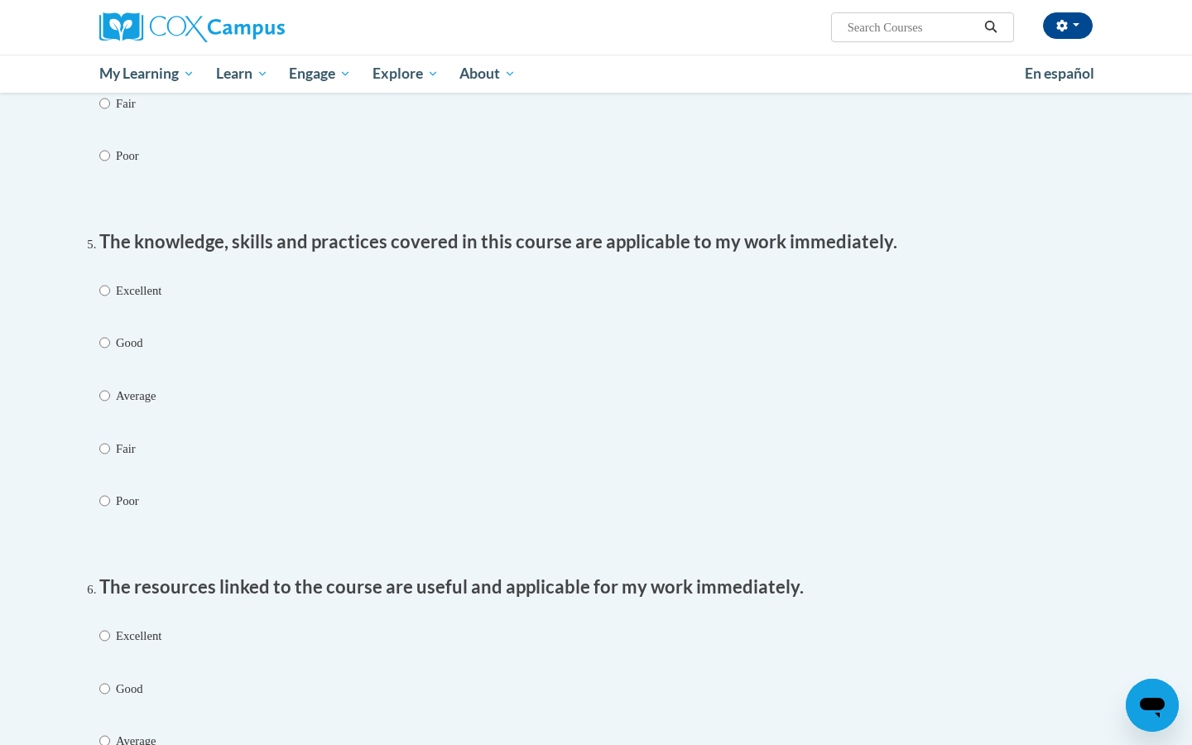
click at [108, 281] on input "Excellent" at bounding box center [104, 290] width 11 height 18
radio input "true"
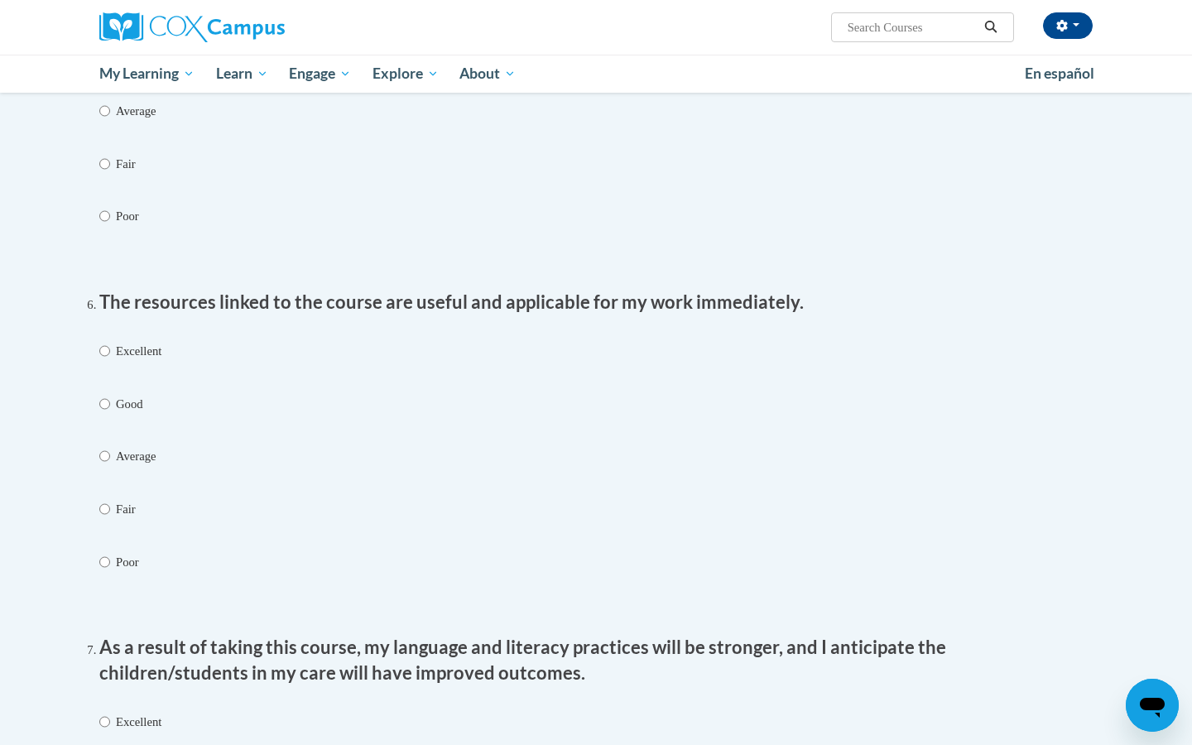
scroll to position [1853, 0]
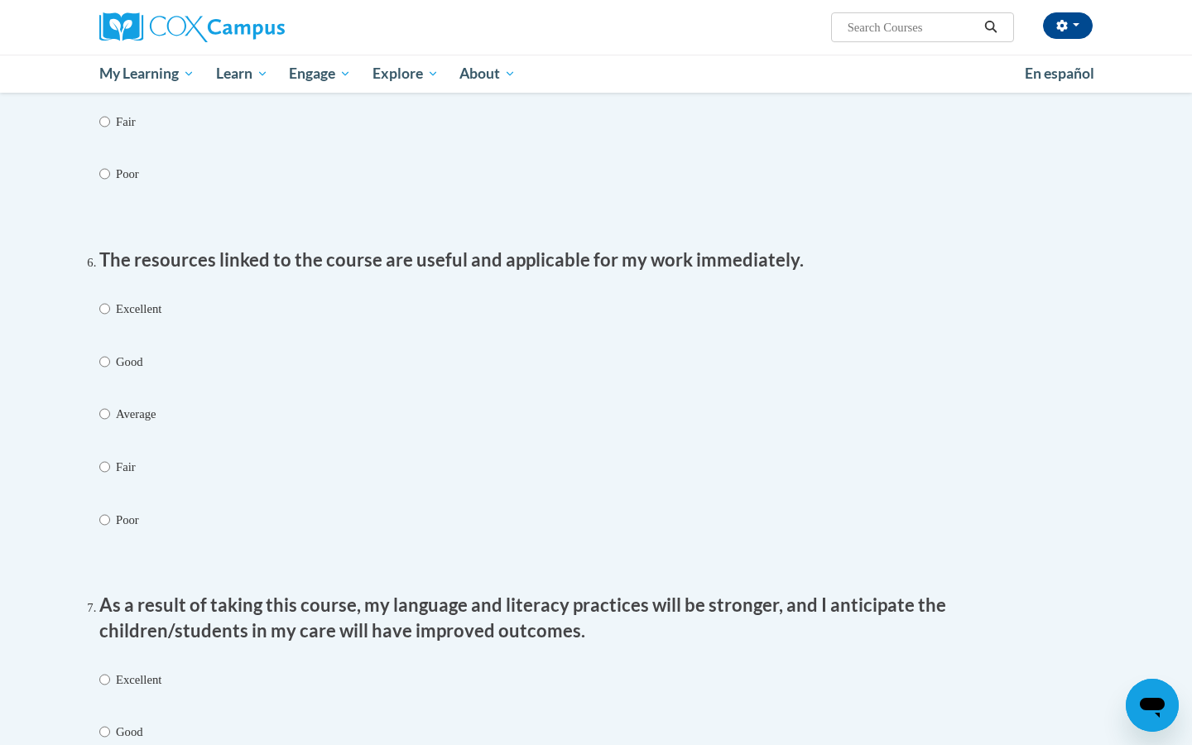
click at [102, 300] on input "Excellent" at bounding box center [104, 309] width 11 height 18
radio input "true"
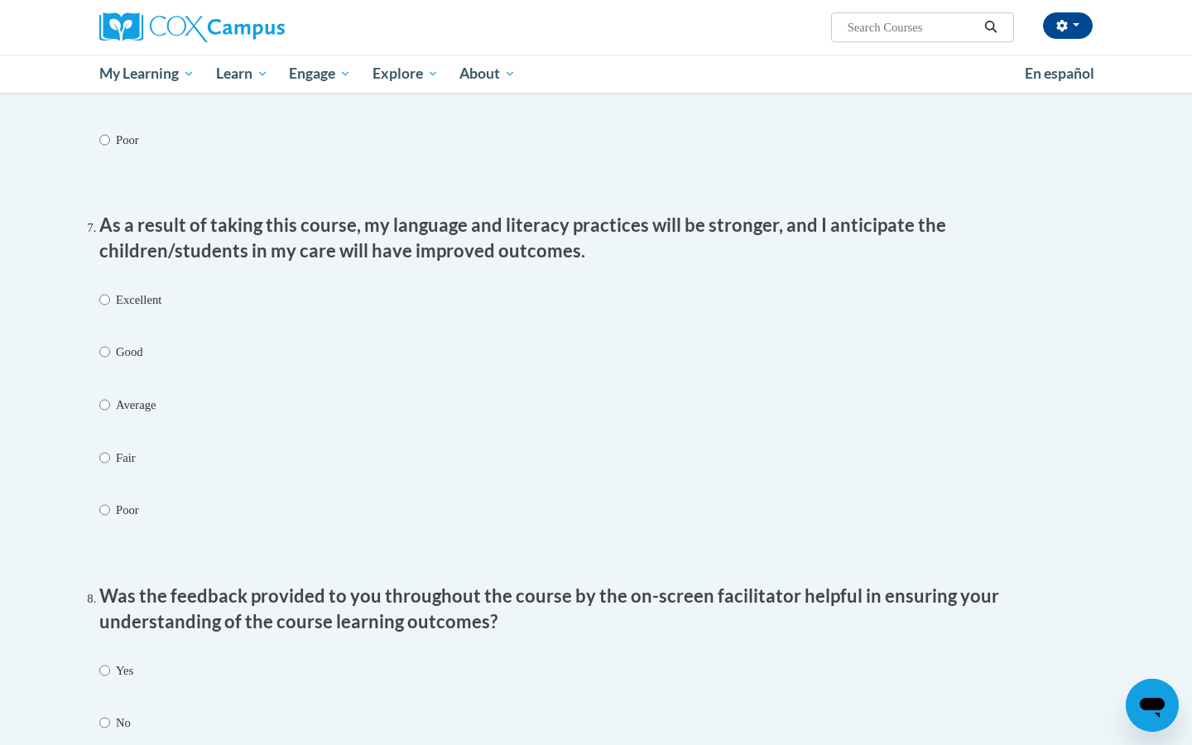
scroll to position [2242, 0]
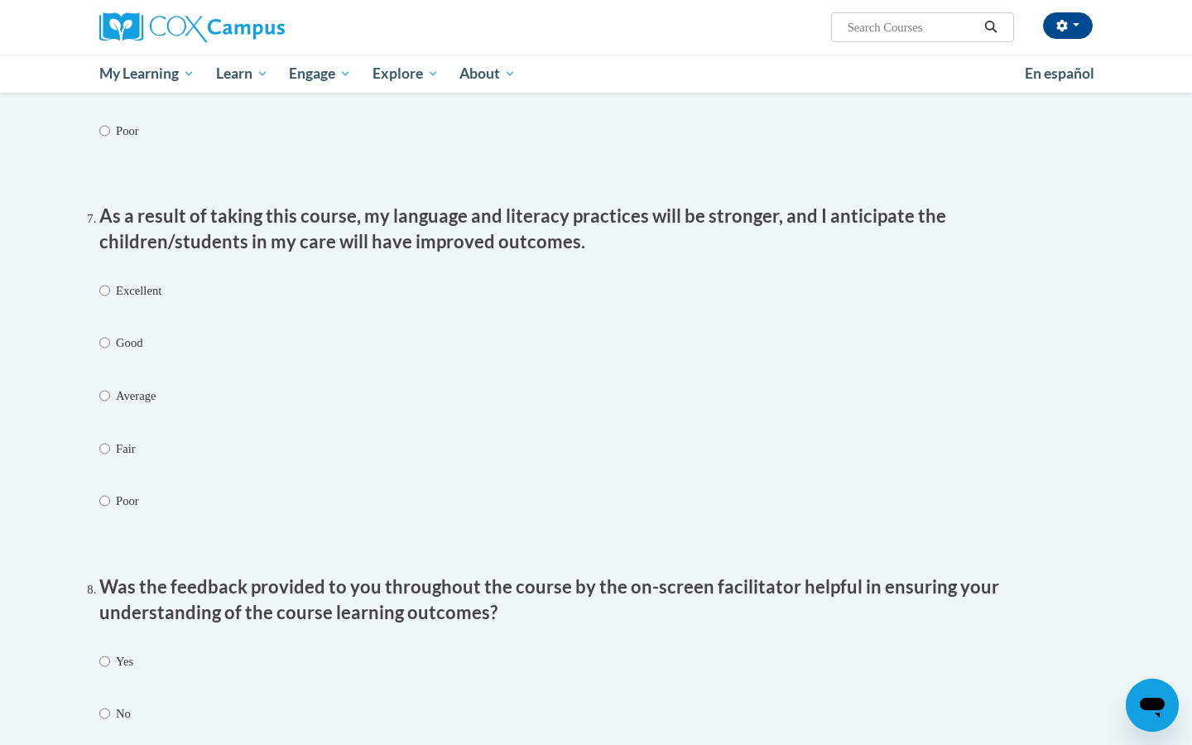
click at [108, 281] on input "Excellent" at bounding box center [104, 290] width 11 height 18
radio input "true"
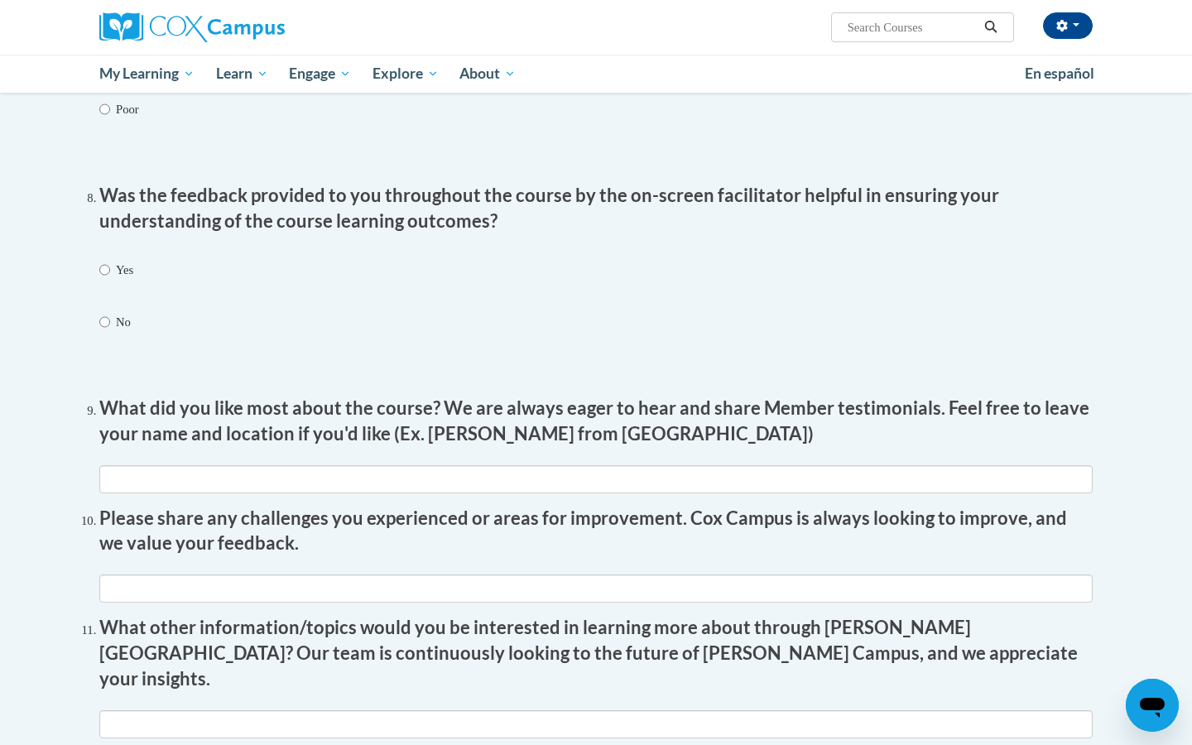
scroll to position [2632, 0]
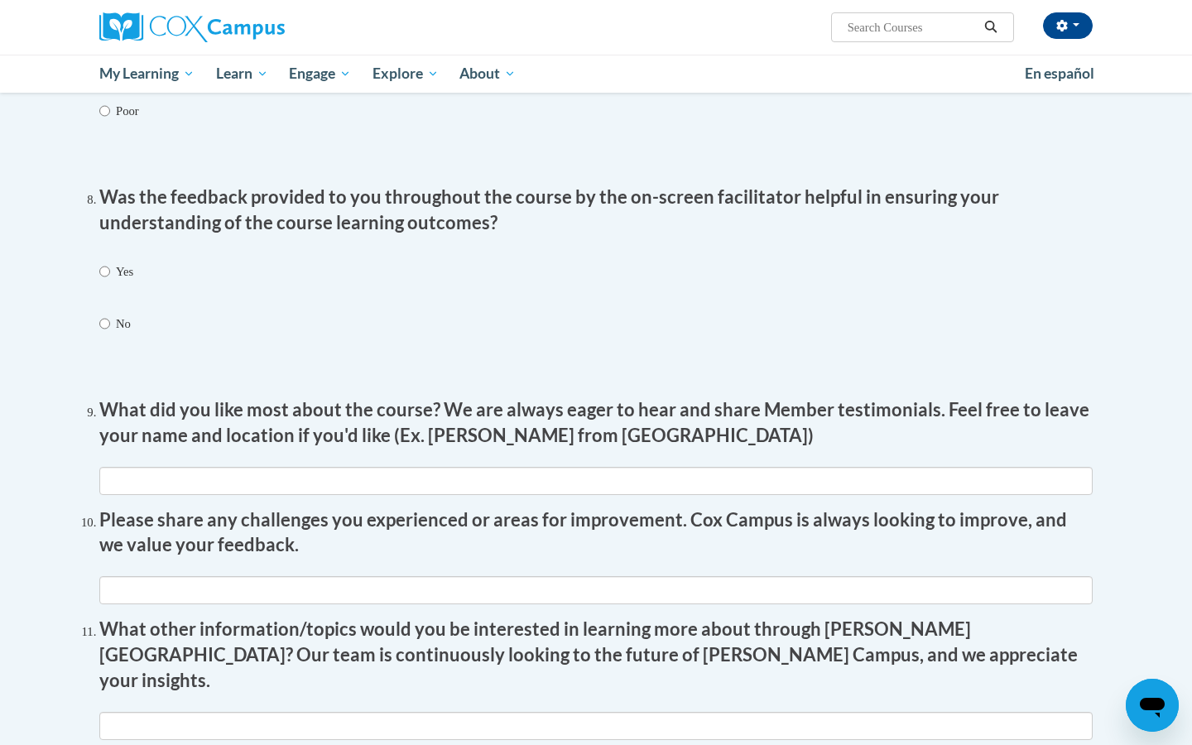
click at [105, 262] on input "Yes" at bounding box center [104, 271] width 11 height 18
radio input "true"
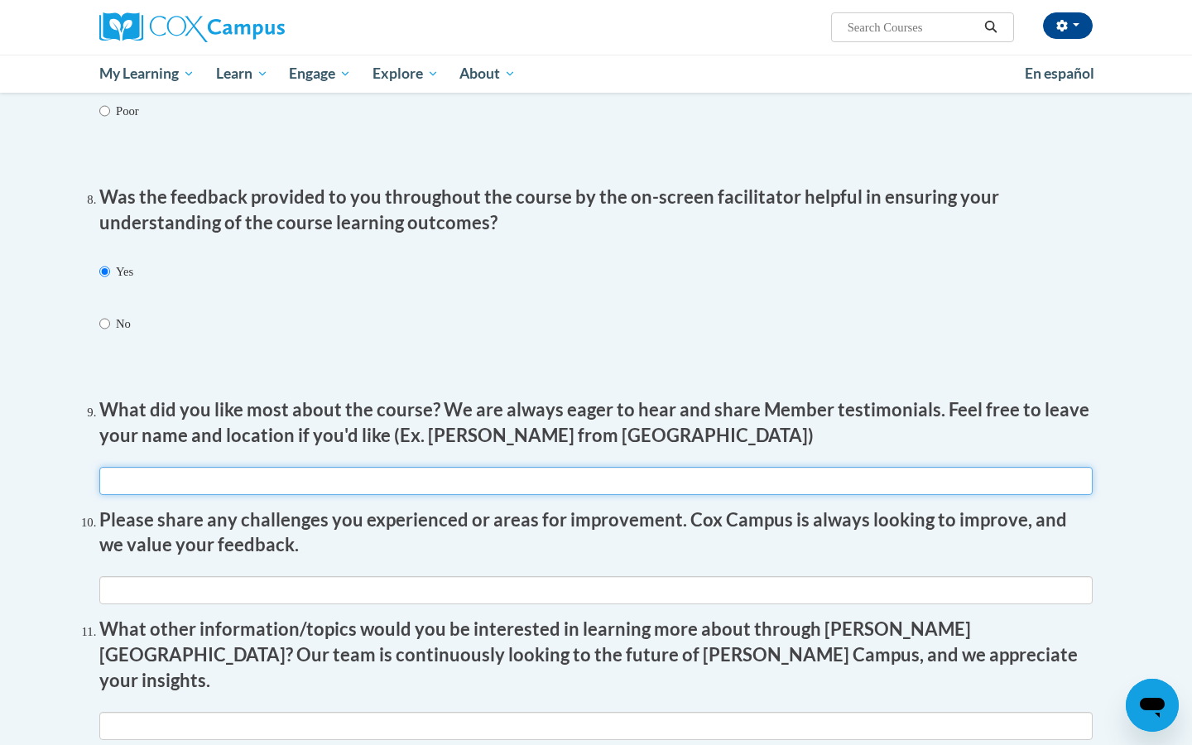
click at [161, 467] on input "textbox" at bounding box center [595, 481] width 993 height 28
type input "N/A"
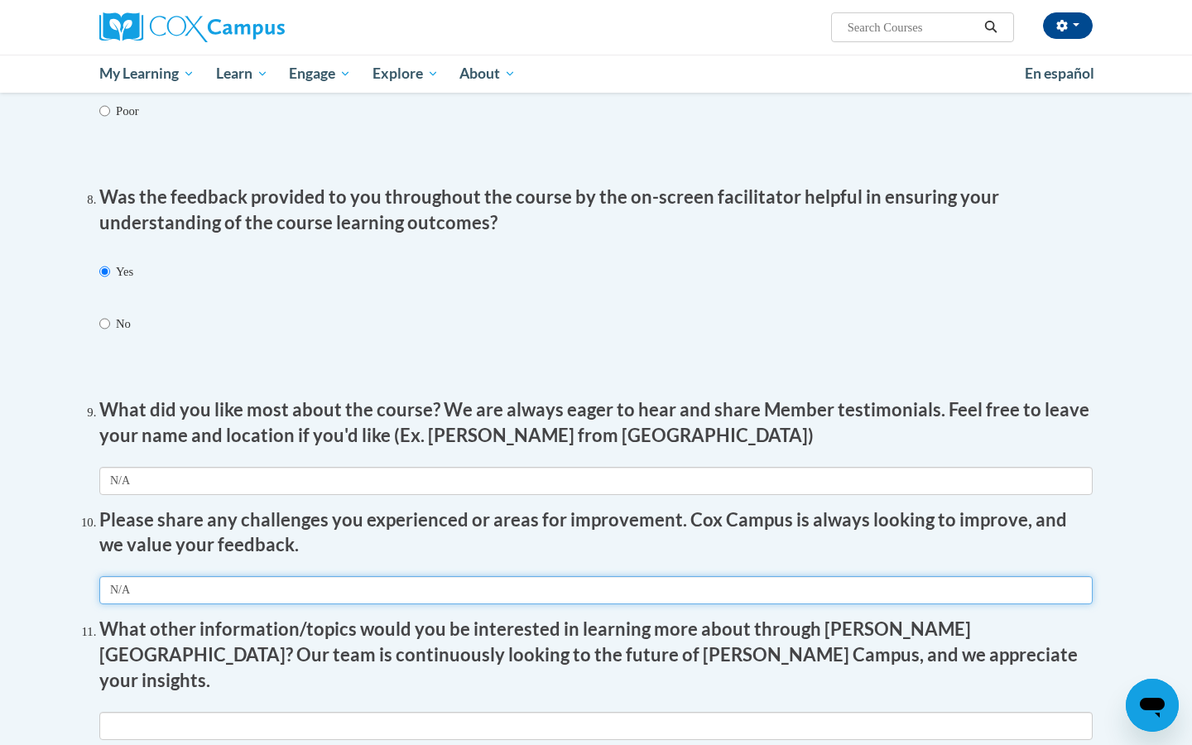
type input "N/A"
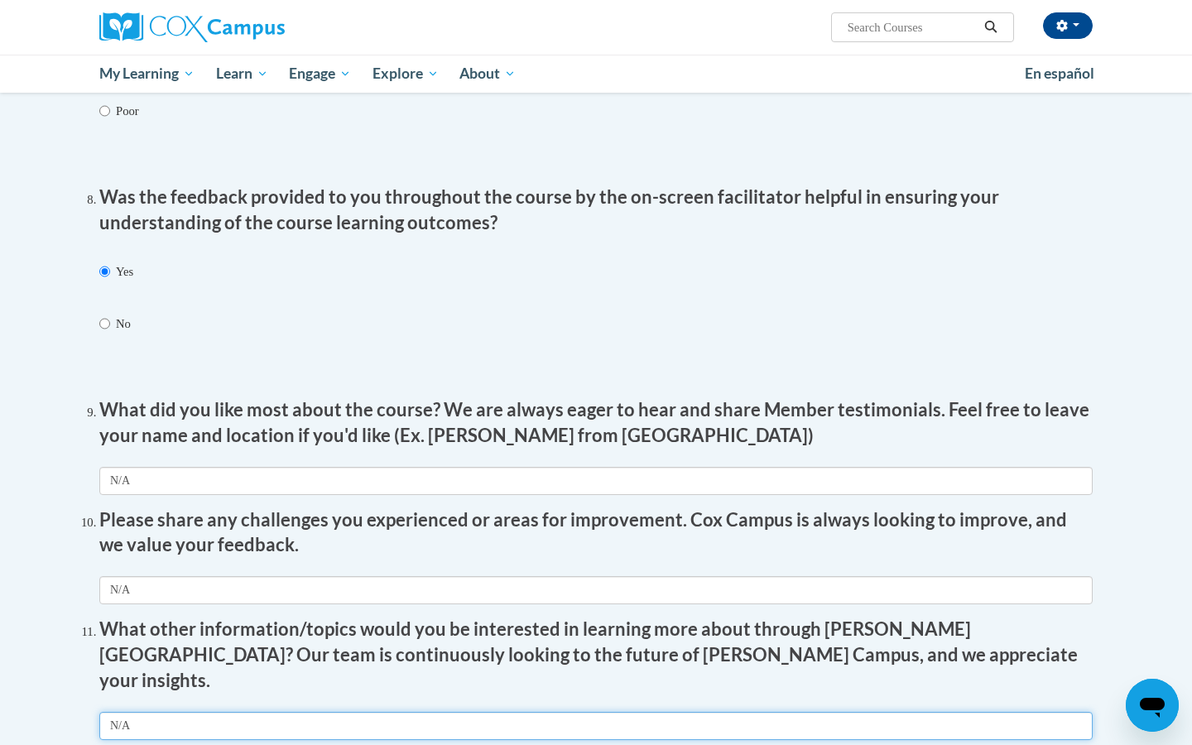
type input "N/A"
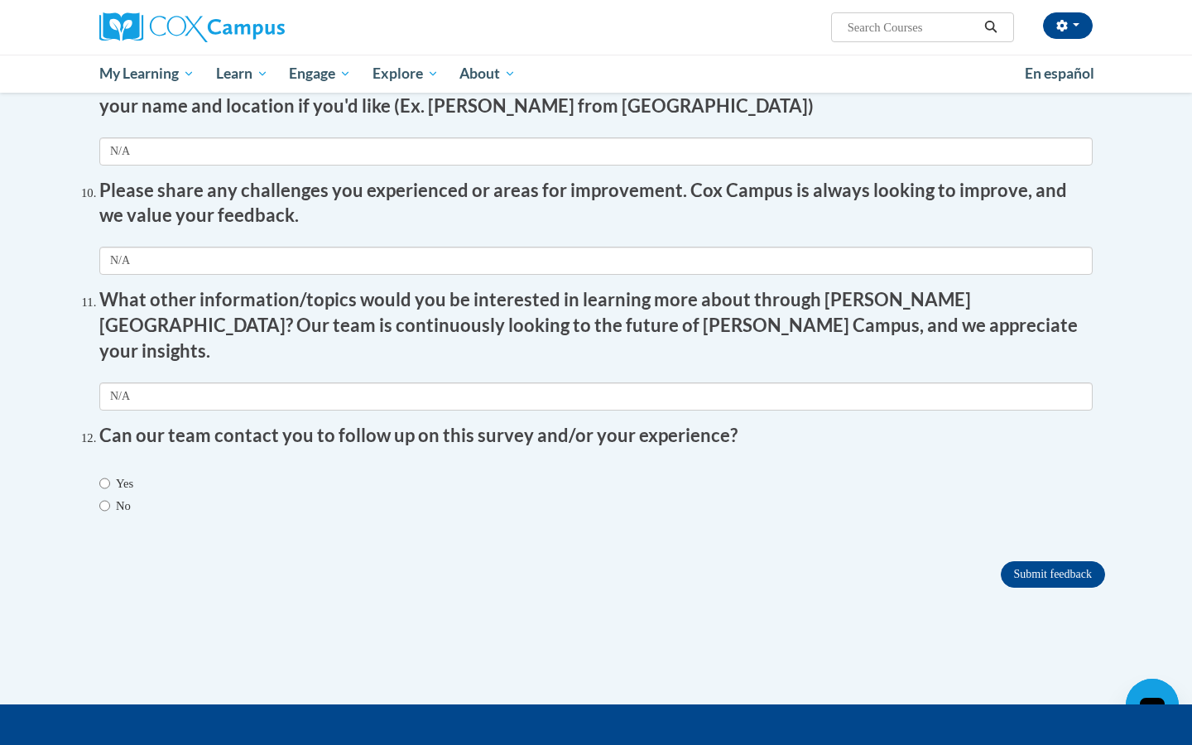
scroll to position [2966, 0]
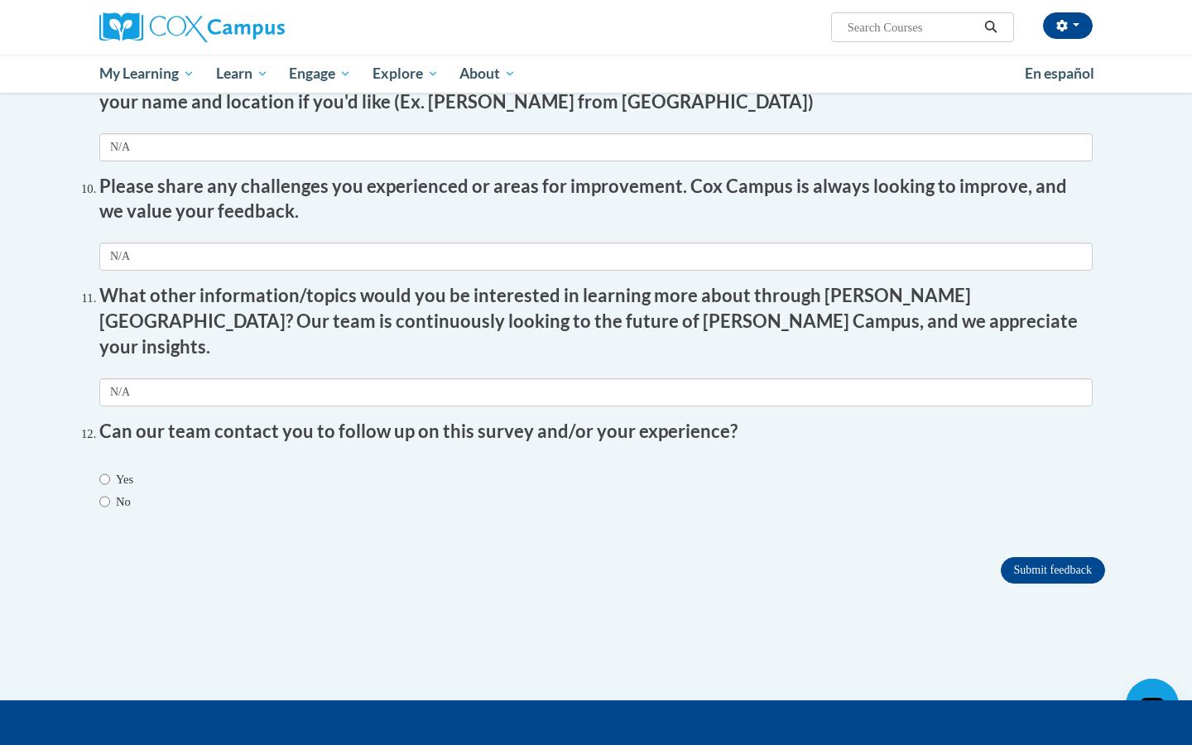
click at [101, 493] on input "No" at bounding box center [104, 502] width 11 height 18
radio input "true"
click at [1048, 557] on input "Submit feedback" at bounding box center [1053, 570] width 104 height 26
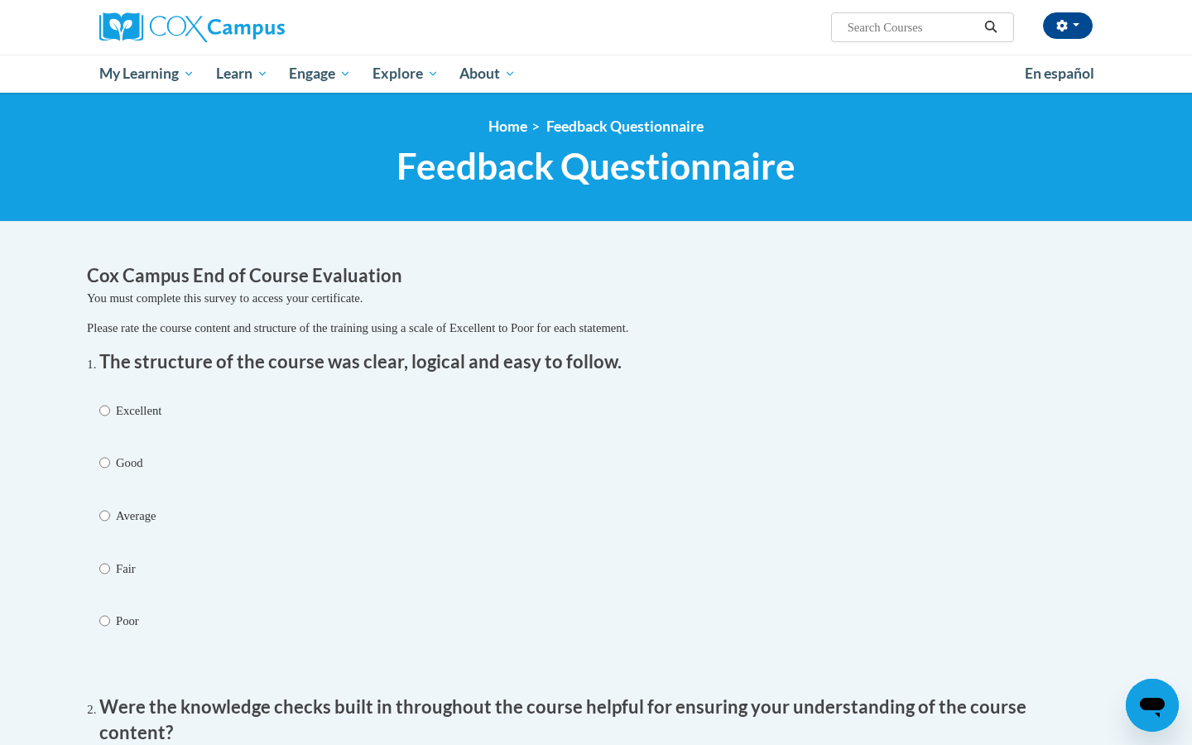
click at [103, 403] on input "Excellent" at bounding box center [104, 410] width 11 height 18
radio input "true"
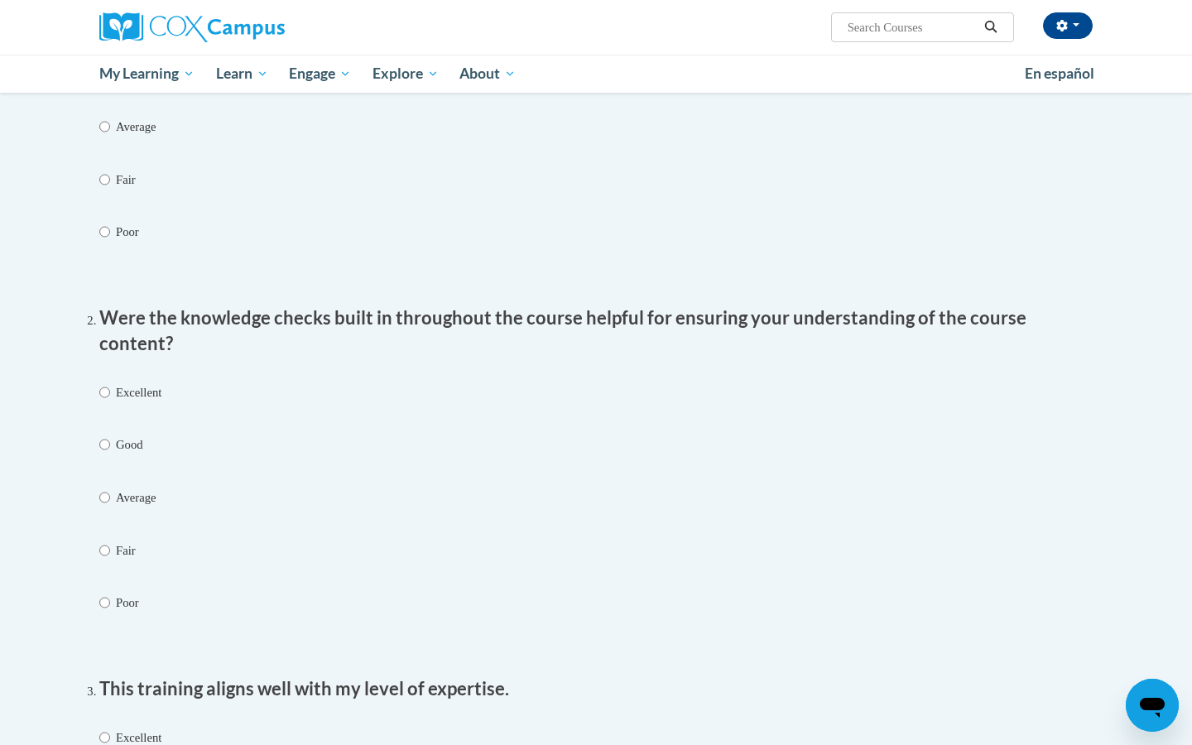
scroll to position [390, 0]
click at [105, 382] on input "Excellent" at bounding box center [104, 391] width 11 height 18
radio input "true"
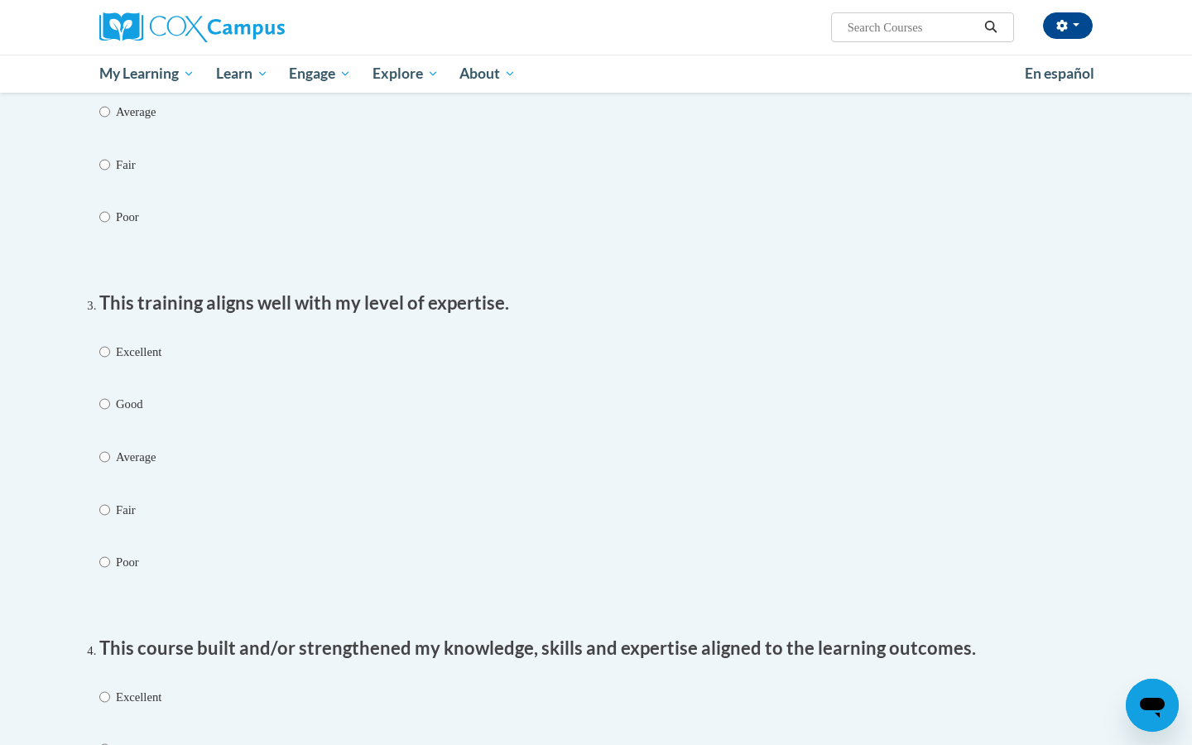
scroll to position [785, 0]
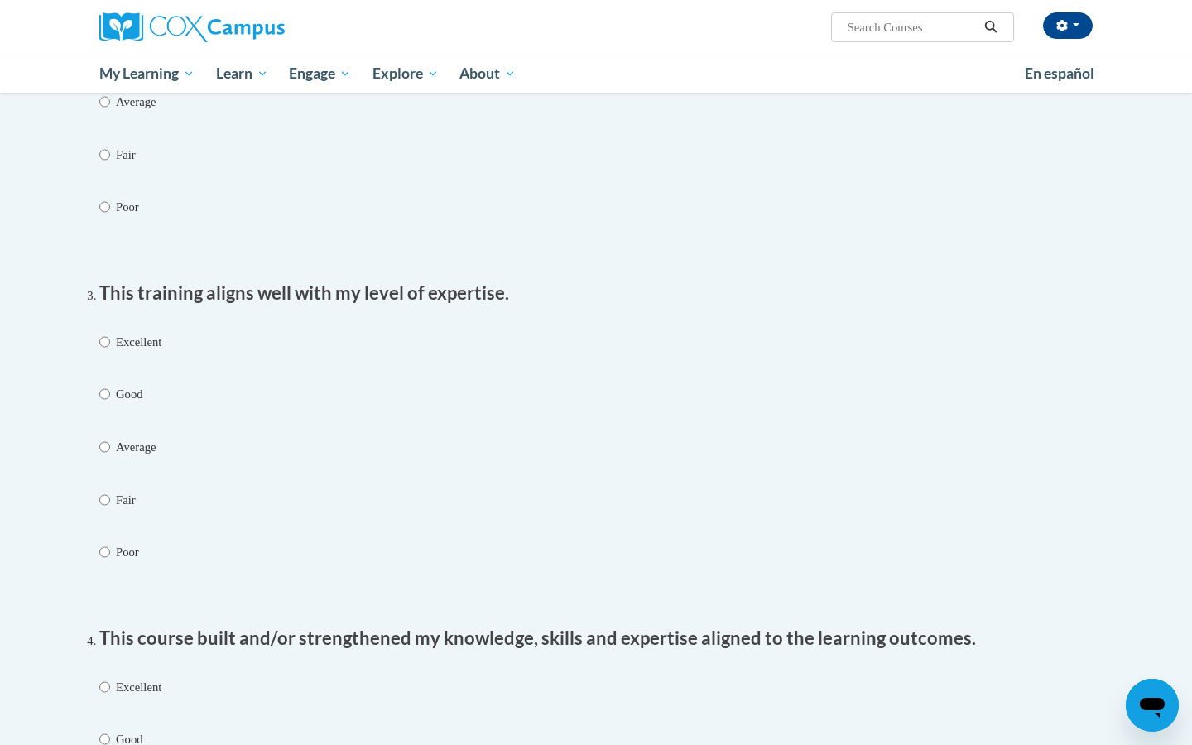
click at [103, 333] on input "Excellent" at bounding box center [104, 342] width 11 height 18
radio input "true"
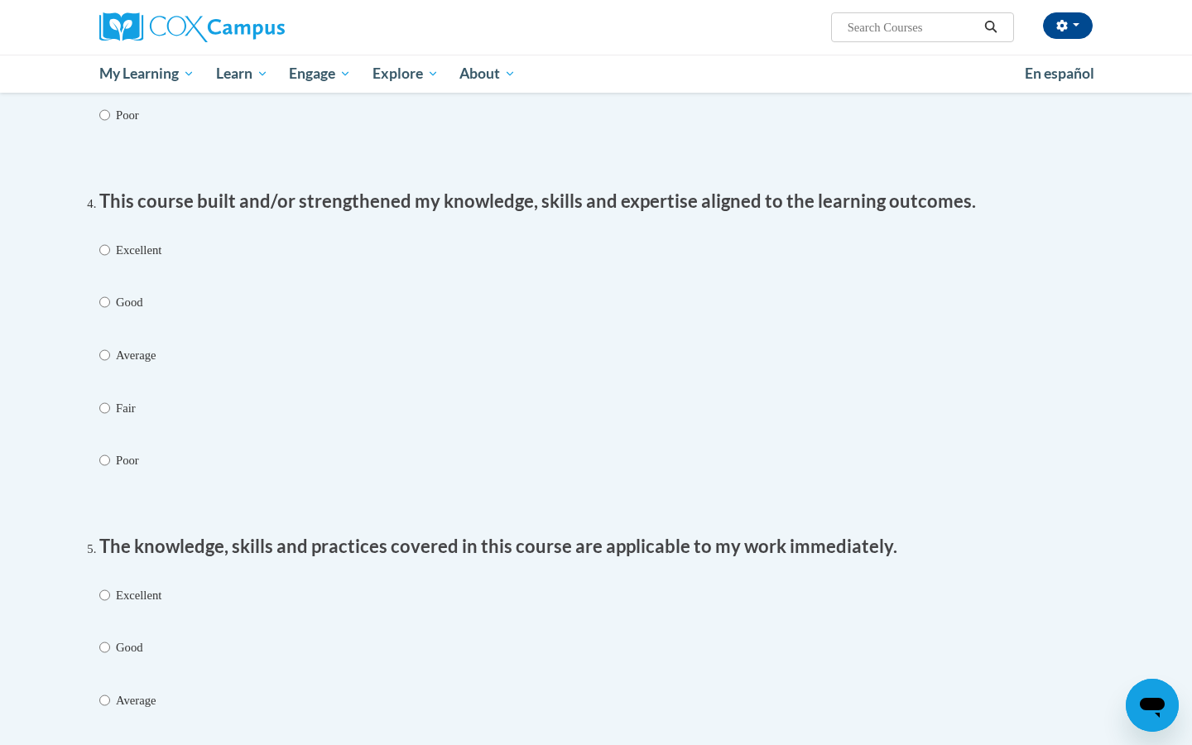
scroll to position [1223, 0]
click at [105, 240] on input "Excellent" at bounding box center [104, 249] width 11 height 18
radio input "true"
click at [99, 585] on input "Excellent" at bounding box center [104, 594] width 11 height 18
radio input "true"
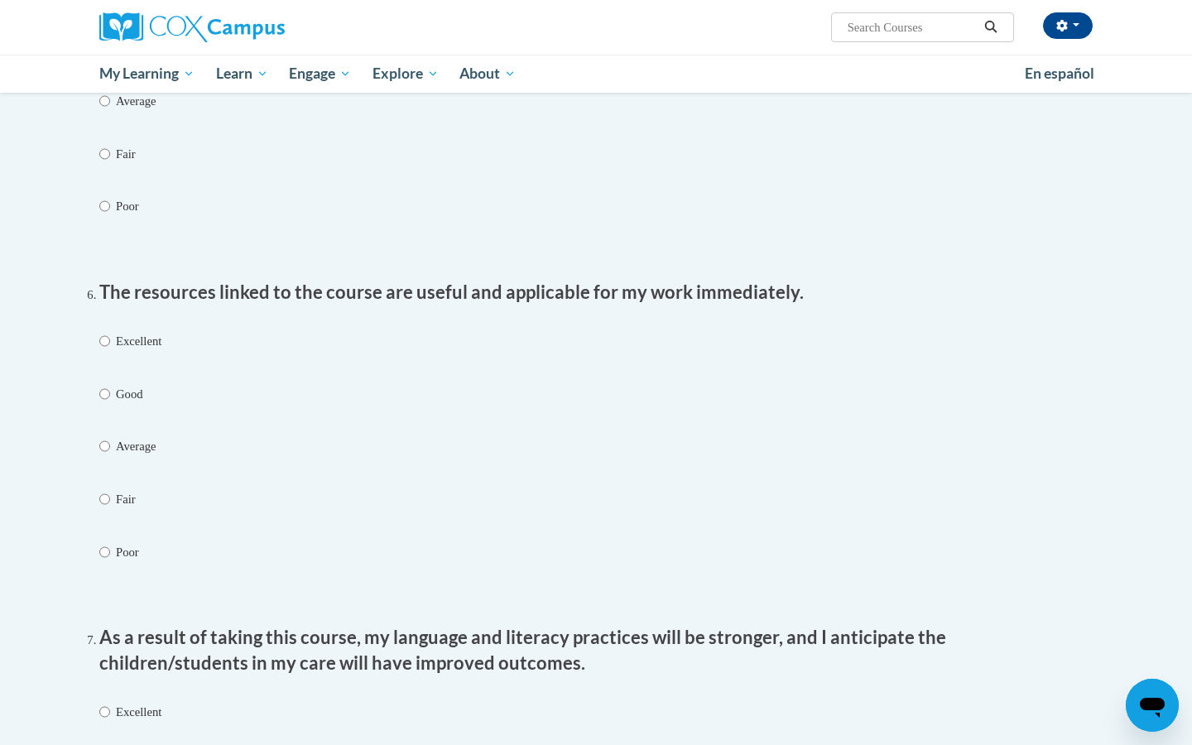
scroll to position [1825, 0]
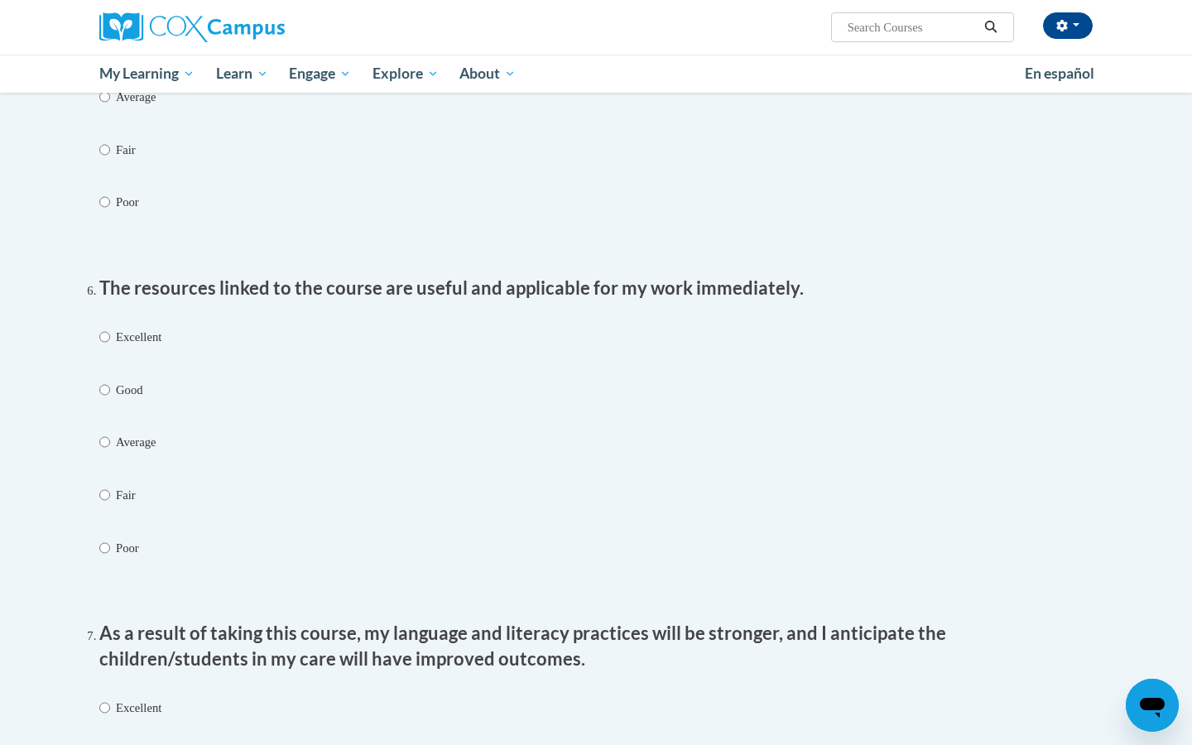
click at [105, 328] on input "Excellent" at bounding box center [104, 337] width 11 height 18
radio input "true"
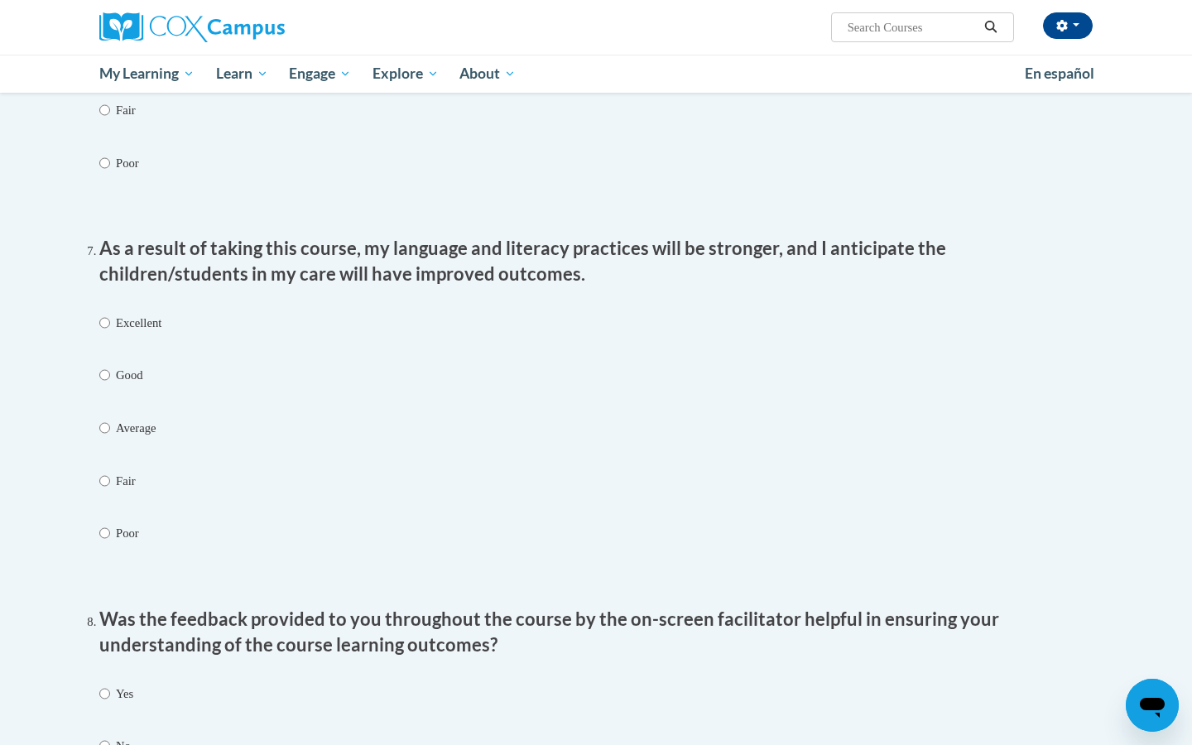
scroll to position [2214, 0]
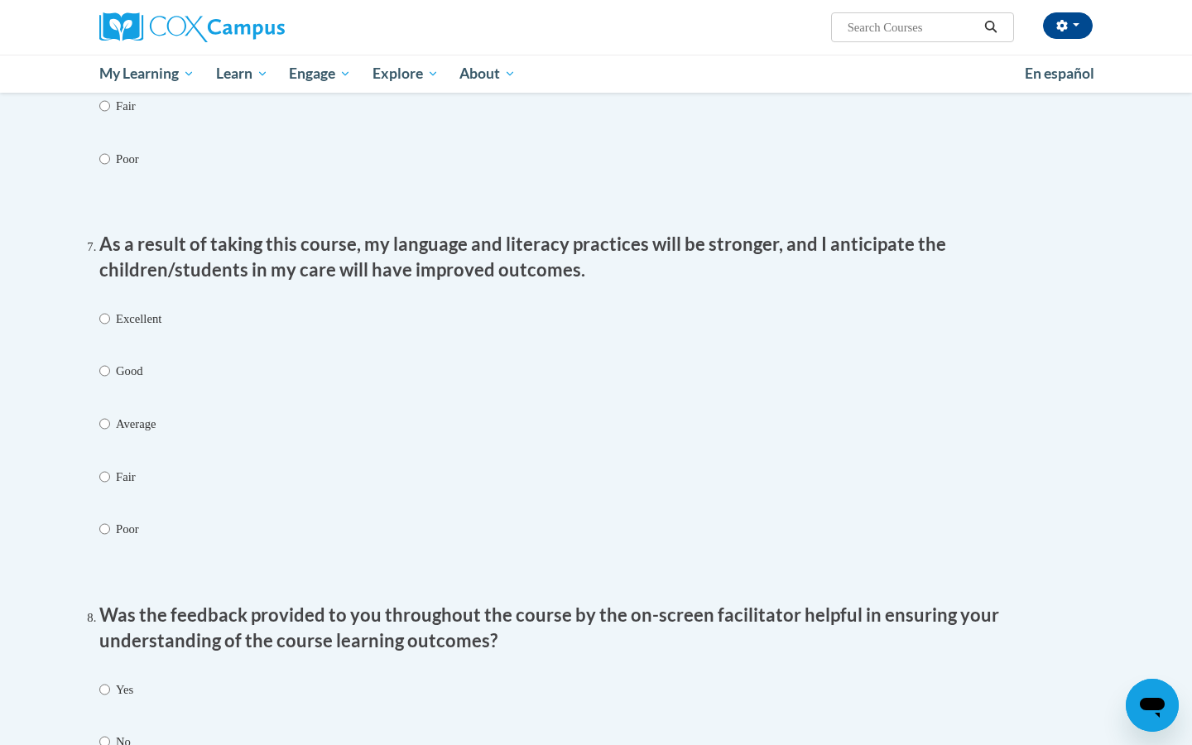
click at [103, 310] on input "Excellent" at bounding box center [104, 319] width 11 height 18
radio input "true"
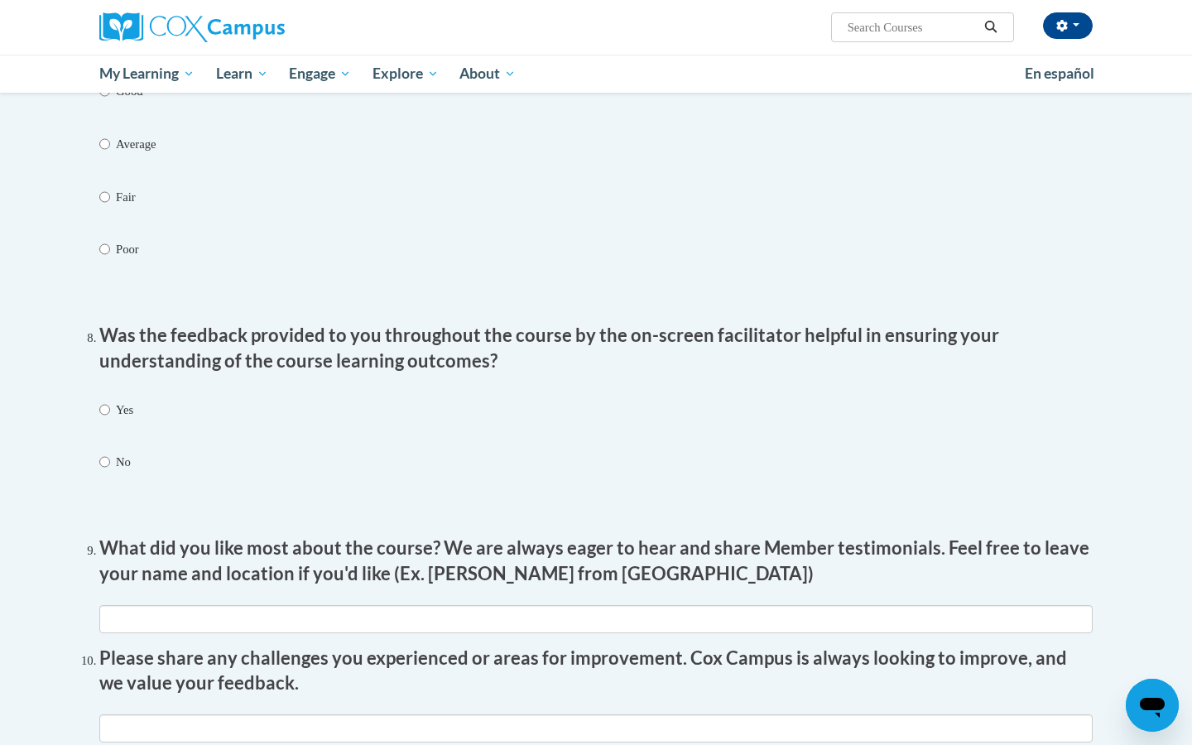
scroll to position [2512, 0]
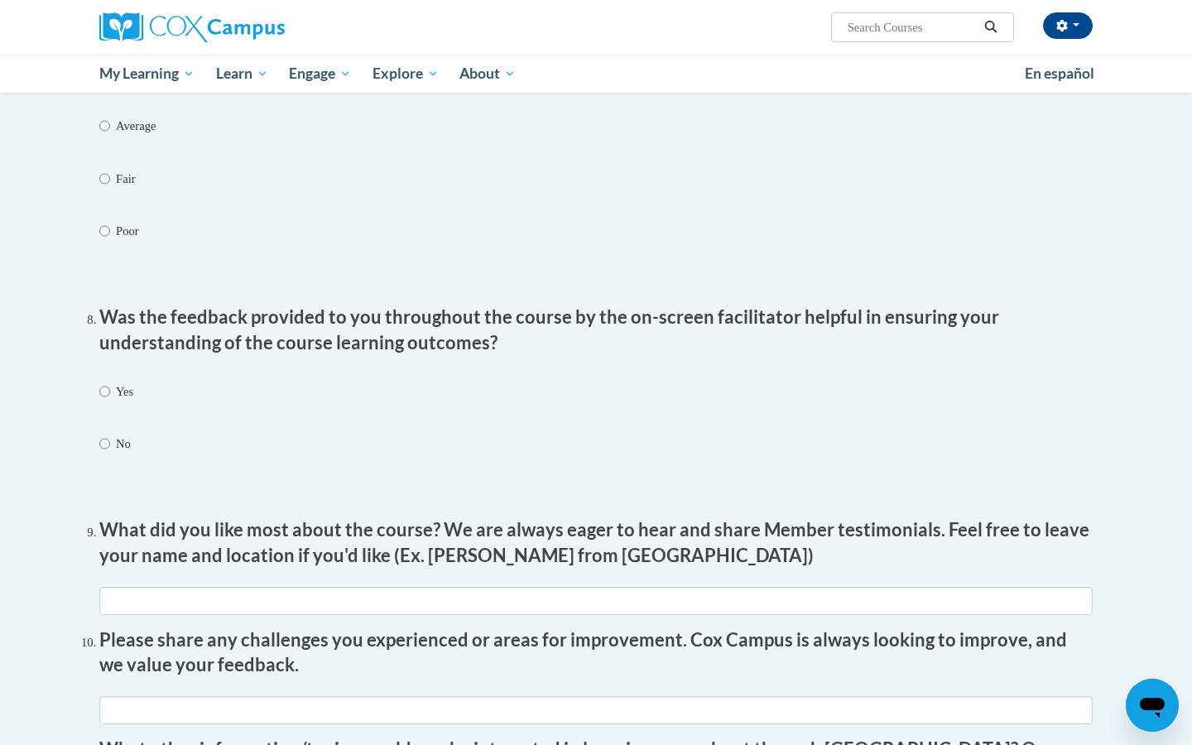
click at [103, 382] on input "Yes" at bounding box center [104, 391] width 11 height 18
radio input "true"
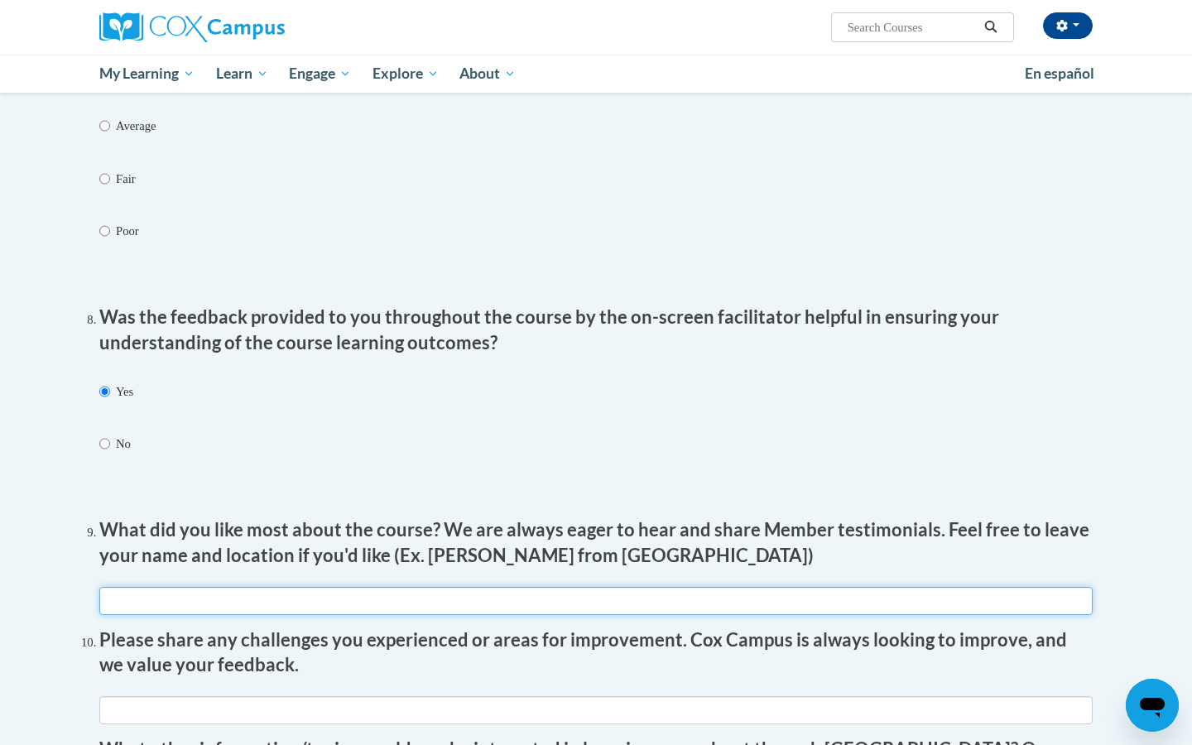
click at [183, 587] on input "textbox" at bounding box center [595, 601] width 993 height 28
type input "N/A"
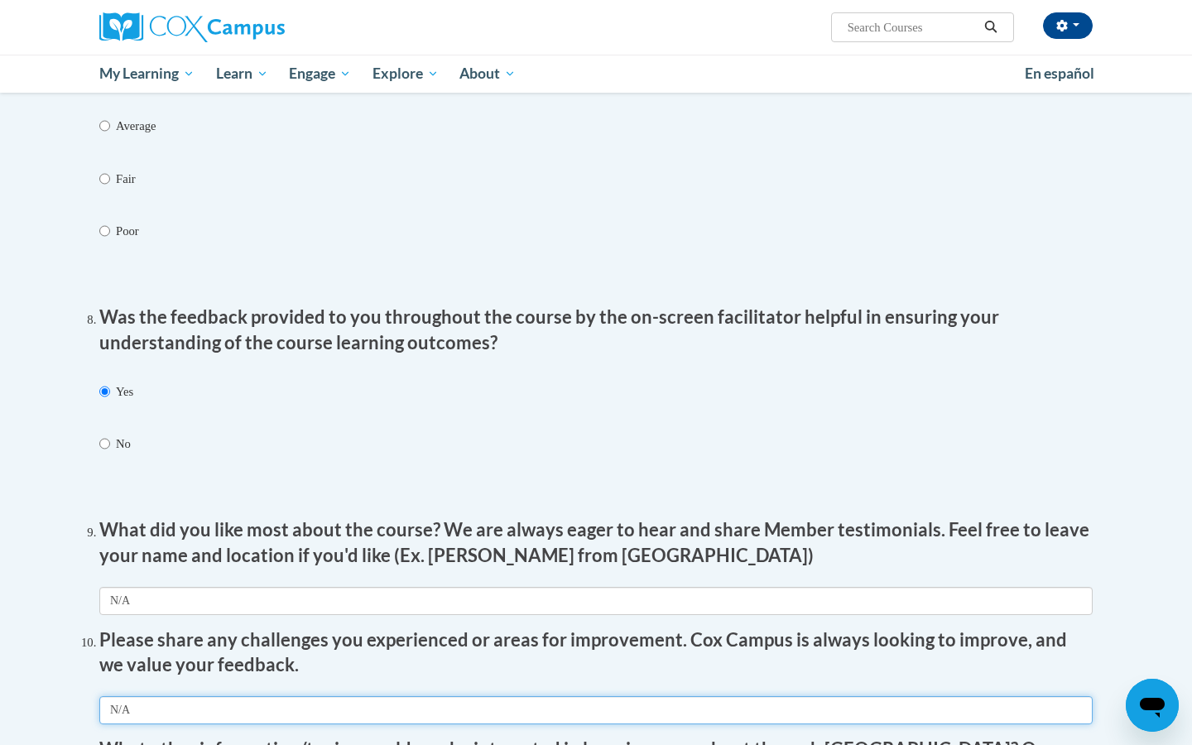
type input "N/A"
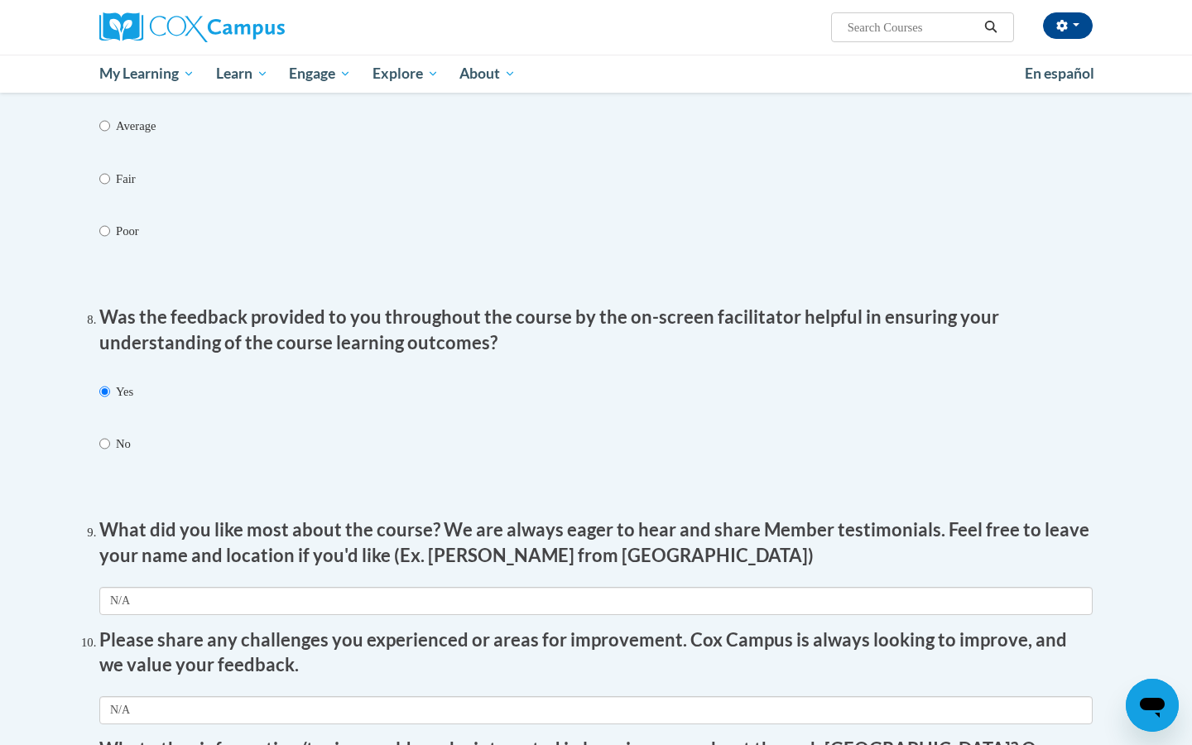
scroll to position [2916, 0]
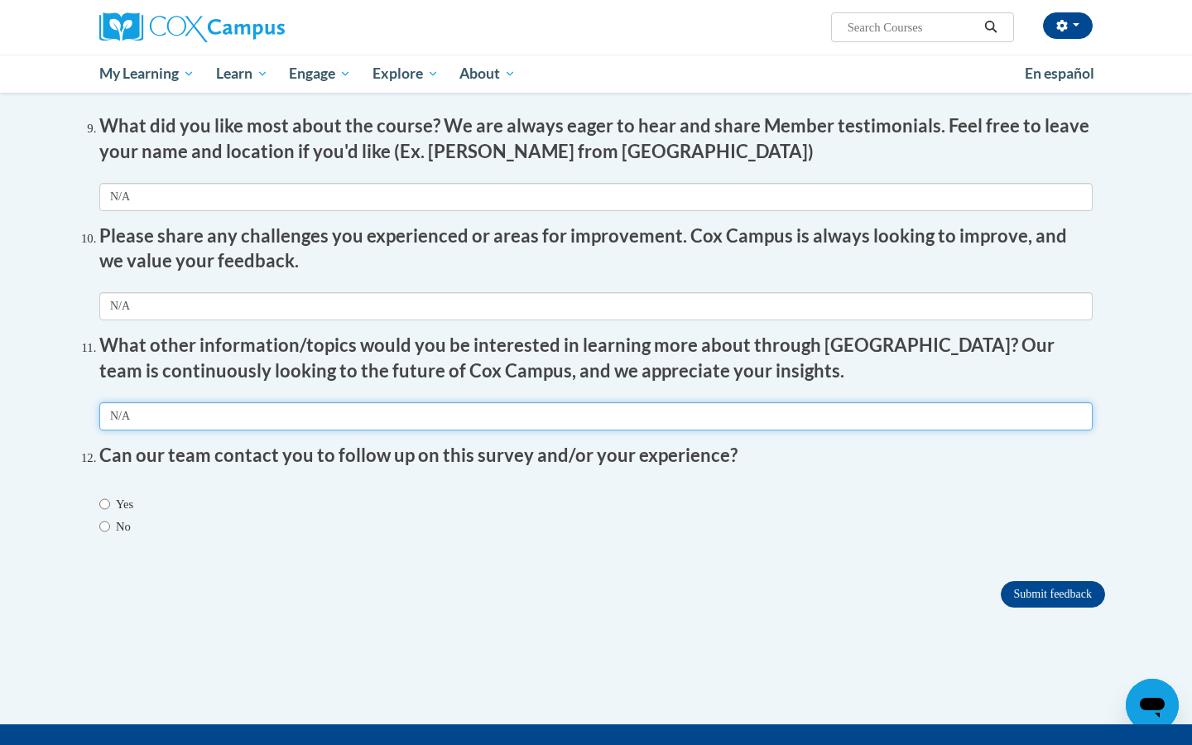
type input "N/A"
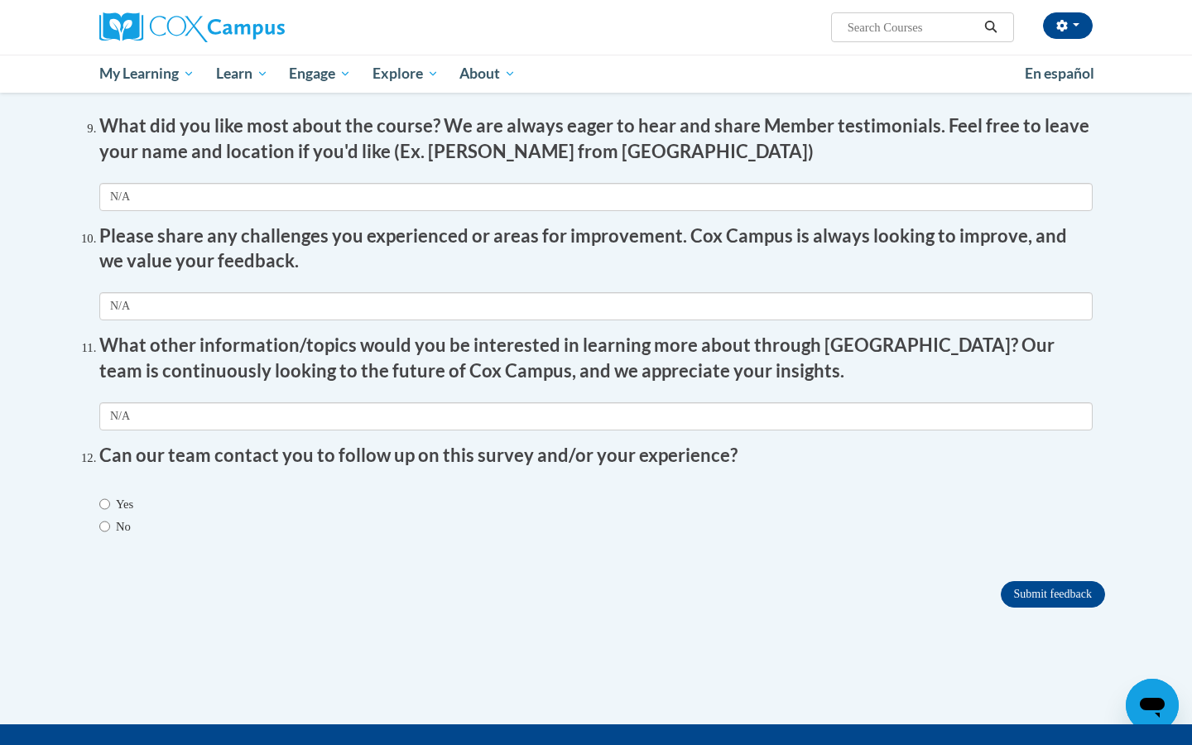
click at [99, 517] on input "No" at bounding box center [104, 526] width 11 height 18
radio input "true"
click at [1053, 581] on input "Submit feedback" at bounding box center [1053, 594] width 104 height 26
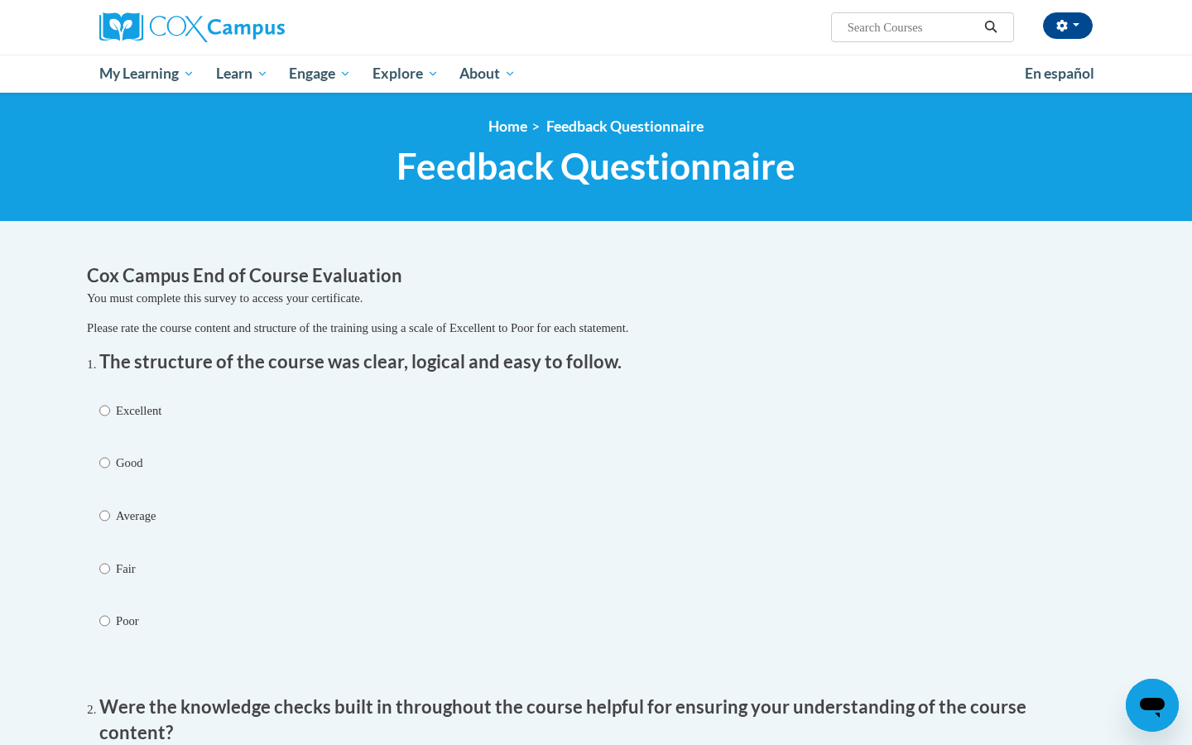
click at [107, 411] on input "Excellent" at bounding box center [104, 410] width 11 height 18
radio input "true"
click at [752, 530] on div "Excellent Good Average Fair Poor" at bounding box center [595, 537] width 993 height 289
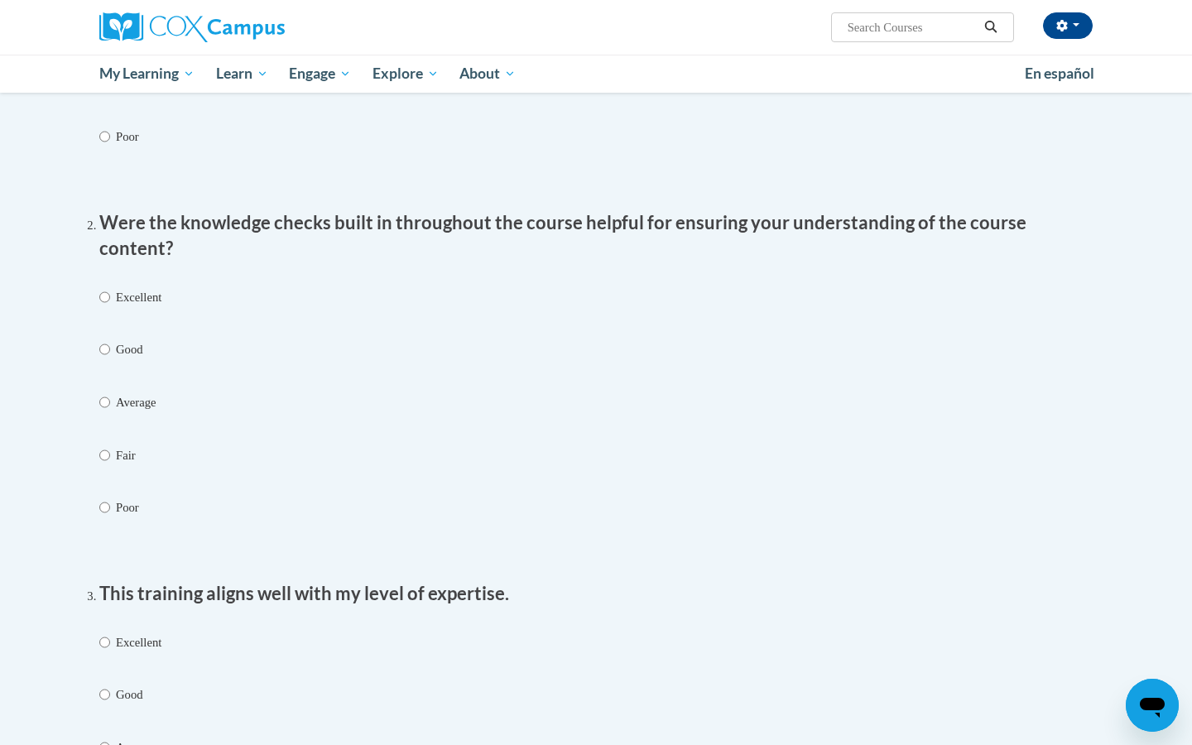
scroll to position [497, 0]
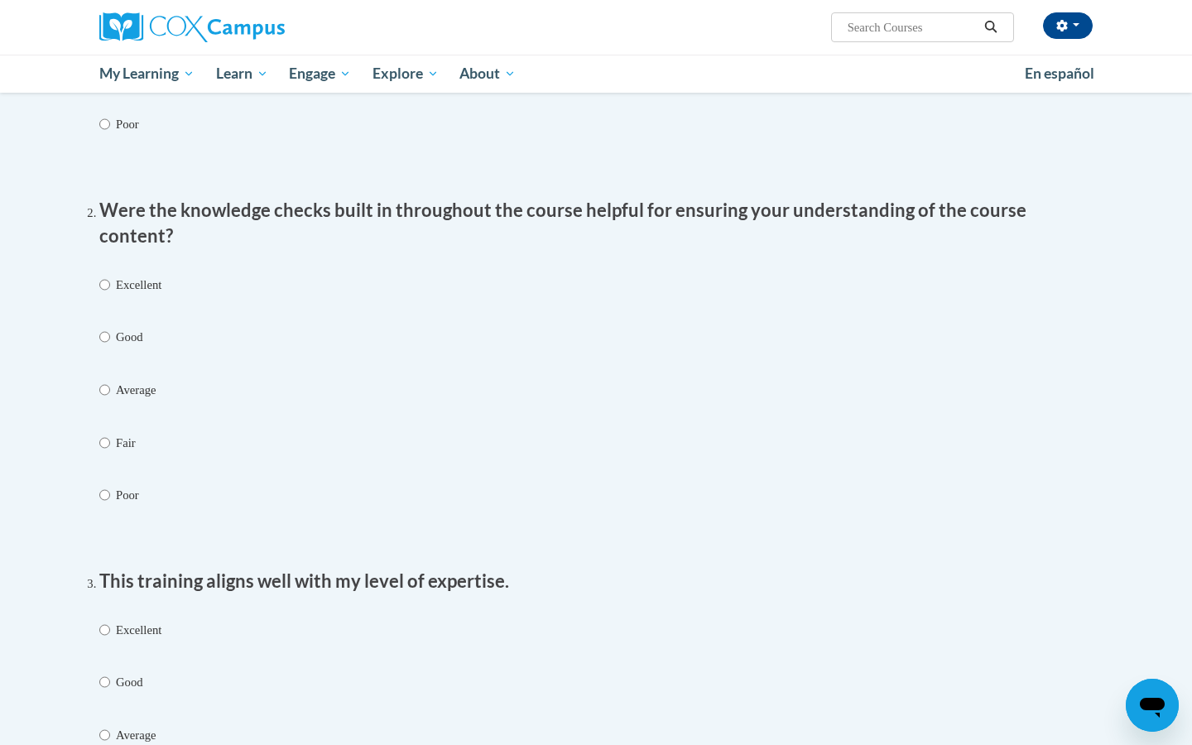
click at [103, 276] on input "Excellent" at bounding box center [104, 285] width 11 height 18
radio input "true"
click at [103, 621] on input "Excellent" at bounding box center [104, 630] width 11 height 18
radio input "true"
click at [583, 633] on div "Excellent Good Average Fair Poor" at bounding box center [595, 757] width 993 height 289
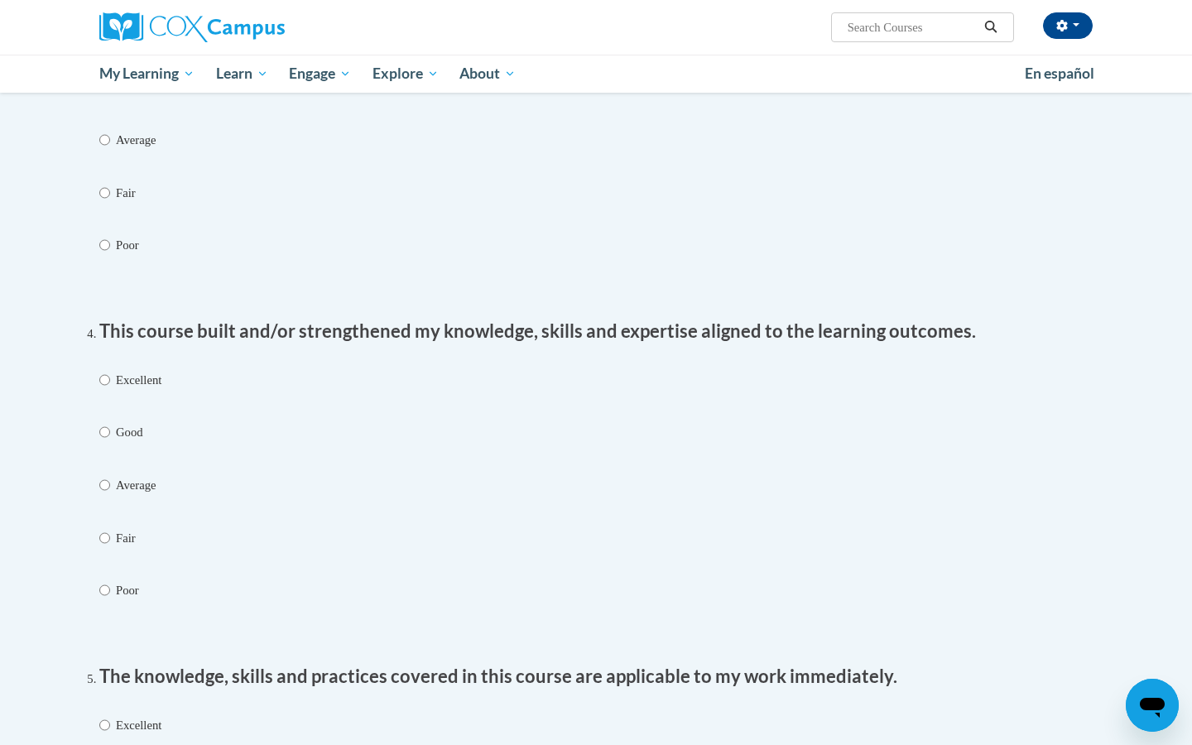
scroll to position [1157, 0]
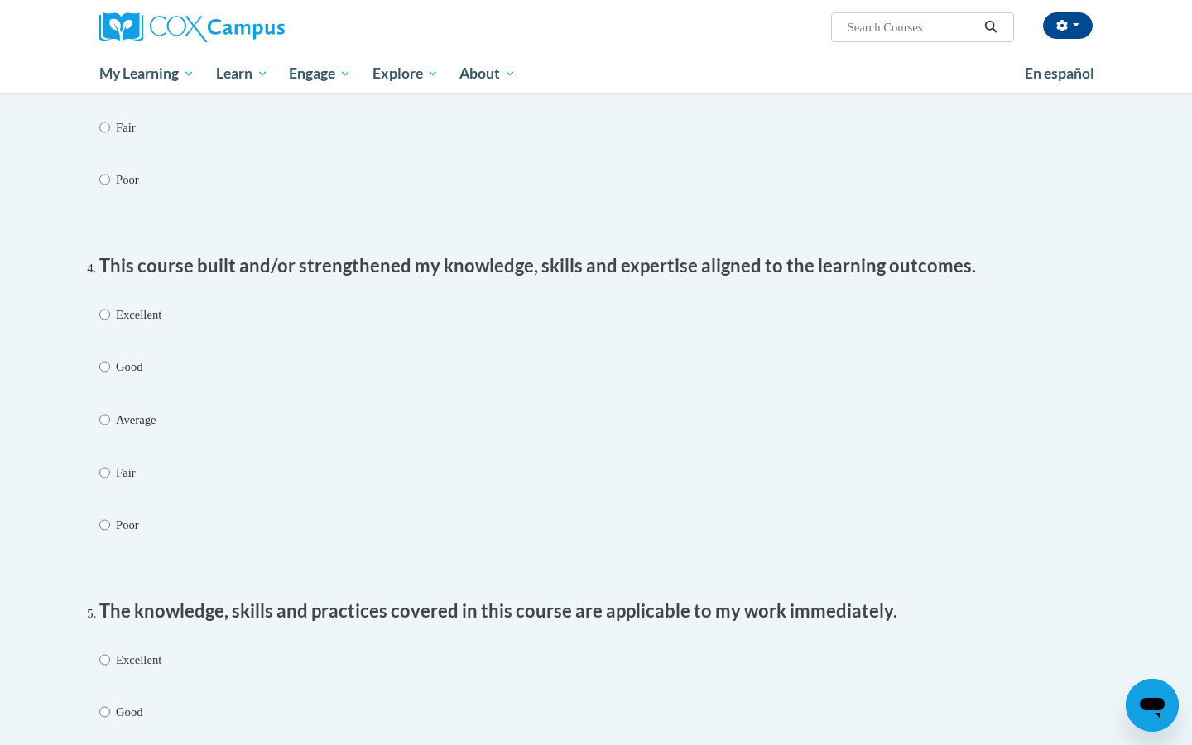
click at [107, 651] on input "Excellent" at bounding box center [104, 660] width 11 height 18
radio input "true"
click at [106, 305] on input "Excellent" at bounding box center [104, 314] width 11 height 18
radio input "true"
click at [646, 421] on div "Excellent Good Average Fair Poor" at bounding box center [595, 441] width 993 height 289
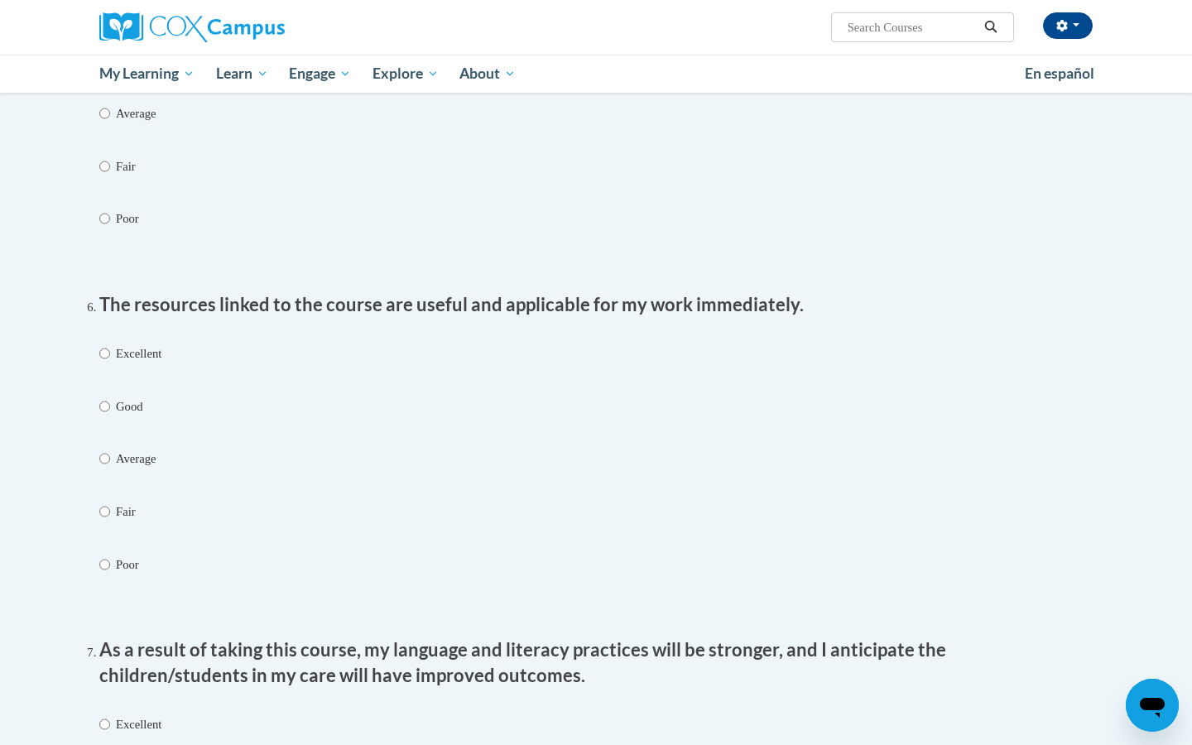
scroll to position [1819, 0]
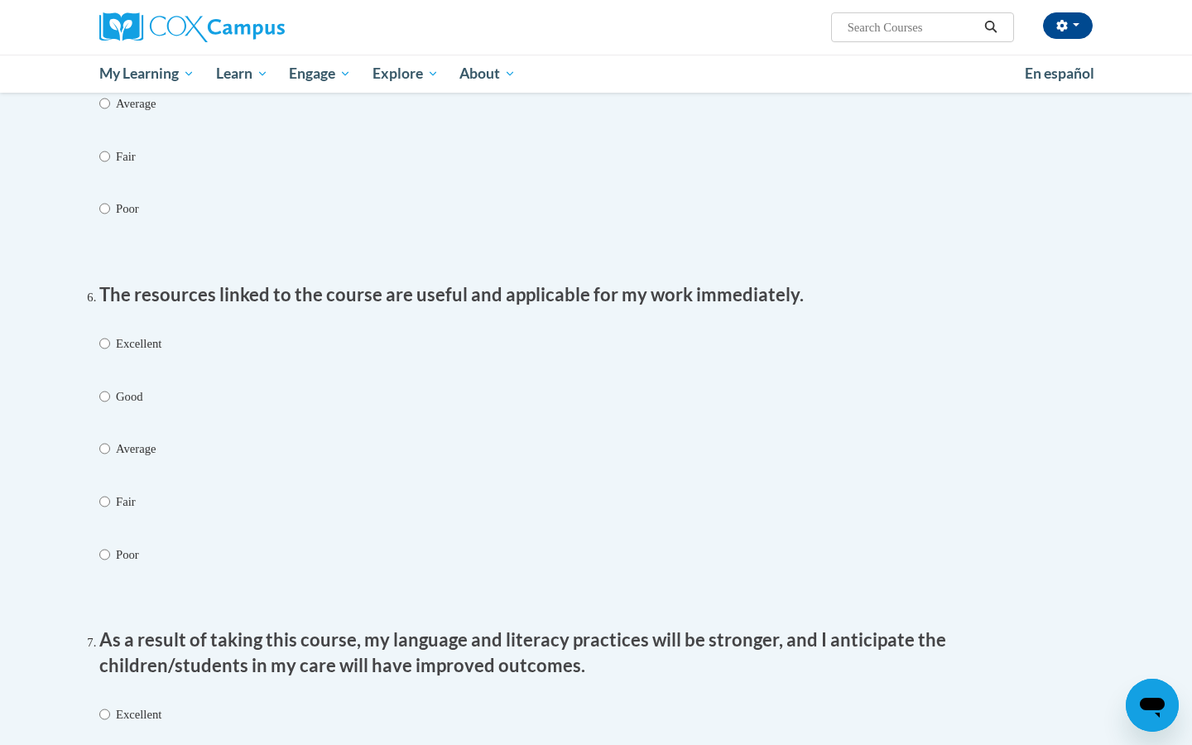
click at [105, 705] on input "Excellent" at bounding box center [104, 714] width 11 height 18
radio input "true"
click at [105, 334] on input "Excellent" at bounding box center [104, 343] width 11 height 18
radio input "true"
click at [478, 420] on div "Excellent Good Average Fair Poor" at bounding box center [595, 470] width 993 height 289
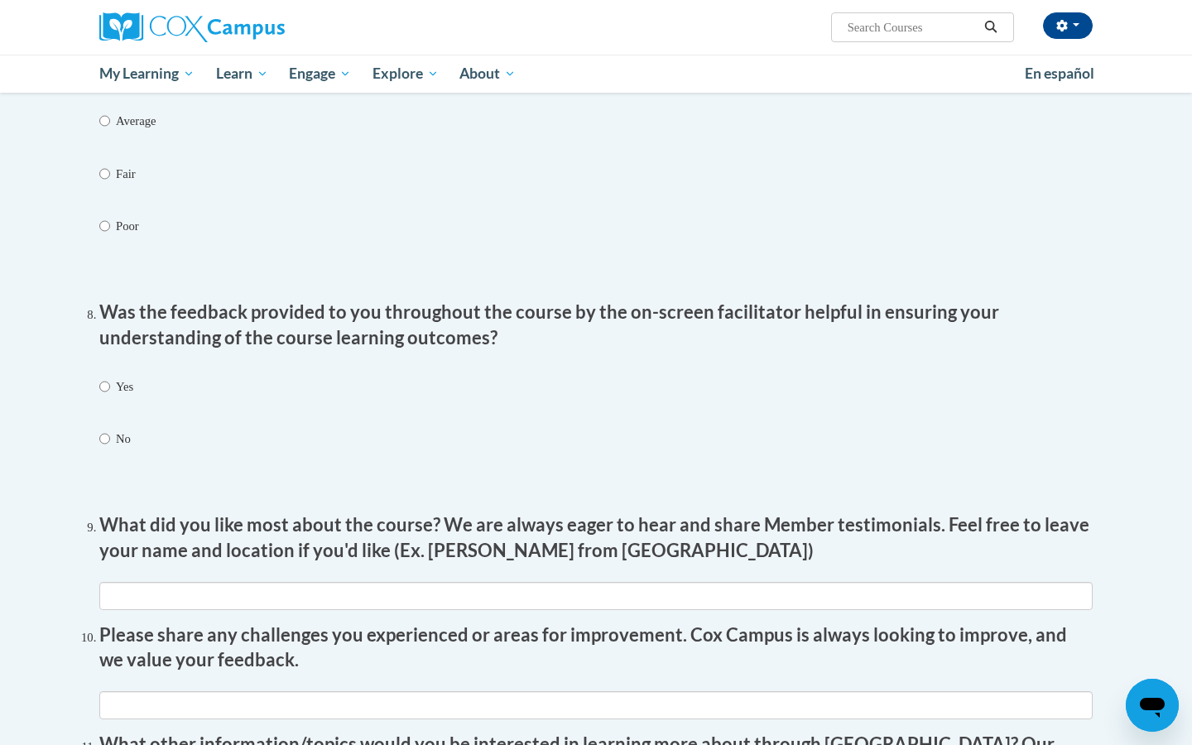
scroll to position [2521, 0]
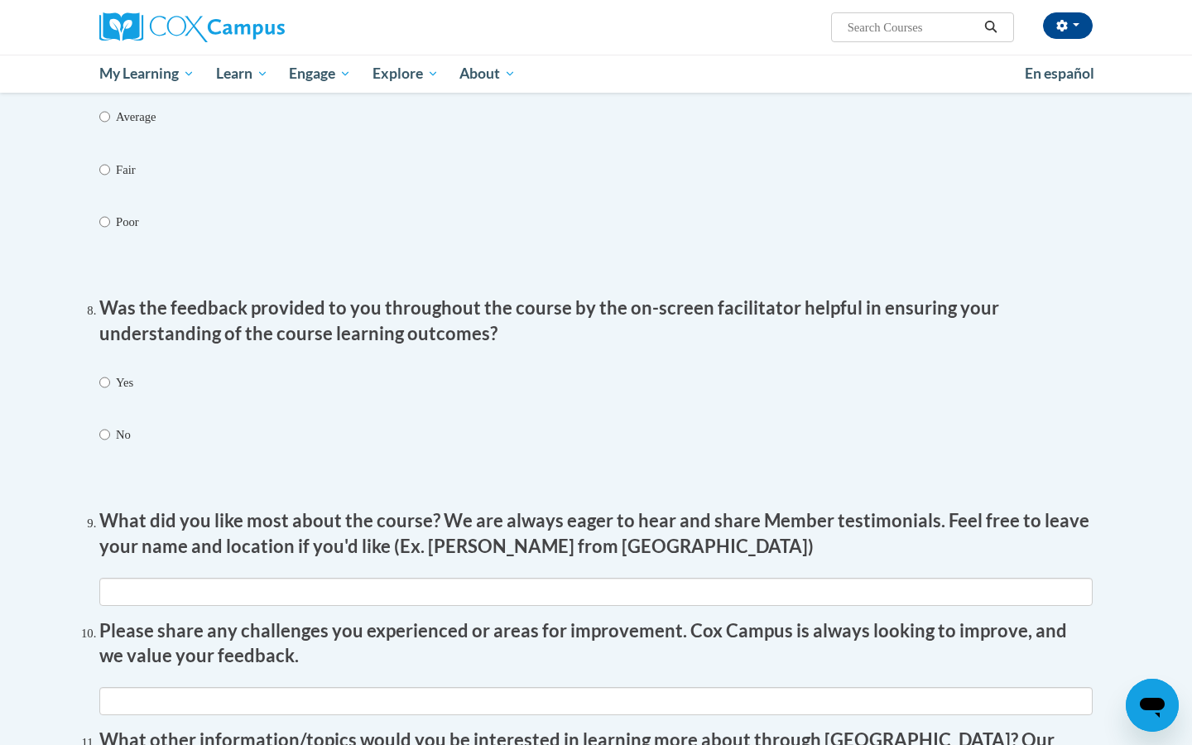
click at [103, 373] on input "Yes" at bounding box center [104, 382] width 11 height 18
radio input "true"
click at [822, 365] on div "Yes No" at bounding box center [595, 430] width 993 height 131
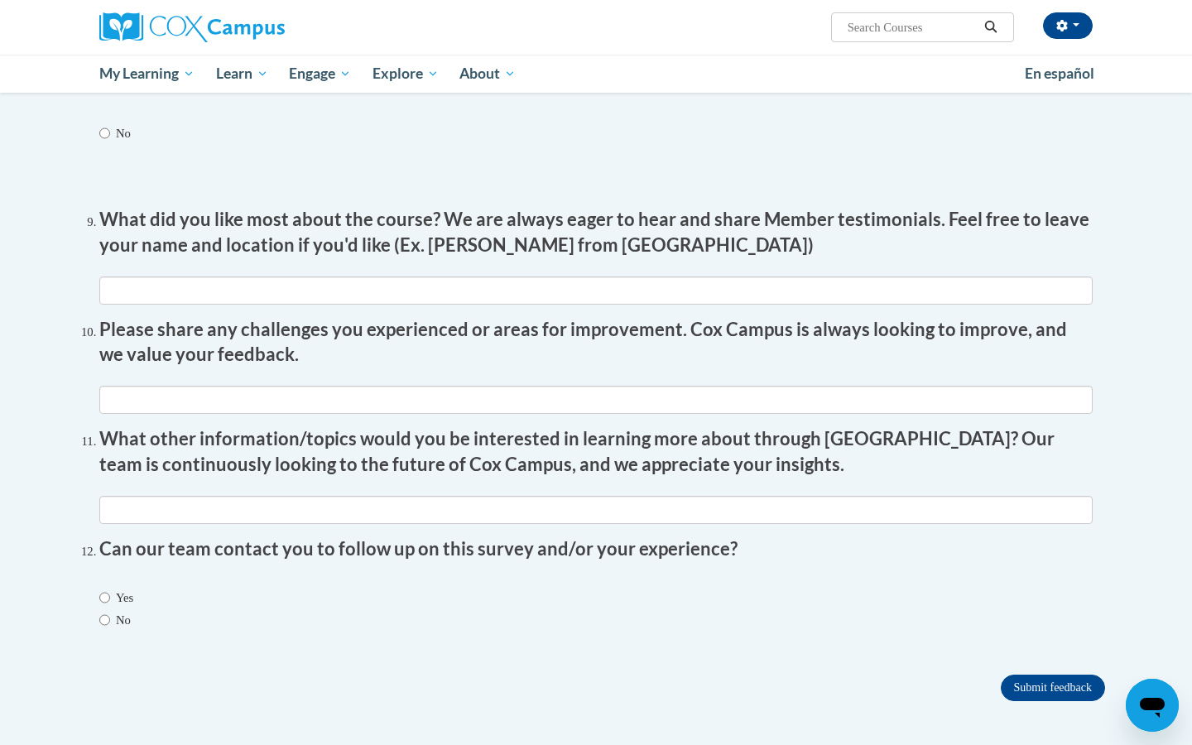
scroll to position [2856, 0]
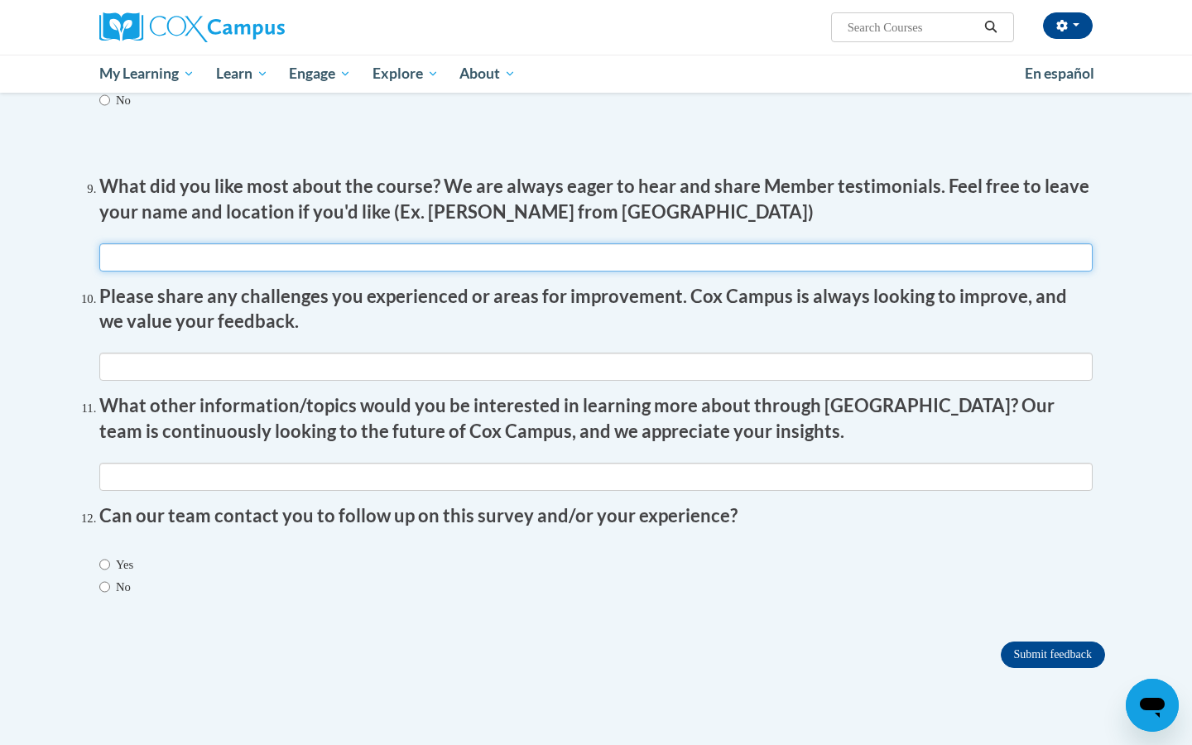
click at [719, 243] on input "textbox" at bounding box center [595, 257] width 993 height 28
type input "N/A"
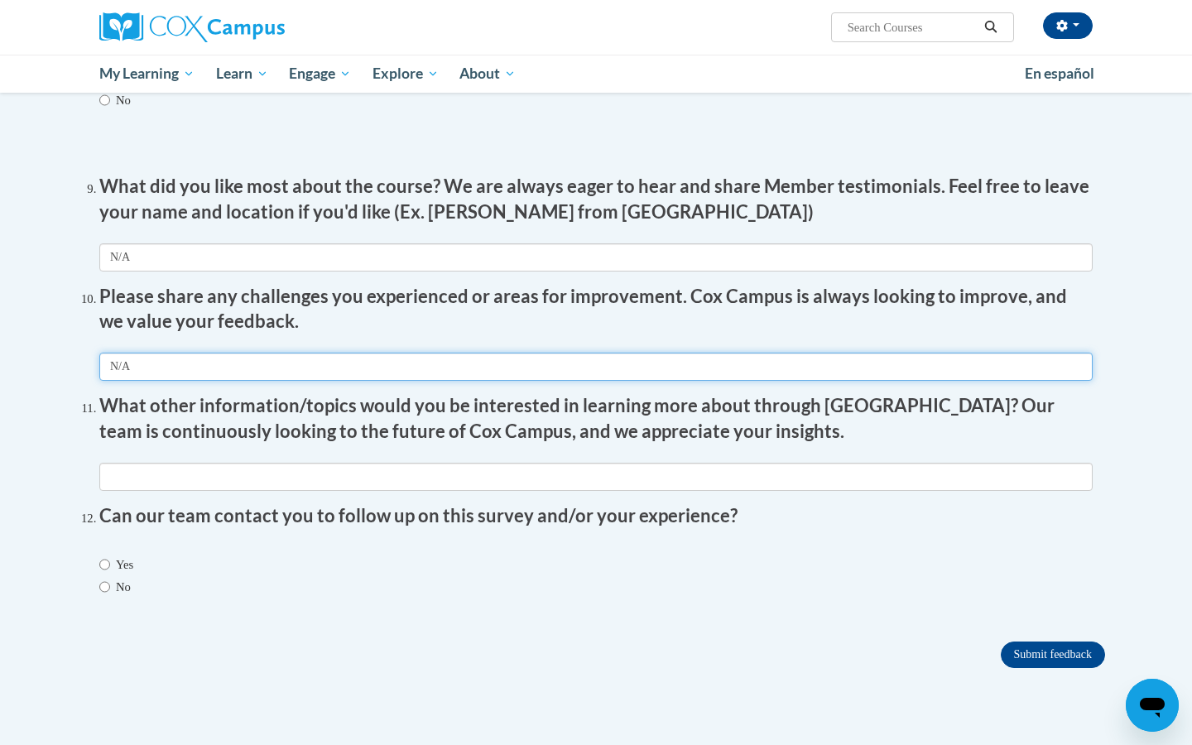
type input "N/A"
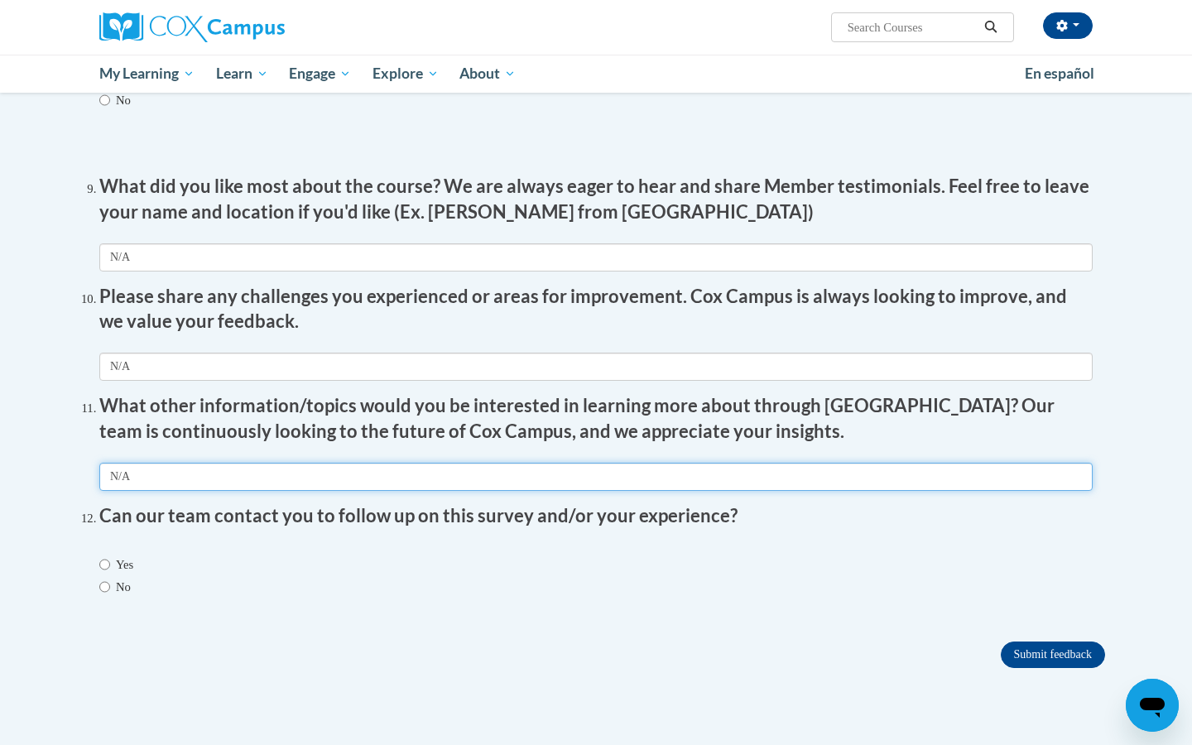
type input "N/A"
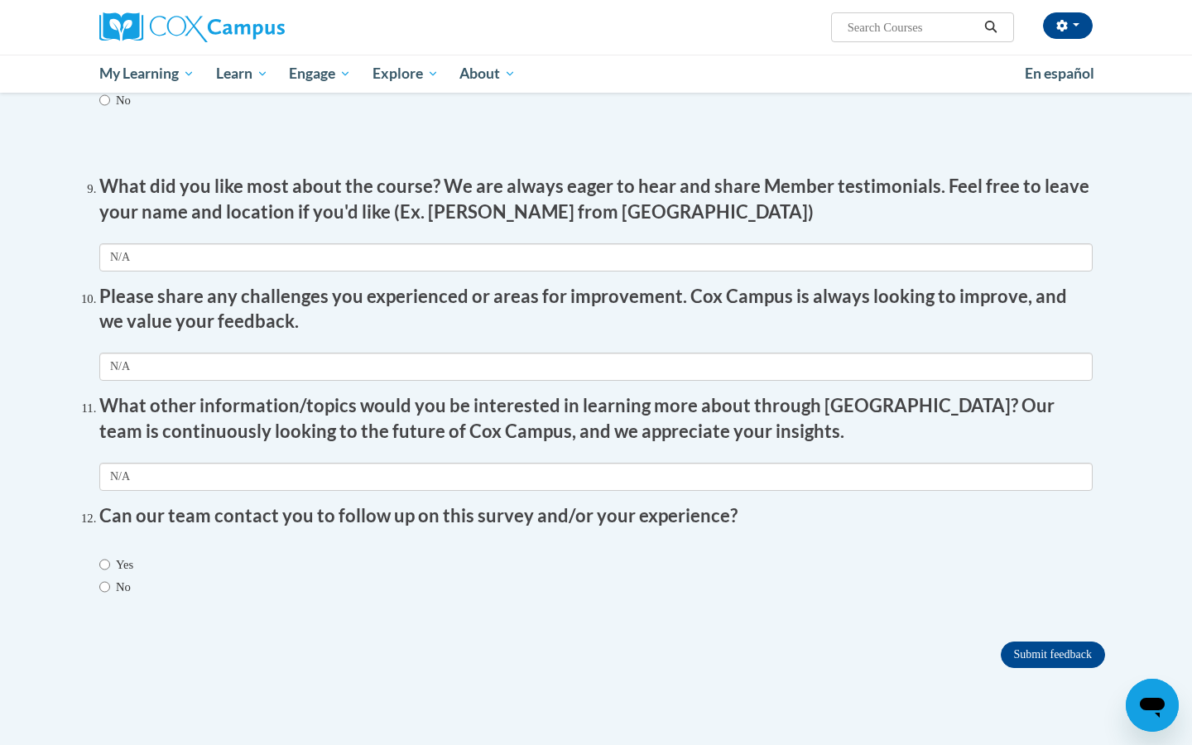
click at [103, 578] on input "No" at bounding box center [104, 587] width 11 height 18
radio input "true"
click at [1050, 641] on input "Submit feedback" at bounding box center [1053, 654] width 104 height 26
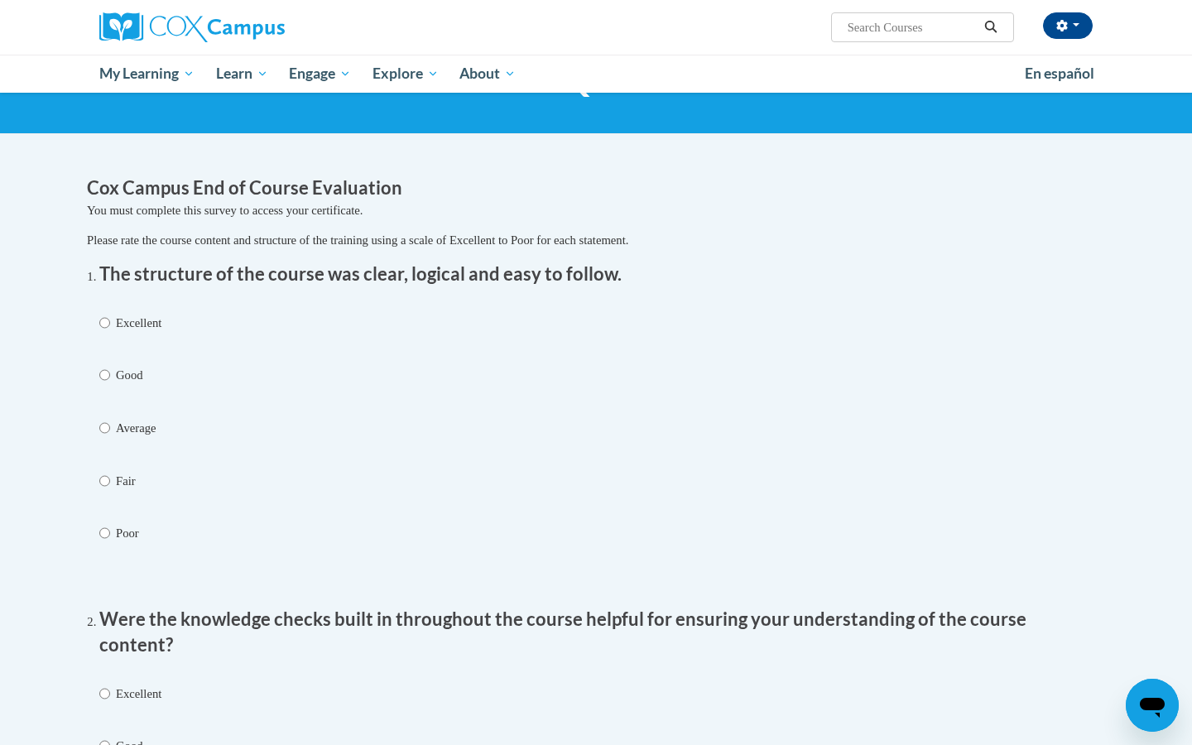
scroll to position [115, 0]
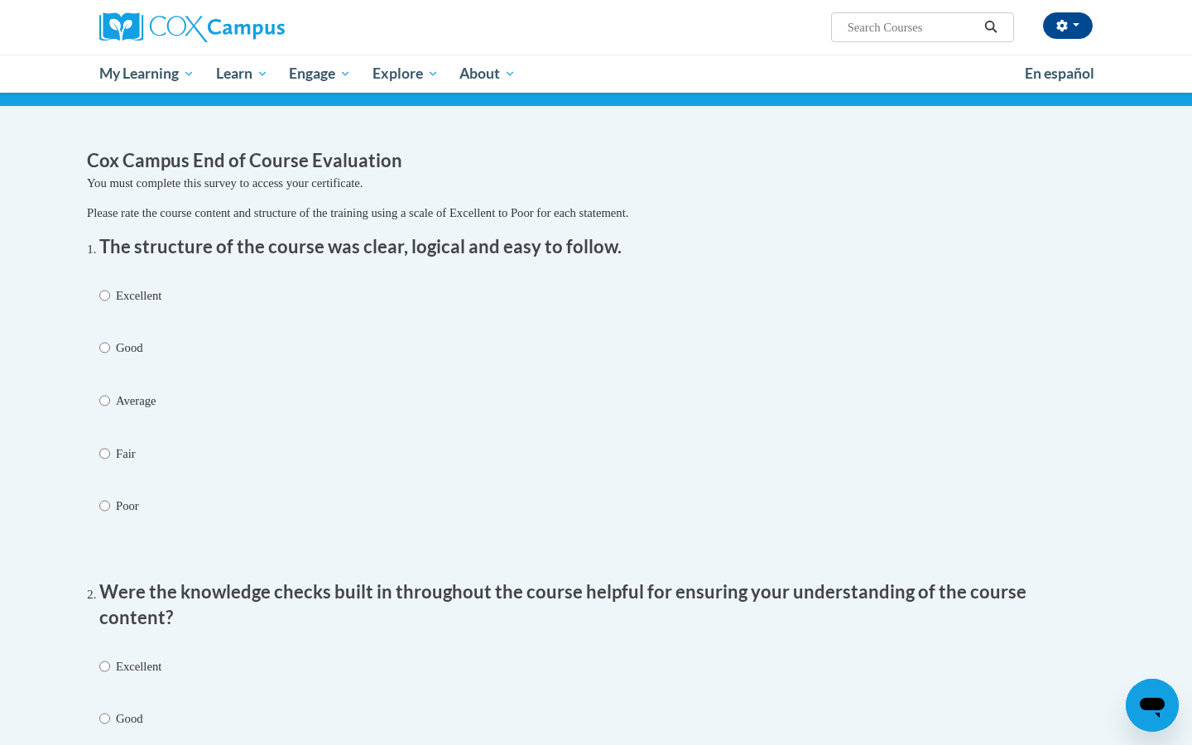
click at [155, 292] on p "Excellent" at bounding box center [139, 295] width 46 height 18
click at [110, 292] on input "Excellent" at bounding box center [104, 295] width 11 height 18
radio input "true"
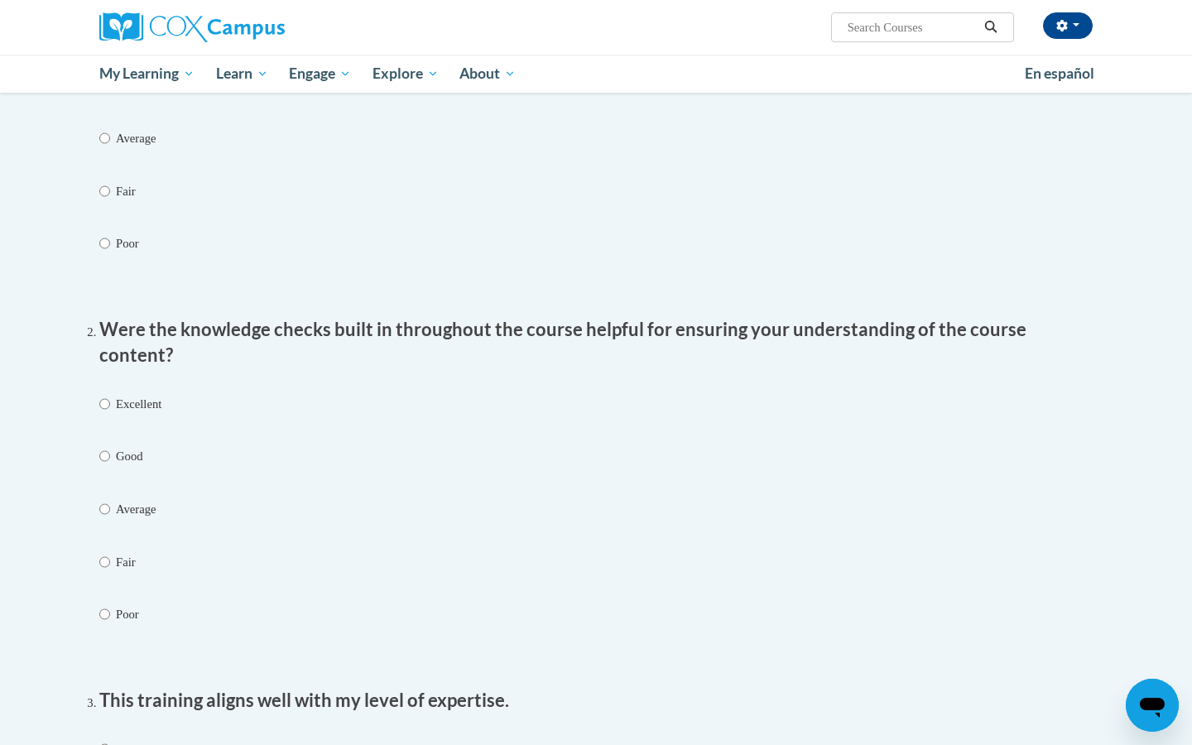
scroll to position [381, 0]
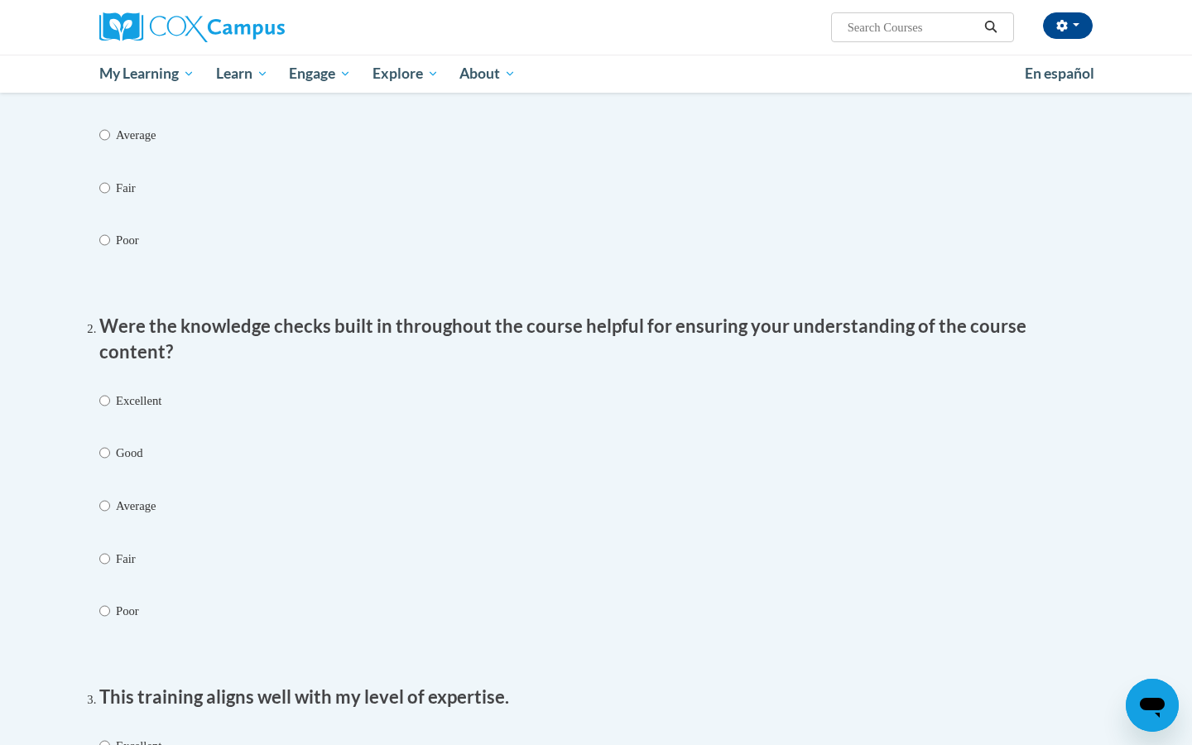
click at [139, 392] on p "Excellent" at bounding box center [139, 401] width 46 height 18
click at [110, 392] on input "Excellent" at bounding box center [104, 401] width 11 height 18
radio input "true"
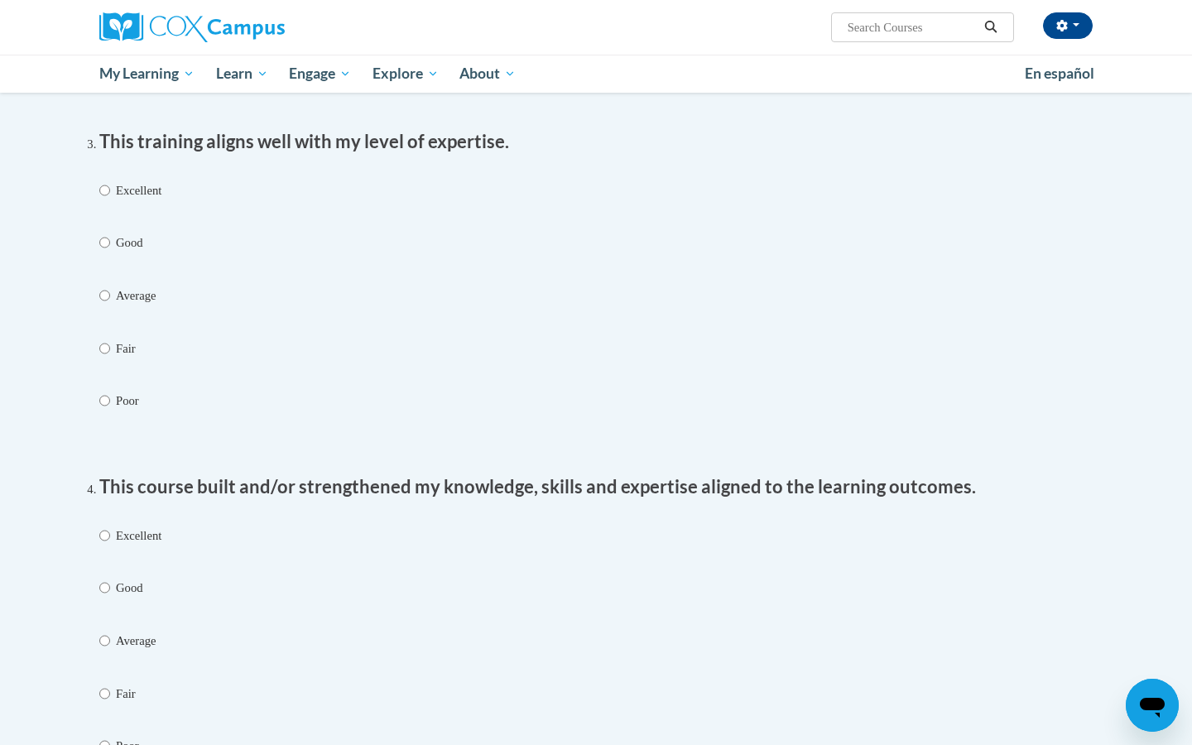
scroll to position [938, 0]
click at [134, 180] on p "Excellent" at bounding box center [139, 189] width 46 height 18
click at [110, 180] on input "Excellent" at bounding box center [104, 189] width 11 height 18
radio input "true"
click at [125, 525] on p "Excellent" at bounding box center [139, 534] width 46 height 18
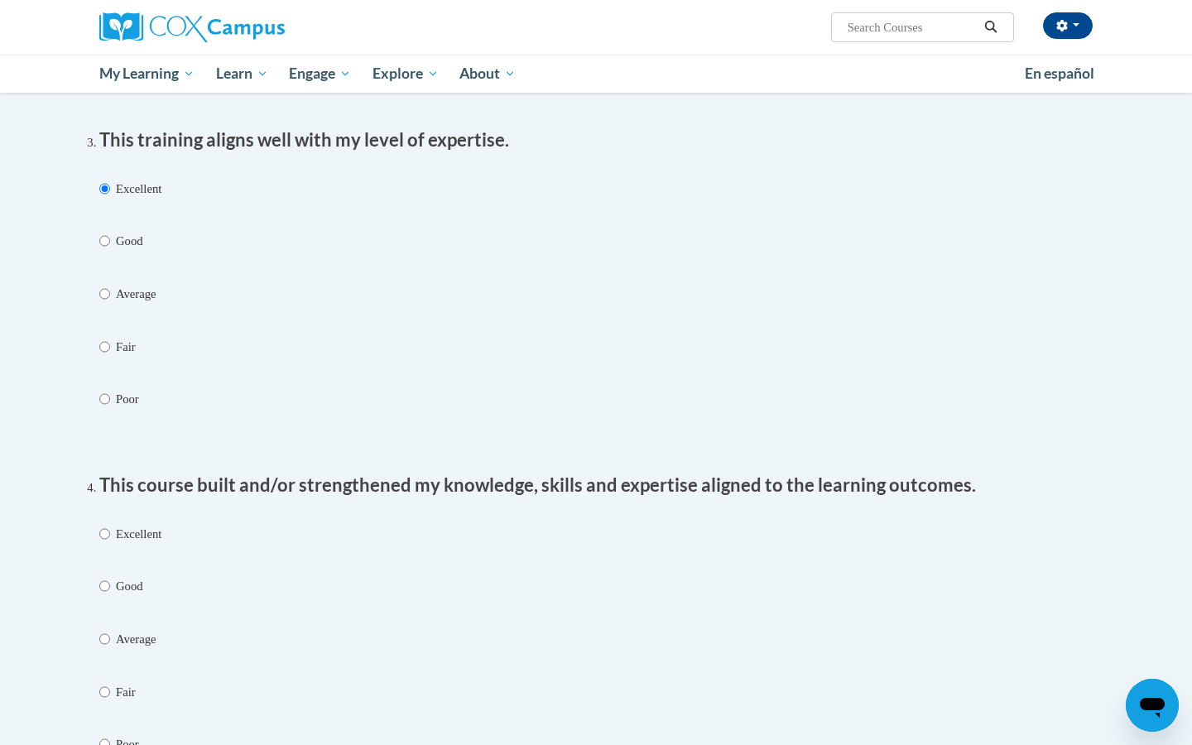
click at [110, 525] on input "Excellent" at bounding box center [104, 534] width 11 height 18
radio input "true"
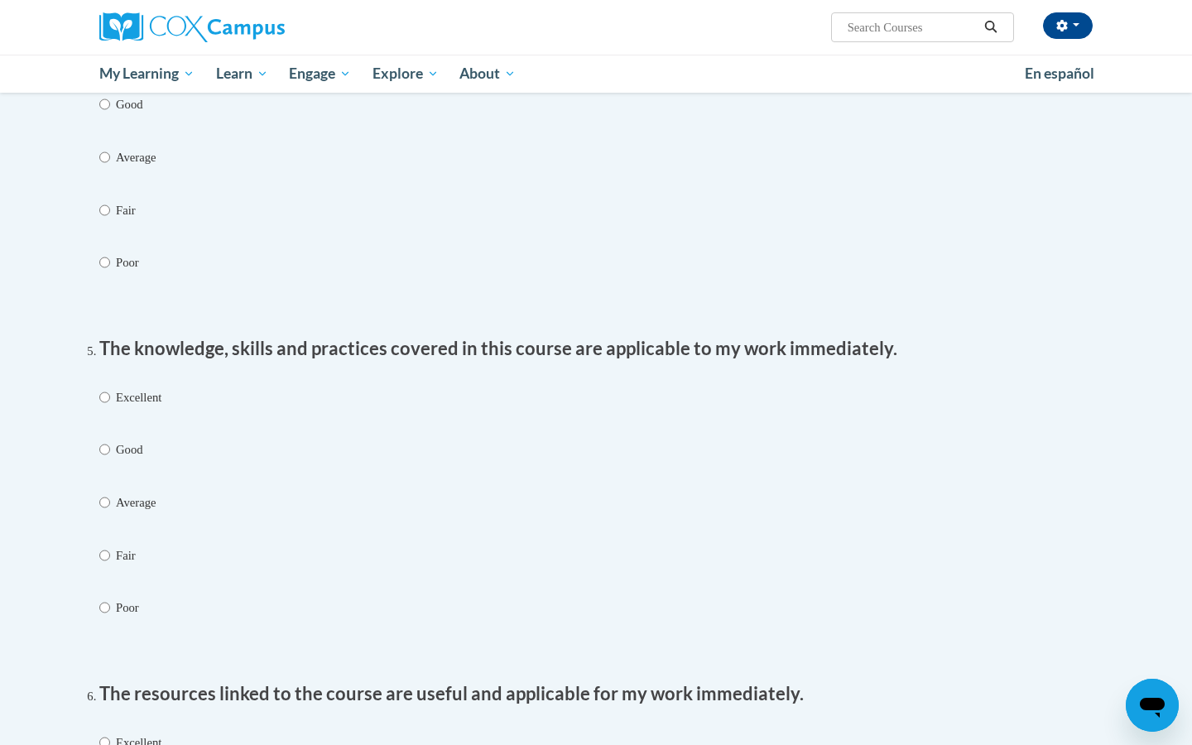
scroll to position [1423, 0]
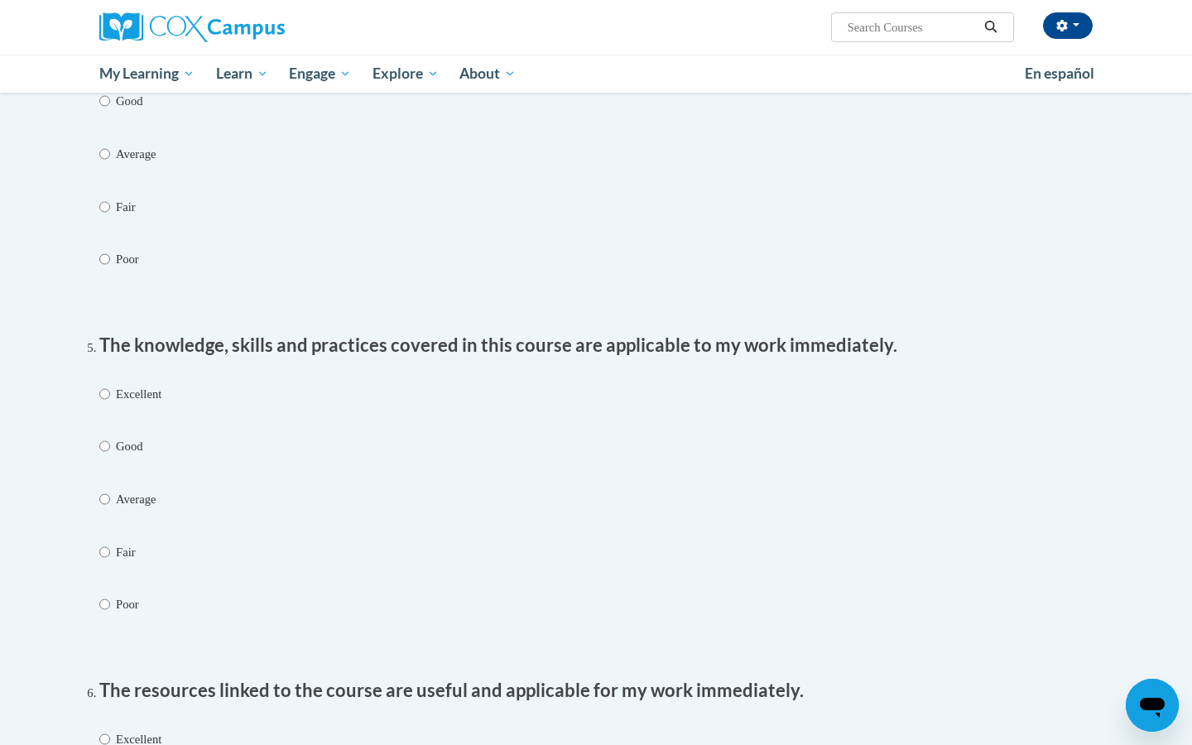
click at [129, 385] on p "Excellent" at bounding box center [139, 394] width 46 height 18
click at [110, 385] on input "Excellent" at bounding box center [104, 394] width 11 height 18
radio input "true"
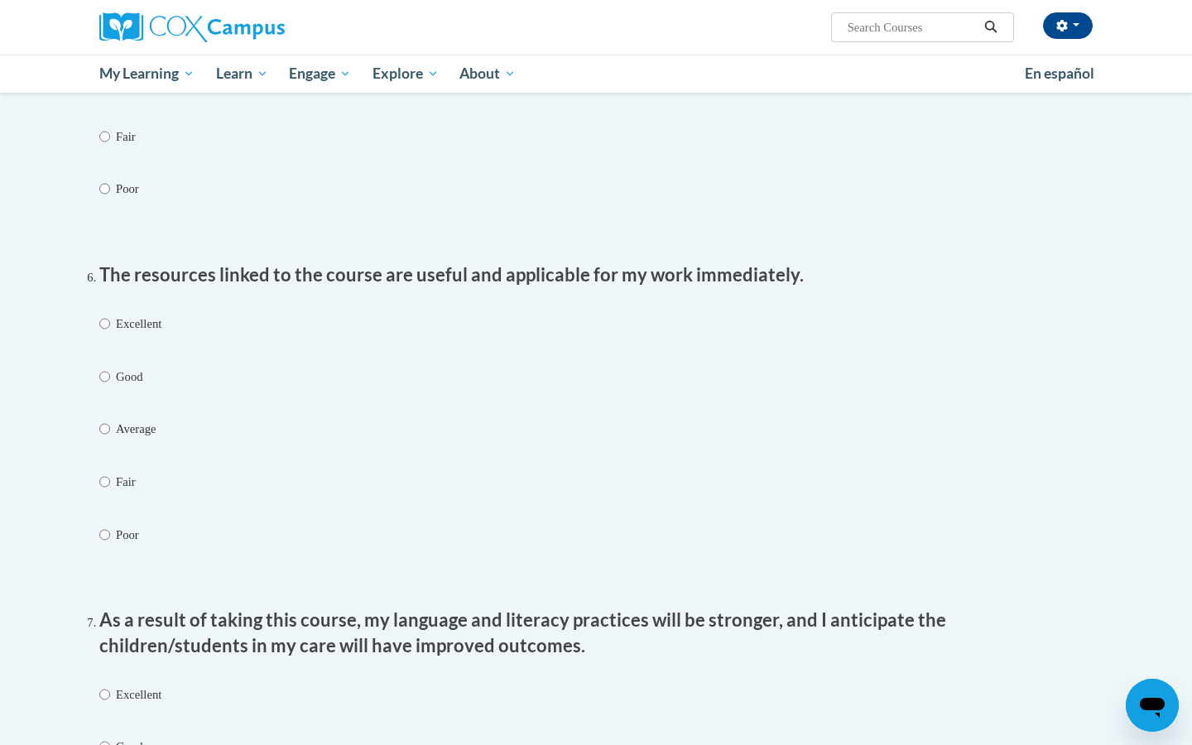
scroll to position [1840, 0]
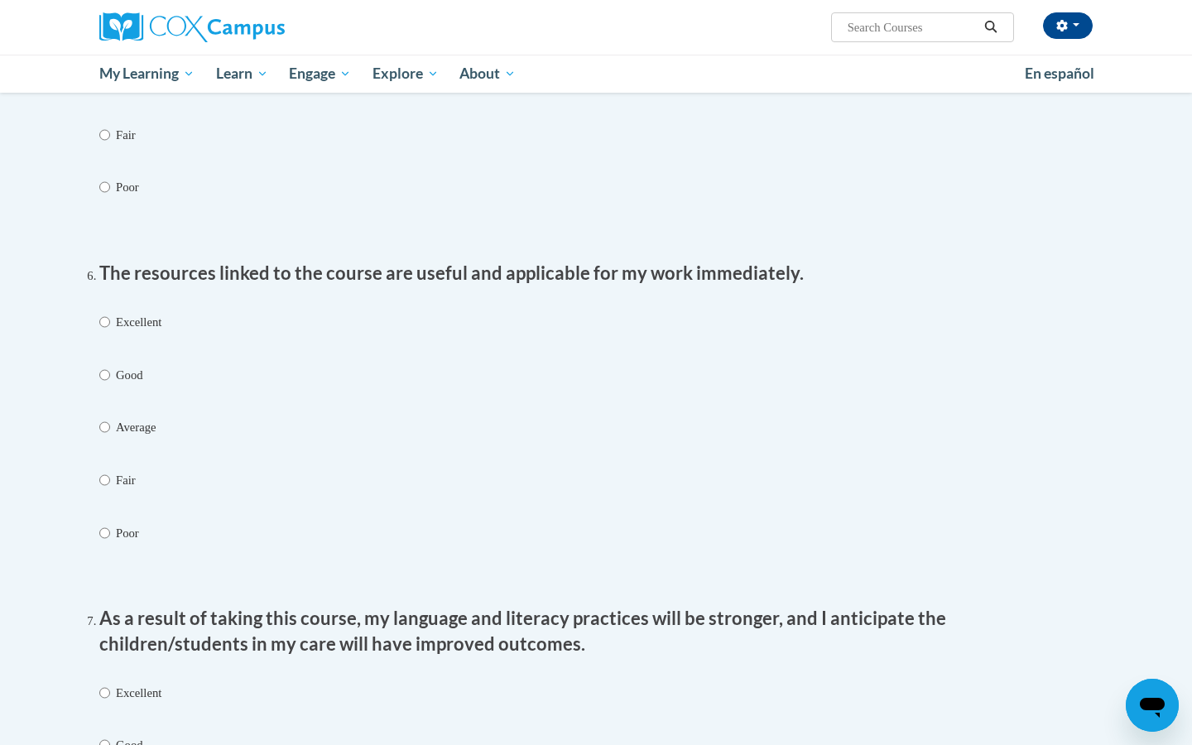
click at [142, 313] on p "Excellent" at bounding box center [139, 322] width 46 height 18
click at [110, 313] on input "Excellent" at bounding box center [104, 322] width 11 height 18
radio input "true"
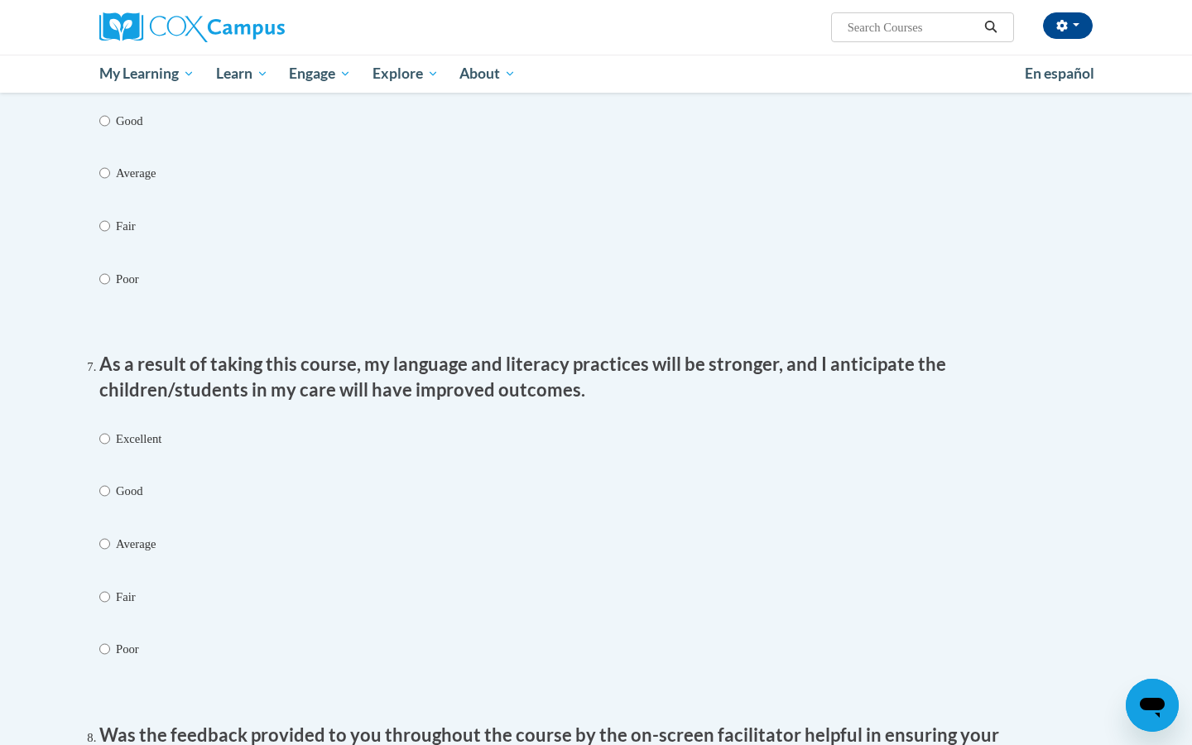
scroll to position [2097, 0]
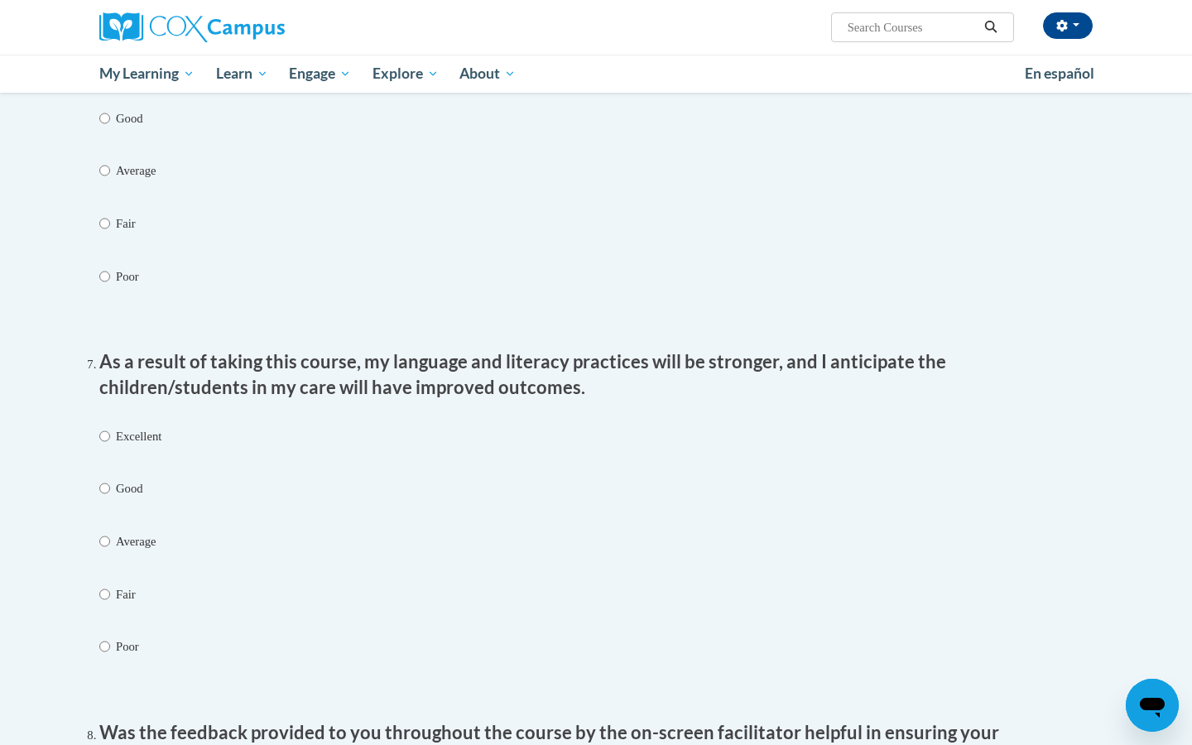
click at [161, 427] on p "Excellent" at bounding box center [139, 436] width 46 height 18
click at [110, 427] on input "Excellent" at bounding box center [104, 436] width 11 height 18
radio input "true"
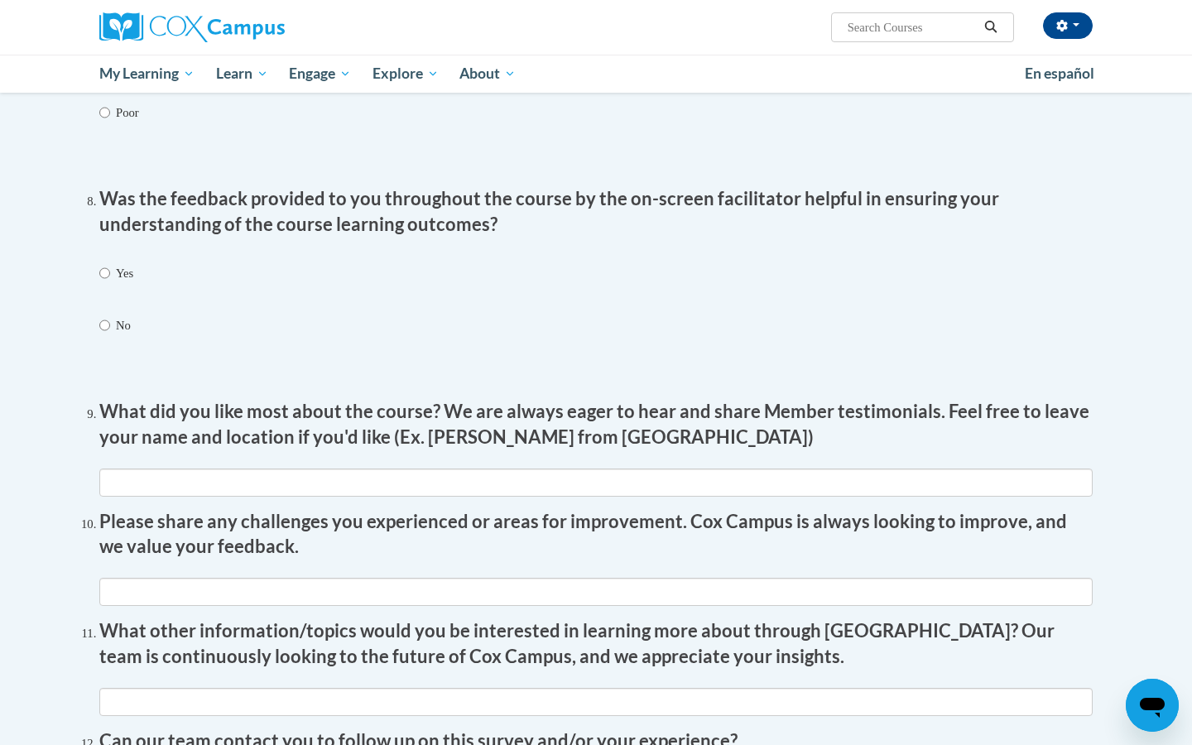
scroll to position [2631, 0]
click at [129, 263] on p "Yes" at bounding box center [124, 272] width 17 height 18
click at [110, 263] on input "Yes" at bounding box center [104, 272] width 11 height 18
radio input "true"
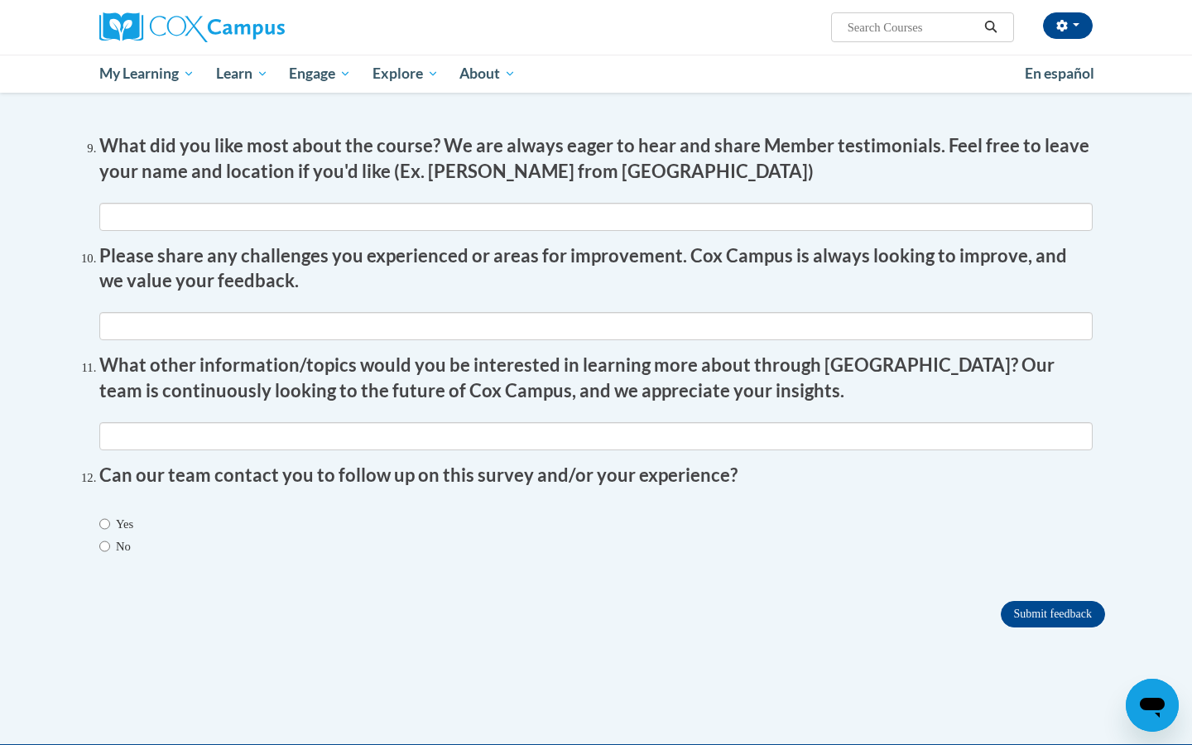
scroll to position [2901, 0]
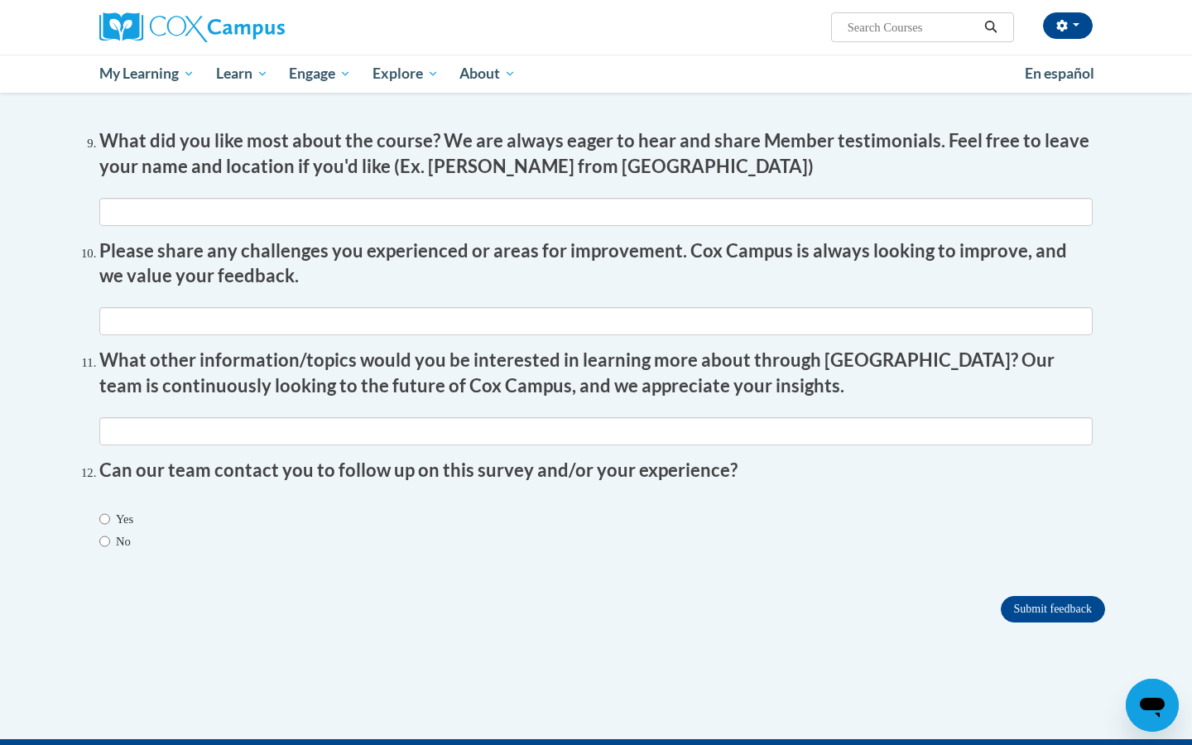
click at [123, 507] on div "Yes No" at bounding box center [116, 530] width 34 height 57
click at [123, 532] on label "No" at bounding box center [114, 541] width 31 height 18
click at [110, 532] on input "No" at bounding box center [104, 541] width 11 height 18
radio input "true"
click at [1038, 596] on input "Submit feedback" at bounding box center [1053, 609] width 104 height 26
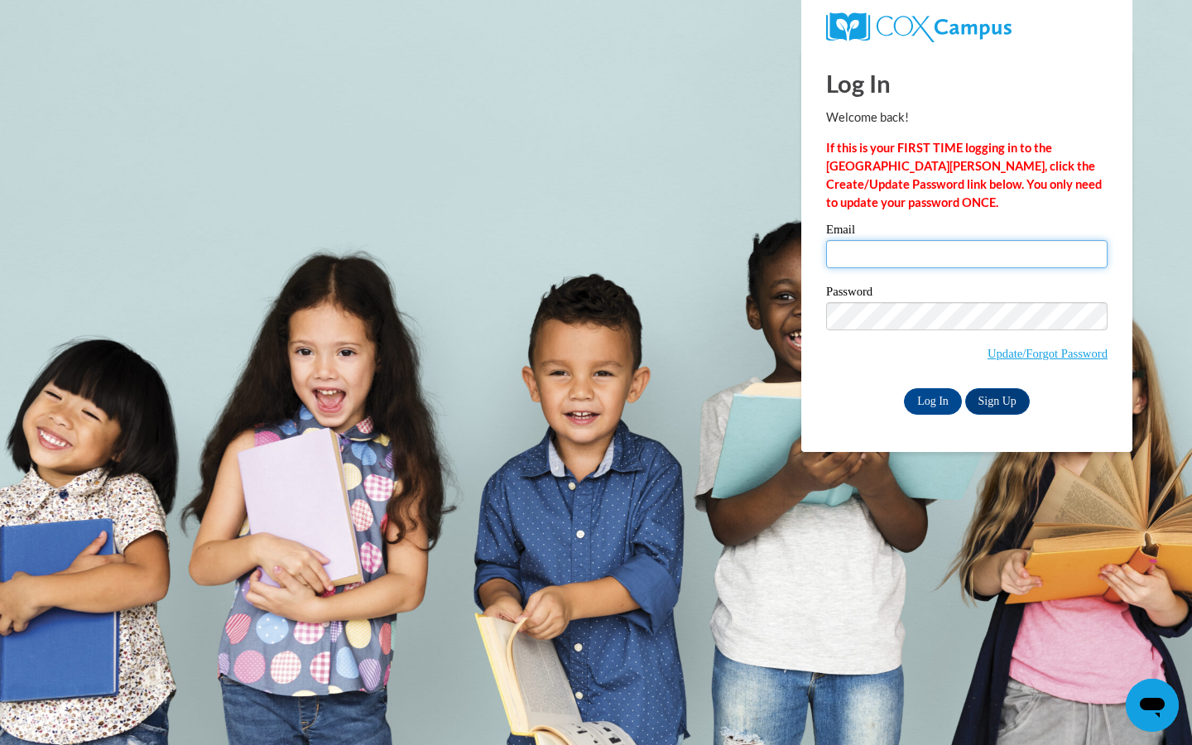
type input "tianashae04@gmail.com"
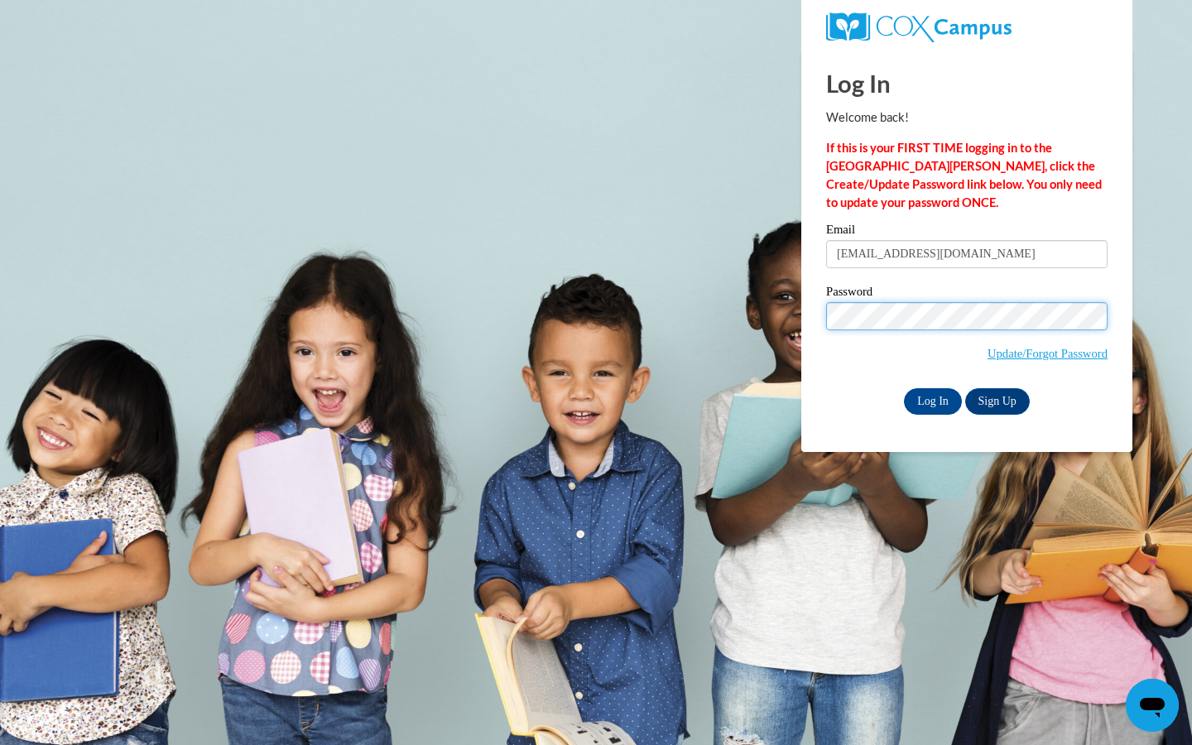
click at [931, 398] on input "Log In" at bounding box center [933, 401] width 58 height 26
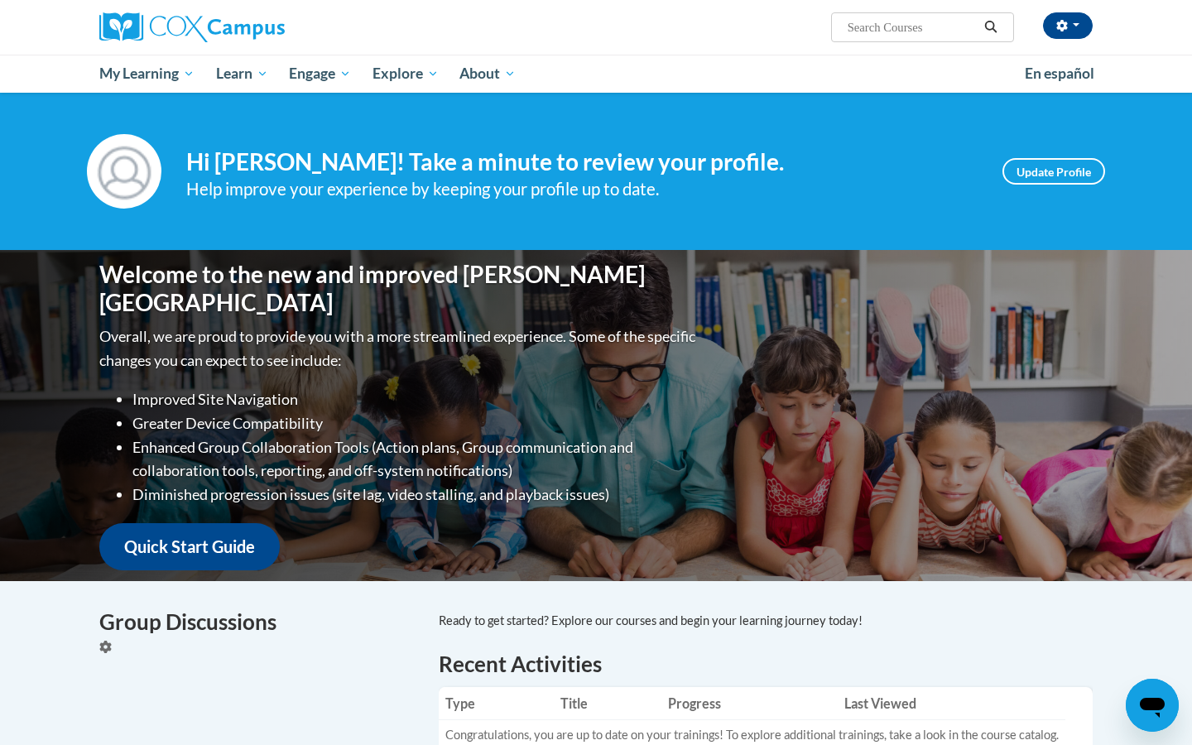
click at [930, 406] on div "Welcome to the new and improved [PERSON_NAME] Campus Overall, we are proud to p…" at bounding box center [595, 415] width 1043 height 331
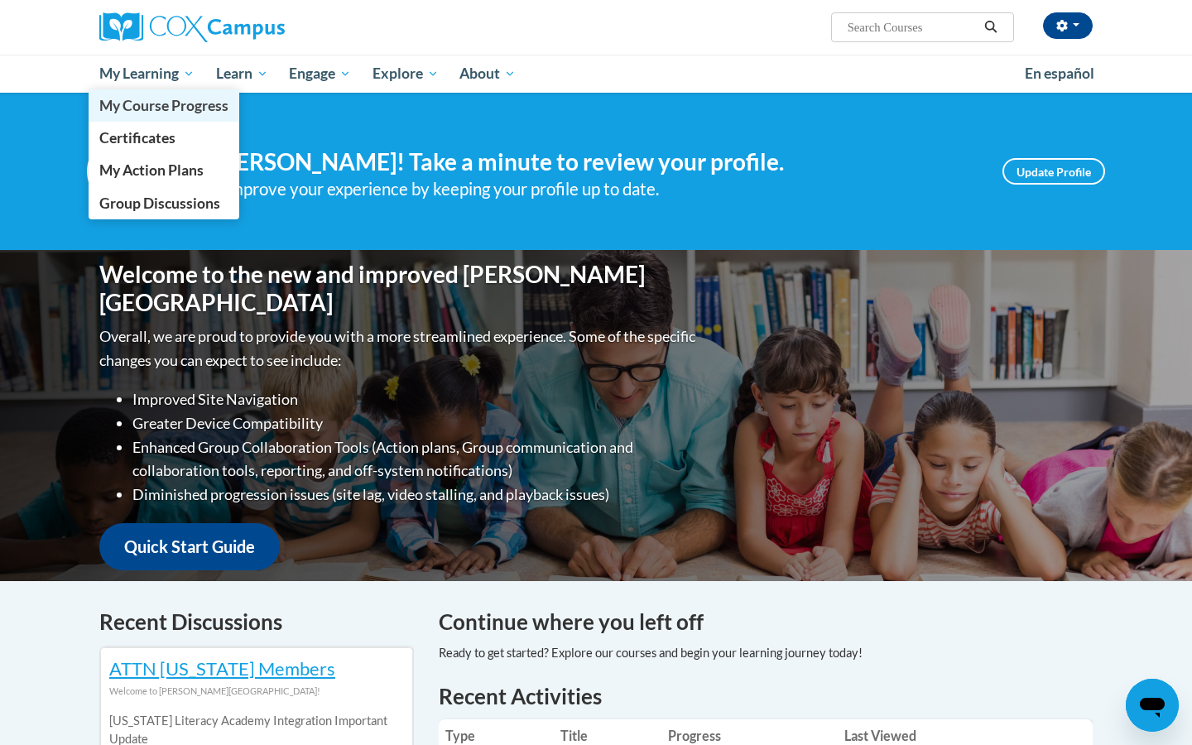
click at [179, 103] on span "My Course Progress" at bounding box center [163, 105] width 129 height 17
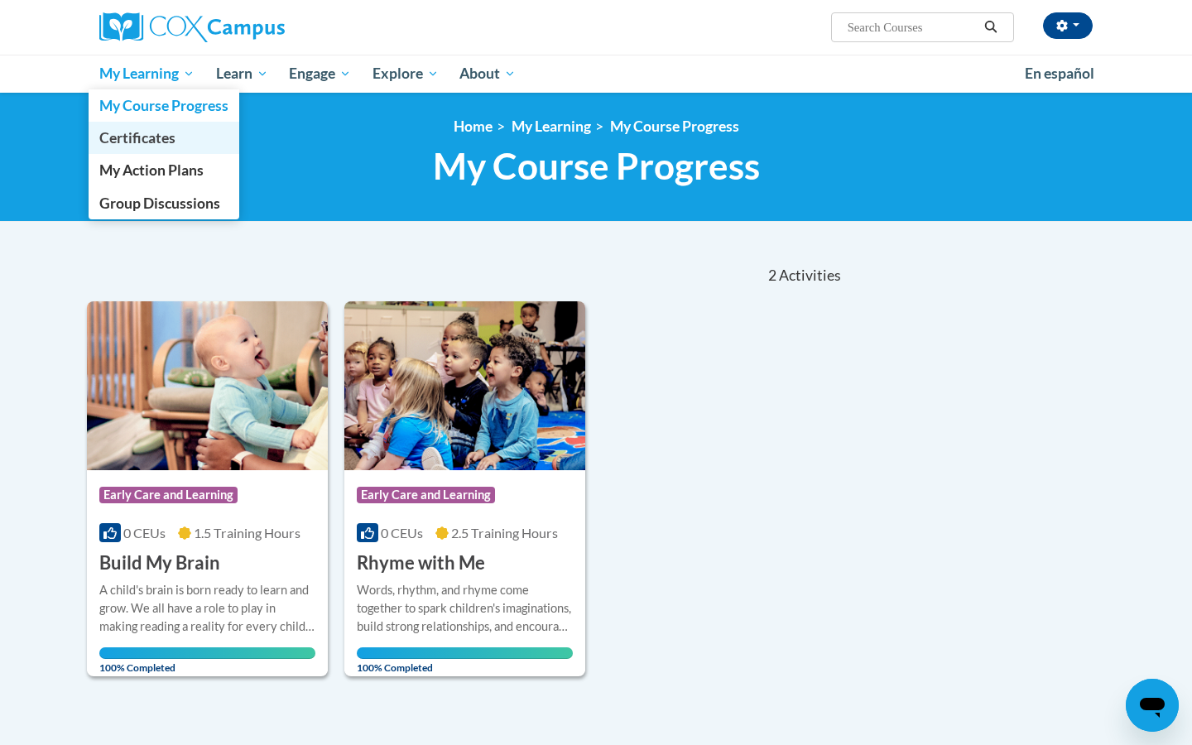
click at [172, 143] on span "Certificates" at bounding box center [137, 137] width 76 height 17
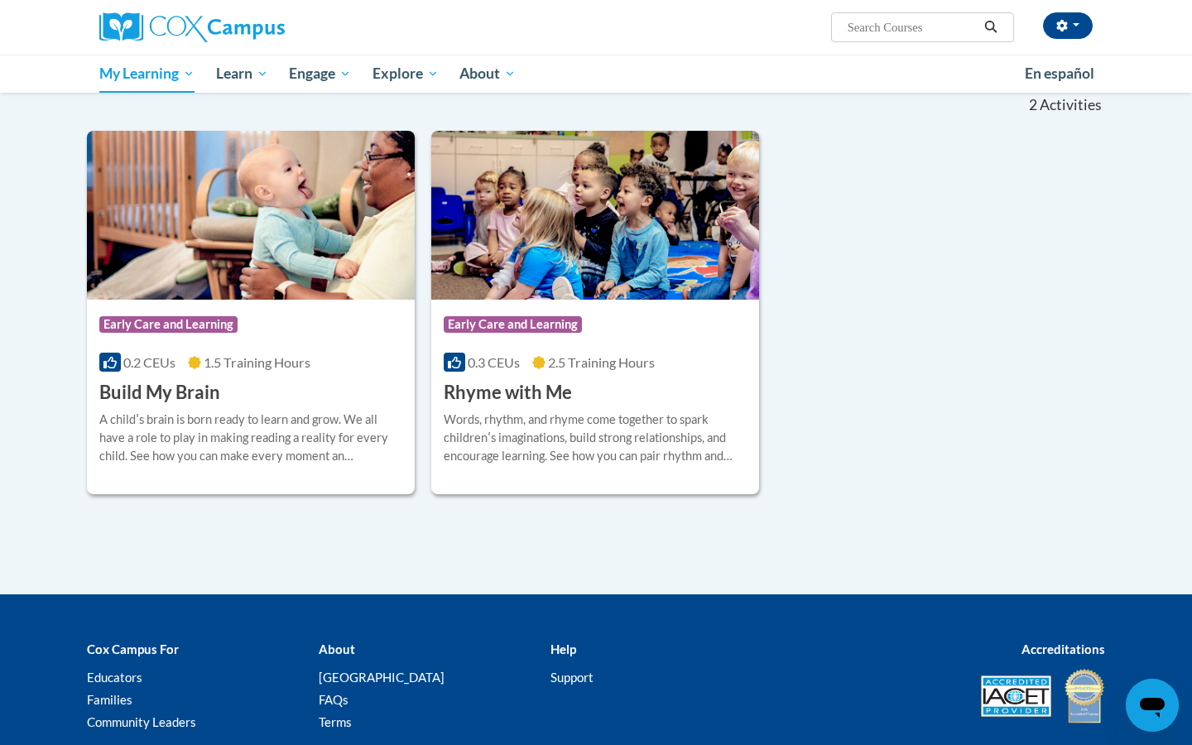
scroll to position [277, 0]
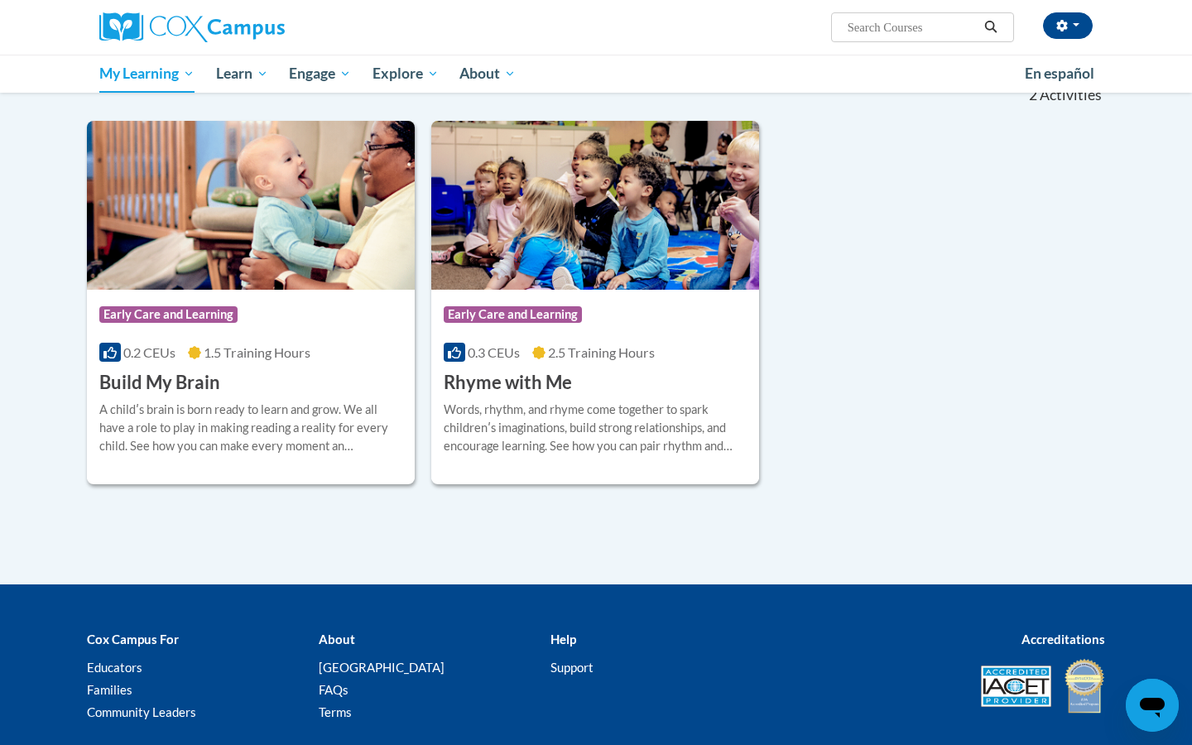
click at [189, 387] on h3 "Build My Brain" at bounding box center [159, 383] width 121 height 26
